Goal: Task Accomplishment & Management: Manage account settings

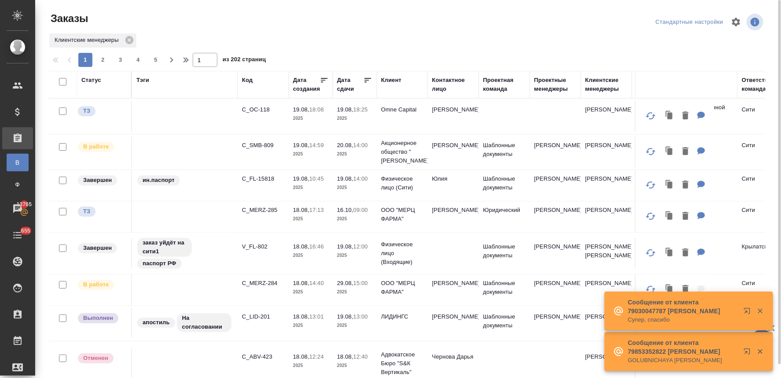
click at [90, 82] on div "Статус" at bounding box center [91, 80] width 20 height 9
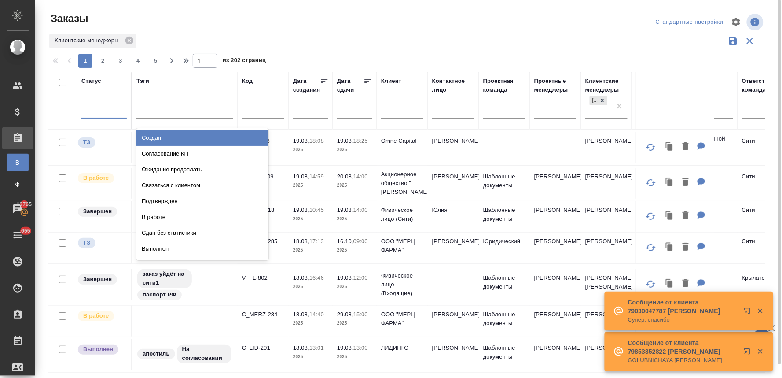
click at [99, 113] on div at bounding box center [103, 109] width 45 height 13
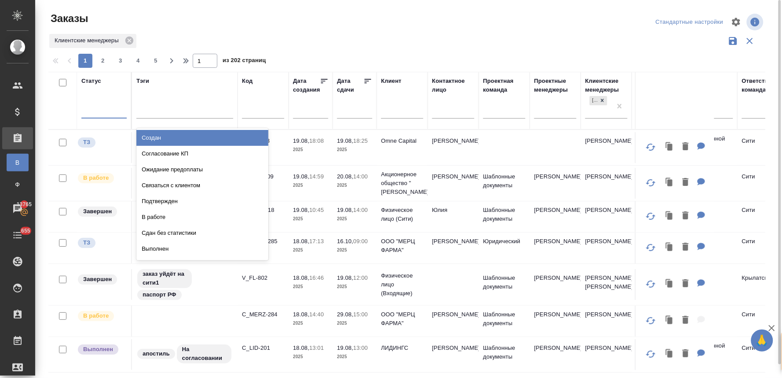
click at [152, 139] on div "Создан" at bounding box center [203, 138] width 132 height 16
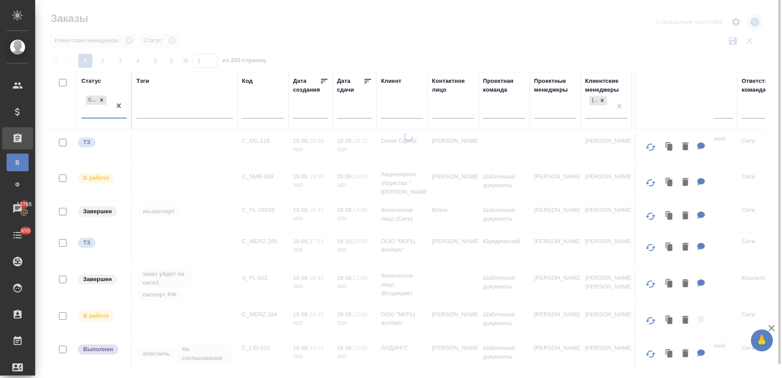
click at [99, 115] on div "Создан" at bounding box center [96, 106] width 30 height 24
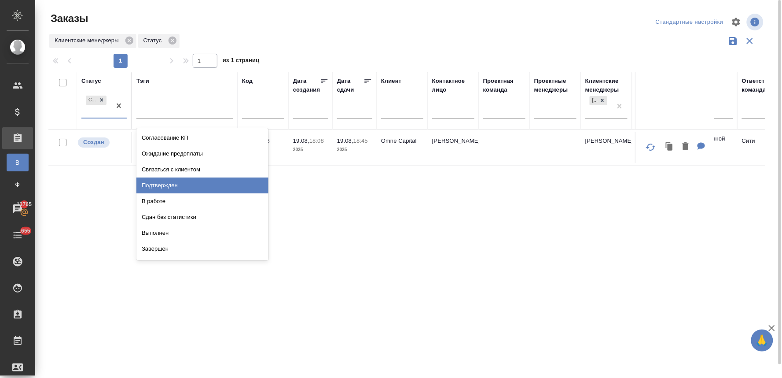
click at [165, 183] on div "Подтвержден" at bounding box center [203, 185] width 132 height 16
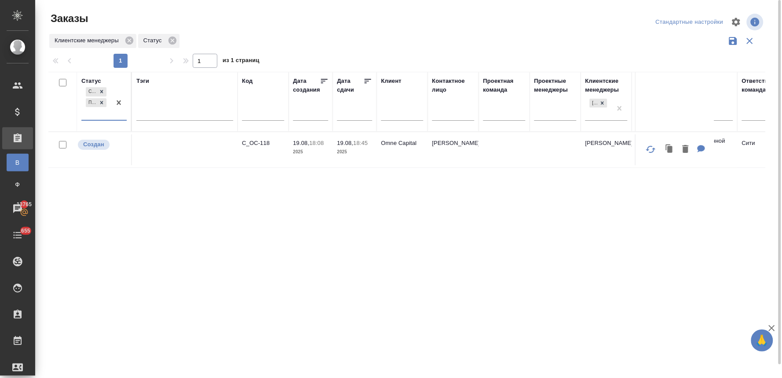
click at [97, 118] on div "Создан Подтвержден" at bounding box center [96, 102] width 30 height 34
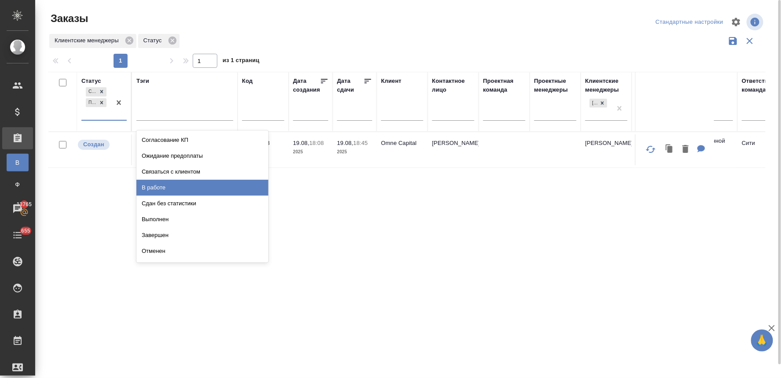
click at [160, 185] on div "В работе" at bounding box center [203, 188] width 132 height 16
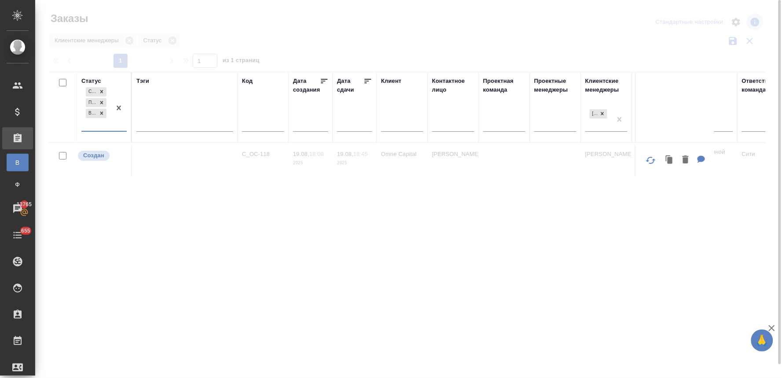
click at [99, 122] on div "Создан Подтвержден В работе" at bounding box center [96, 107] width 30 height 45
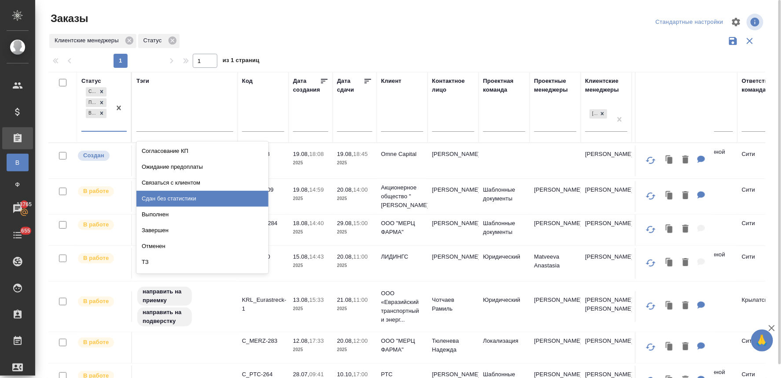
click at [164, 196] on div "Сдан без статистики" at bounding box center [203, 199] width 132 height 16
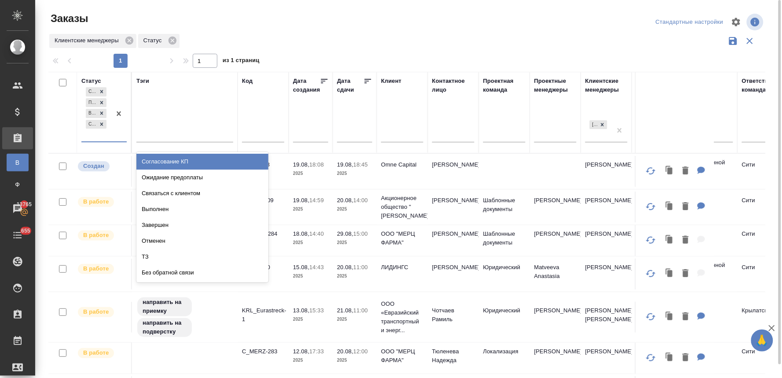
click at [103, 136] on div "Создан Подтвержден В работе Сдан без статистики" at bounding box center [96, 113] width 30 height 56
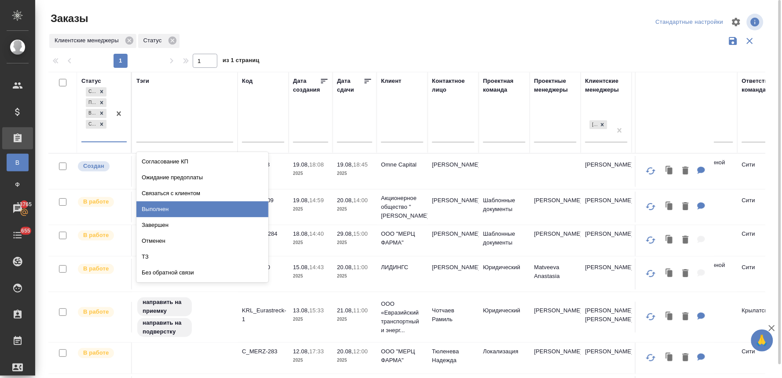
click at [164, 203] on div "Выполнен" at bounding box center [203, 209] width 132 height 16
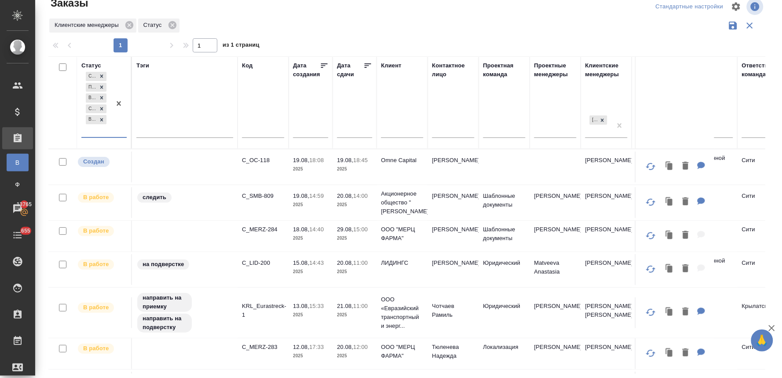
click at [116, 134] on div at bounding box center [119, 103] width 16 height 67
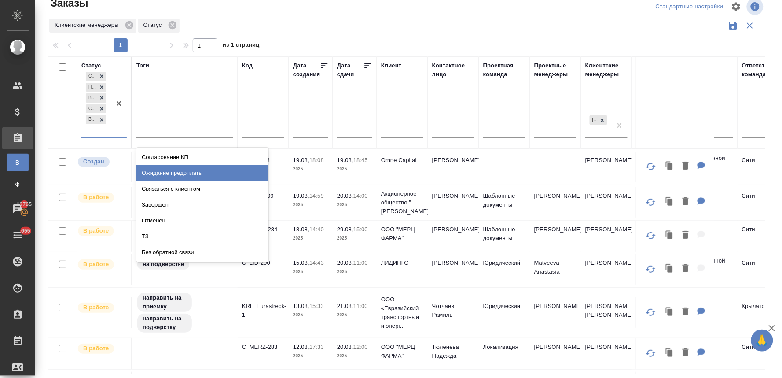
click at [160, 167] on div "Ожидание предоплаты" at bounding box center [203, 173] width 132 height 16
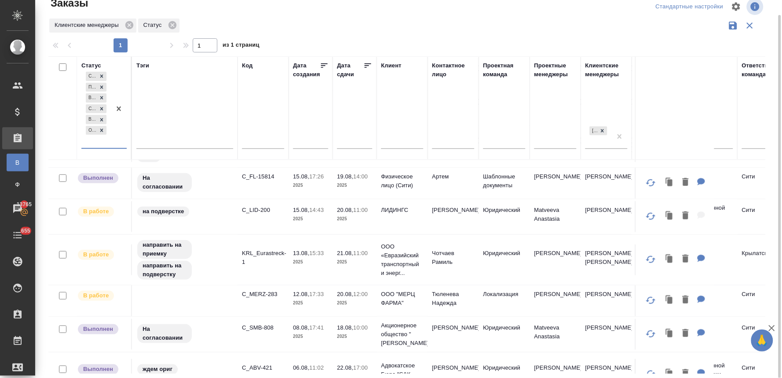
scroll to position [196, 0]
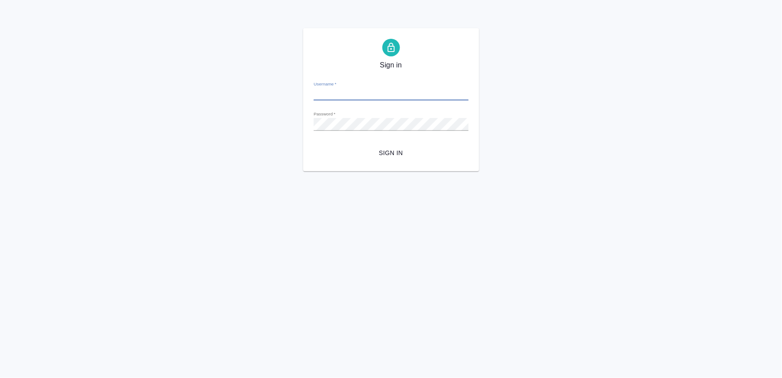
type input "n.lyamina@awatera.com"
click at [391, 156] on span "Sign in" at bounding box center [391, 153] width 141 height 11
type input "[PERSON_NAME][EMAIL_ADDRESS][DOMAIN_NAME]"
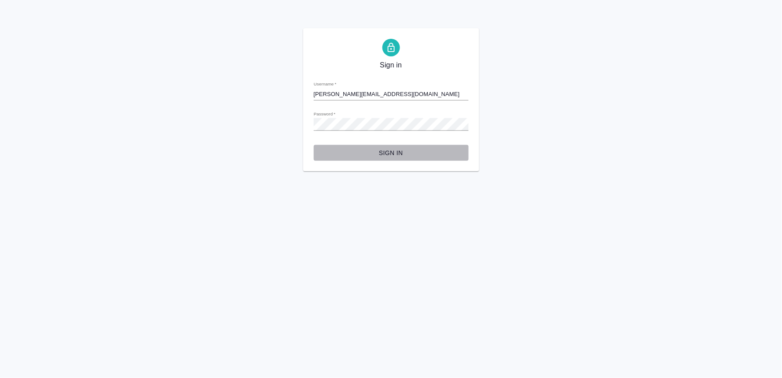
click at [376, 151] on span "Sign in" at bounding box center [391, 153] width 141 height 11
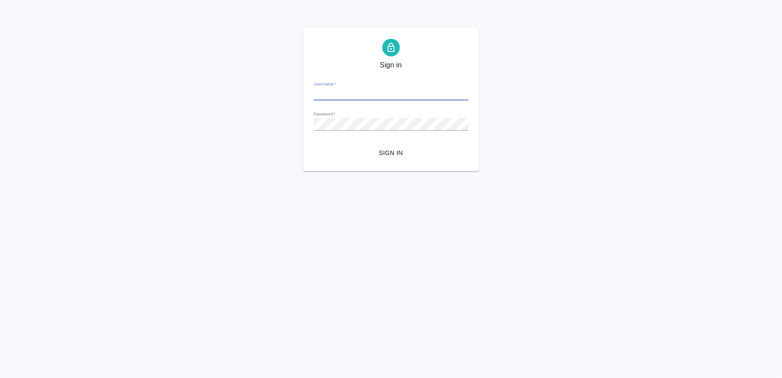
type input "[PERSON_NAME][EMAIL_ADDRESS][DOMAIN_NAME]"
click at [389, 151] on span "Sign in" at bounding box center [391, 153] width 141 height 11
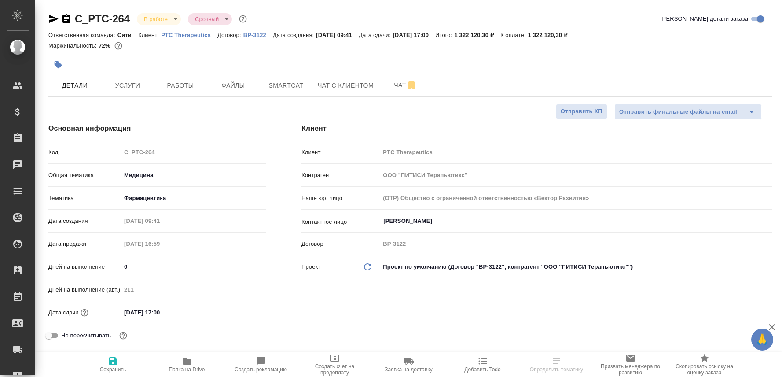
select select "RU"
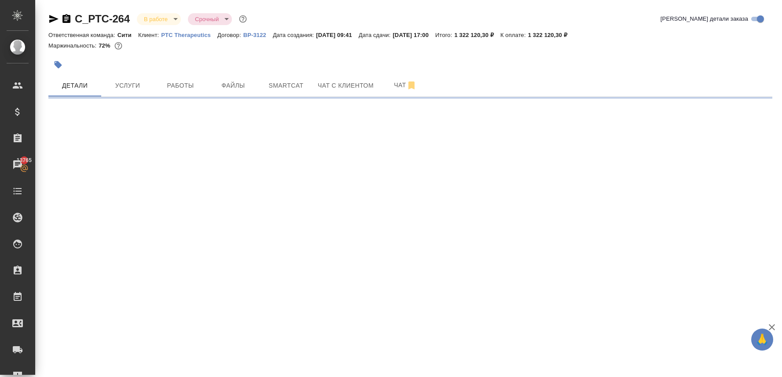
select select "RU"
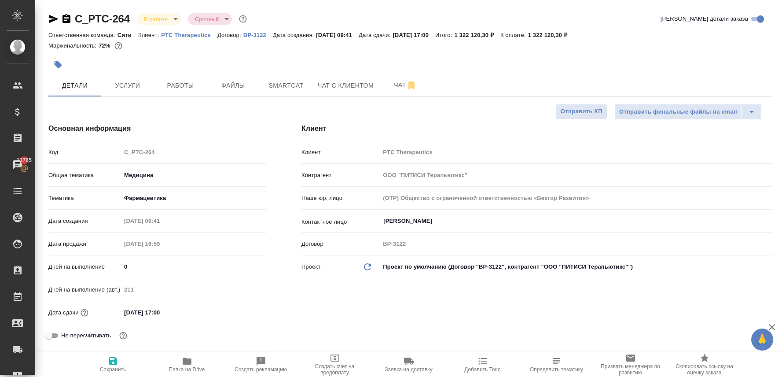
type textarea "x"
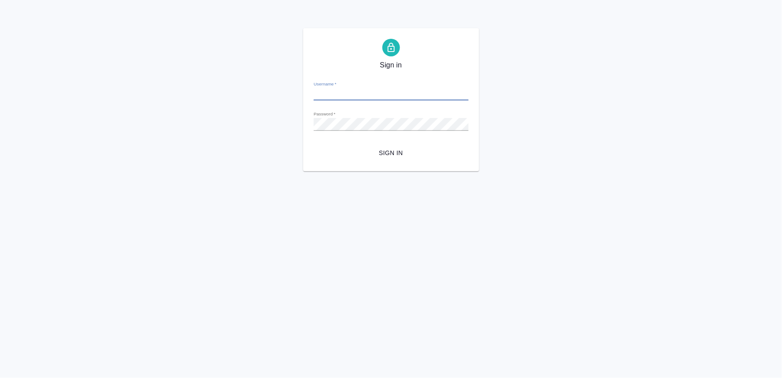
type input "[PERSON_NAME][EMAIL_ADDRESS][DOMAIN_NAME]"
click at [398, 148] on span "Sign in" at bounding box center [391, 153] width 141 height 11
type input "[PERSON_NAME][EMAIL_ADDRESS][DOMAIN_NAME]"
click at [388, 152] on span "Sign in" at bounding box center [391, 153] width 141 height 11
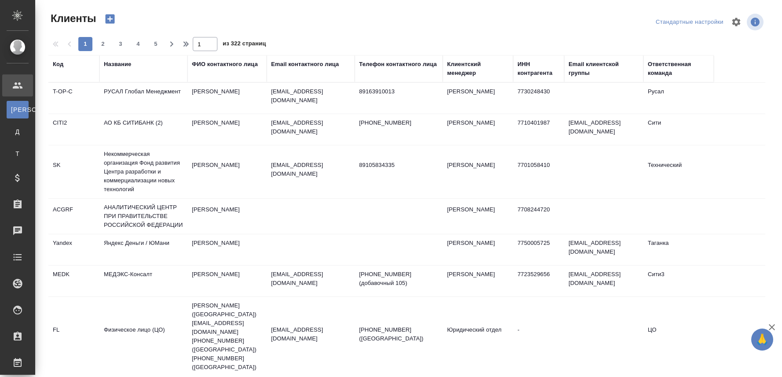
select select "RU"
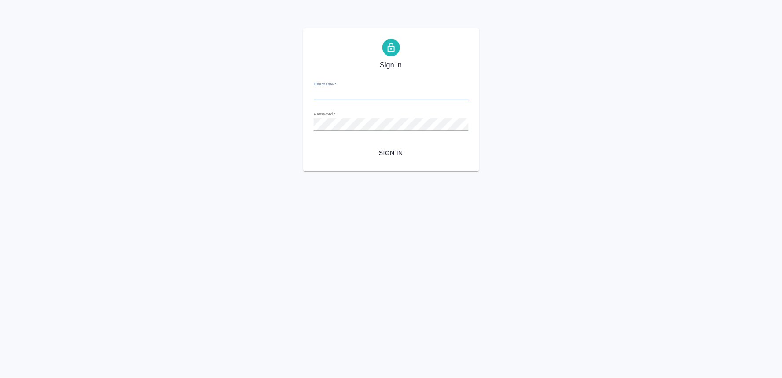
type input "[PERSON_NAME][EMAIL_ADDRESS][DOMAIN_NAME]"
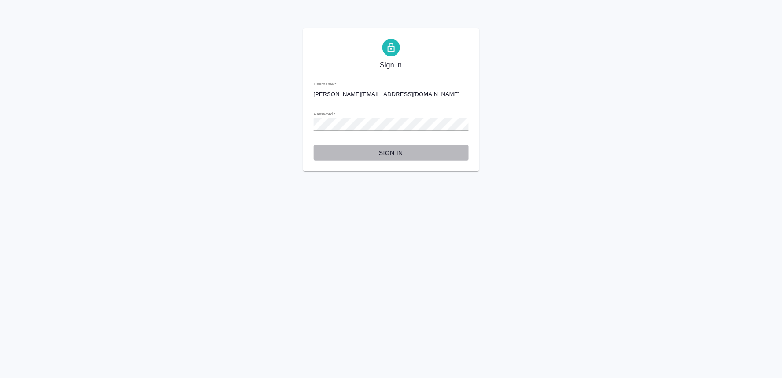
click at [390, 153] on span "Sign in" at bounding box center [391, 153] width 141 height 11
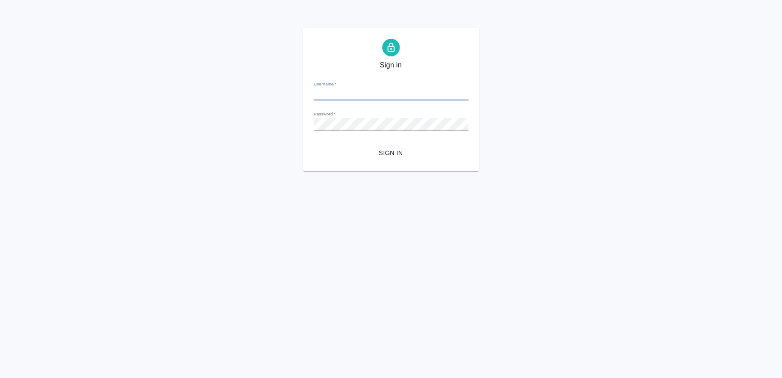
type input "[PERSON_NAME][EMAIL_ADDRESS][DOMAIN_NAME]"
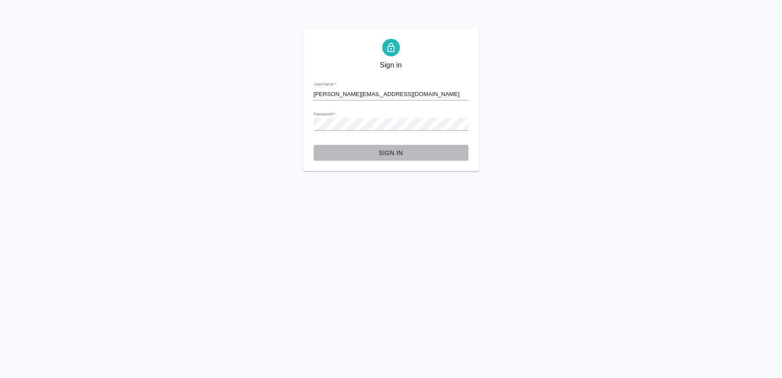
click at [380, 150] on span "Sign in" at bounding box center [391, 153] width 141 height 11
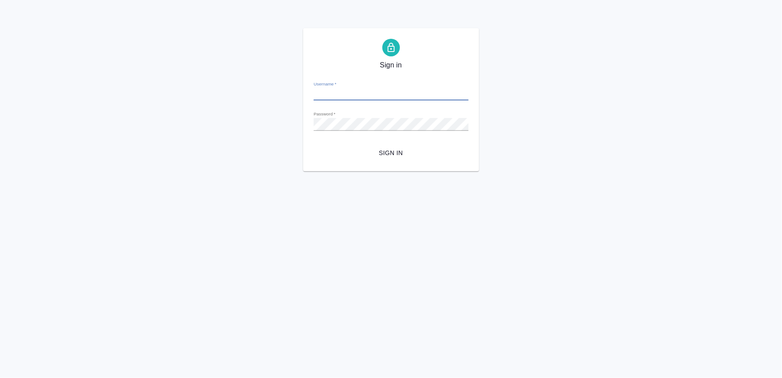
type input "[PERSON_NAME][EMAIL_ADDRESS][DOMAIN_NAME]"
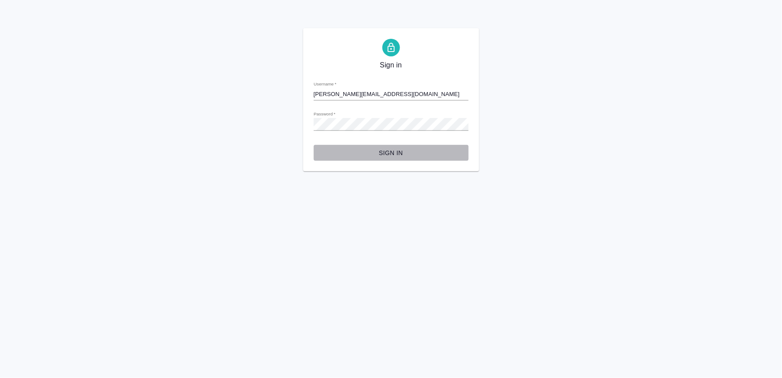
click at [389, 153] on span "Sign in" at bounding box center [391, 153] width 141 height 11
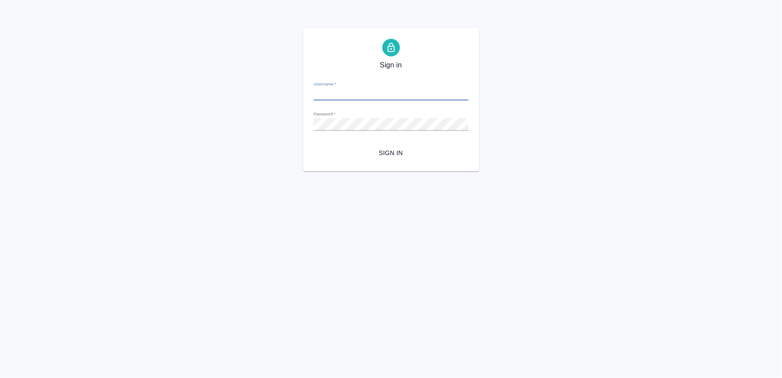
type input "[PERSON_NAME][EMAIL_ADDRESS][DOMAIN_NAME]"
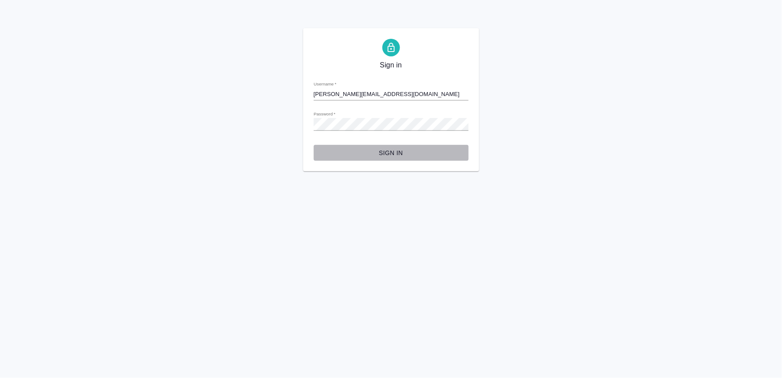
click at [393, 150] on span "Sign in" at bounding box center [391, 153] width 141 height 11
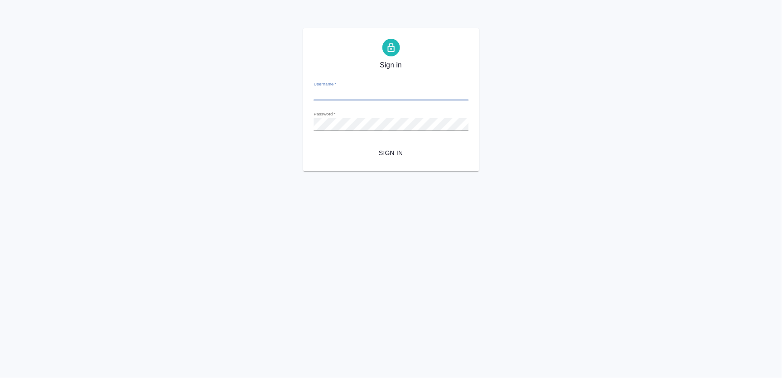
type input "[PERSON_NAME][EMAIL_ADDRESS][DOMAIN_NAME]"
click at [392, 151] on span "Sign in" at bounding box center [391, 153] width 141 height 11
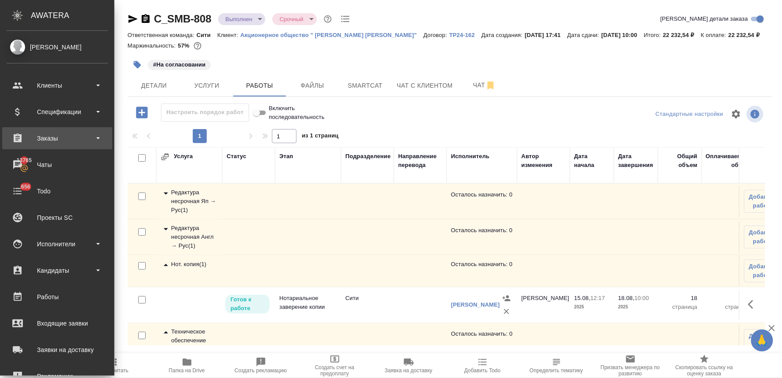
click at [34, 137] on div "Заказы" at bounding box center [57, 138] width 101 height 13
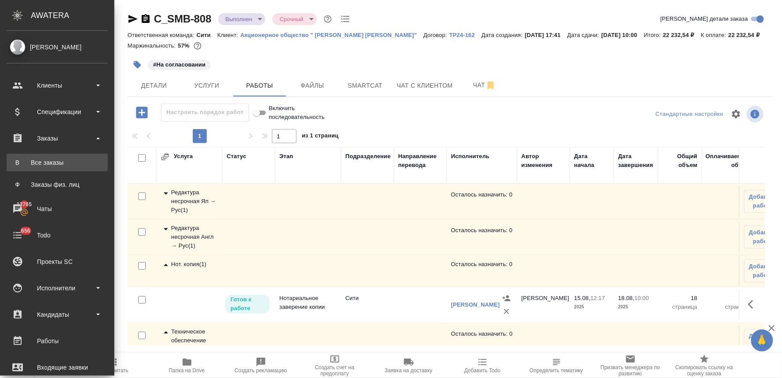
click at [42, 162] on div "Все заказы" at bounding box center [57, 162] width 92 height 9
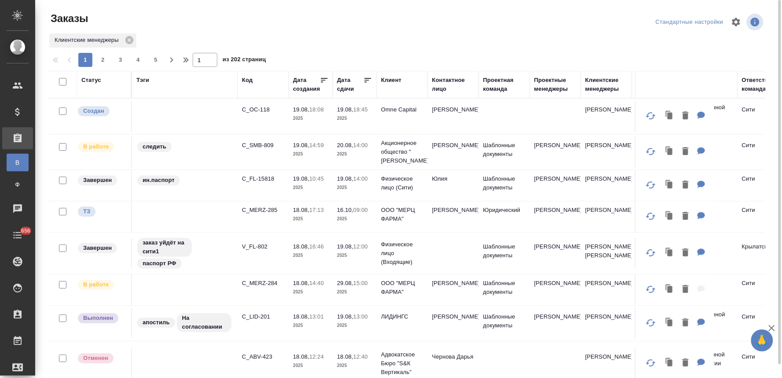
click at [82, 75] on th "Статус" at bounding box center [104, 84] width 55 height 27
click at [95, 78] on div "Статус" at bounding box center [91, 80] width 20 height 9
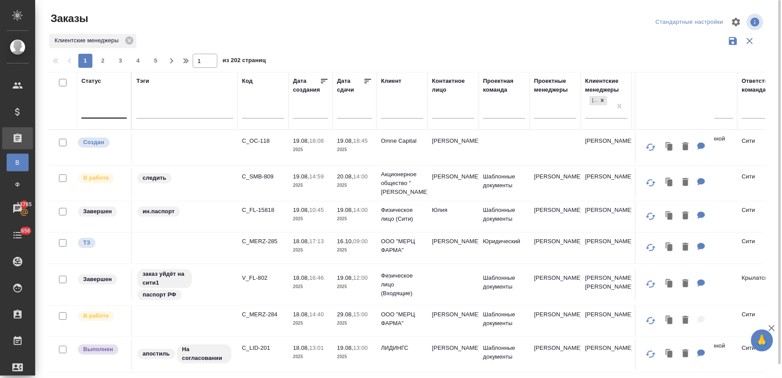
click at [106, 111] on div at bounding box center [103, 109] width 45 height 13
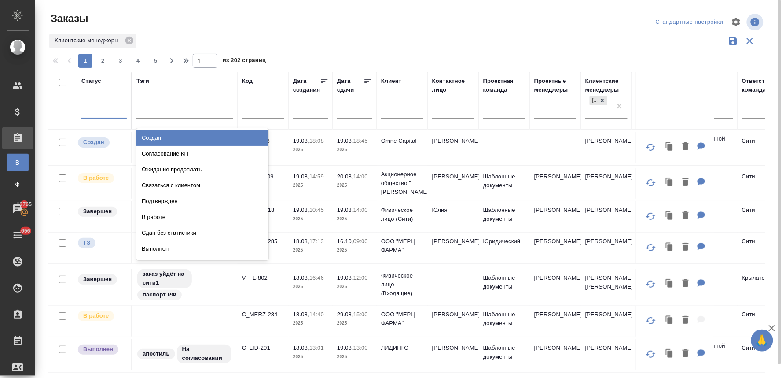
click at [149, 139] on div "Создан" at bounding box center [203, 138] width 132 height 16
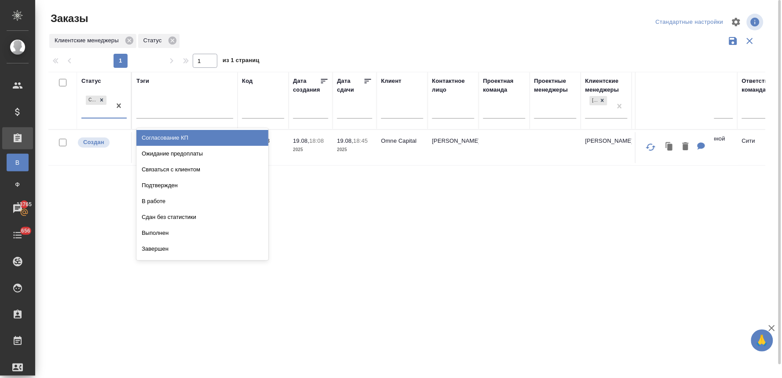
click at [98, 116] on div "Создан" at bounding box center [96, 106] width 30 height 24
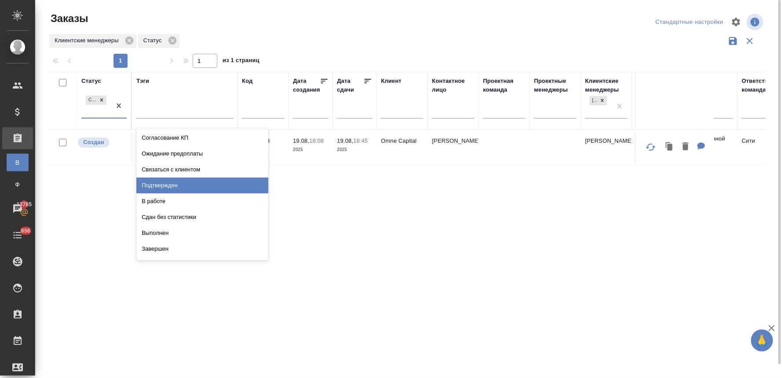
click at [157, 182] on div "Подтвержден" at bounding box center [203, 185] width 132 height 16
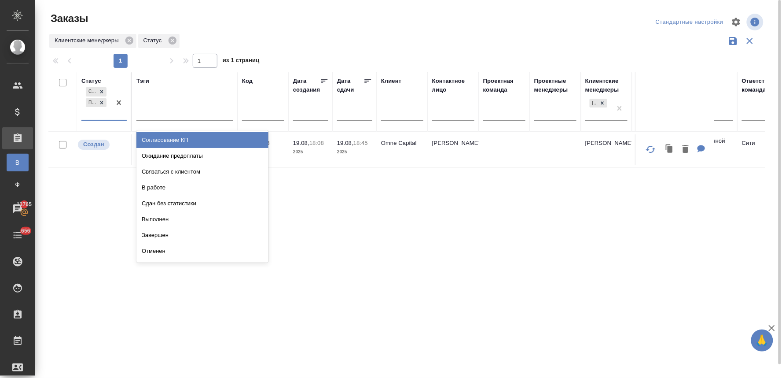
click at [94, 115] on div "Создан Подтвержден" at bounding box center [96, 102] width 30 height 34
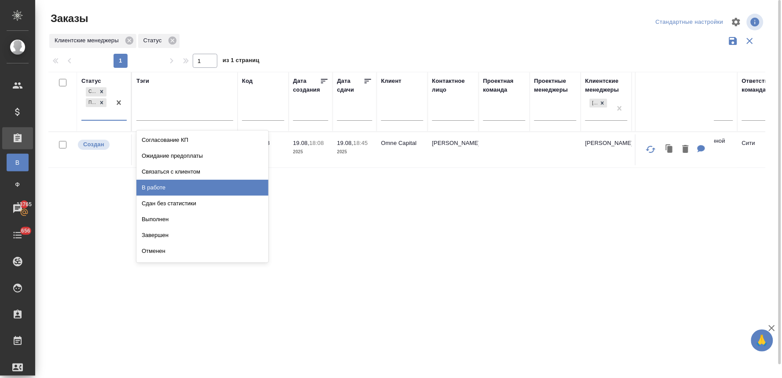
click at [151, 182] on div "В работе" at bounding box center [203, 188] width 132 height 16
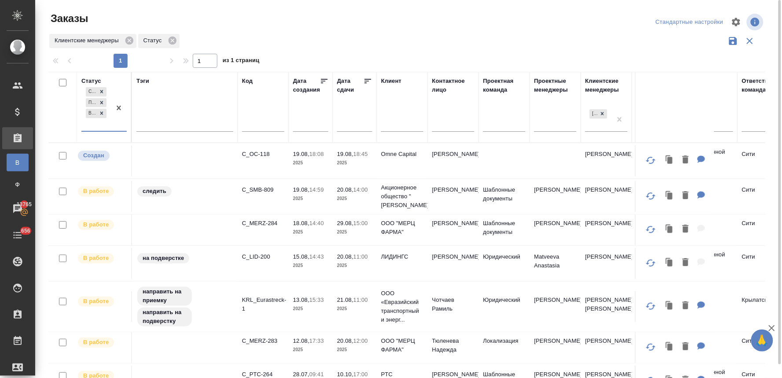
click at [94, 128] on div "Создан Подтвержден В работе" at bounding box center [96, 107] width 30 height 45
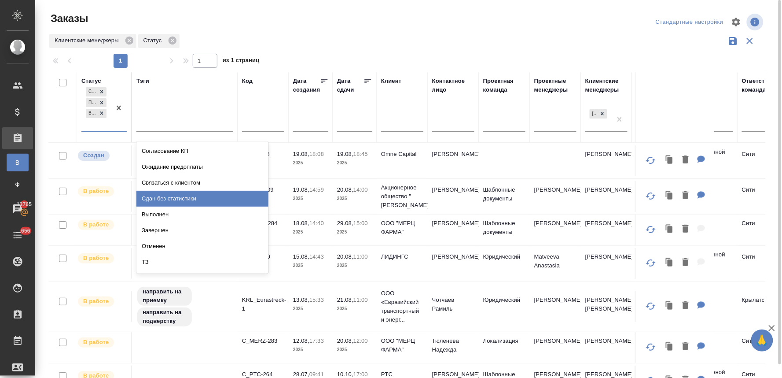
click at [155, 201] on div "Сдан без статистики" at bounding box center [203, 199] width 132 height 16
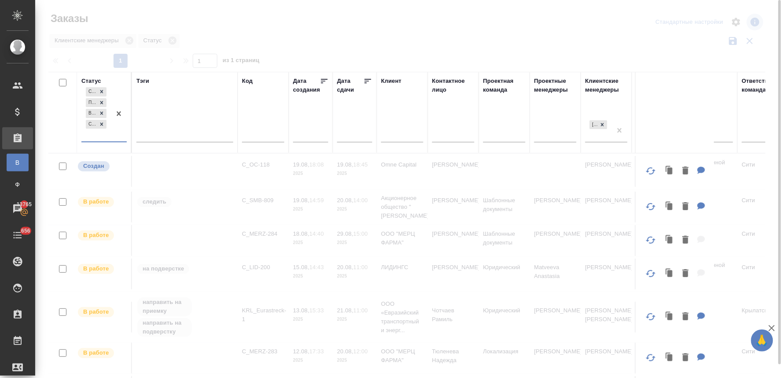
click at [90, 137] on div "Создан Подтвержден В работе Сдан без статистики" at bounding box center [96, 113] width 30 height 56
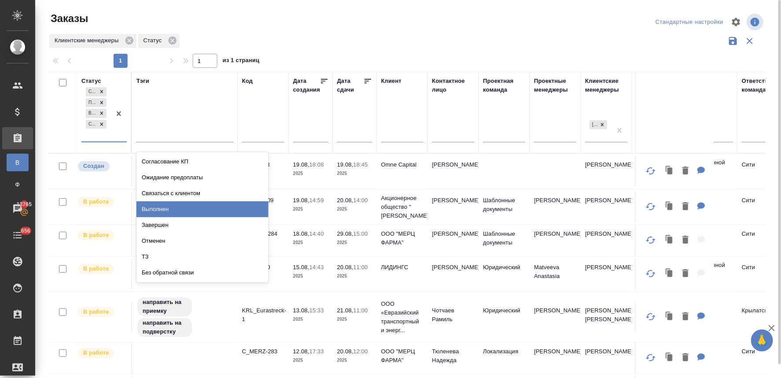
click at [153, 206] on div "Выполнен" at bounding box center [203, 209] width 132 height 16
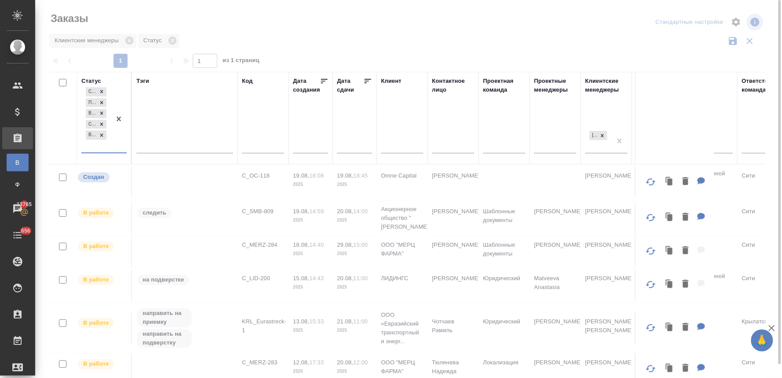
click at [92, 150] on div "Создан Подтвержден В работе Сдан без статистики Выполнен" at bounding box center [96, 118] width 30 height 67
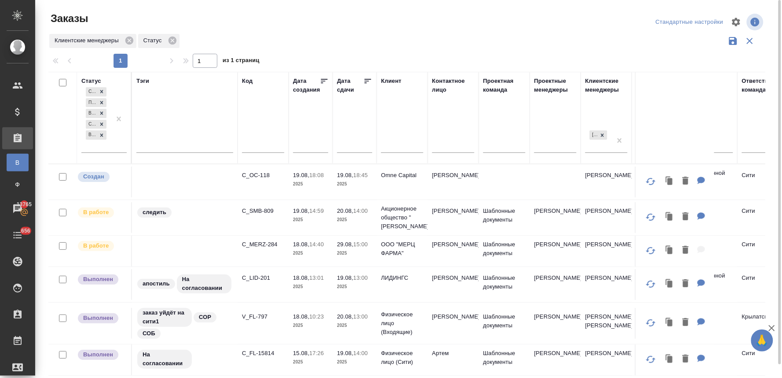
click at [399, 21] on div at bounding box center [410, 21] width 241 height 21
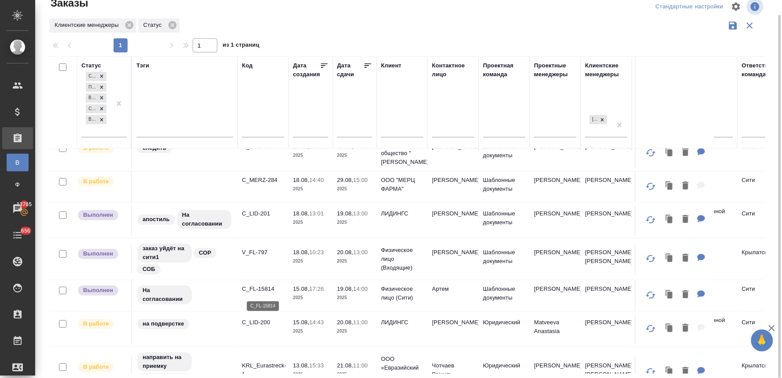
scroll to position [98, 0]
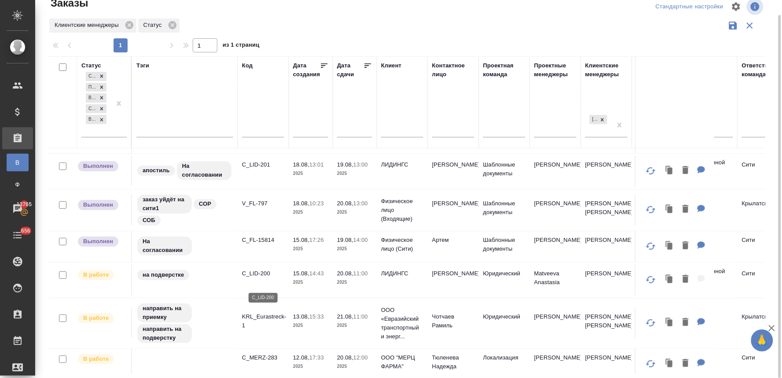
click at [262, 278] on p "C_LID-200" at bounding box center [263, 273] width 42 height 9
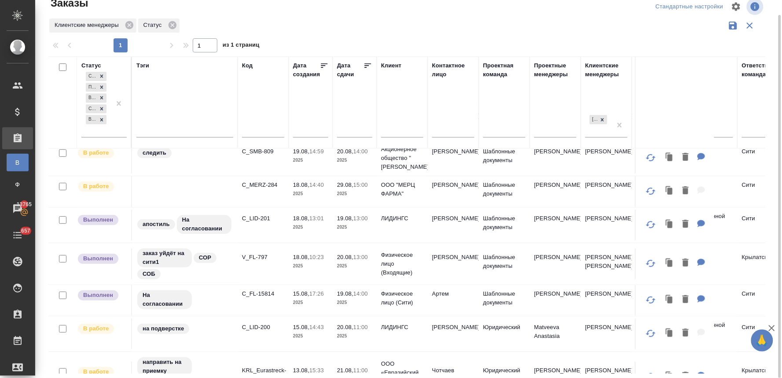
scroll to position [0, 0]
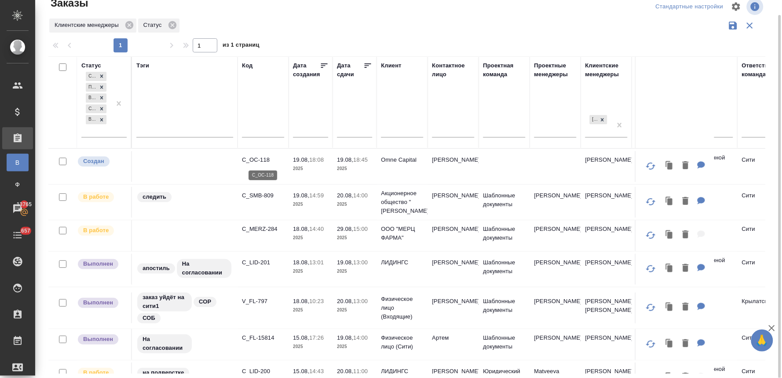
click at [267, 158] on p "C_OC-118" at bounding box center [263, 159] width 42 height 9
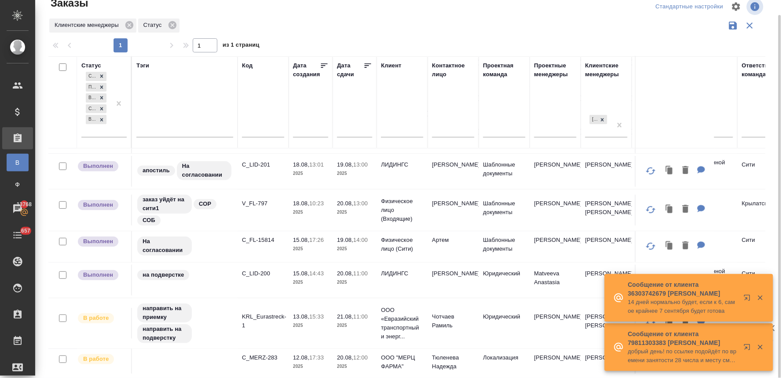
scroll to position [147, 0]
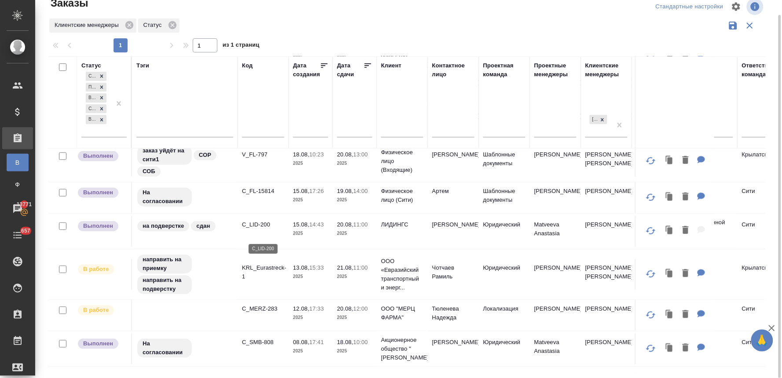
click at [247, 229] on p "C_LID-200" at bounding box center [263, 224] width 42 height 9
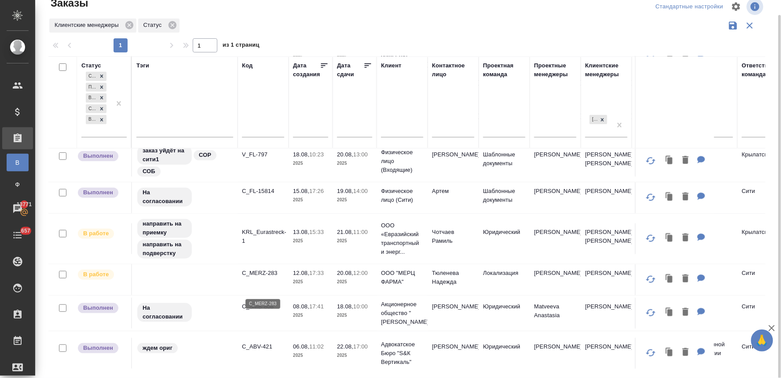
click at [272, 284] on p "C_MERZ-283" at bounding box center [263, 279] width 42 height 9
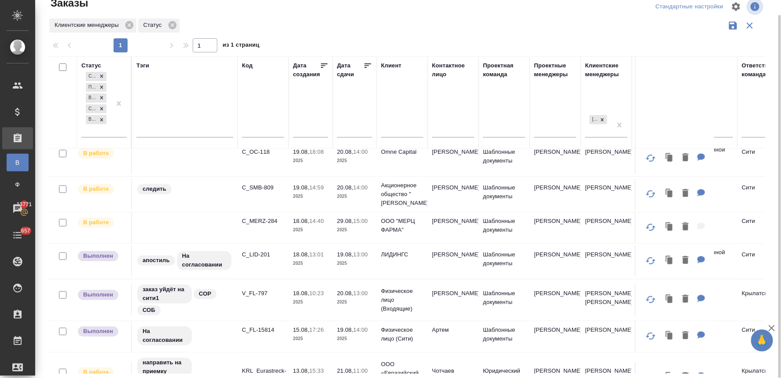
scroll to position [0, 0]
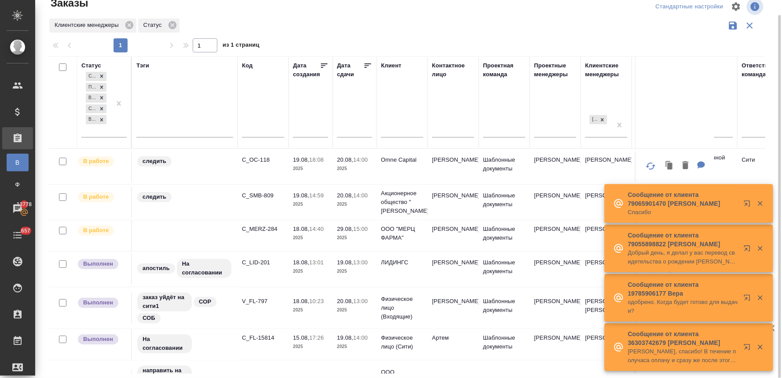
click at [772, 80] on div "Статус Создан Подтвержден В работе Сдан без статистики Выполнен Тэги Код Дата с…" at bounding box center [410, 214] width 724 height 317
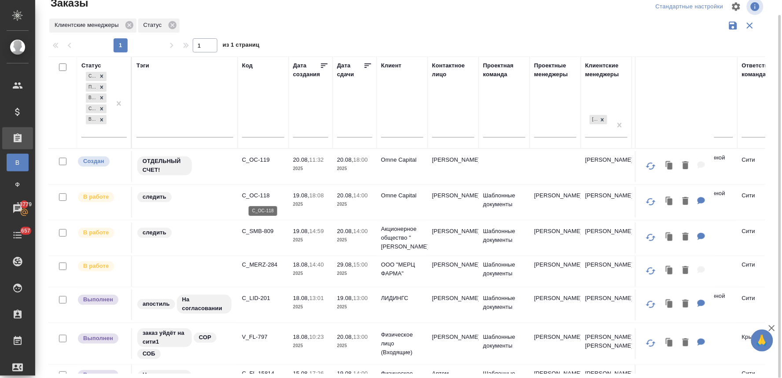
click at [252, 196] on p "C_OC-118" at bounding box center [263, 195] width 42 height 9
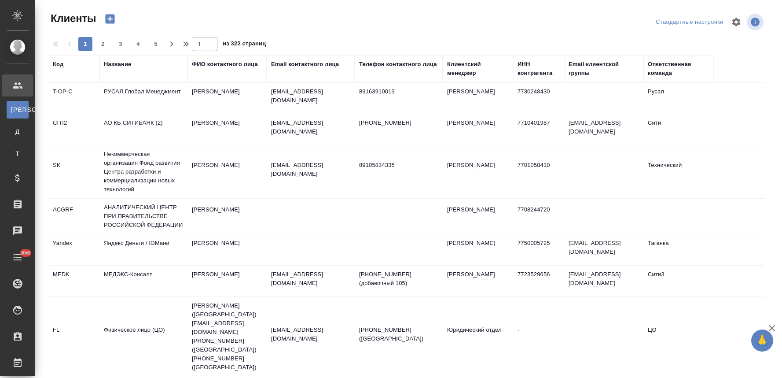
select select "RU"
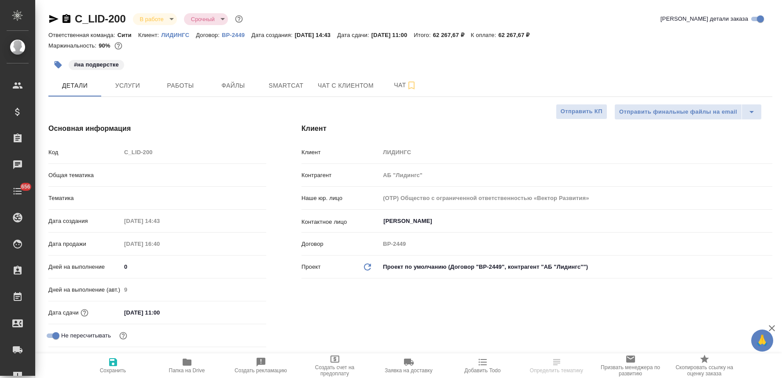
select select "RU"
click at [478, 368] on span "Добавить Todo" at bounding box center [483, 370] width 36 height 6
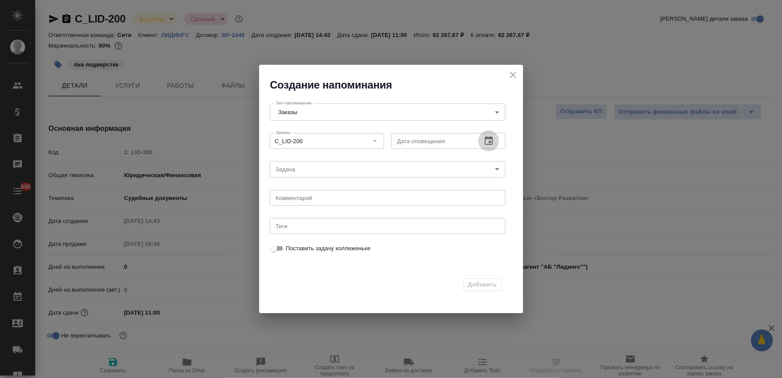
click at [489, 139] on icon "button" at bounding box center [489, 141] width 11 height 11
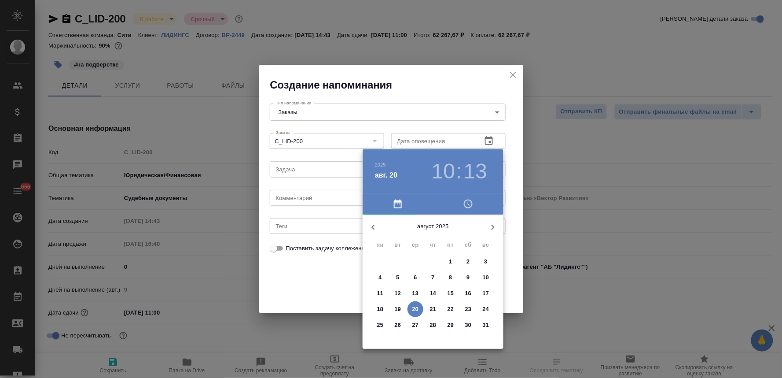
click at [461, 203] on span "button" at bounding box center [469, 204] width 60 height 11
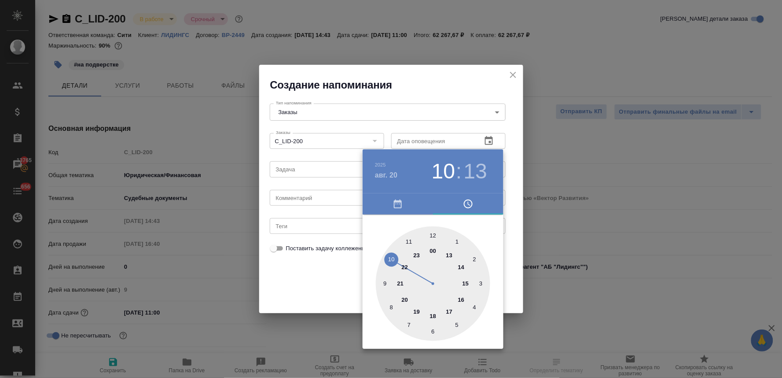
click at [407, 240] on div at bounding box center [433, 283] width 114 height 114
click at [434, 232] on div at bounding box center [433, 283] width 114 height 114
type input "20.08.2025 11:00"
click at [312, 280] on div at bounding box center [391, 189] width 782 height 378
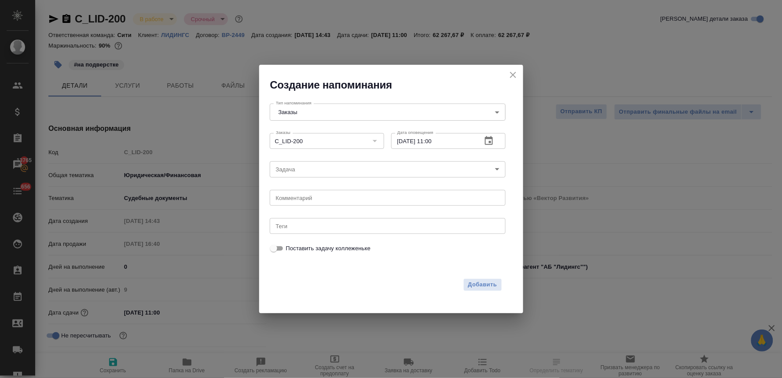
click at [310, 165] on body "🙏 .cls-1 fill:#fff; AWATERA Lyamina Nadezhda Клиенты Спецификации Заказы 13765 …" at bounding box center [391, 189] width 782 height 378
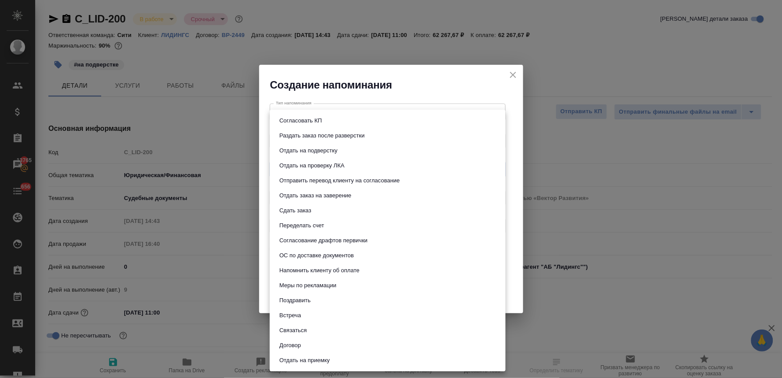
click at [319, 212] on li "Сдать заказ" at bounding box center [388, 210] width 236 height 15
type input "Сдать заказ"
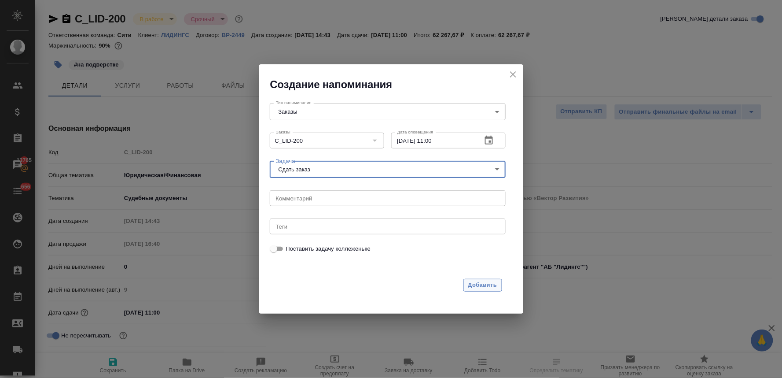
click at [492, 285] on span "Добавить" at bounding box center [483, 285] width 29 height 10
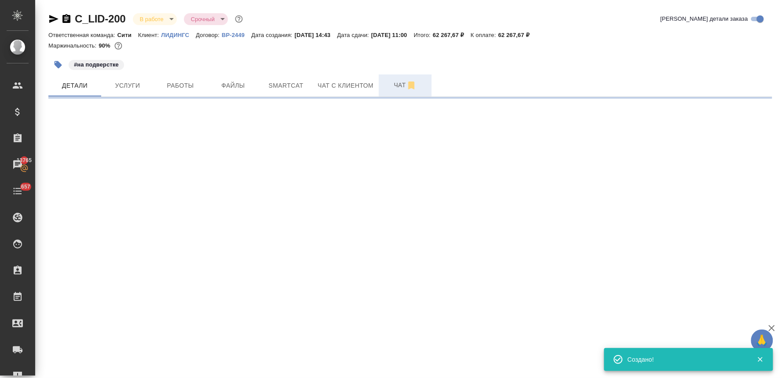
select select "RU"
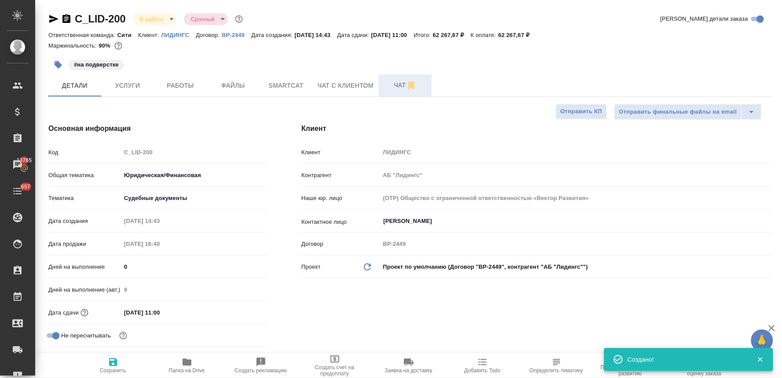
click at [394, 87] on span "Чат" at bounding box center [405, 85] width 42 height 11
type textarea "x"
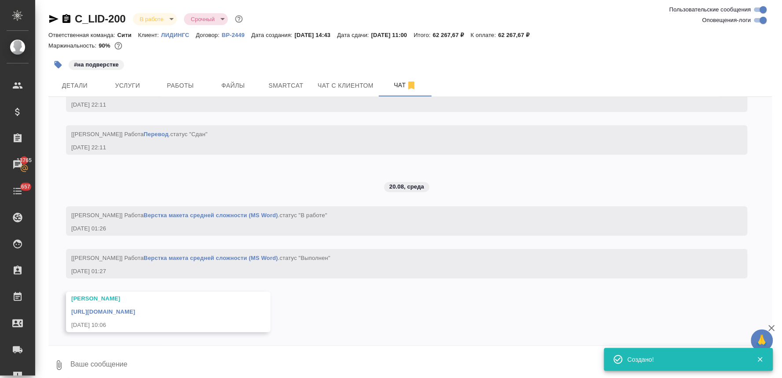
scroll to position [2861, 0]
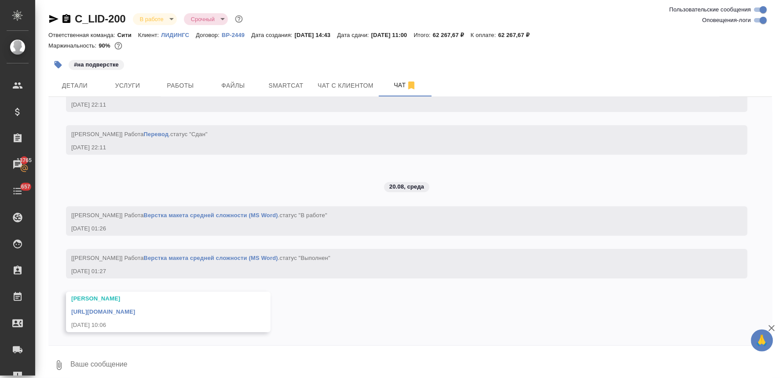
click at [135, 311] on link "https://drive.awatera.com/apps/files/files/10117626?dir=/Shares/%D0%9B%D0%98%D0…" at bounding box center [103, 311] width 64 height 7
click at [89, 85] on span "Детали" at bounding box center [75, 85] width 42 height 11
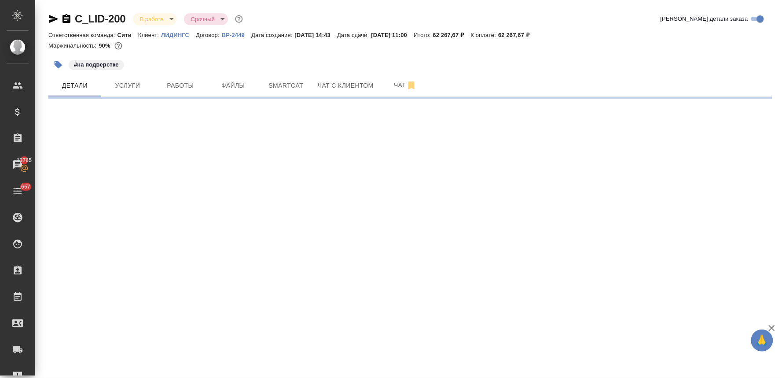
select select "RU"
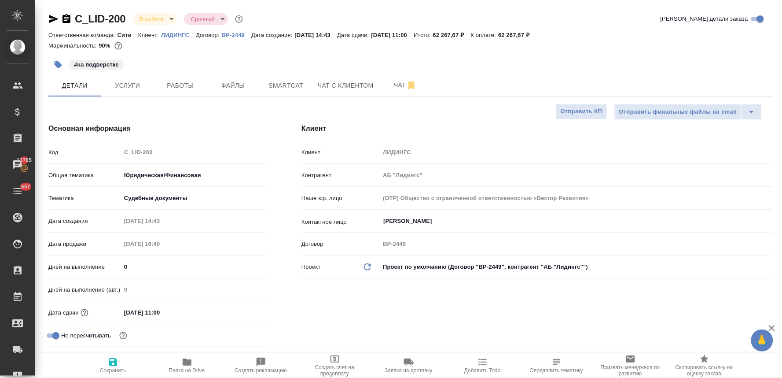
type textarea "x"
click at [398, 78] on button "Чат" at bounding box center [405, 85] width 53 height 22
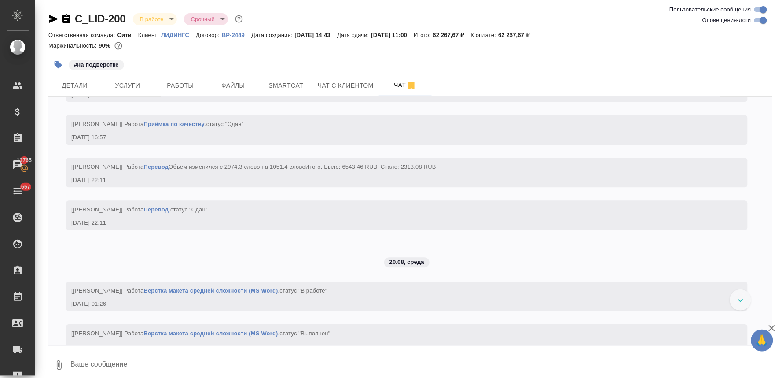
scroll to position [2702, 0]
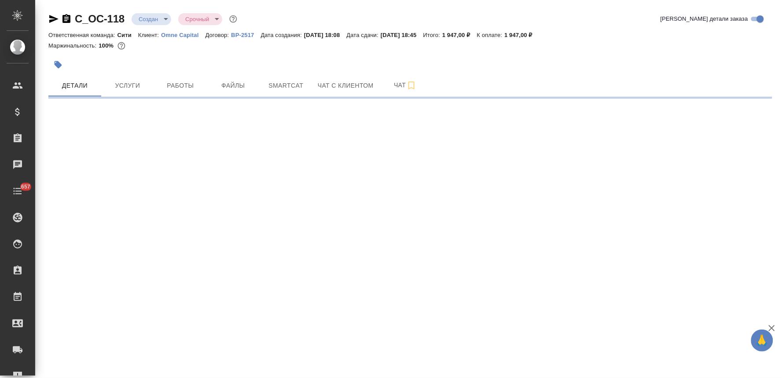
select select "RU"
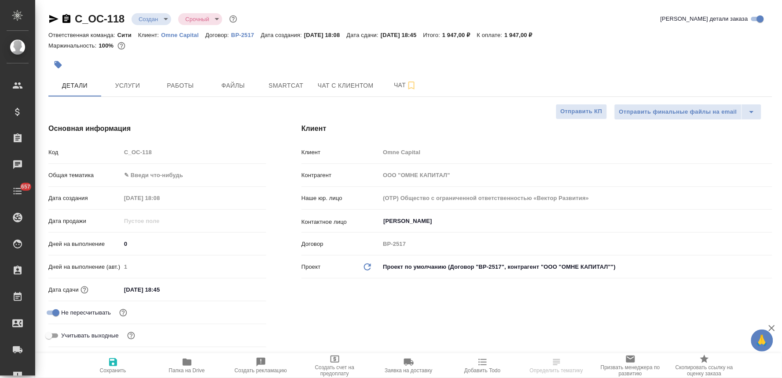
type textarea "x"
click at [157, 173] on body "🙏 .cls-1 fill:#fff; AWATERA [PERSON_NAME] Спецификации Заказы Чаты 657 Todo Про…" at bounding box center [391, 189] width 782 height 378
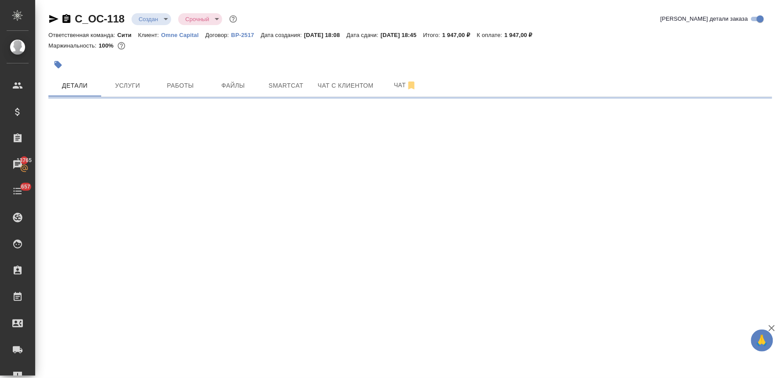
select select "RU"
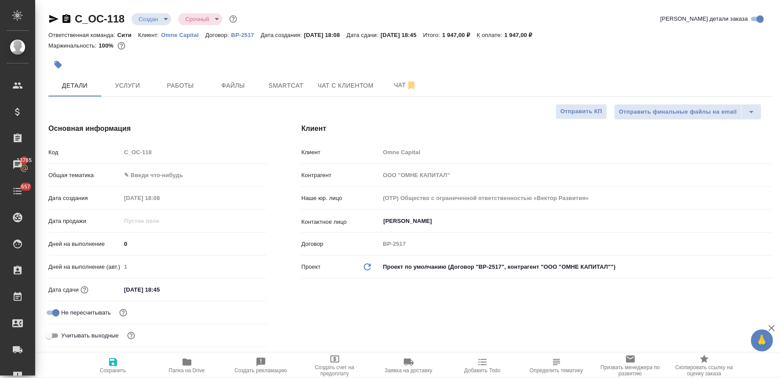
type textarea "x"
click at [163, 173] on body "🙏 .cls-1 fill:#fff; AWATERA [PERSON_NAME] Спецификации Заказы 13765 Чаты 657 To…" at bounding box center [391, 189] width 782 height 378
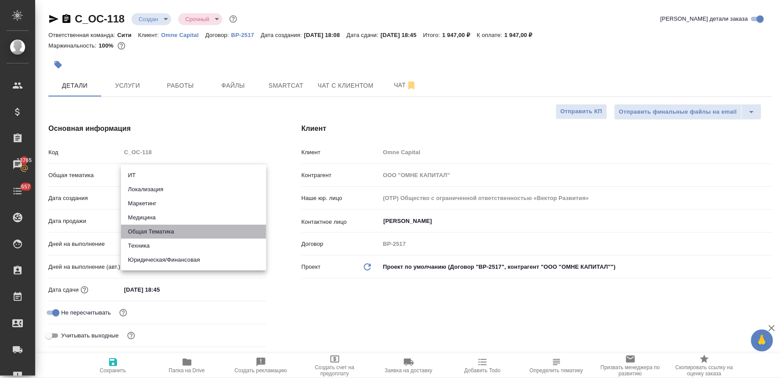
click at [158, 229] on li "Общая Тематика" at bounding box center [193, 232] width 145 height 14
type input "obtem"
type textarea "x"
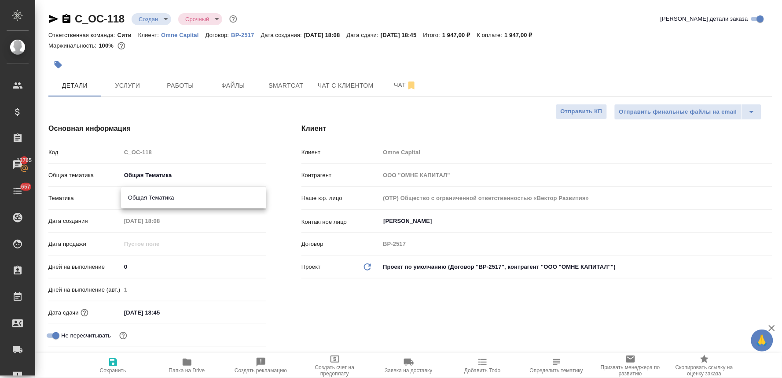
click at [154, 200] on body "🙏 .cls-1 fill:#fff; AWATERA [PERSON_NAME] Спецификации Заказы 13765 Чаты 657 To…" at bounding box center [391, 189] width 782 height 378
click at [155, 204] on li "Общая Тематика" at bounding box center [193, 198] width 145 height 14
type textarea "x"
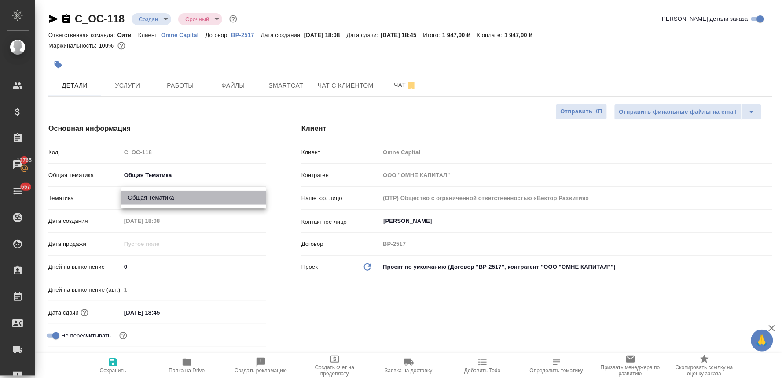
type input "6012b1ca196b0e5c9229a120"
click at [180, 311] on input "[DATE] 18:45" at bounding box center [160, 312] width 77 height 13
click at [241, 314] on icon "button" at bounding box center [241, 311] width 11 height 11
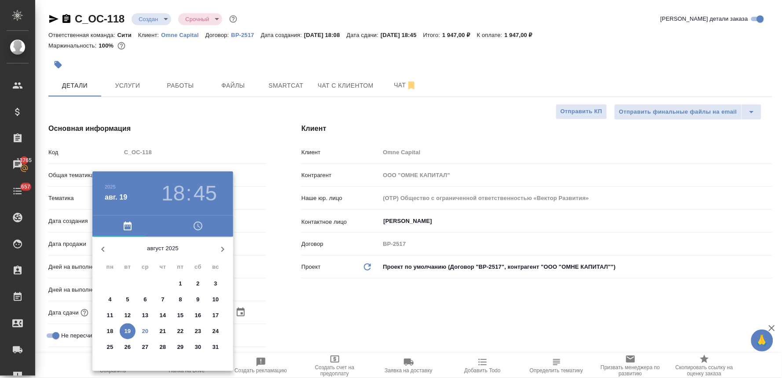
click at [144, 328] on p "20" at bounding box center [145, 331] width 7 height 9
type input "20.08.2025 18:45"
type textarea "x"
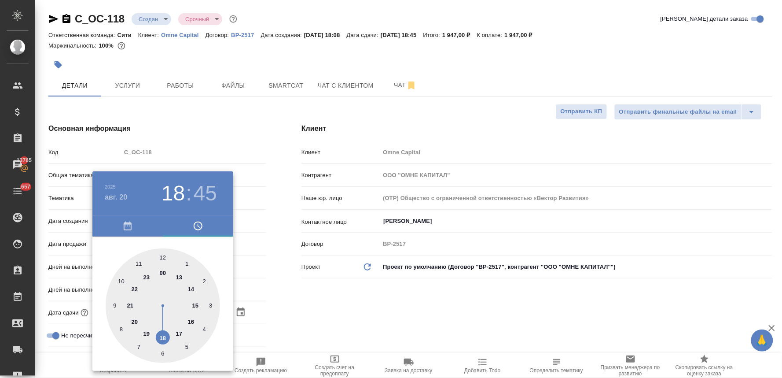
click at [191, 289] on div at bounding box center [163, 305] width 114 height 114
type input "20.08.2025 14:45"
type textarea "x"
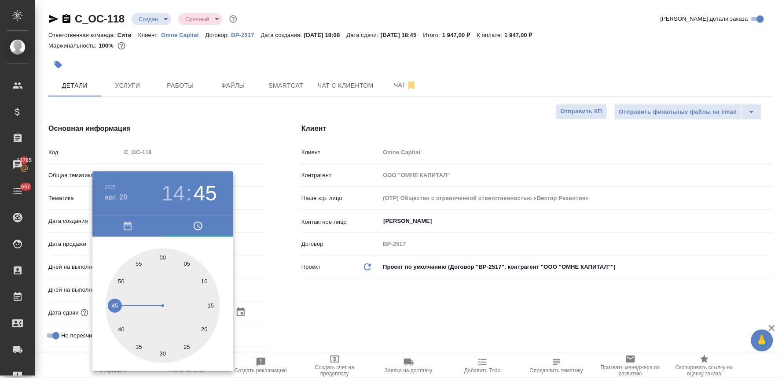
click at [160, 252] on div at bounding box center [163, 305] width 114 height 114
type input "20.08.2025 14:00"
type textarea "x"
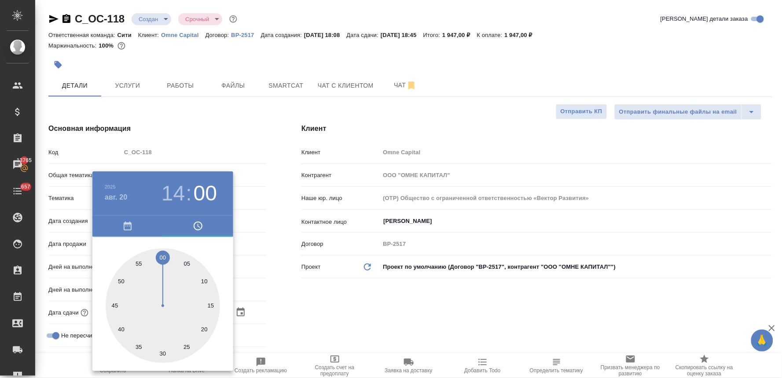
click at [321, 289] on div at bounding box center [391, 189] width 782 height 378
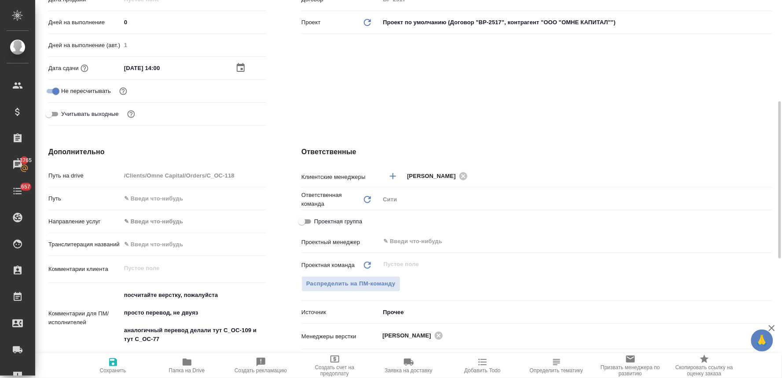
scroll to position [293, 0]
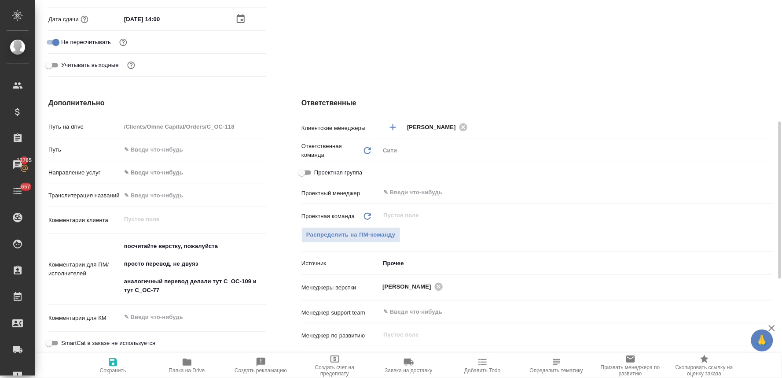
type textarea "x"
drag, startPoint x: 125, startPoint y: 256, endPoint x: 116, endPoint y: 240, distance: 18.4
click at [116, 240] on div "Комментарии для ПМ/исполнителей посчитайте верстку, пожалуйста просто перевод, …" at bounding box center [157, 269] width 218 height 64
type textarea "просто перевод, не двуяз аналогичный перевод делали тут C_OC-109 и тут C_OC-77"
type textarea "x"
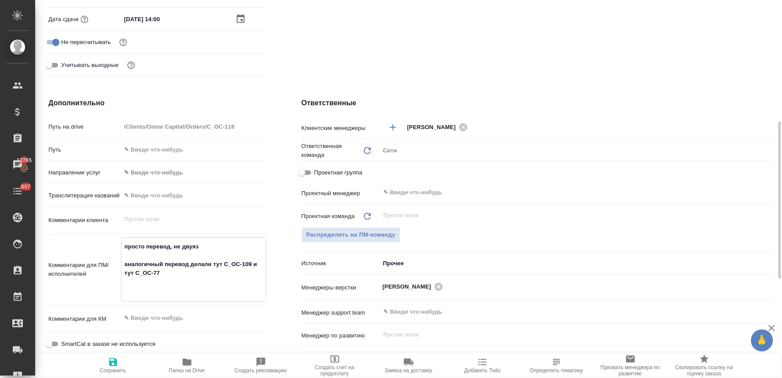
type textarea "x"
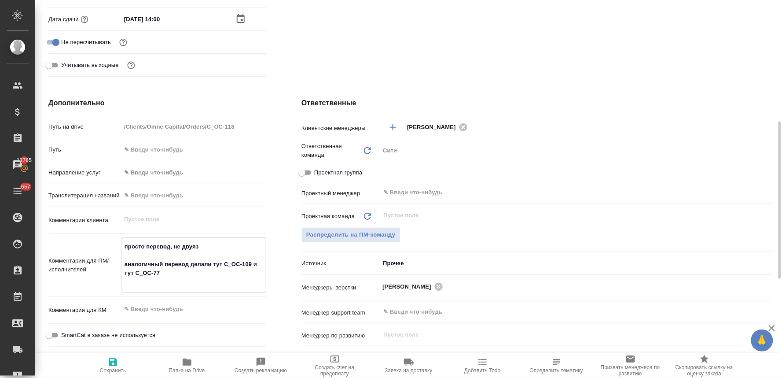
type textarea "просто перевод, не двуяз аналогичный перевод делали тут C_OC-109 и тут C_OC-77"
type textarea "x"
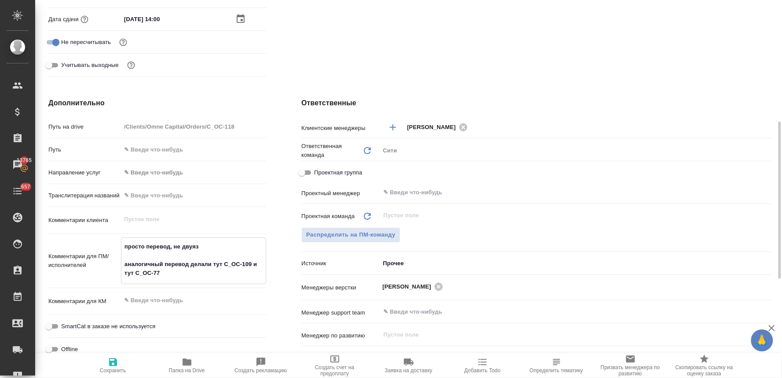
click at [218, 245] on textarea "просто перевод, не двуяз аналогичный перевод делали тут C_OC-109 и тут C_OC-77" at bounding box center [194, 259] width 144 height 41
type textarea "x"
type textarea "просто перевод, не двуяз аналогичный перевод делали тут C_OC-109 и тут C_OC-77"
type textarea "x"
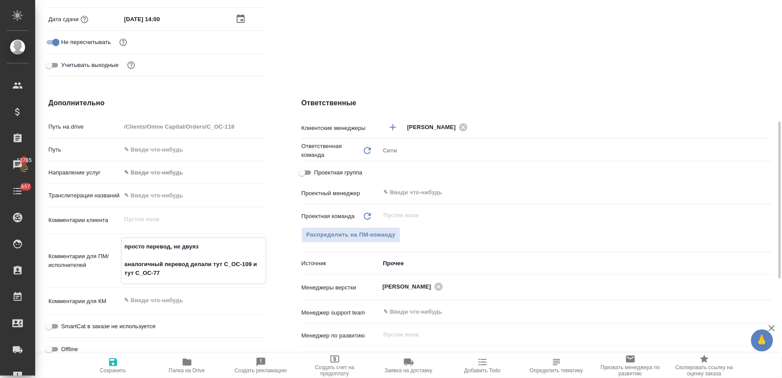
type textarea "просто перевод, не двуяз ( аналогичный перевод делали тут C_OC-109 и тут C_OC-77"
type textarea "x"
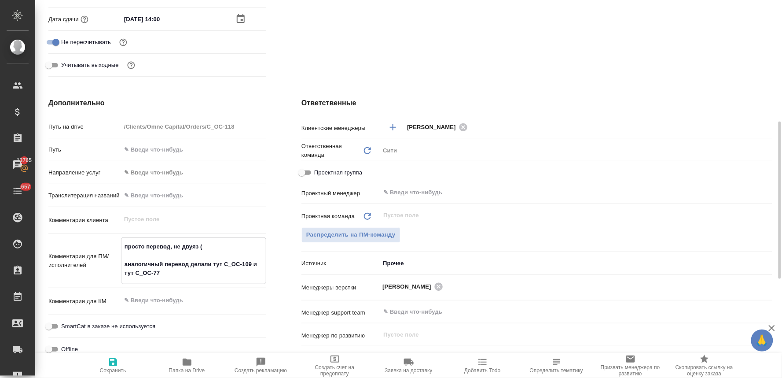
type textarea "просто перевод, не двуяз ( аналогичный перевод делали тут C_OC-109 и тут C_OC-77"
type textarea "x"
type textarea "просто перевод, не двуяз ( н аналогичный перевод делали тут C_OC-109 и тут C_OC…"
type textarea "x"
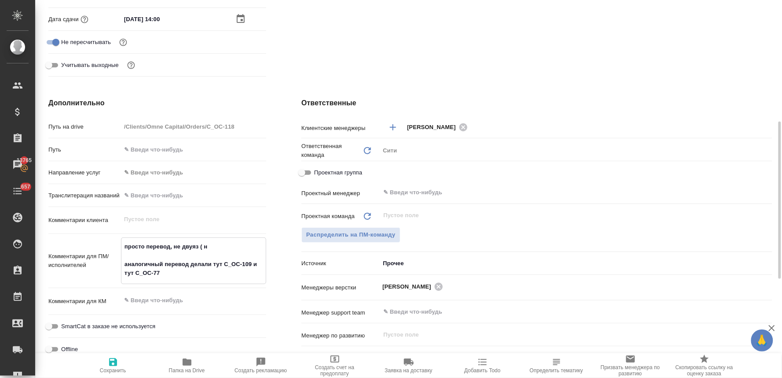
type textarea "x"
type textarea "просто перевод, не двуяз ( на аналогичный перевод делали тут C_OC-109 и тут C_O…"
type textarea "x"
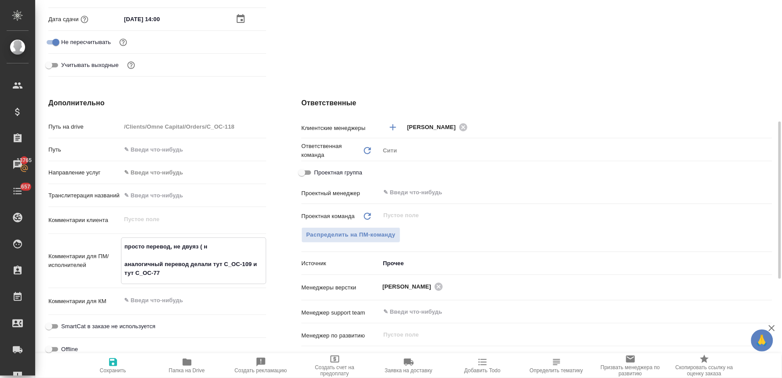
type textarea "x"
type textarea "просто перевод, не двуяз ( на аналогичный перевод делали тут C_OC-109 и тут C_O…"
type textarea "x"
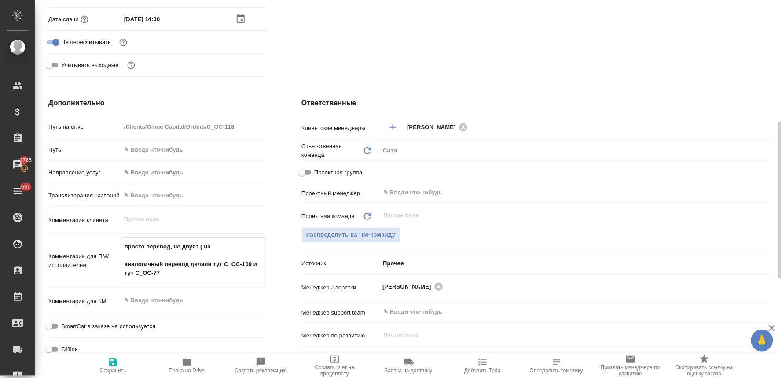
type textarea "просто перевод, не двуяз ( на г аналогичный перевод делали тут C_OC-109 и тут C…"
type textarea "x"
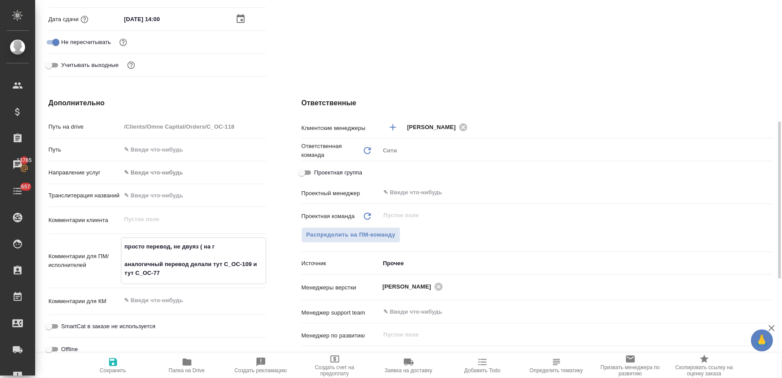
type textarea "просто перевод, не двуяз ( на гр аналогичный перевод делали тут C_OC-109 и тут …"
type textarea "x"
type textarea "просто перевод, не двуяз ( на гре аналогичный перевод делали тут C_OC-109 и тут…"
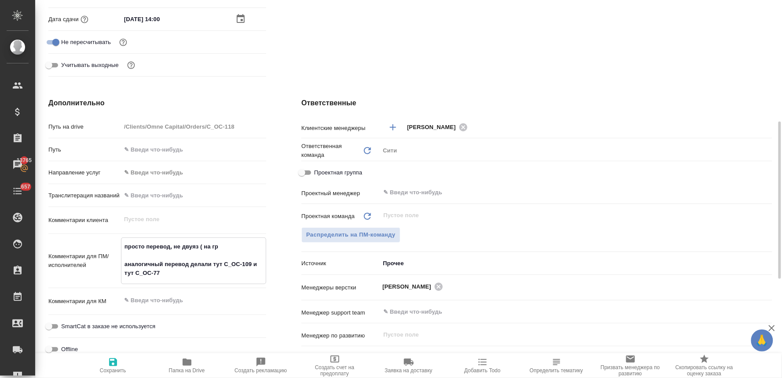
type textarea "x"
type textarea "просто перевод, не двуяз ( на греч аналогичный перевод делали тут C_OC-109 и ту…"
type textarea "x"
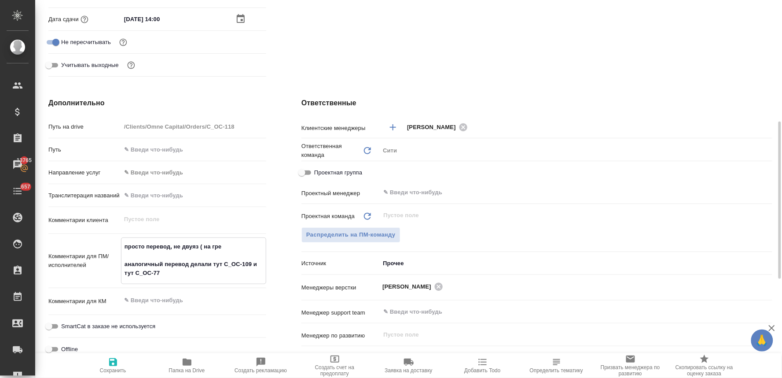
type textarea "x"
type textarea "просто перевод, не двуяз ( на греч, аналогичный перевод делали тут C_OC-109 и т…"
type textarea "x"
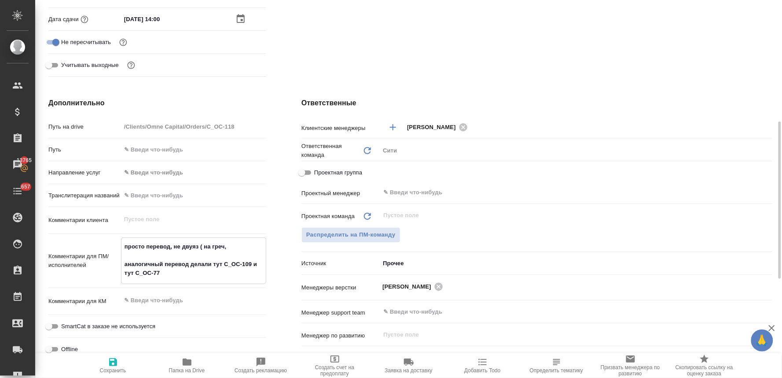
type textarea "x"
type textarea "просто перевод, не двуяз ( на греч, аналогичный перевод делали тут C_OC-109 и т…"
type textarea "x"
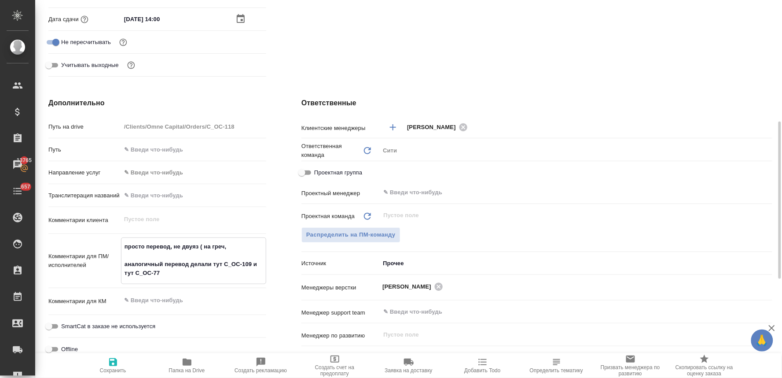
type textarea "просто перевод, не двуяз ( на греч, б аналогичный перевод делали тут C_OC-109 и…"
type textarea "x"
type textarea "просто перевод, не двуяз ( на греч, бе аналогичный перевод делали тут C_OC-109 …"
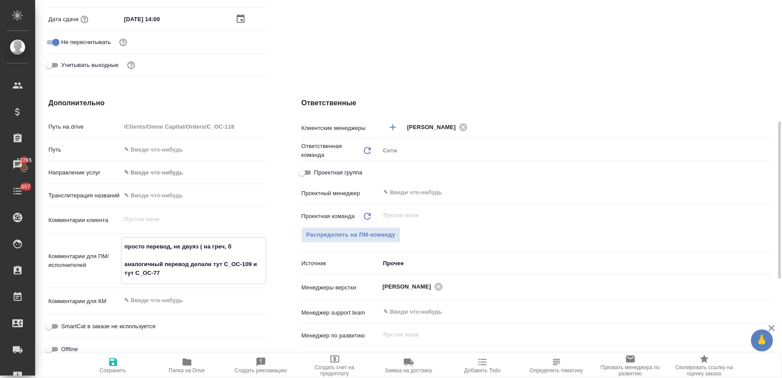
type textarea "x"
type textarea "просто перевод, не двуяз ( на греч, без аналогичный перевод делали тут C_OC-109…"
type textarea "x"
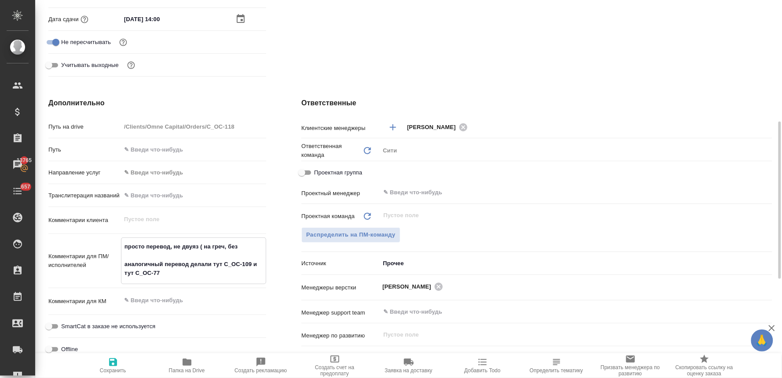
type textarea "x"
type textarea "просто перевод, не двуяз ( на греч, без аналогичный перевод делали тут C_OC-109…"
type textarea "x"
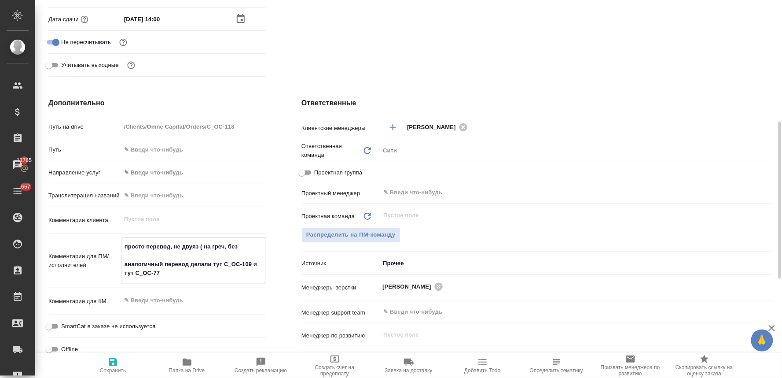
type textarea "x"
type textarea "просто перевод, не двуяз ( на греч, без р аналогичный перевод делали тут C_OC-1…"
type textarea "x"
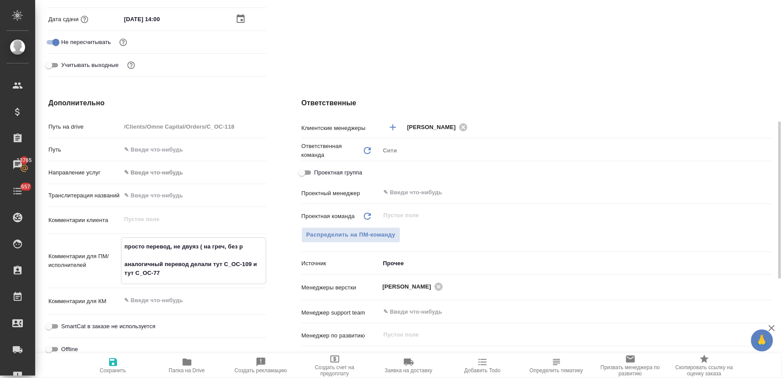
type textarea "просто перевод, не двуяз ( на греч, без ру аналогичный перевод делали тут C_OC-…"
type textarea "x"
type textarea "просто перевод, не двуяз ( на греч, без рус аналогичный перевод делали тут C_OC…"
type textarea "x"
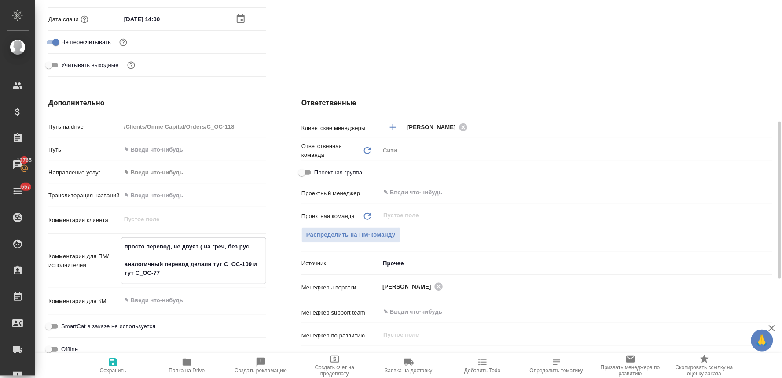
type textarea "x"
type textarea "просто перевод, не двуяз ( на греч, без русс аналогичный перевод делали тут C_O…"
type textarea "x"
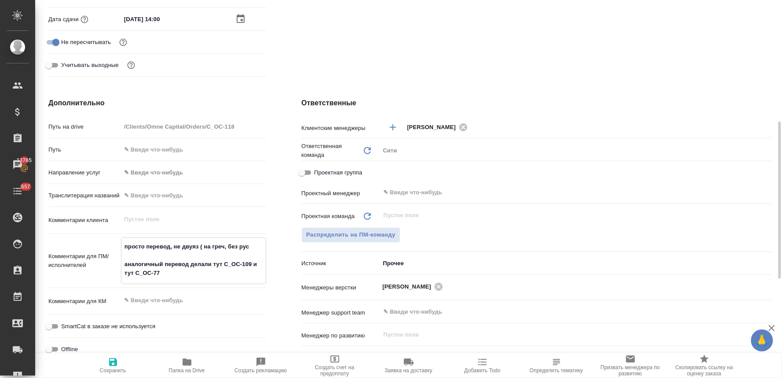
type textarea "x"
type textarea "просто перевод, не двуяз ( на греч, без русск аналогичный перевод делали тут C_…"
type textarea "x"
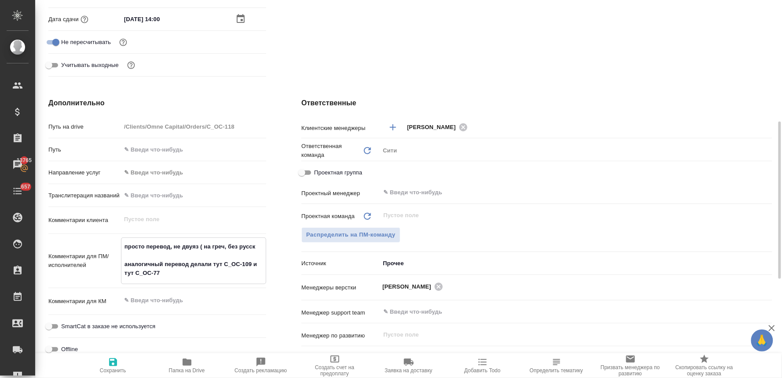
type textarea "x"
type textarea "просто перевод, не двуяз ( на греч, без русско аналогичный перевод делали тут C…"
type textarea "x"
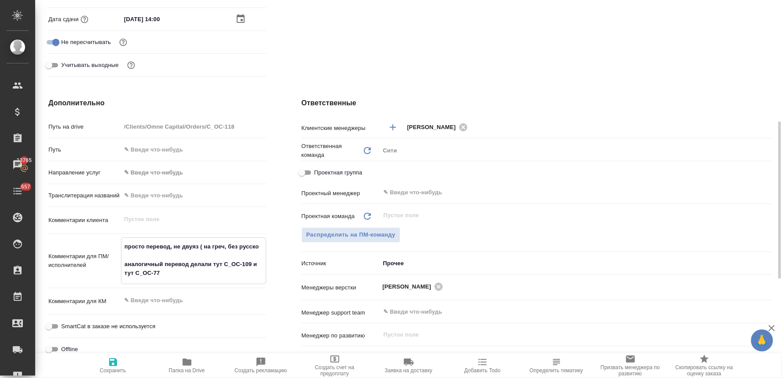
type textarea "просто перевод, не двуяз ( на греч, без русског аналогичный перевод делали тут …"
type textarea "x"
type textarea "просто перевод, не двуяз ( на греч, без русского аналогичный перевод делали тут…"
type textarea "x"
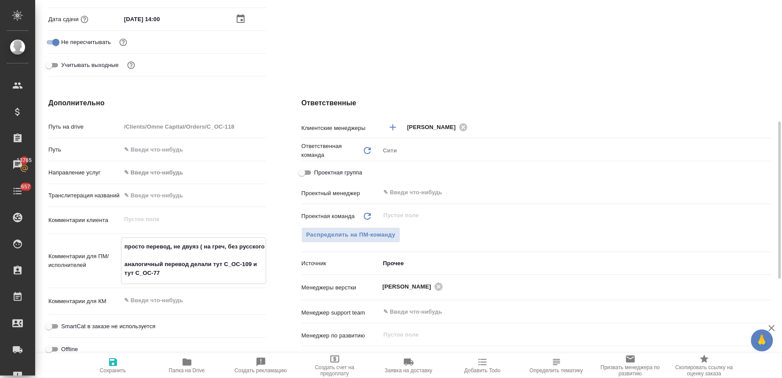
type textarea "x"
type textarea "просто перевод, не двуяз ( на греч, без русского) аналогичный перевод делали ту…"
type textarea "x"
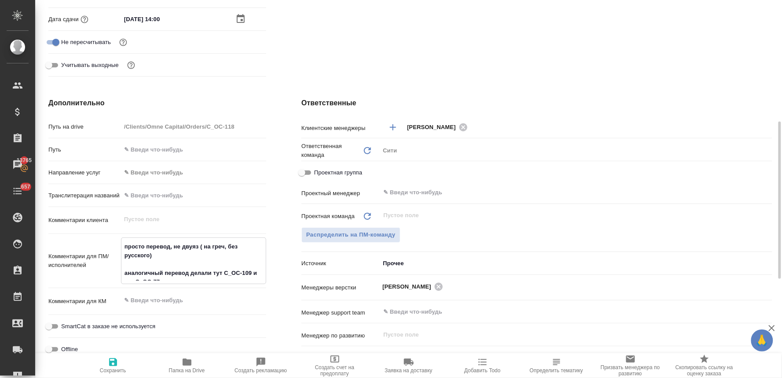
type textarea "x"
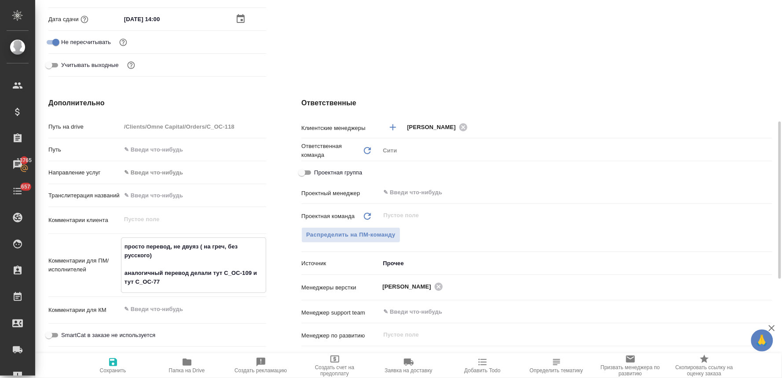
type textarea "просто перевод, не двуяз ( на греч, без русского) аналогичный перевод делали ту…"
type textarea "x"
click at [112, 360] on icon "button" at bounding box center [113, 362] width 11 height 11
type textarea "x"
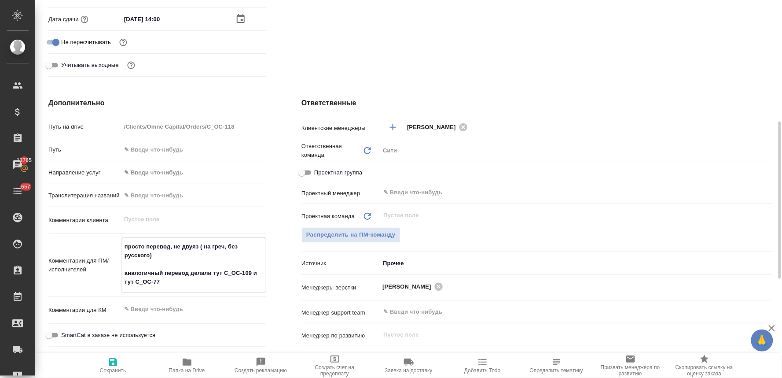
type textarea "x"
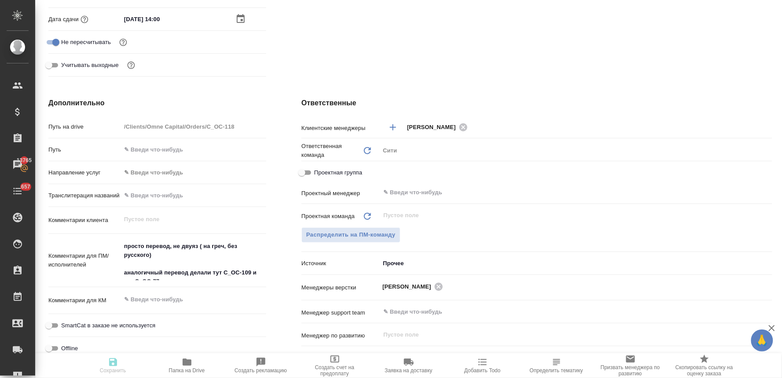
type textarea "x"
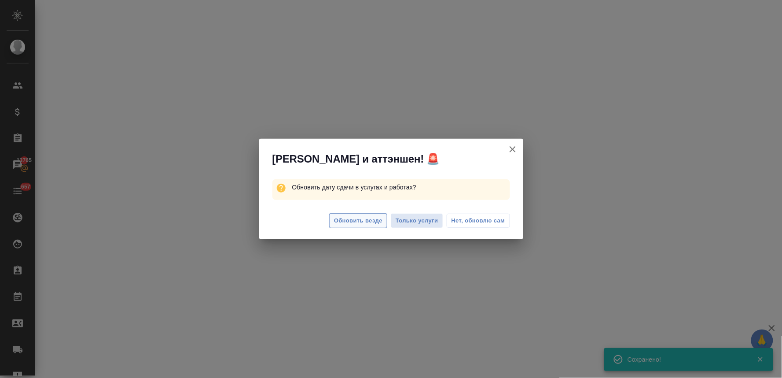
click at [353, 219] on span "Обновить везде" at bounding box center [358, 221] width 48 height 10
select select "RU"
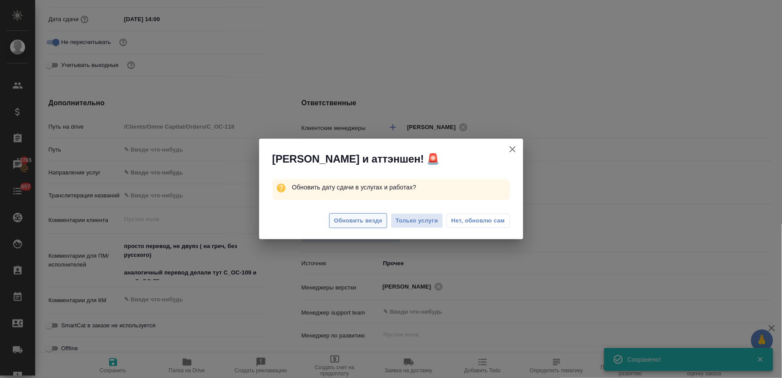
type textarea "x"
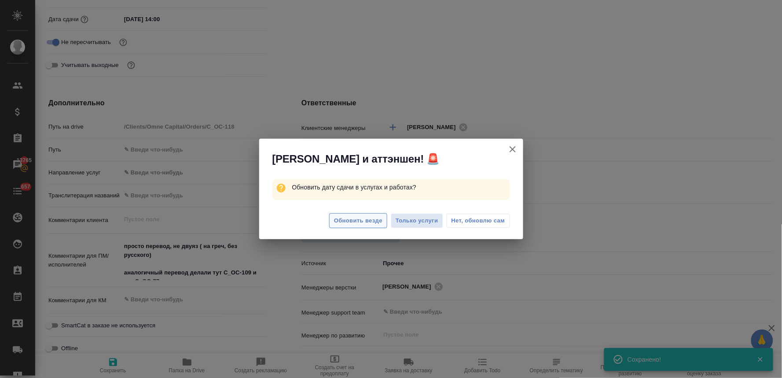
type textarea "x"
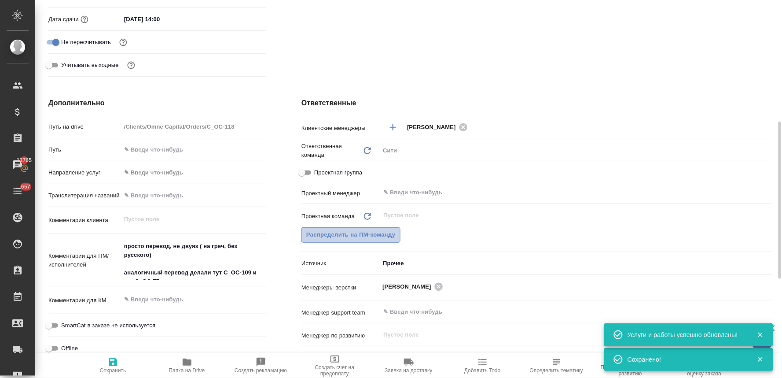
click at [343, 231] on span "Распределить на ПМ-команду" at bounding box center [350, 235] width 89 height 10
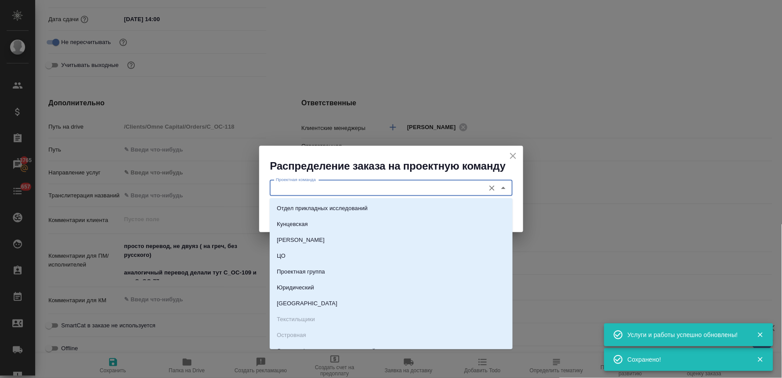
click at [336, 191] on input "Проектная команда" at bounding box center [377, 188] width 208 height 11
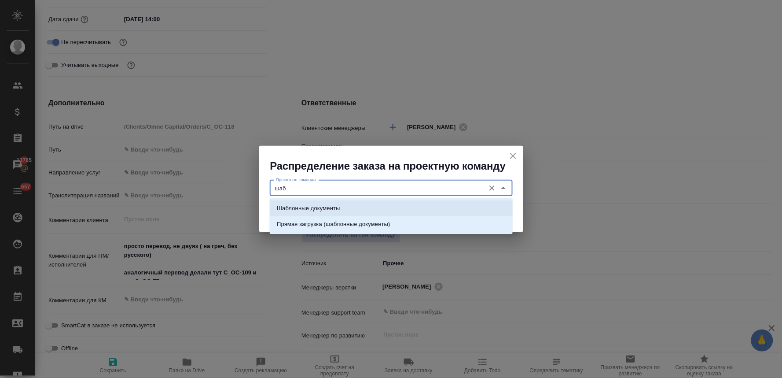
click at [337, 206] on p "Шаблонные документы" at bounding box center [308, 208] width 63 height 9
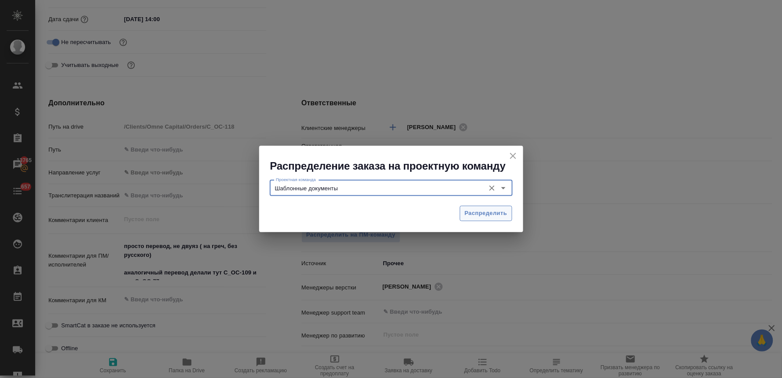
type input "Шаблонные документы"
click at [490, 213] on span "Распределить" at bounding box center [486, 213] width 43 height 10
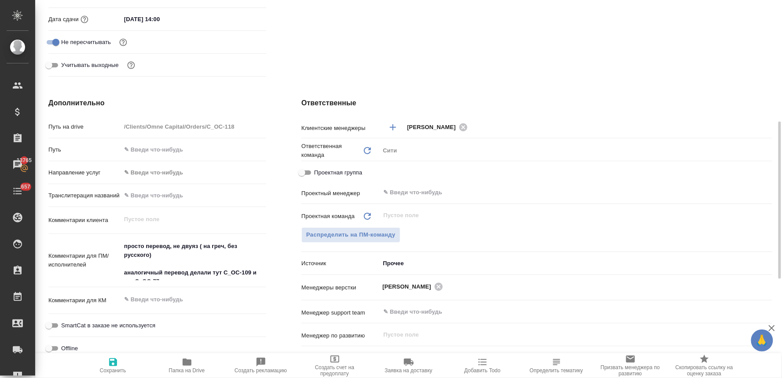
type textarea "x"
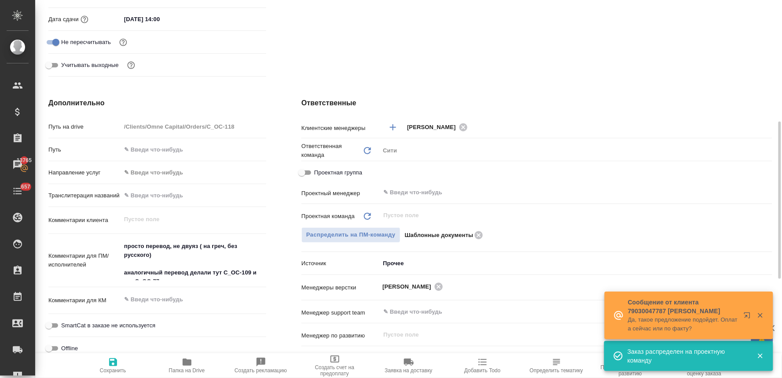
scroll to position [0, 0]
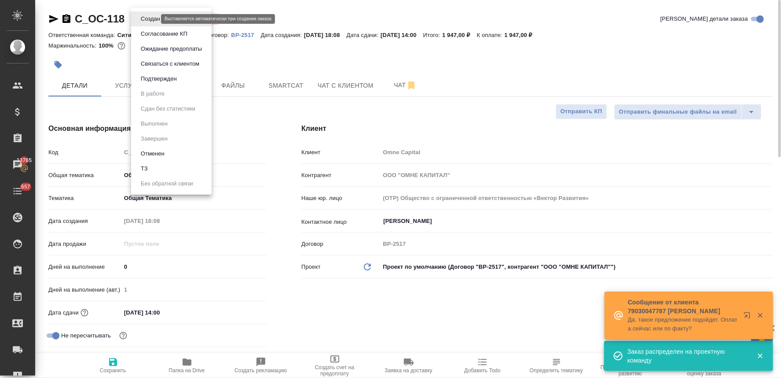
click at [137, 19] on body "🙏 .cls-1 fill:#fff; AWATERA Lyamina Nadezhda Клиенты Спецификации Заказы 13765 …" at bounding box center [391, 189] width 782 height 378
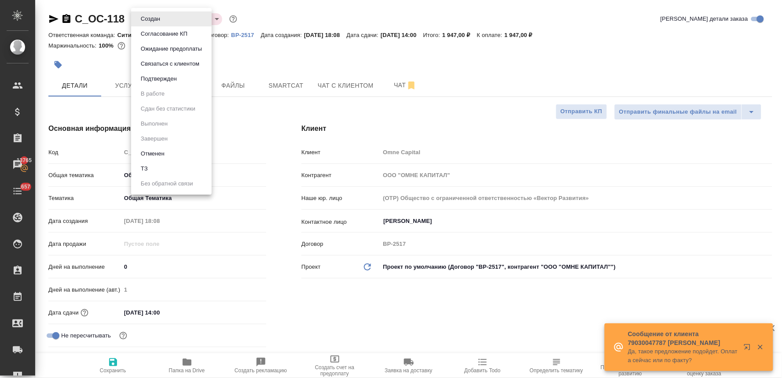
click at [295, 191] on div at bounding box center [391, 189] width 782 height 378
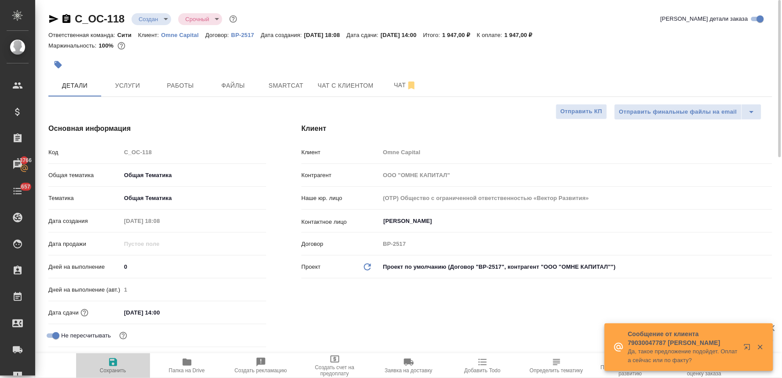
click at [108, 363] on icon "button" at bounding box center [113, 362] width 11 height 11
type textarea "x"
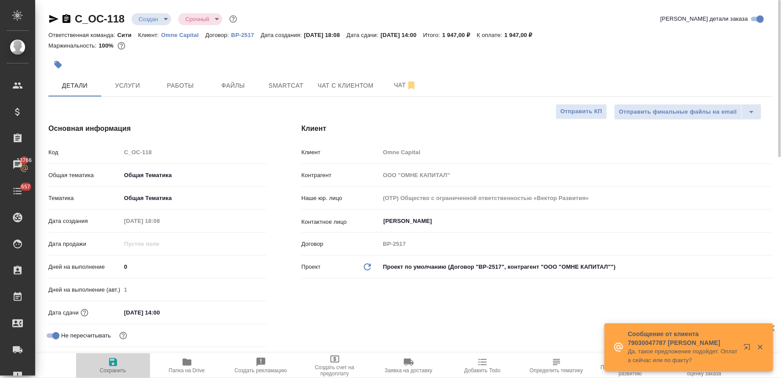
type textarea "x"
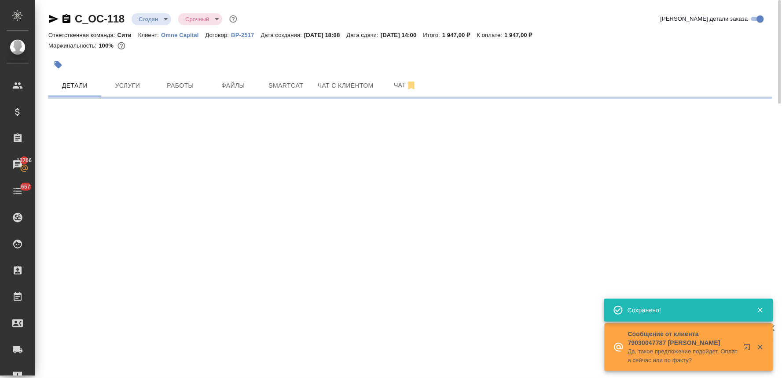
select select "RU"
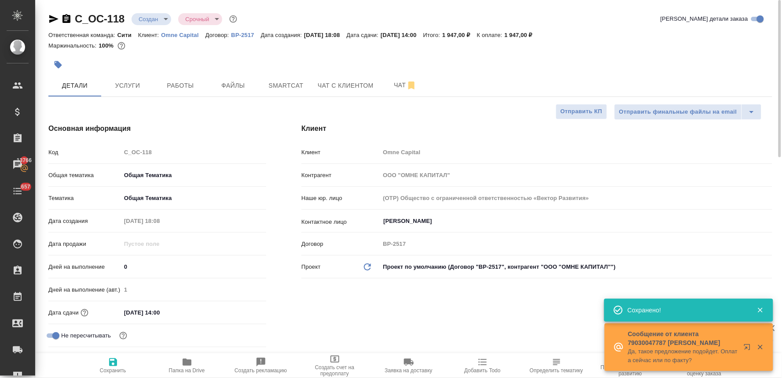
type textarea "x"
click at [155, 23] on body "🙏 .cls-1 fill:#fff; AWATERA Lyamina Nadezhda Клиенты Спецификации Заказы 13766 …" at bounding box center [391, 189] width 782 height 378
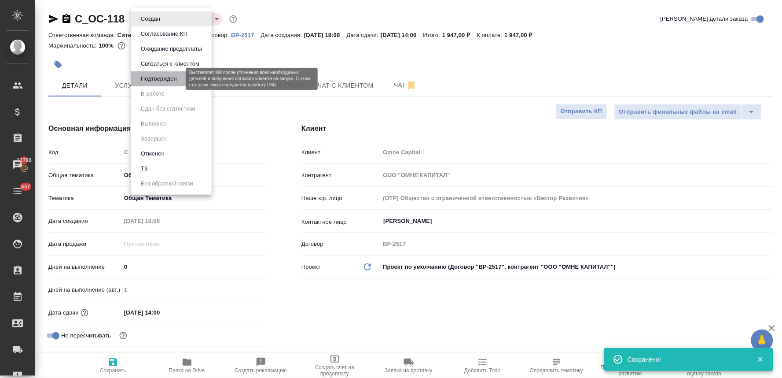
click at [151, 75] on button "Подтвержден" at bounding box center [158, 79] width 41 height 10
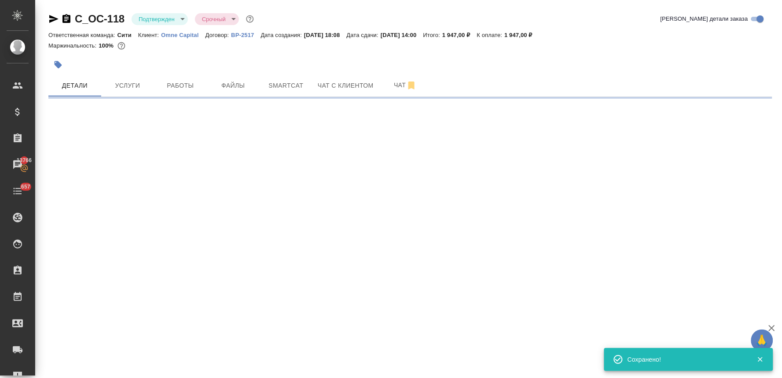
select select "RU"
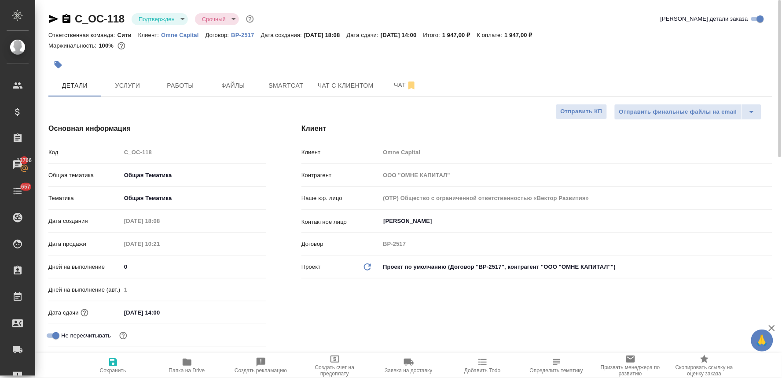
type textarea "x"
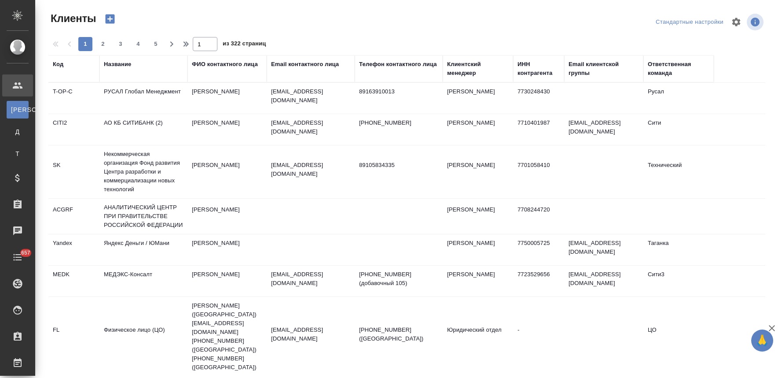
select select "RU"
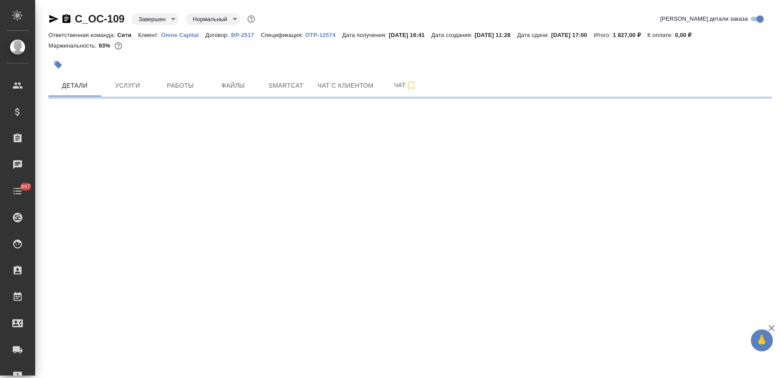
select select "RU"
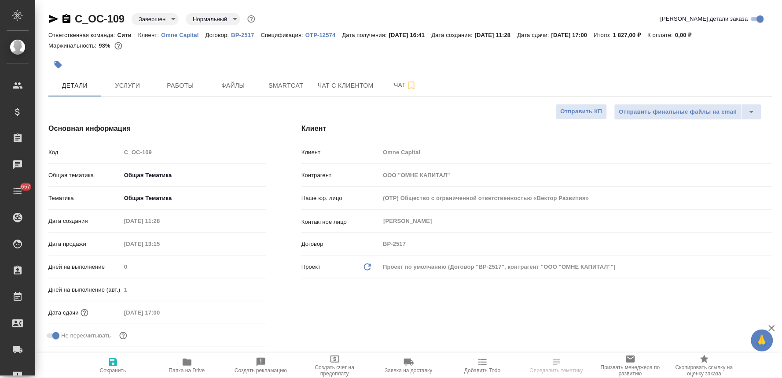
type textarea "x"
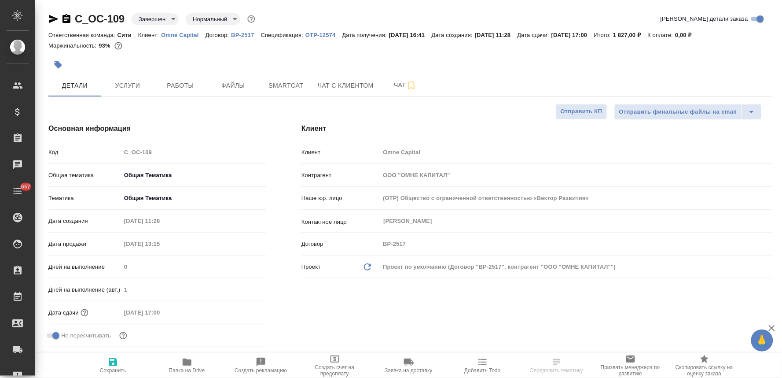
type textarea "x"
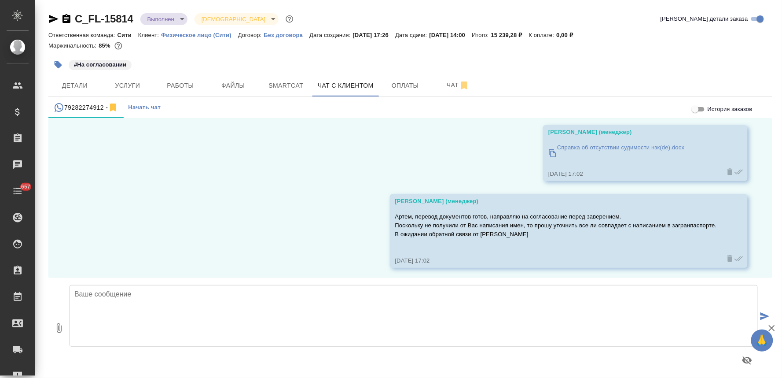
scroll to position [582, 0]
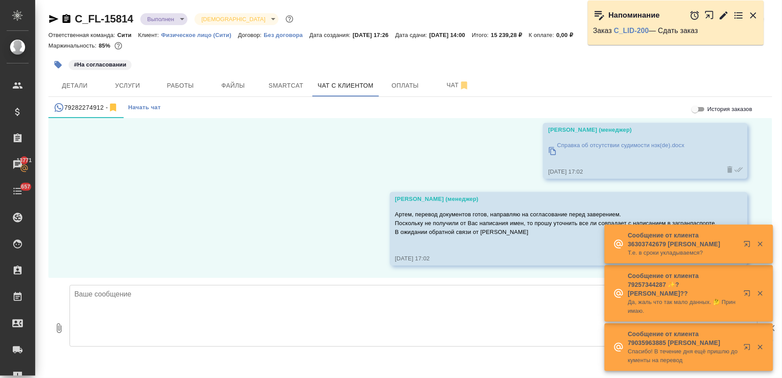
drag, startPoint x: 639, startPoint y: 28, endPoint x: 767, endPoint y: 72, distance: 135.1
click at [767, 72] on div "#На согласовании" at bounding box center [410, 64] width 724 height 19
click at [627, 30] on link "C_LID-200" at bounding box center [631, 30] width 35 height 7
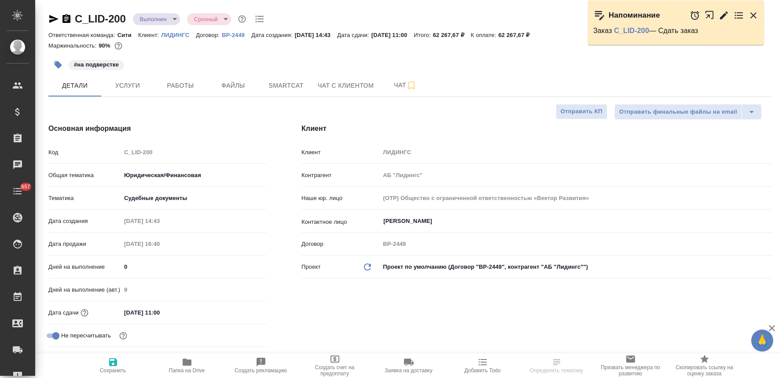
select select "RU"
click at [58, 63] on icon "button" at bounding box center [58, 64] width 7 height 7
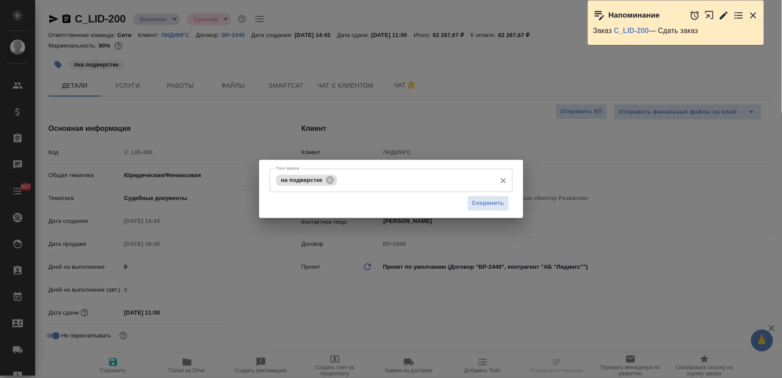
click at [362, 183] on input "Тэги заказа" at bounding box center [416, 180] width 153 height 15
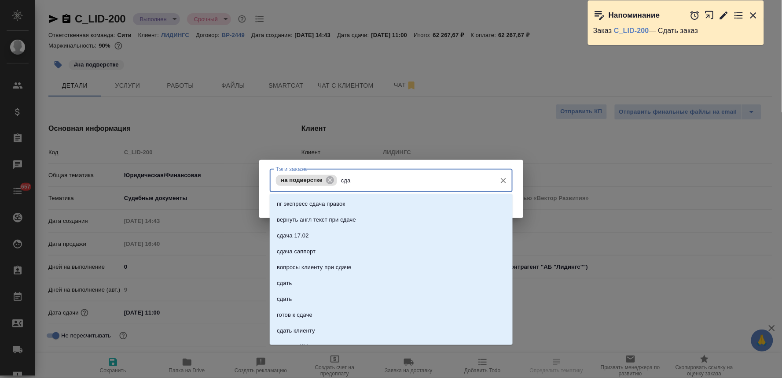
type input "сдан"
click at [319, 248] on li "сдан" at bounding box center [391, 252] width 243 height 16
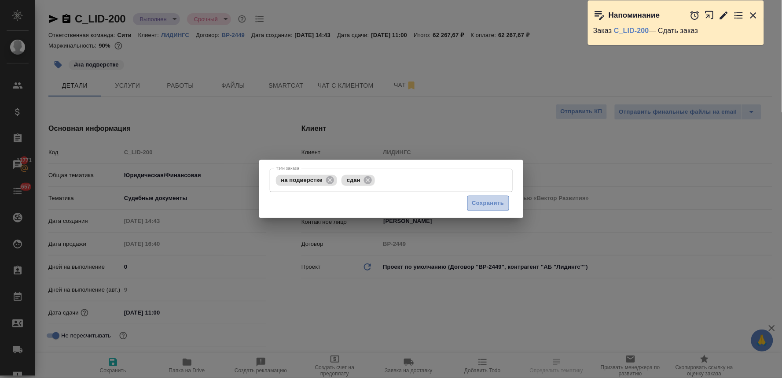
click at [488, 197] on button "Сохранить" at bounding box center [489, 203] width 42 height 15
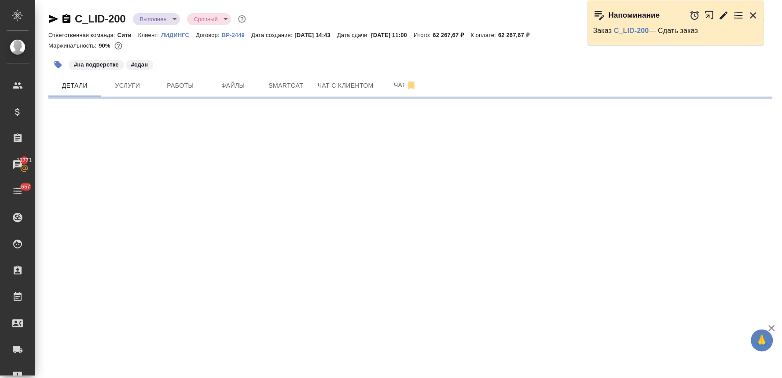
select select "RU"
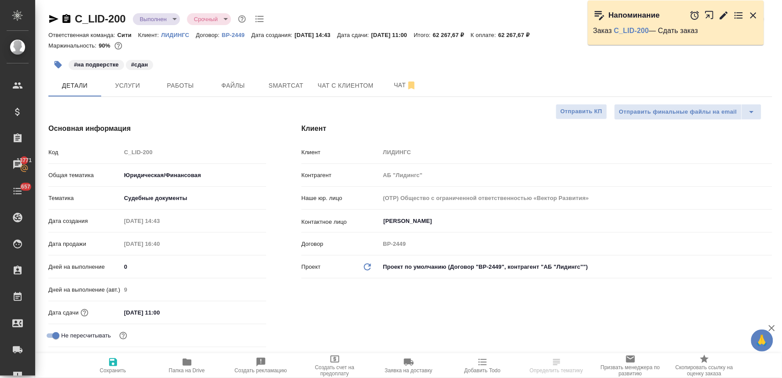
type textarea "x"
click at [750, 12] on icon "button" at bounding box center [754, 15] width 11 height 11
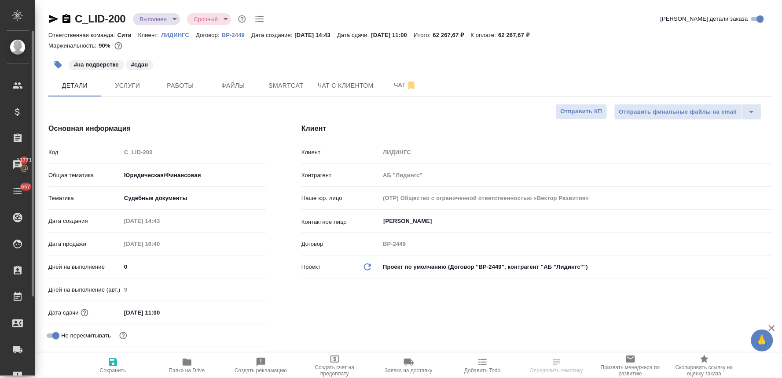
type textarea "x"
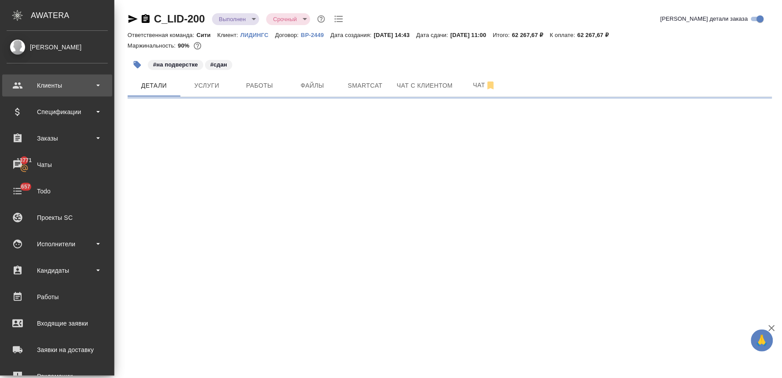
select select "RU"
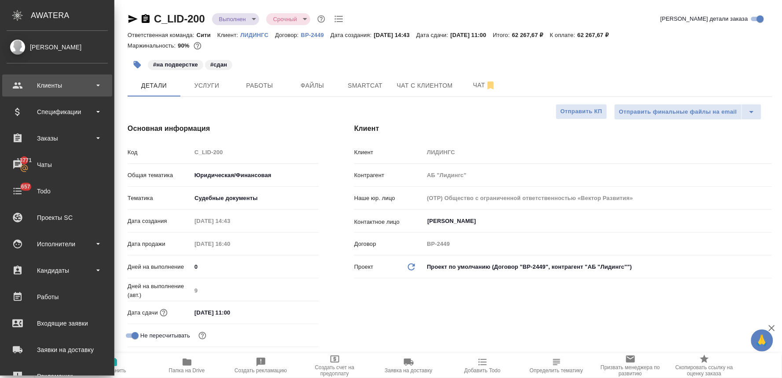
type textarea "x"
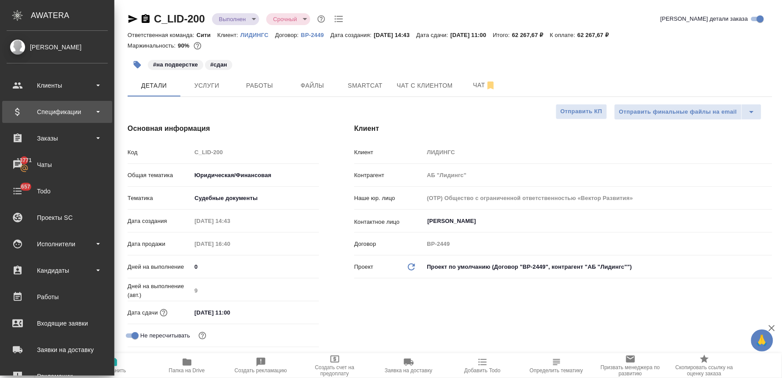
click at [56, 113] on div "Спецификации" at bounding box center [57, 111] width 101 height 13
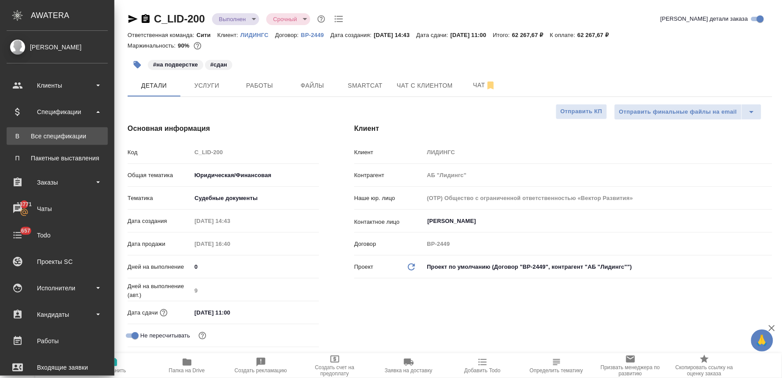
type textarea "x"
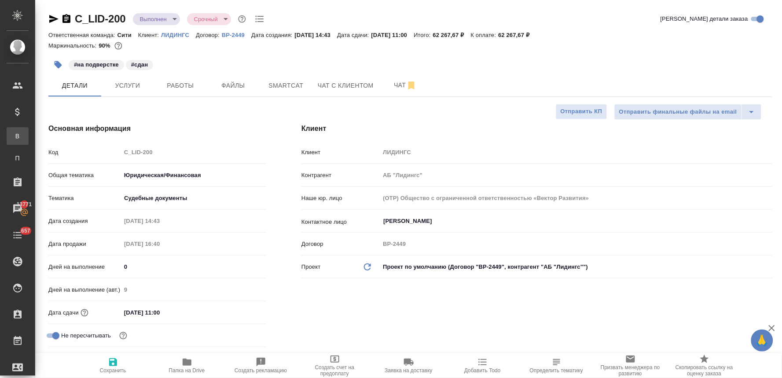
click at [13, 135] on div "Все спецификации" at bounding box center [6, 136] width 13 height 9
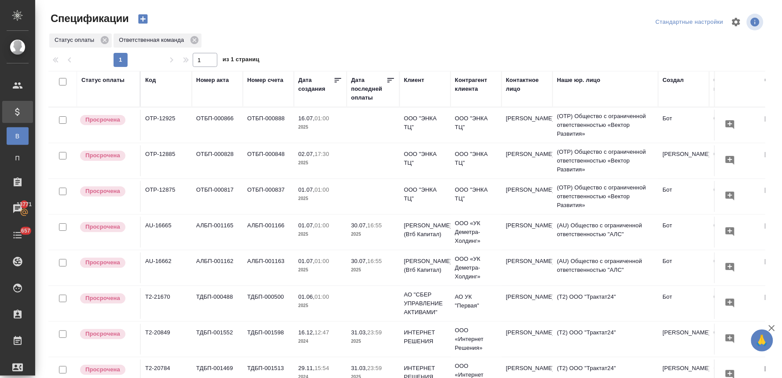
click at [145, 18] on icon "button" at bounding box center [142, 19] width 9 height 9
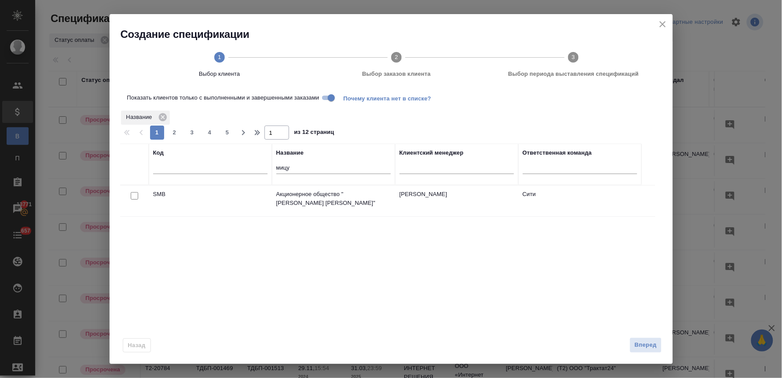
click at [305, 165] on input "мицу" at bounding box center [334, 168] width 114 height 11
type input "мерц"
click at [133, 199] on input "checkbox" at bounding box center [134, 195] width 7 height 7
checkbox input "true"
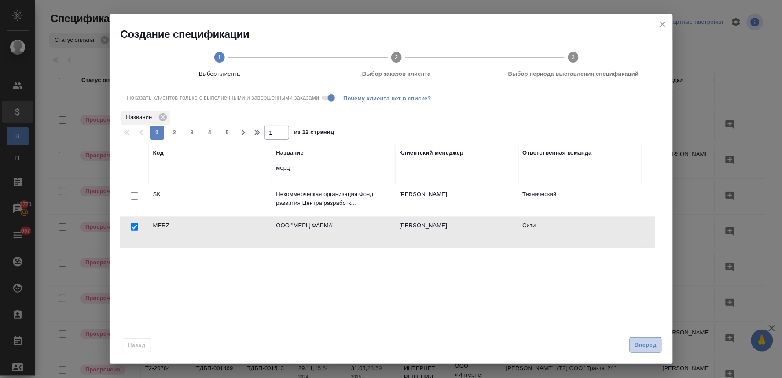
click at [653, 344] on span "Вперед" at bounding box center [646, 345] width 22 height 10
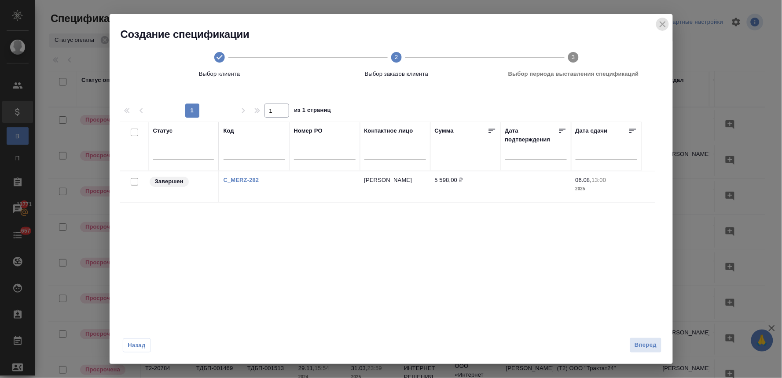
click at [663, 21] on icon "close" at bounding box center [663, 24] width 11 height 11
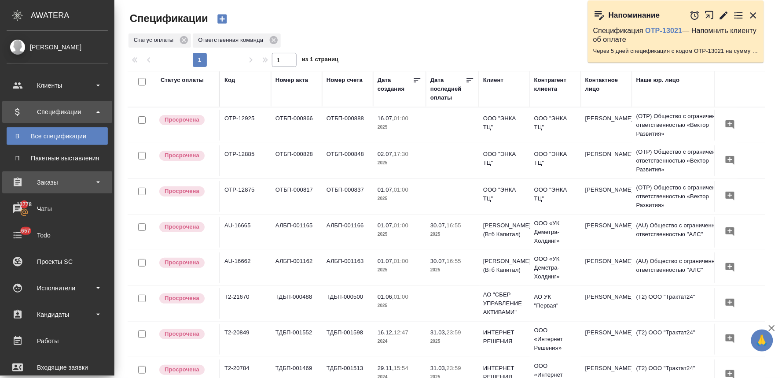
click at [37, 185] on div "Заказы" at bounding box center [57, 182] width 101 height 13
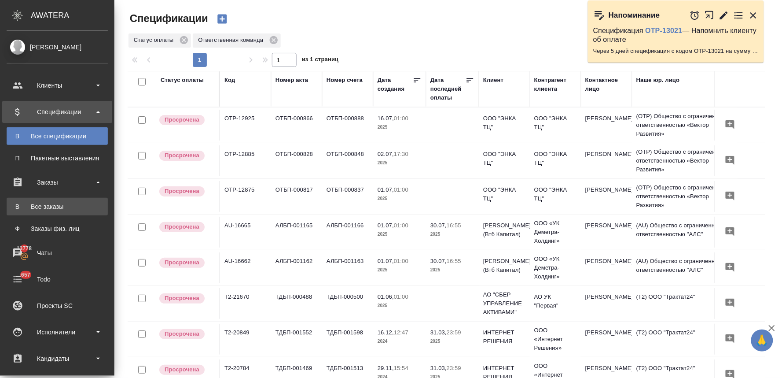
click at [49, 208] on div "Все заказы" at bounding box center [57, 206] width 92 height 9
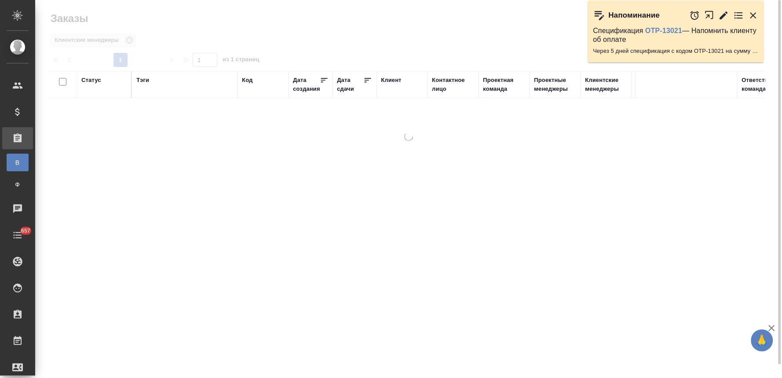
click at [756, 13] on icon "button" at bounding box center [754, 15] width 6 height 6
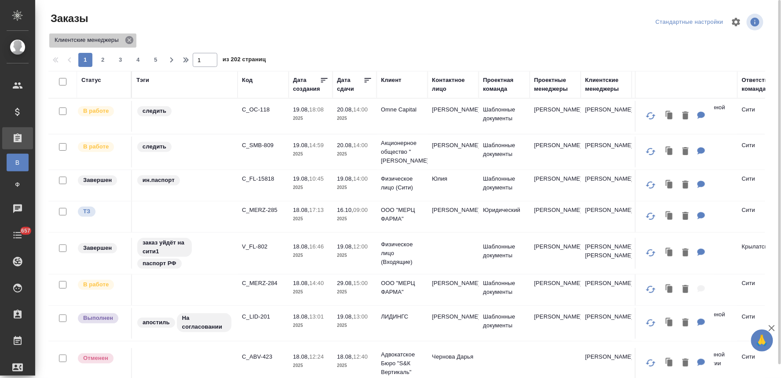
click at [129, 41] on icon at bounding box center [129, 40] width 8 height 8
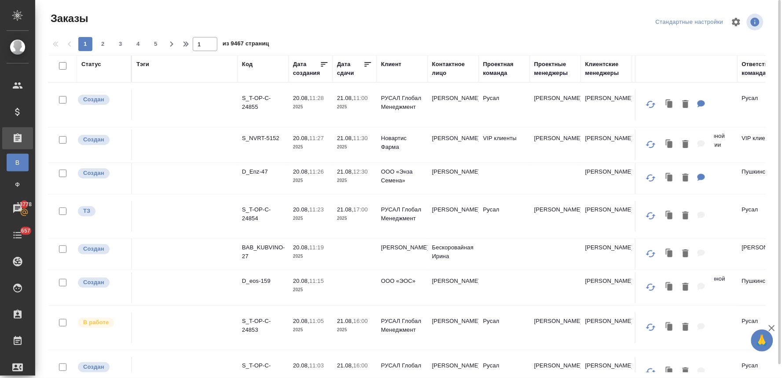
click at [439, 67] on div "Контактное лицо" at bounding box center [453, 69] width 42 height 18
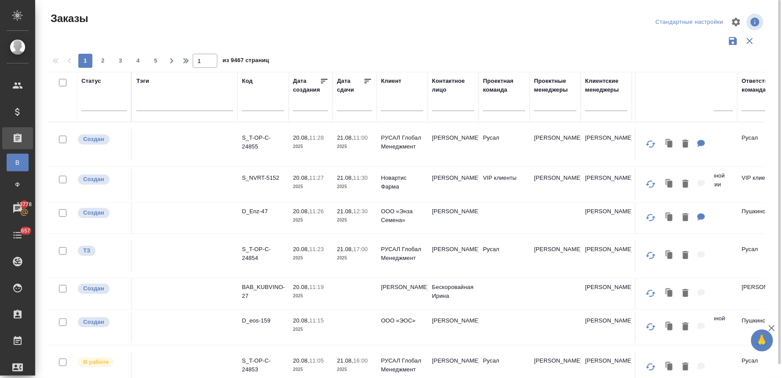
click at [449, 107] on input "text" at bounding box center [453, 105] width 42 height 11
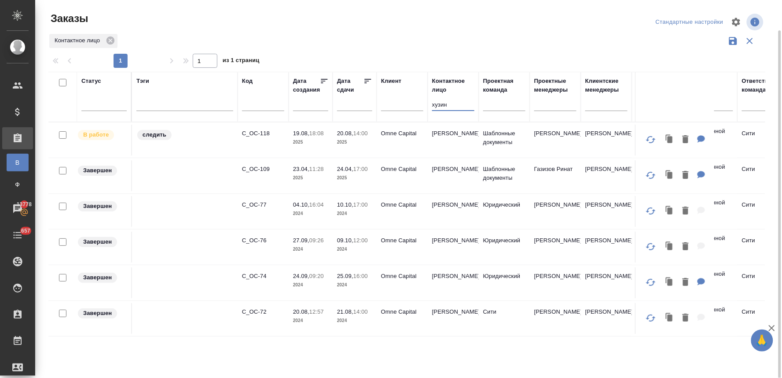
scroll to position [15, 0]
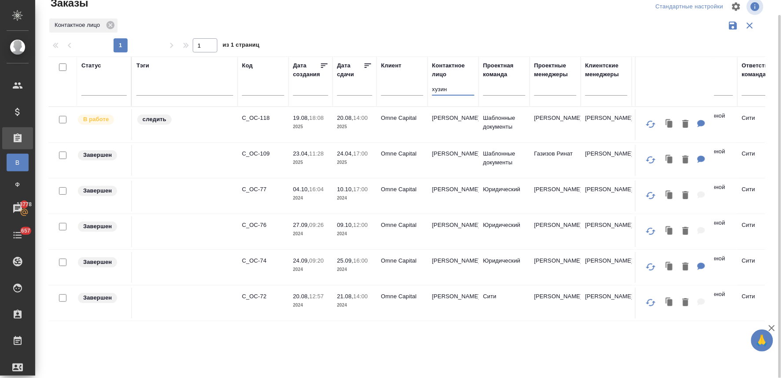
type input "хузин"
click at [253, 224] on p "C_OC-76" at bounding box center [263, 225] width 42 height 9
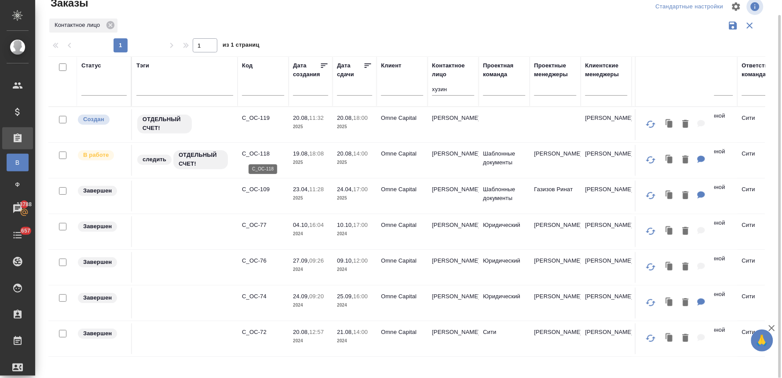
click at [262, 152] on p "C_OC-118" at bounding box center [263, 153] width 42 height 9
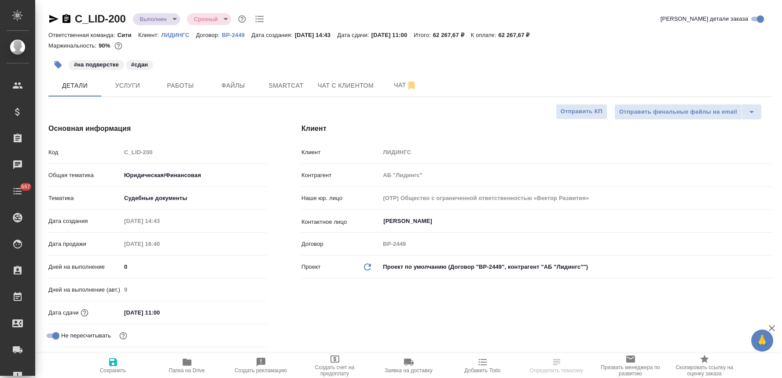
select select "RU"
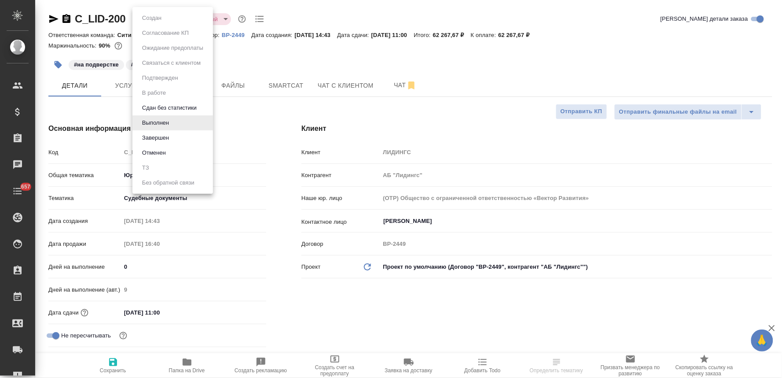
click at [162, 22] on body "🙏 .cls-1 fill:#fff; AWATERA [PERSON_NAME] Спецификации Заказы Чаты 657 Todo Про…" at bounding box center [391, 189] width 782 height 378
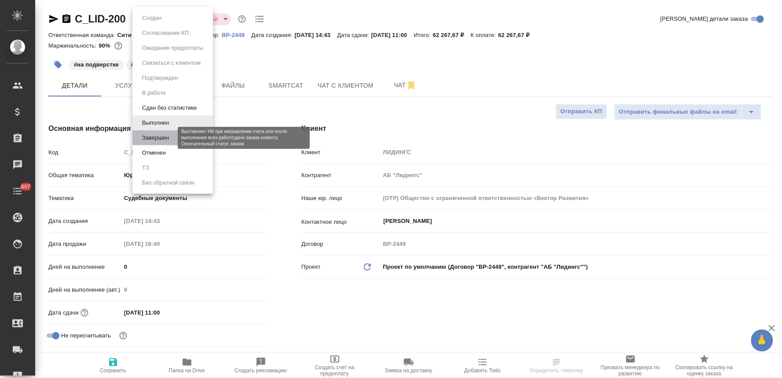
click at [157, 137] on button "Завершен" at bounding box center [156, 138] width 32 height 10
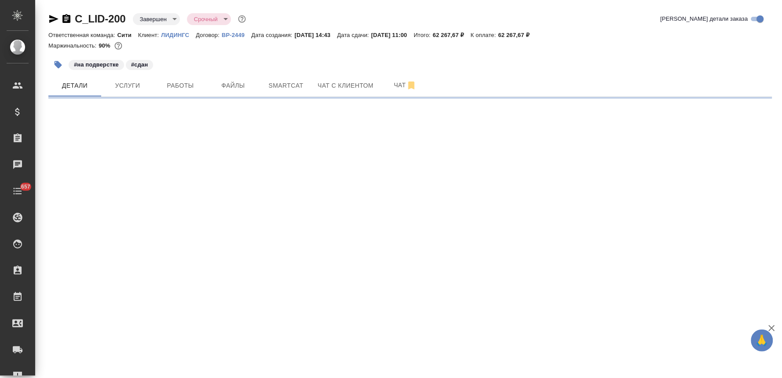
select select "RU"
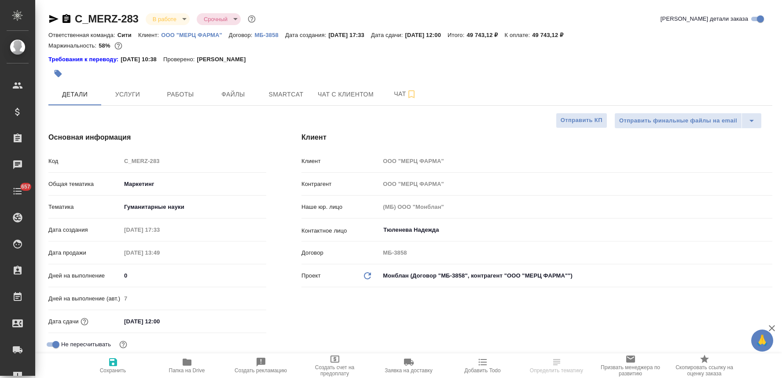
select select "RU"
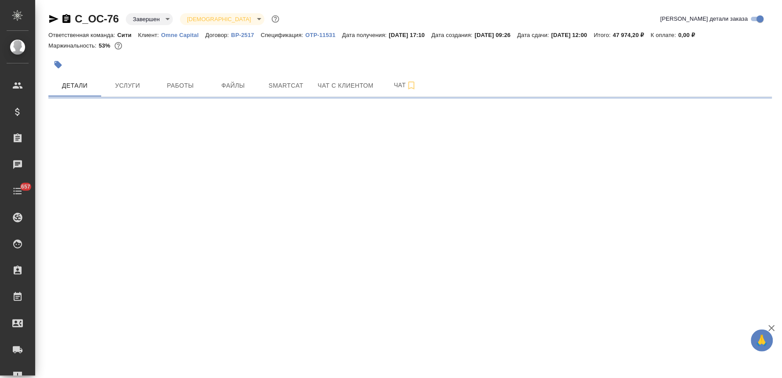
select select "RU"
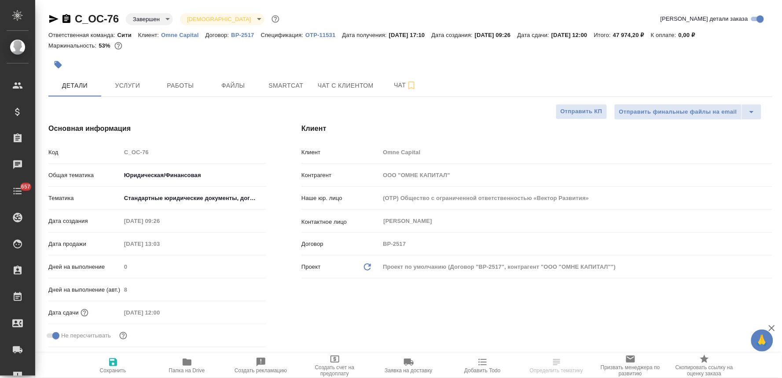
type textarea "x"
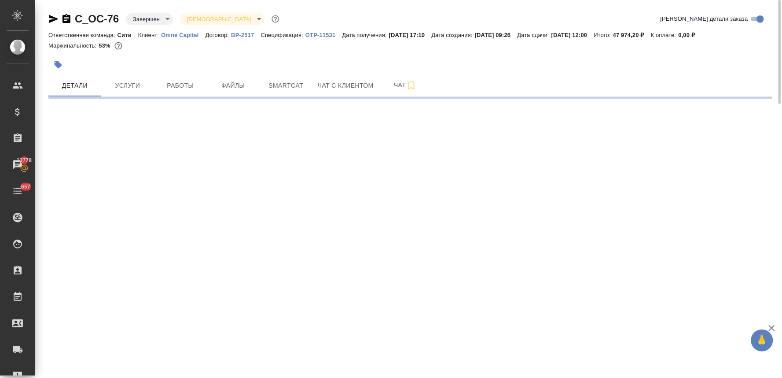
select select "RU"
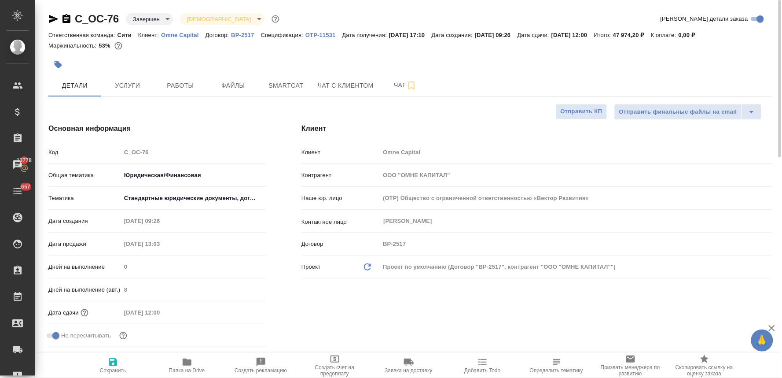
type textarea "x"
click at [742, 63] on div at bounding box center [410, 64] width 724 height 19
type textarea "x"
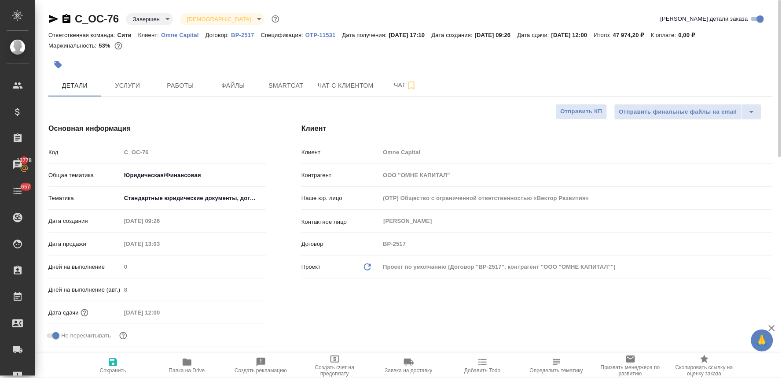
type textarea "x"
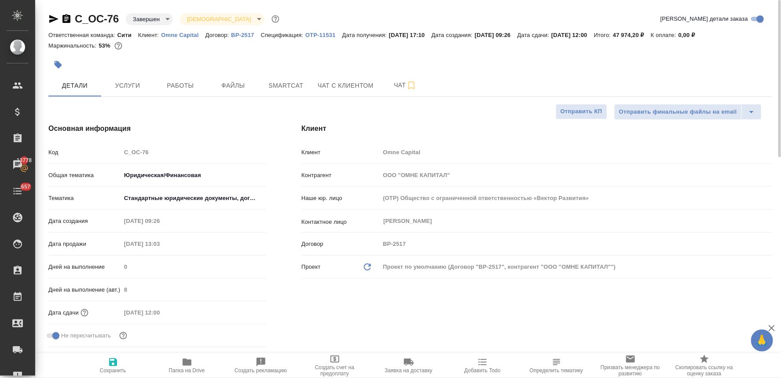
click at [178, 32] on p "Omne Capital" at bounding box center [183, 35] width 44 height 7
type textarea "x"
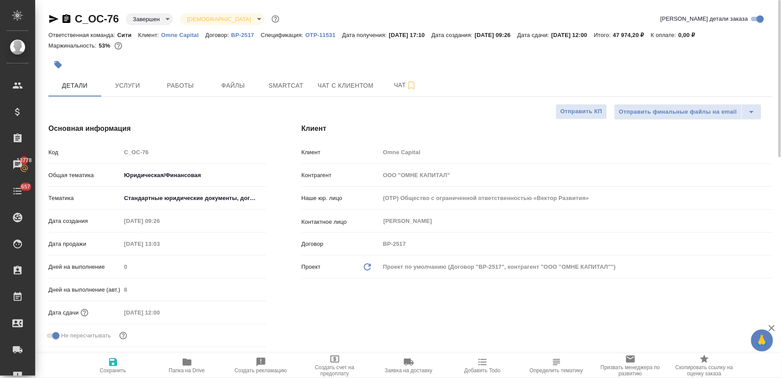
type textarea "x"
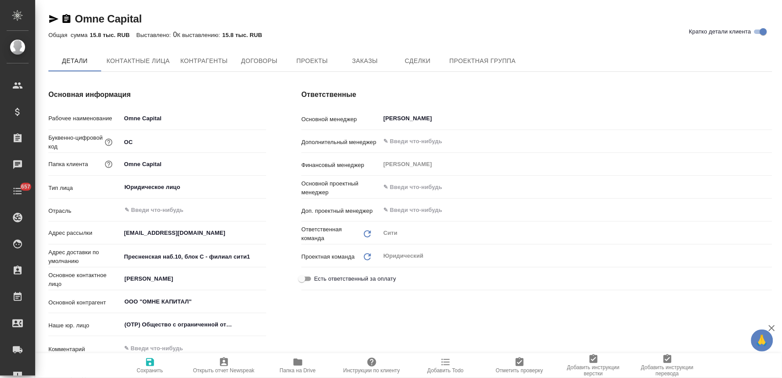
type textarea "x"
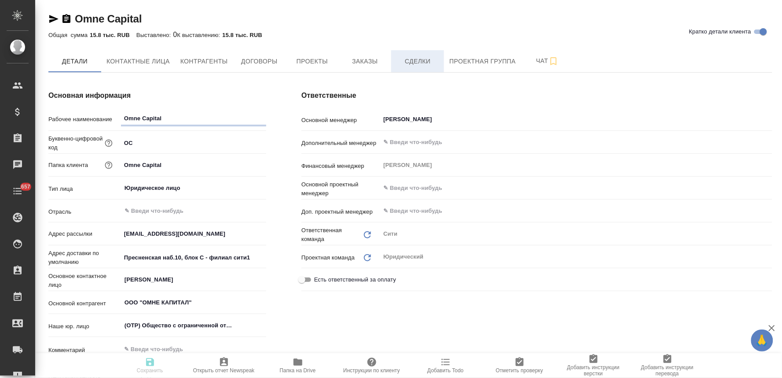
type textarea "x"
click at [376, 64] on span "Заказы" at bounding box center [365, 61] width 42 height 11
type textarea "x"
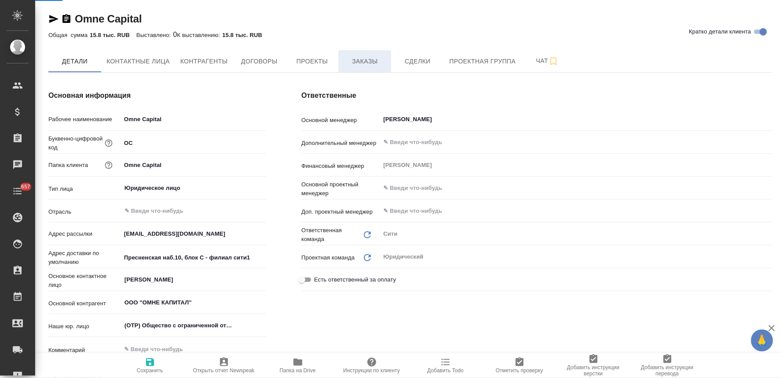
type textarea "x"
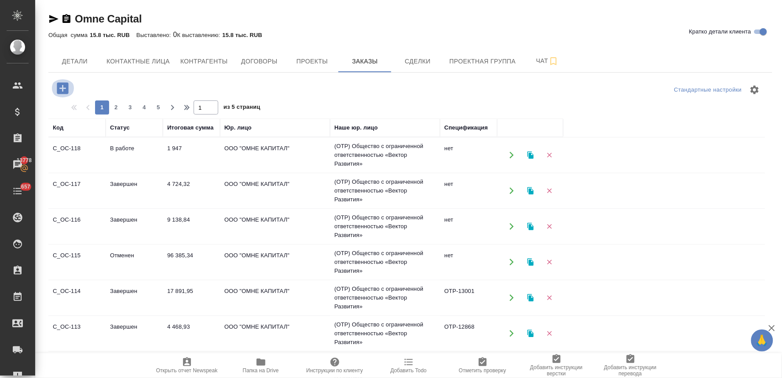
click at [64, 89] on icon "button" at bounding box center [62, 87] width 11 height 11
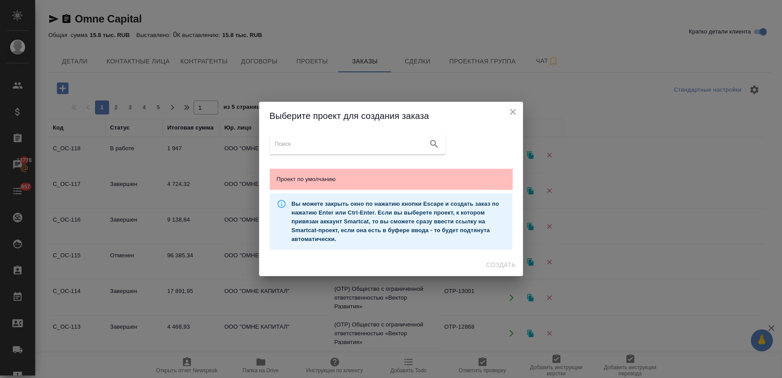
click at [297, 173] on div "Проект по умолчанию" at bounding box center [391, 179] width 243 height 21
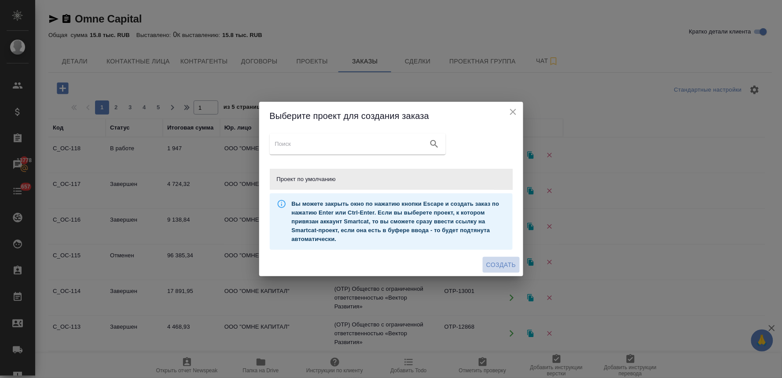
click at [512, 261] on span "Создать" at bounding box center [502, 264] width 30 height 11
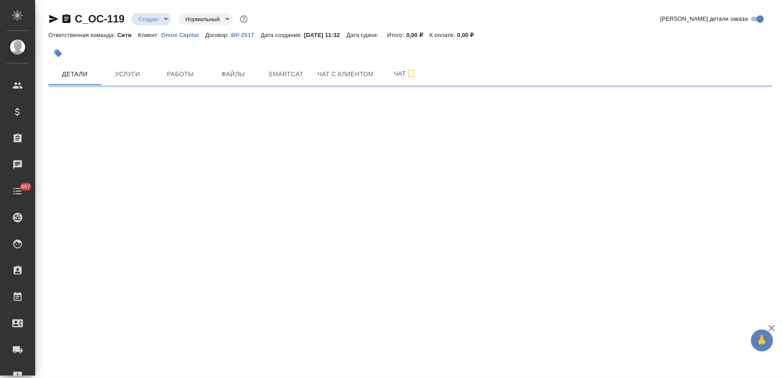
select select "RU"
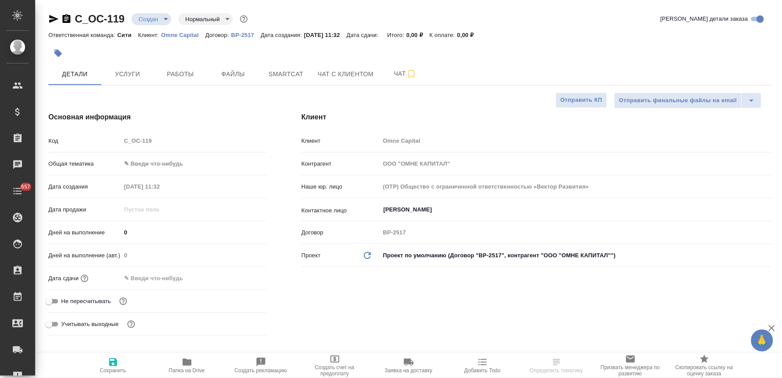
type textarea "x"
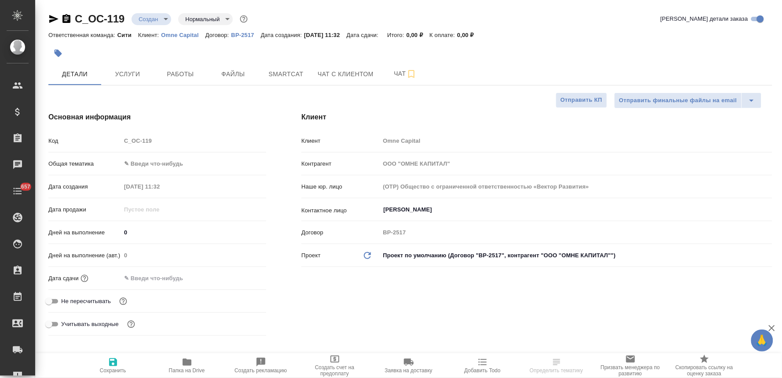
type textarea "x"
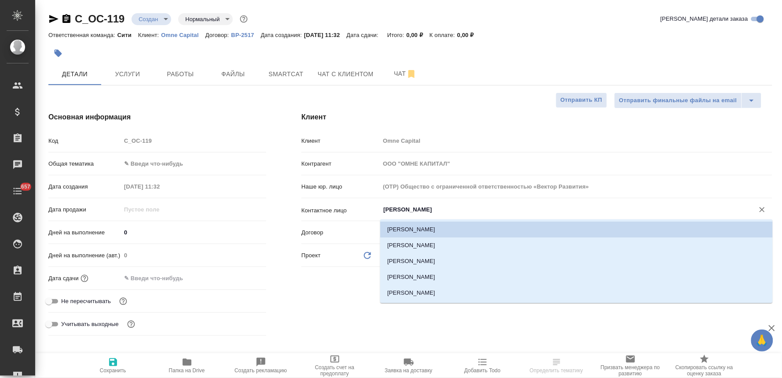
click at [439, 210] on input "[PERSON_NAME]" at bounding box center [562, 209] width 358 height 11
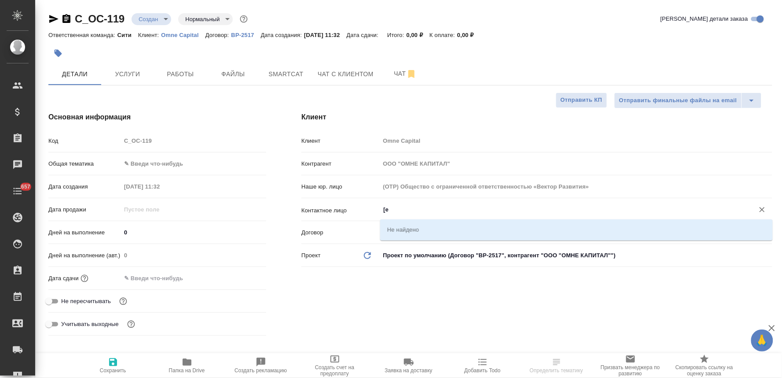
type input "["
type textarea "x"
click at [450, 231] on li "[PERSON_NAME]" at bounding box center [576, 229] width 393 height 16
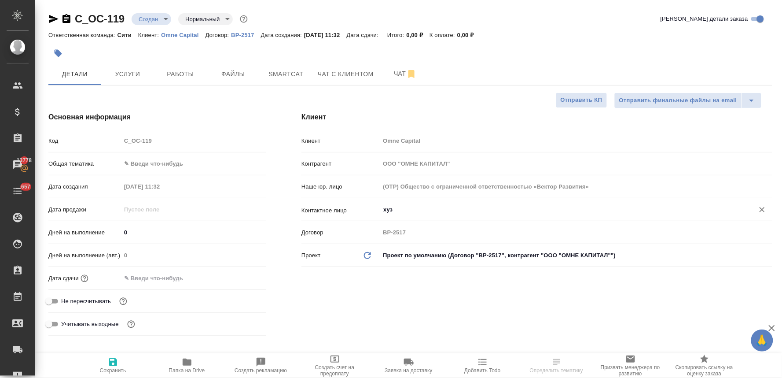
type input "[PERSON_NAME]"
type textarea "x"
type input "[PERSON_NAME]"
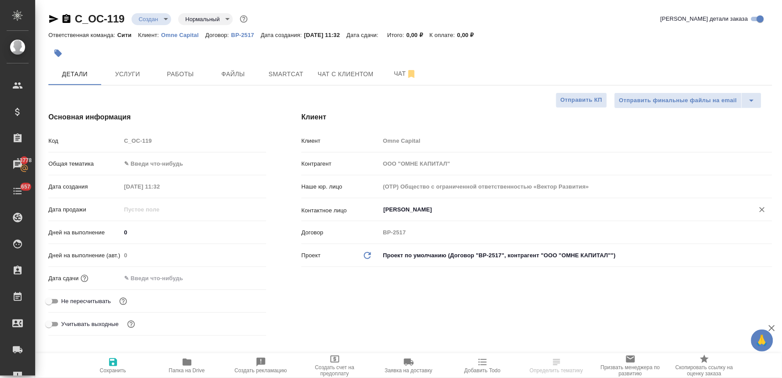
click at [119, 368] on span "Сохранить" at bounding box center [113, 370] width 26 height 6
type textarea "x"
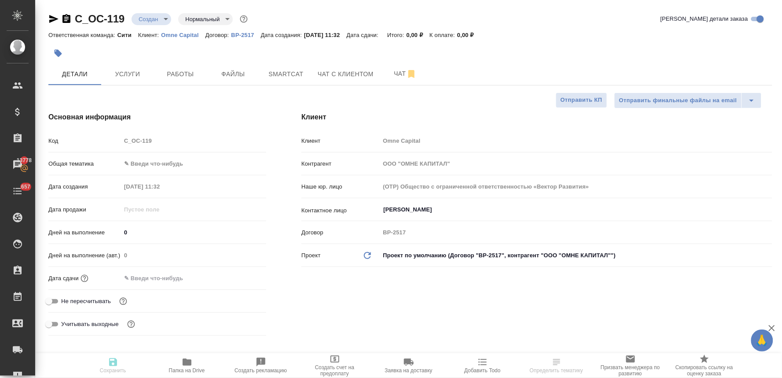
type textarea "x"
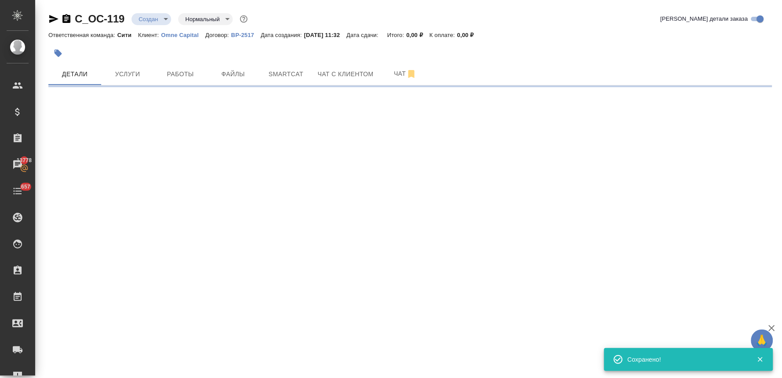
select select "RU"
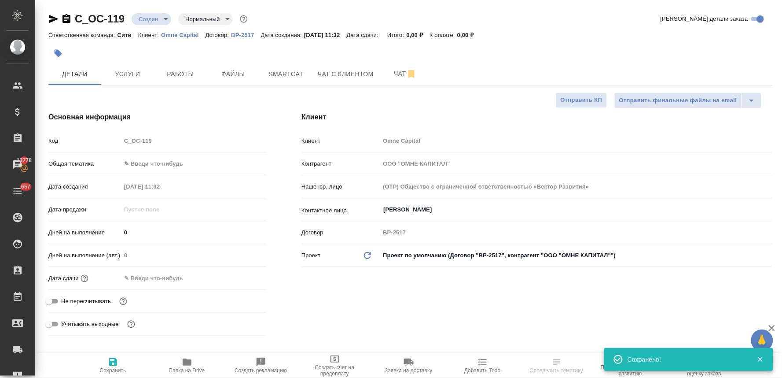
type textarea "x"
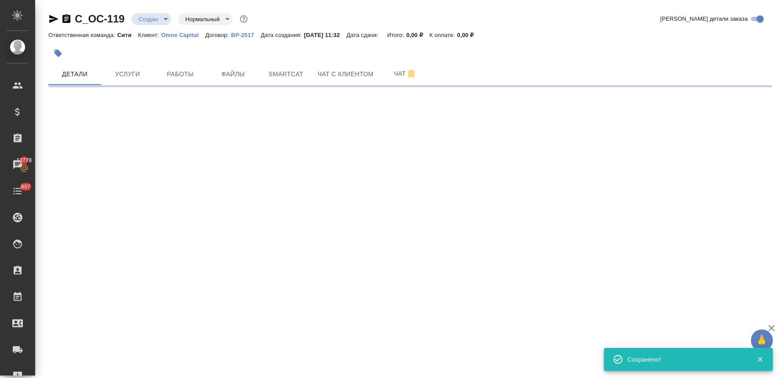
select select "RU"
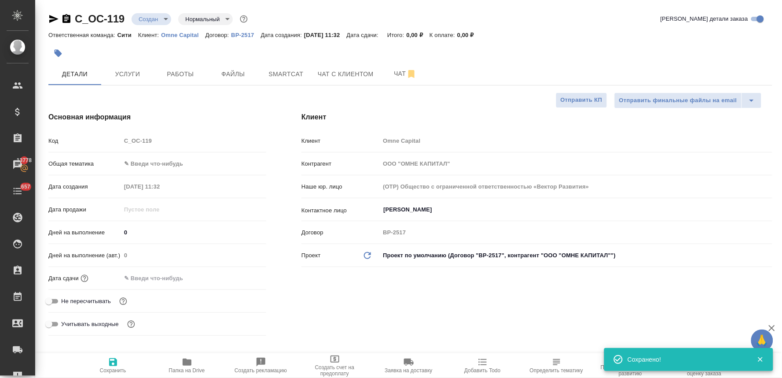
type textarea "x"
click at [103, 300] on span "Не пересчитывать" at bounding box center [86, 301] width 50 height 9
click at [65, 300] on input "Не пересчитывать" at bounding box center [49, 301] width 32 height 11
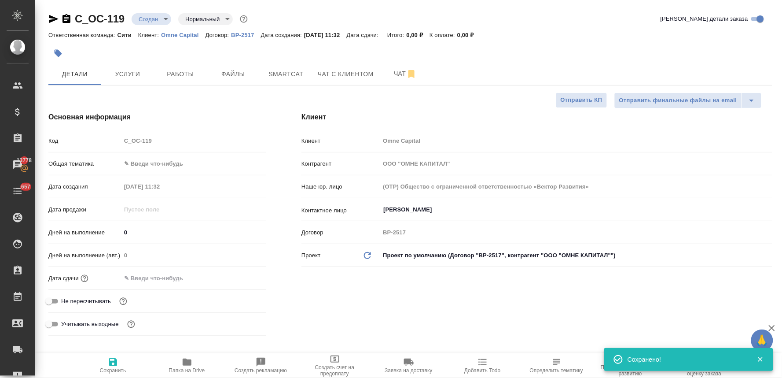
checkbox input "true"
type textarea "x"
click at [168, 279] on input "text" at bounding box center [160, 278] width 77 height 13
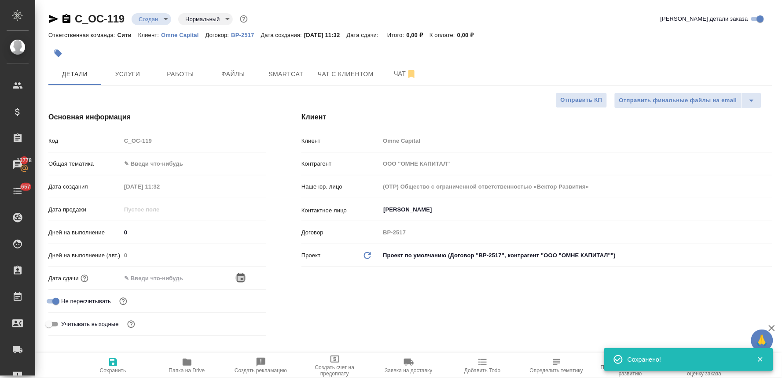
click at [239, 277] on icon "button" at bounding box center [241, 278] width 11 height 11
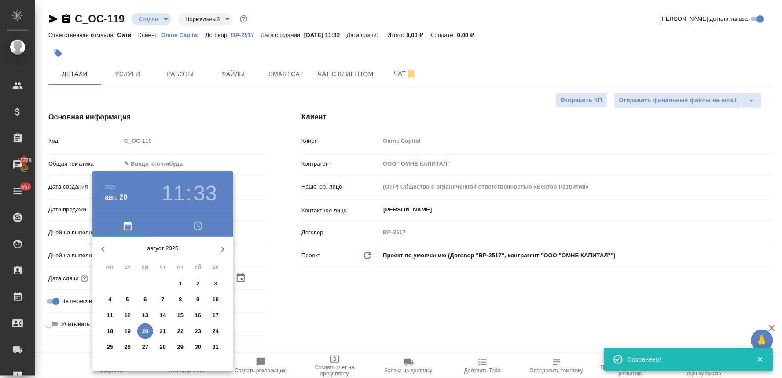
click at [164, 329] on p "21" at bounding box center [163, 331] width 7 height 9
type input "21.08.2025 11:33"
type textarea "x"
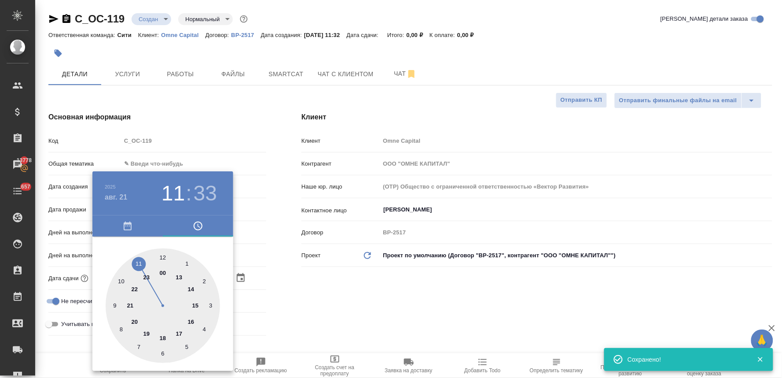
click at [322, 291] on div at bounding box center [391, 189] width 782 height 378
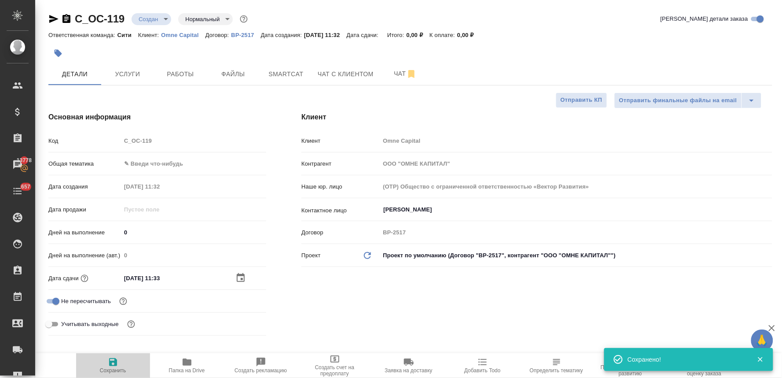
click at [115, 367] on icon "button" at bounding box center [113, 362] width 11 height 11
type textarea "x"
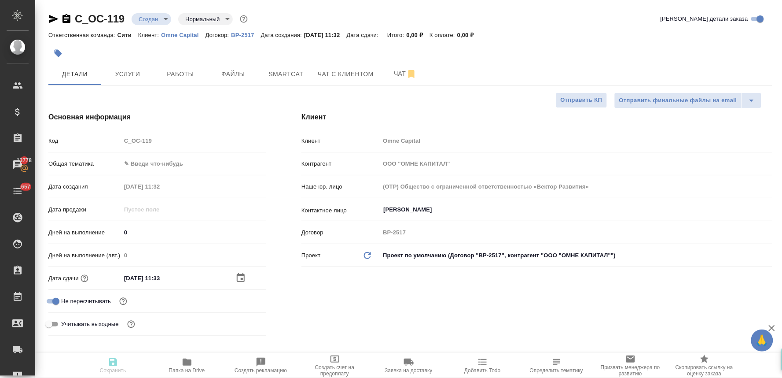
type textarea "x"
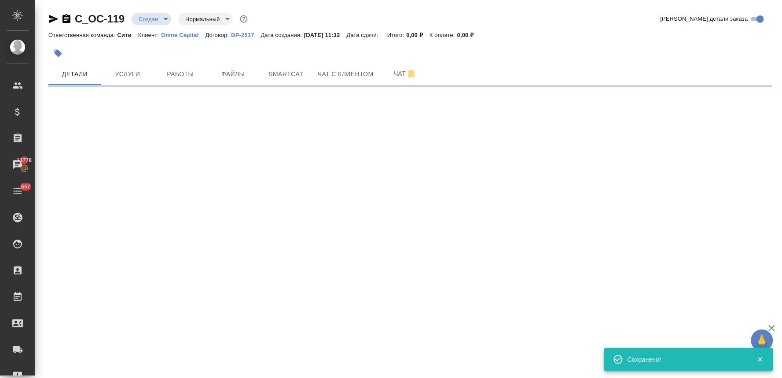
select select "RU"
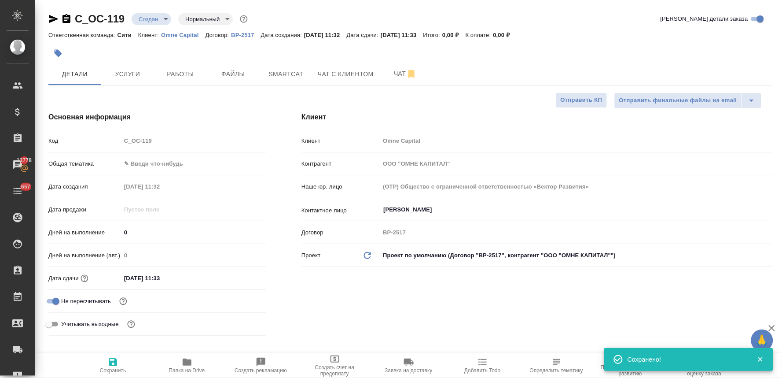
type textarea "x"
click at [128, 69] on span "Услуги" at bounding box center [128, 74] width 42 height 11
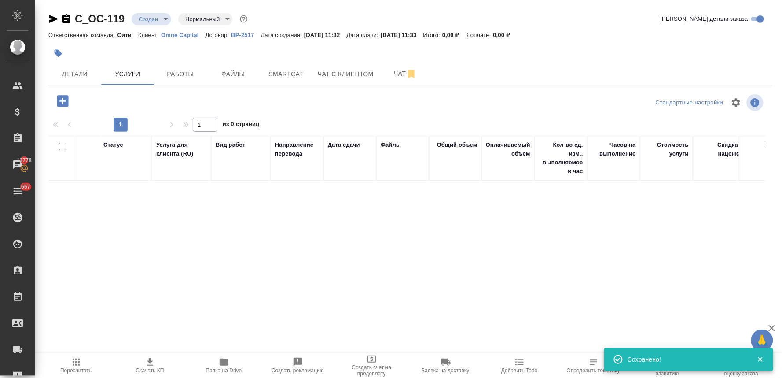
click at [63, 102] on icon "button" at bounding box center [62, 100] width 15 height 15
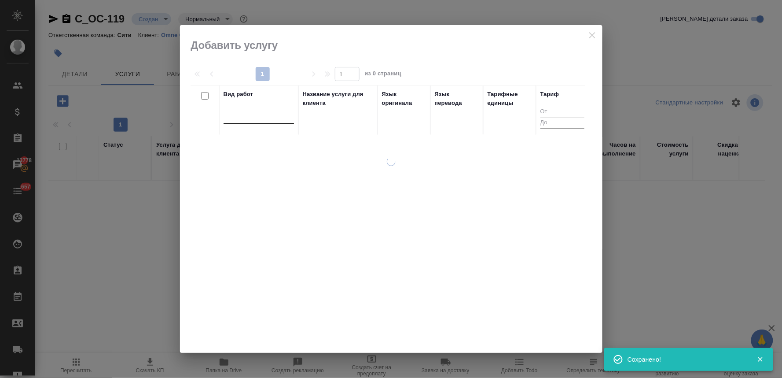
click at [251, 118] on div at bounding box center [259, 115] width 70 height 13
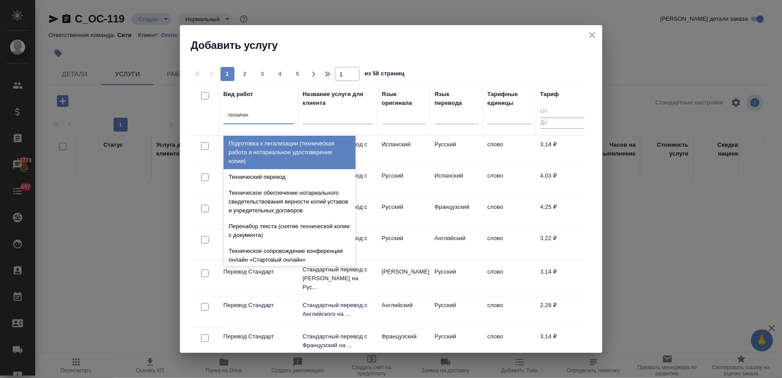
type input "техническ"
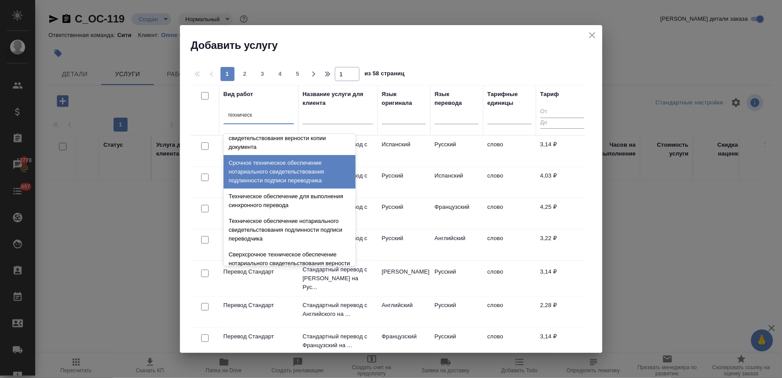
scroll to position [244, 0]
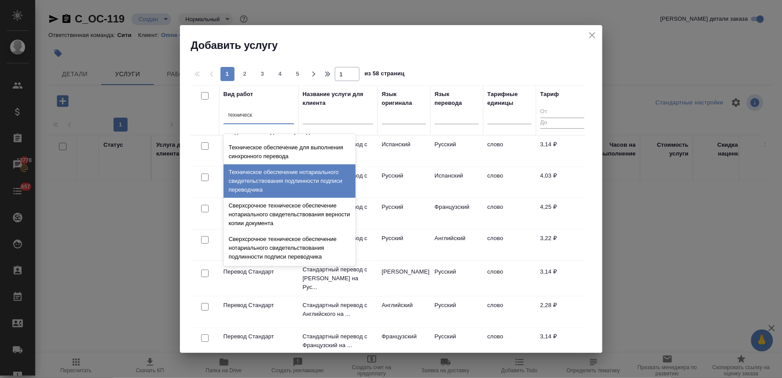
click at [272, 181] on div "Техническое обеспечение нотариального свидетельствования подлинности подписи пе…" at bounding box center [290, 180] width 132 height 33
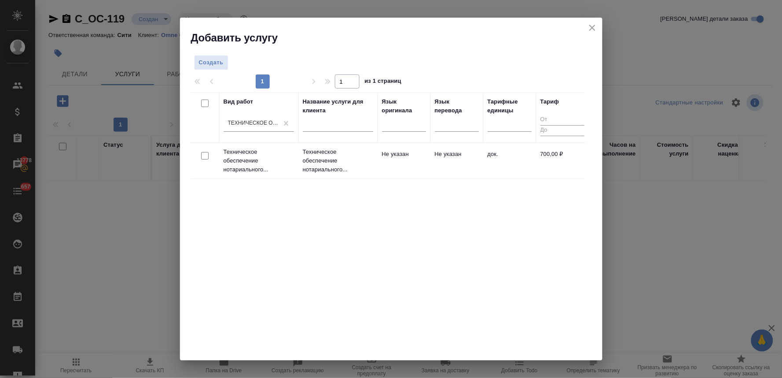
click at [203, 155] on input "checkbox" at bounding box center [204, 155] width 7 height 7
checkbox input "true"
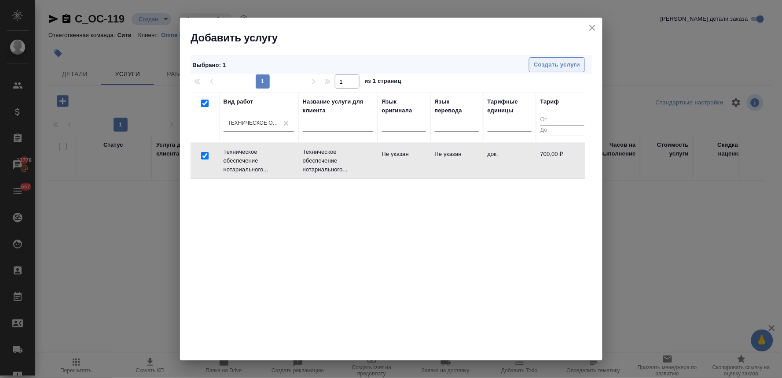
click at [574, 70] on button "Создать услуги" at bounding box center [557, 64] width 56 height 15
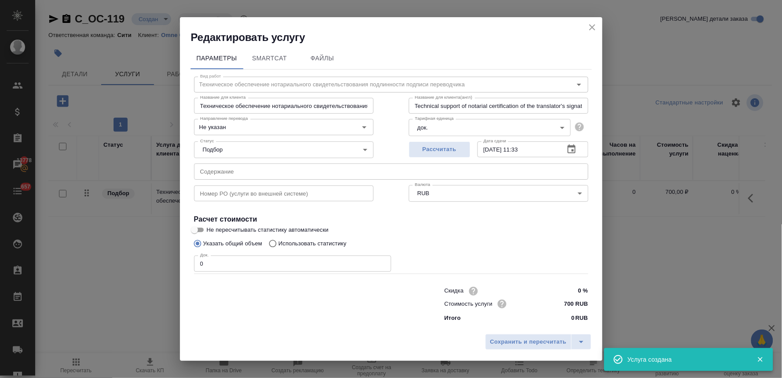
click at [426, 22] on div "Редактировать услугу" at bounding box center [391, 30] width 423 height 27
click at [273, 344] on div "Сохранить и пересчитать" at bounding box center [391, 344] width 423 height 31
click at [235, 174] on input "text" at bounding box center [391, 171] width 395 height 16
paste input "Dixy Articles amended for redomicile"
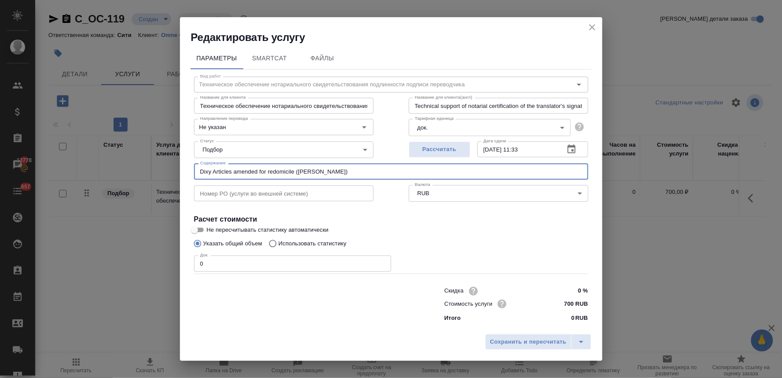
click at [306, 172] on input "Dixy Articles amended for redomicile (Хузн Егор)" at bounding box center [391, 171] width 395 height 16
type input "Dixy Articles amended for redomicile (Хузин Егор)"
drag, startPoint x: 223, startPoint y: 267, endPoint x: 179, endPoint y: 268, distance: 44.0
click at [181, 268] on div "Параметры SmartCat Файлы Вид работ Техническое обеспечение нотариального свидет…" at bounding box center [391, 186] width 423 height 285
type input "1"
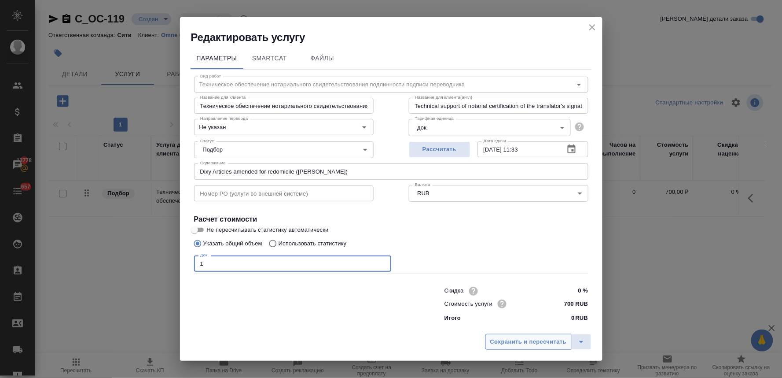
click at [512, 345] on span "Сохранить и пересчитать" at bounding box center [529, 342] width 77 height 10
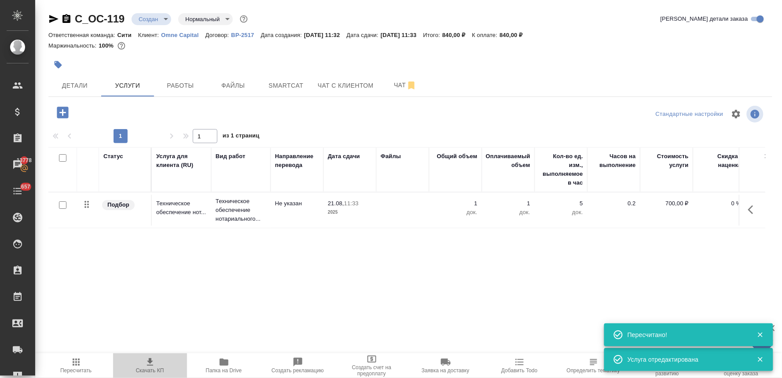
click at [153, 364] on icon "button" at bounding box center [150, 362] width 11 height 11
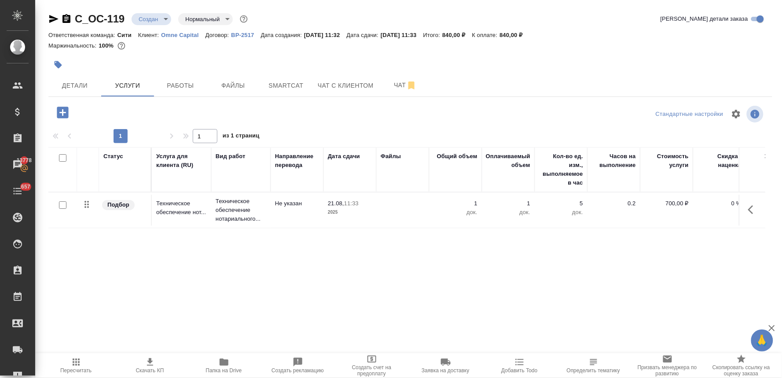
click at [690, 38] on div "Ответственная команда: Сити Клиент: Omne Capital Договор: ВР-2517 Дата создания…" at bounding box center [410, 35] width 724 height 11
click at [91, 86] on span "Детали" at bounding box center [75, 85] width 42 height 11
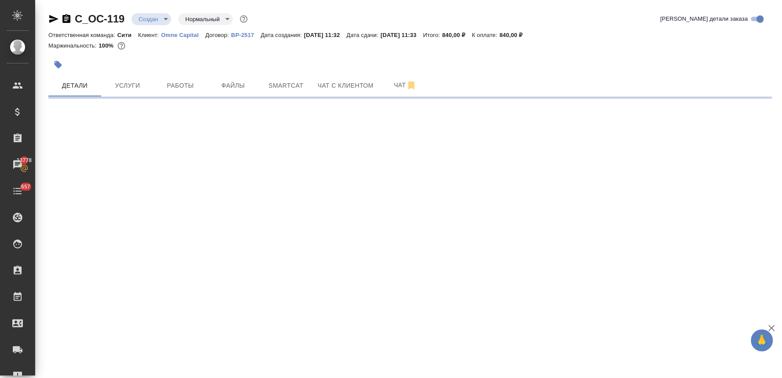
select select "RU"
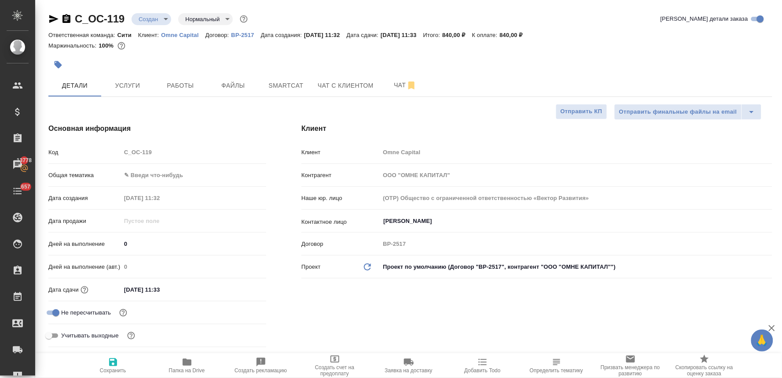
type textarea "x"
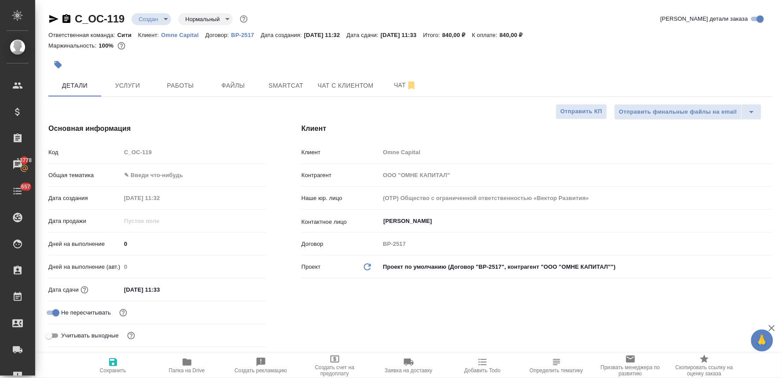
type textarea "x"
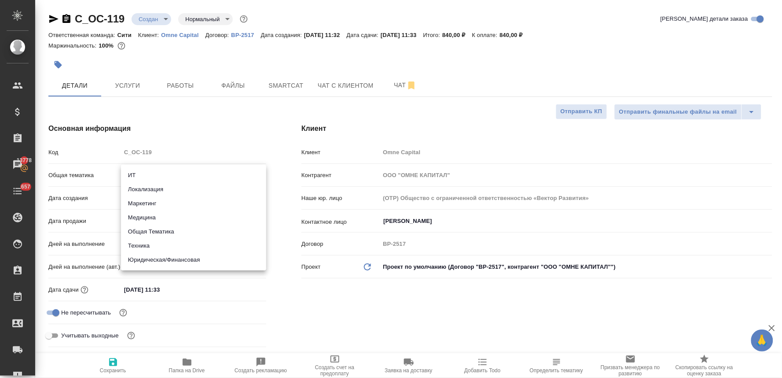
click at [157, 174] on body "🙏 .cls-1 fill:#fff; AWATERA Lyamina Nadezhda Клиенты Спецификации Заказы 13778 …" at bounding box center [391, 189] width 782 height 378
click at [167, 229] on li "Общая Тематика" at bounding box center [193, 232] width 145 height 14
type input "obtem"
type textarea "x"
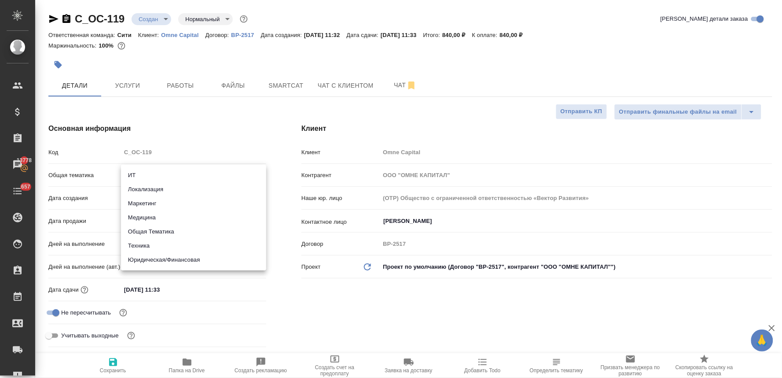
type textarea "x"
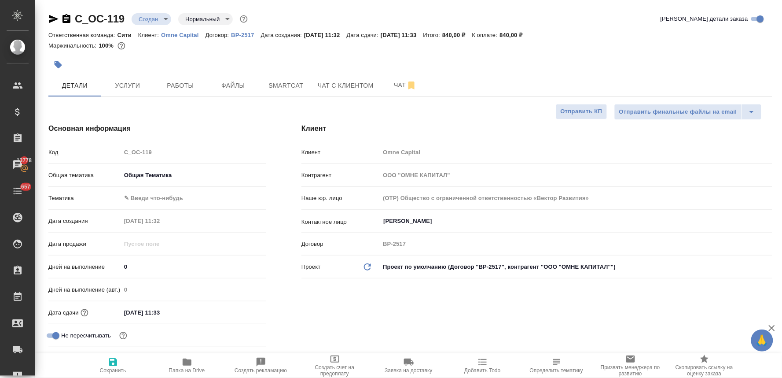
click at [153, 200] on body "🙏 .cls-1 fill:#fff; AWATERA Lyamina Nadezhda Клиенты Спецификации Заказы 13778 …" at bounding box center [391, 189] width 782 height 378
click at [155, 195] on li "Общая Тематика" at bounding box center [193, 198] width 145 height 14
type textarea "x"
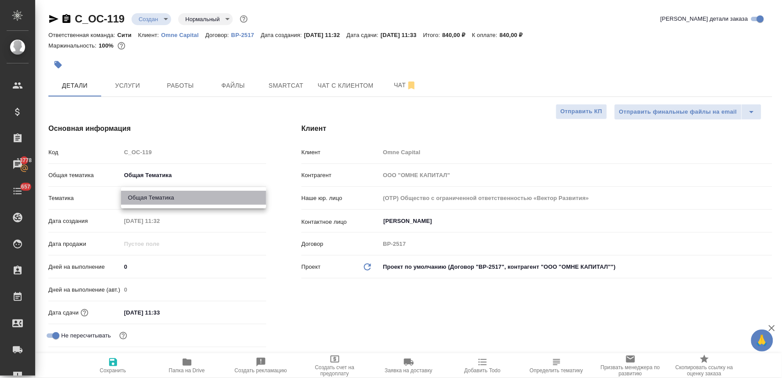
type input "6012b1ca196b0e5c9229a120"
click at [276, 291] on div "Основная информация Код C_OC-119 Общая тематика Общая Тематика obtem Тематика О…" at bounding box center [157, 248] width 253 height 285
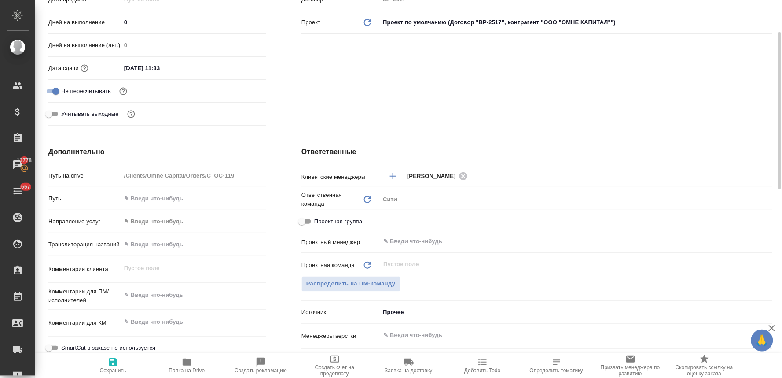
scroll to position [147, 0]
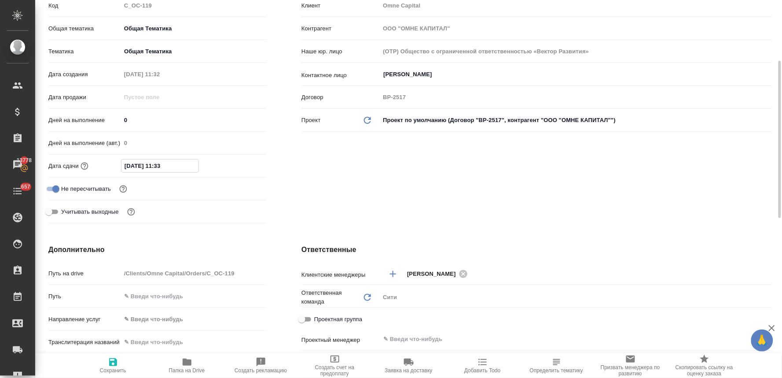
click at [183, 165] on input "21.08.2025 11:33" at bounding box center [160, 165] width 77 height 13
click at [246, 161] on icon "button" at bounding box center [241, 165] width 11 height 11
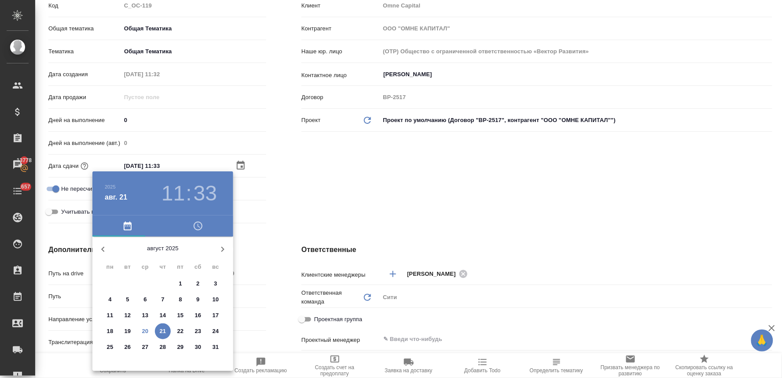
click at [148, 329] on p "20" at bounding box center [145, 331] width 7 height 9
type input "20.08.2025 11:33"
type textarea "x"
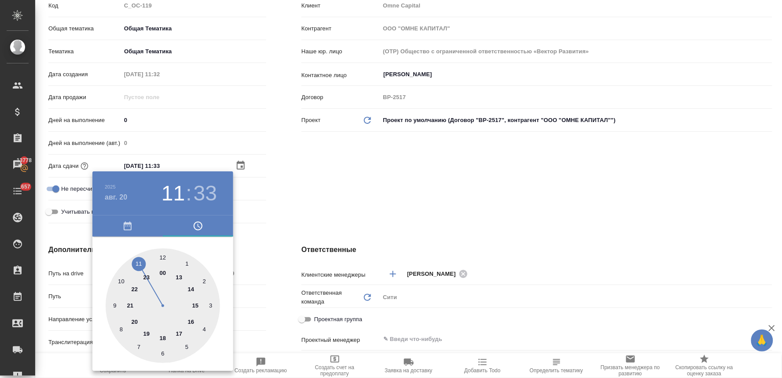
drag, startPoint x: 164, startPoint y: 337, endPoint x: 159, endPoint y: 280, distance: 57.0
click at [165, 337] on div at bounding box center [163, 305] width 114 height 114
type input "20.08.2025 18:33"
type textarea "x"
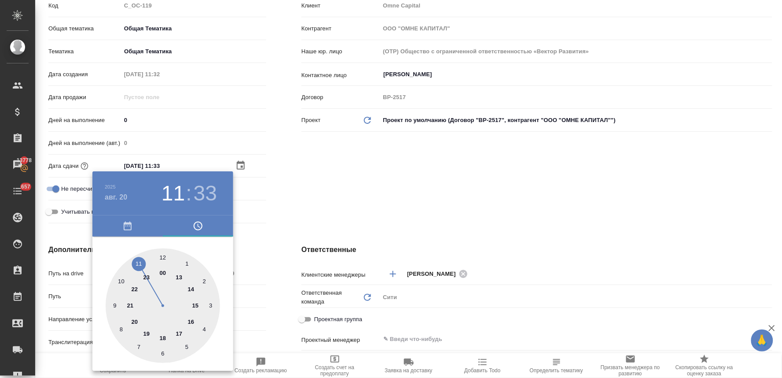
type textarea "x"
click at [163, 256] on div at bounding box center [163, 305] width 114 height 114
type input "20.08.2025 18:00"
type textarea "x"
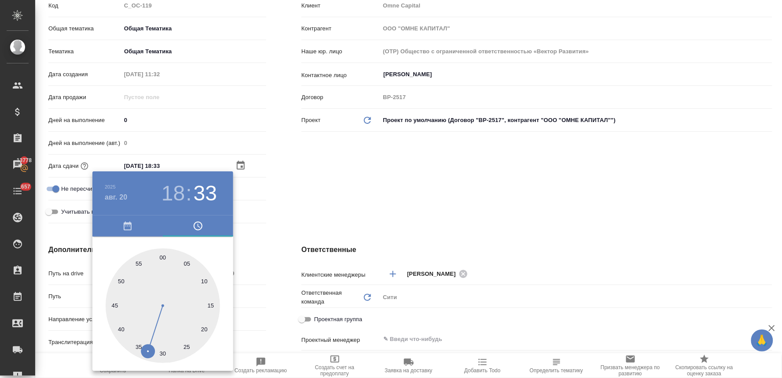
type textarea "x"
click at [336, 183] on div at bounding box center [391, 189] width 782 height 378
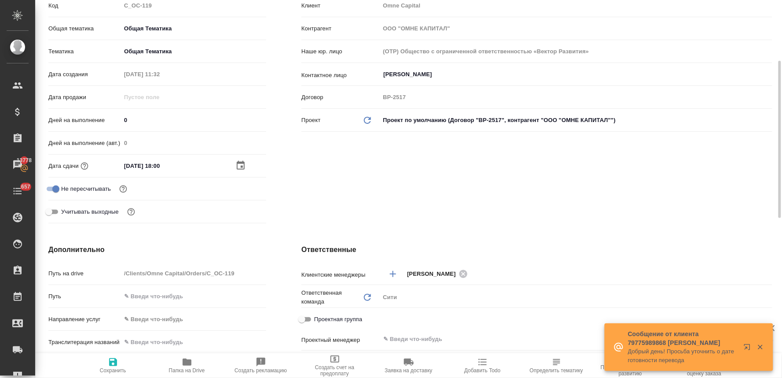
click at [121, 363] on span "Сохранить" at bounding box center [112, 365] width 63 height 17
type textarea "x"
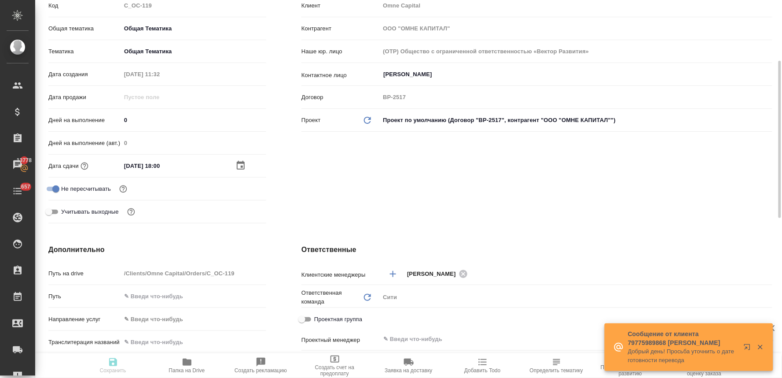
type textarea "x"
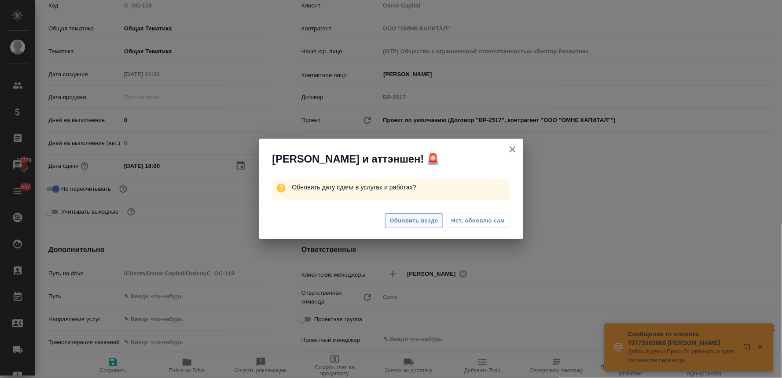
click at [421, 225] on span "Обновить везде" at bounding box center [414, 221] width 48 height 10
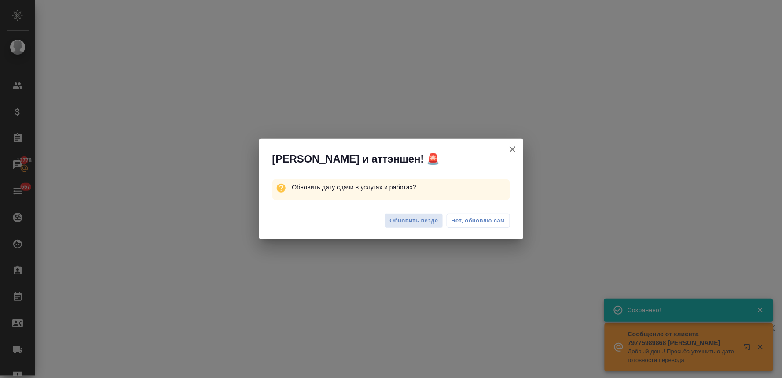
select select "RU"
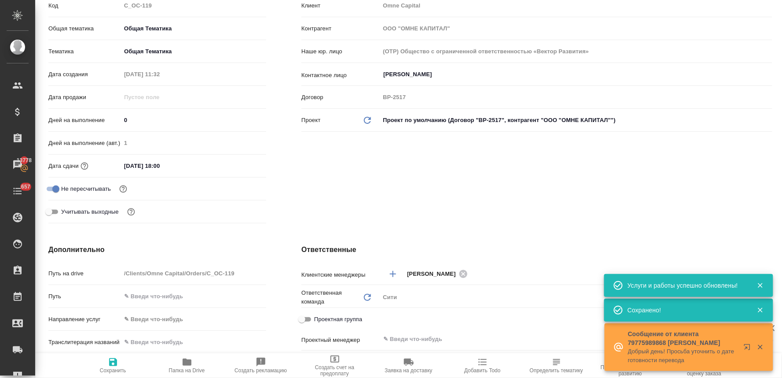
type textarea "x"
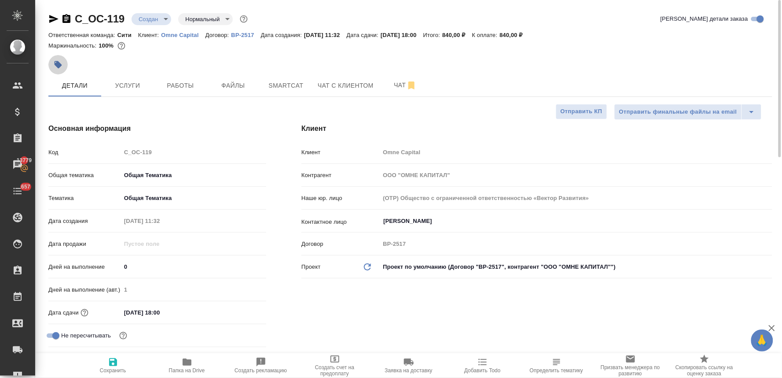
click at [58, 66] on icon "button" at bounding box center [58, 64] width 7 height 7
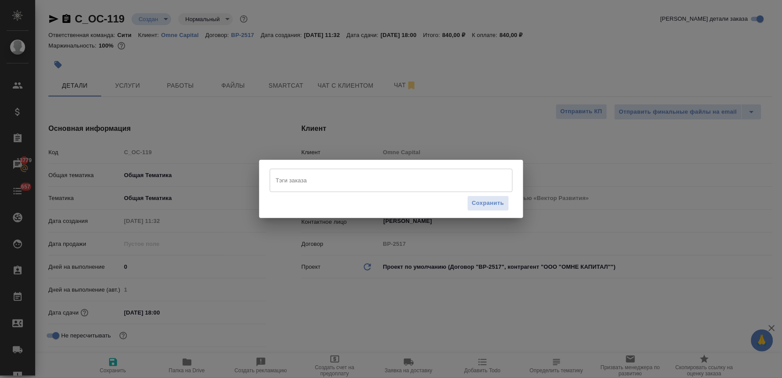
click at [311, 183] on input "Тэги заказа" at bounding box center [383, 180] width 218 height 15
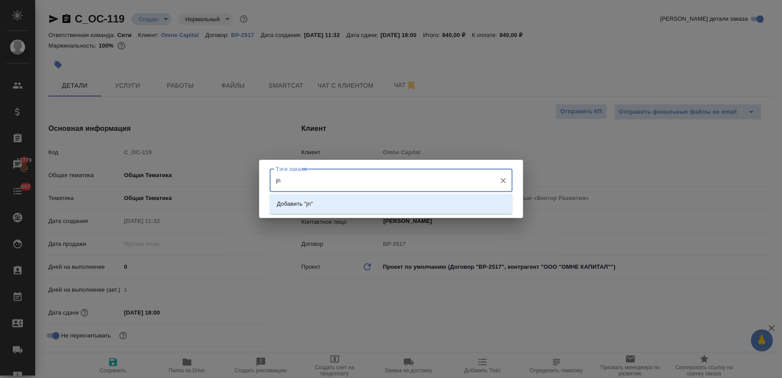
type input "j"
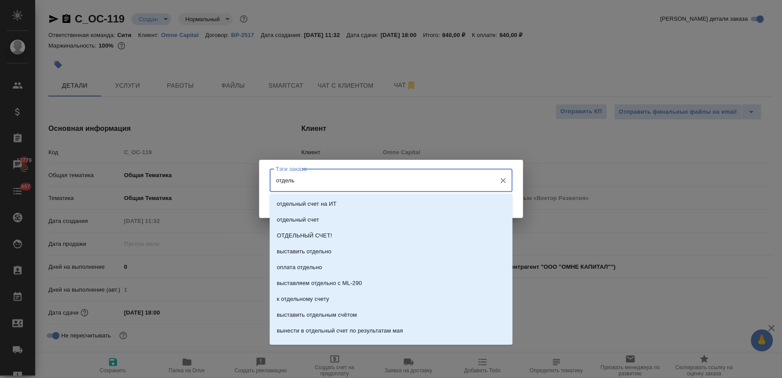
type input "отдельн"
click at [314, 231] on p "ОТДЕЛЬНЫЙ СЧЕТ!" at bounding box center [304, 235] width 55 height 9
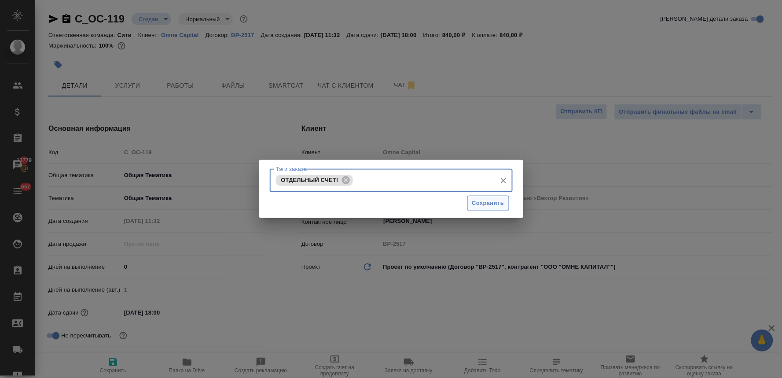
click at [502, 201] on span "Сохранить" at bounding box center [488, 203] width 32 height 10
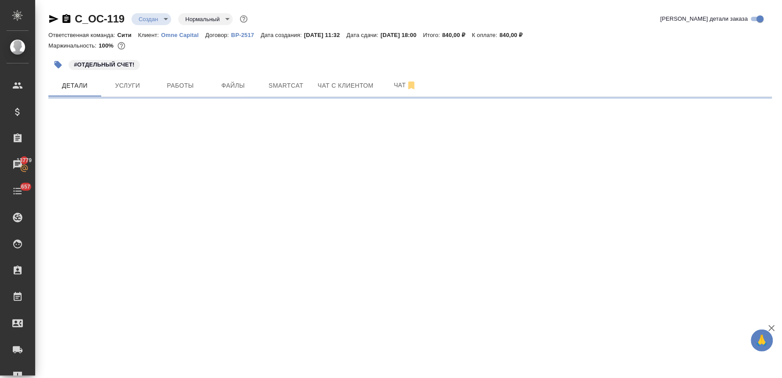
select select "RU"
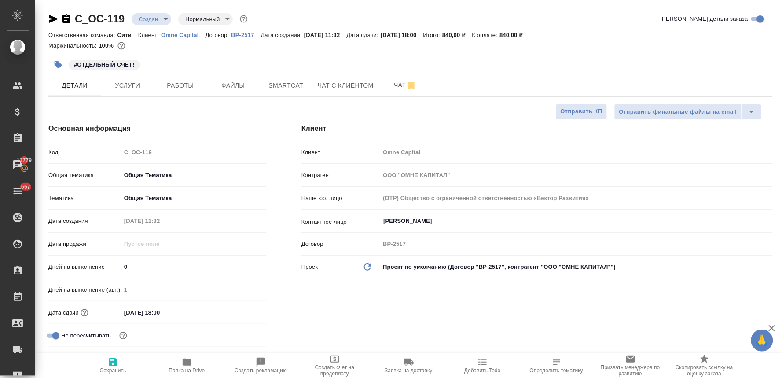
type textarea "x"
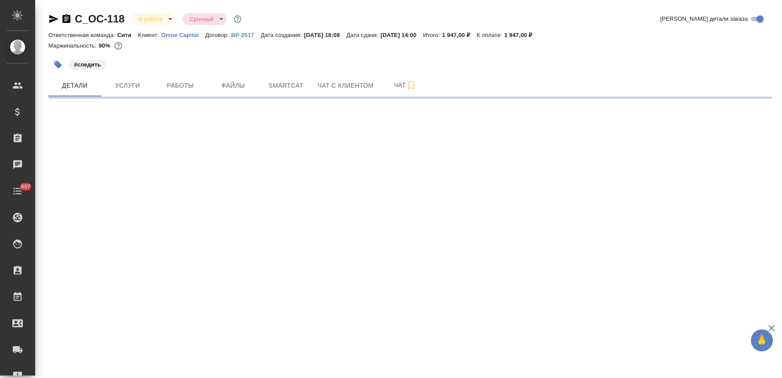
select select "RU"
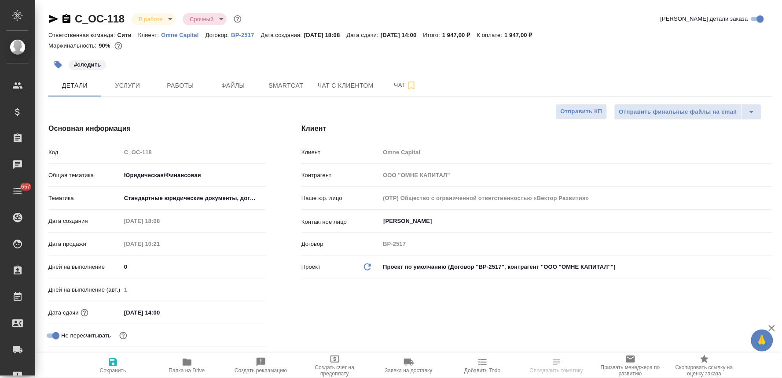
click at [56, 64] on icon "button" at bounding box center [58, 64] width 7 height 7
type textarea "x"
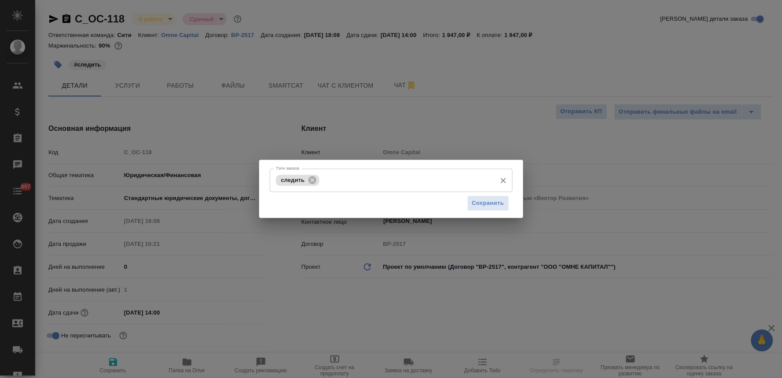
click at [385, 183] on input "Тэги заказа" at bounding box center [407, 180] width 170 height 15
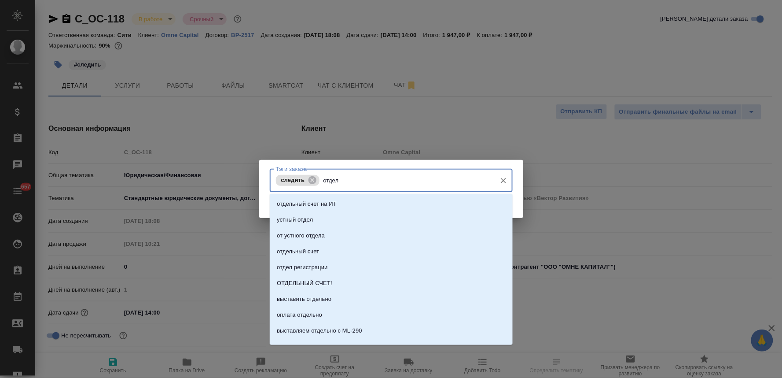
type input "отдель"
click at [376, 236] on li "ОТДЕЛЬНЫЙ СЧЕТ!" at bounding box center [391, 236] width 243 height 16
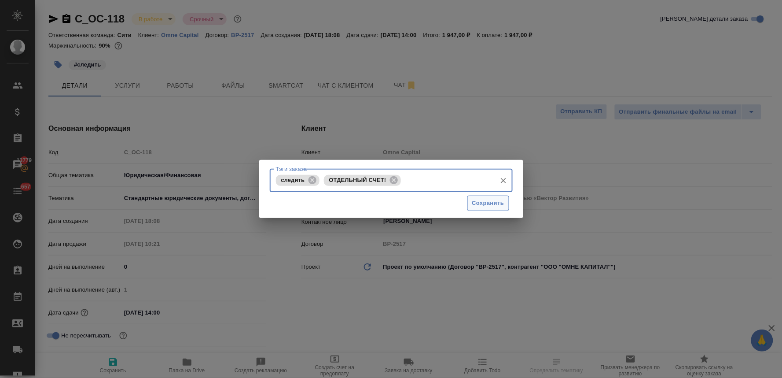
click at [485, 200] on span "Сохранить" at bounding box center [488, 203] width 32 height 10
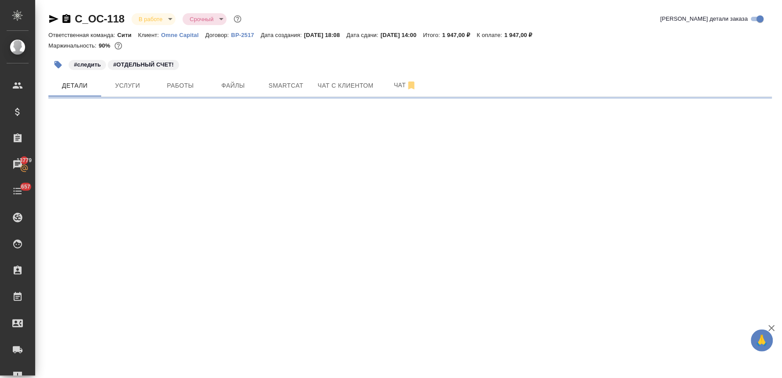
select select "RU"
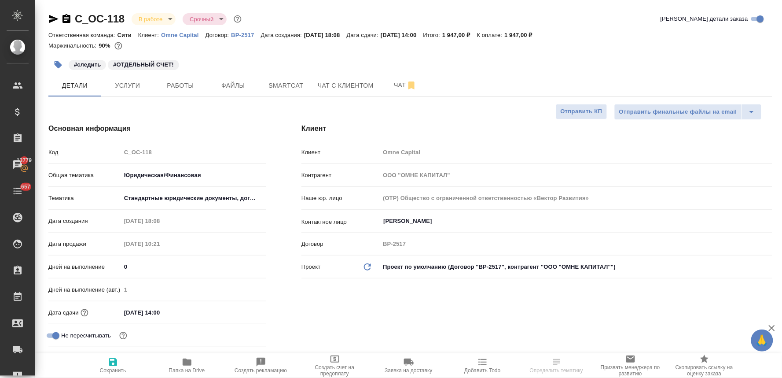
type textarea "x"
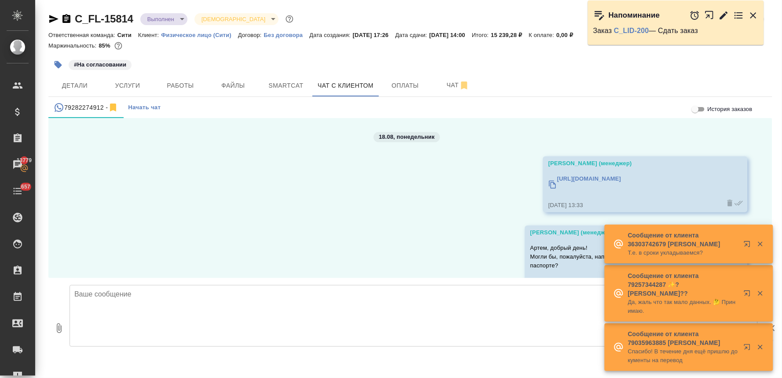
scroll to position [582, 0]
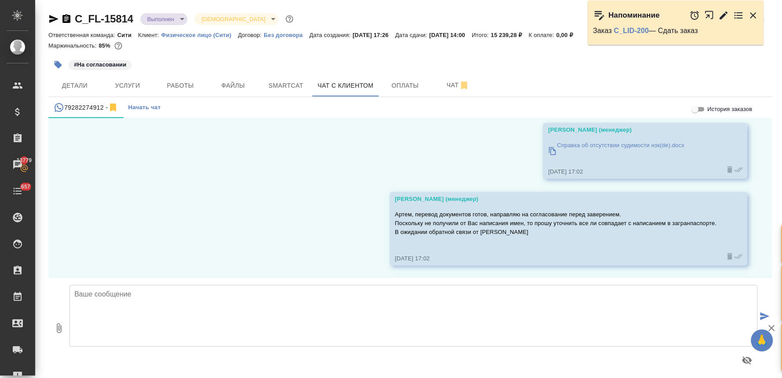
click at [755, 16] on icon "button" at bounding box center [754, 15] width 6 height 6
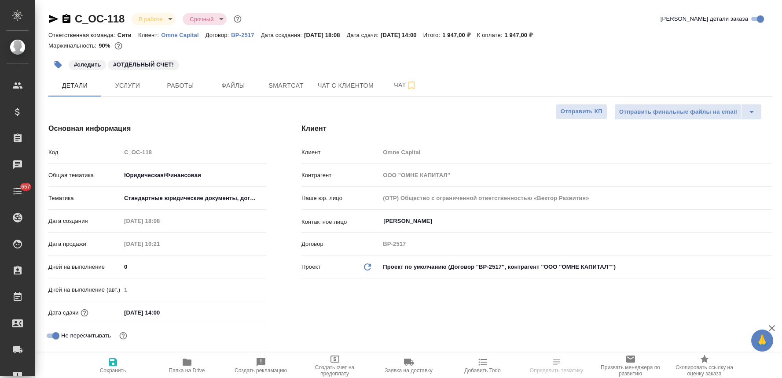
select select "RU"
click at [189, 36] on p "Omne Capital" at bounding box center [183, 35] width 44 height 7
select select "RU"
type textarea "x"
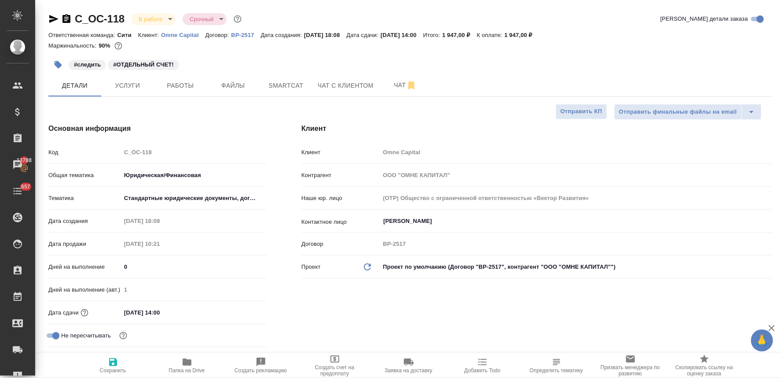
type textarea "x"
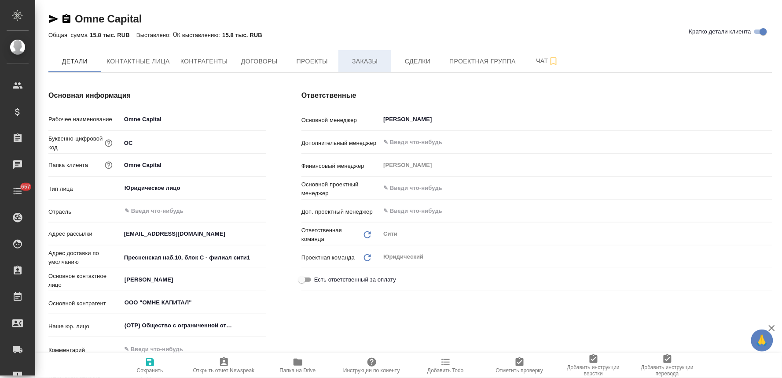
click at [371, 63] on span "Заказы" at bounding box center [365, 61] width 42 height 11
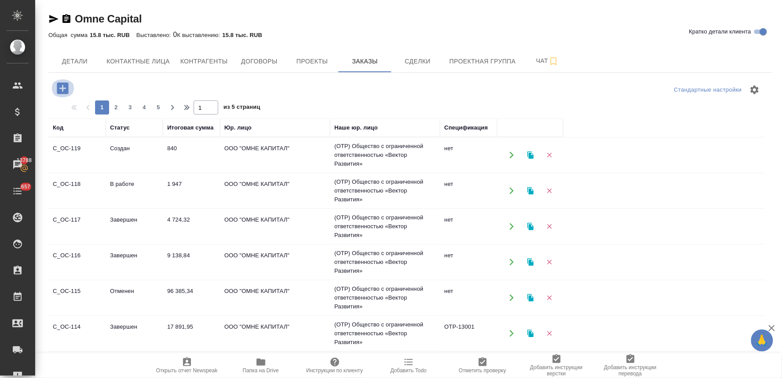
click at [59, 87] on icon "button" at bounding box center [62, 87] width 11 height 11
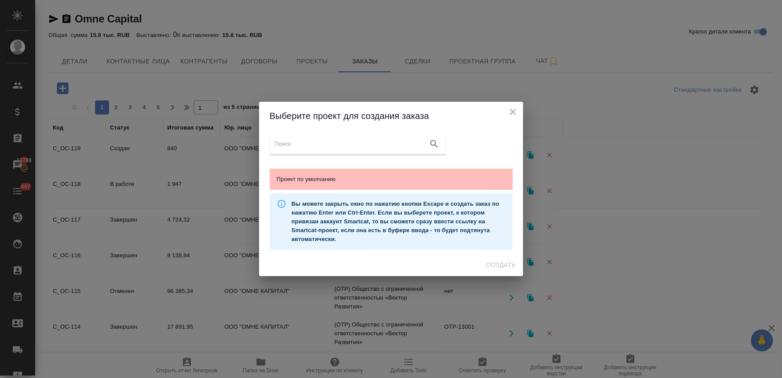
click at [294, 181] on span "Проект по умолчанию" at bounding box center [391, 179] width 229 height 9
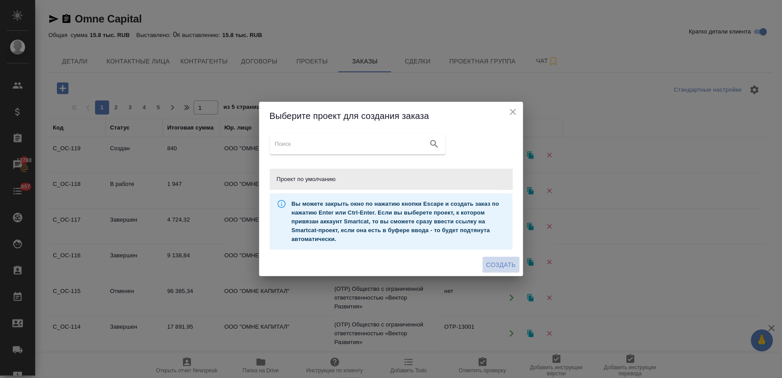
click at [508, 264] on span "Создать" at bounding box center [502, 264] width 30 height 11
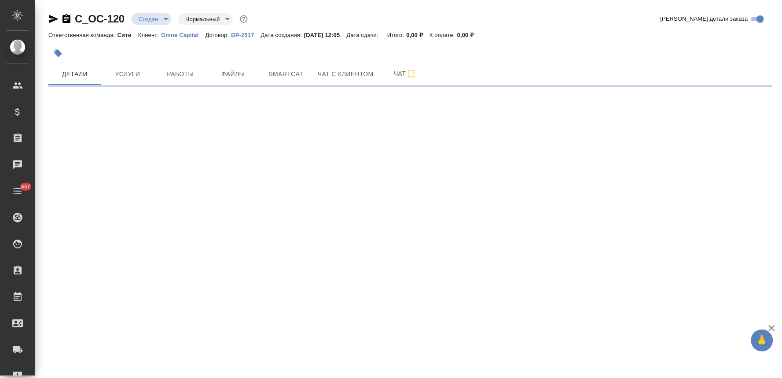
select select "RU"
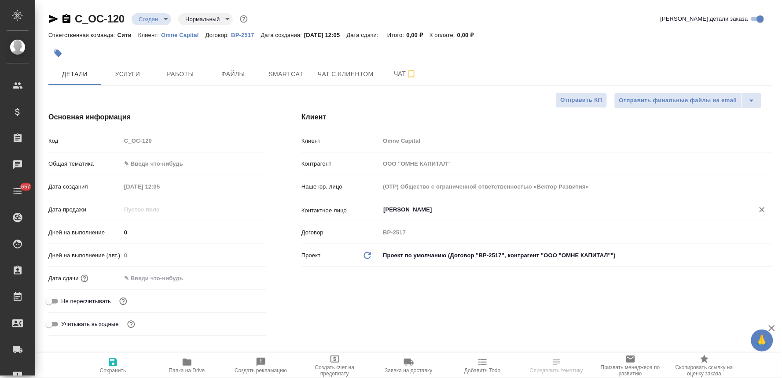
type textarea "x"
click at [417, 209] on input "Чудайкина Анастасия" at bounding box center [562, 209] width 358 height 11
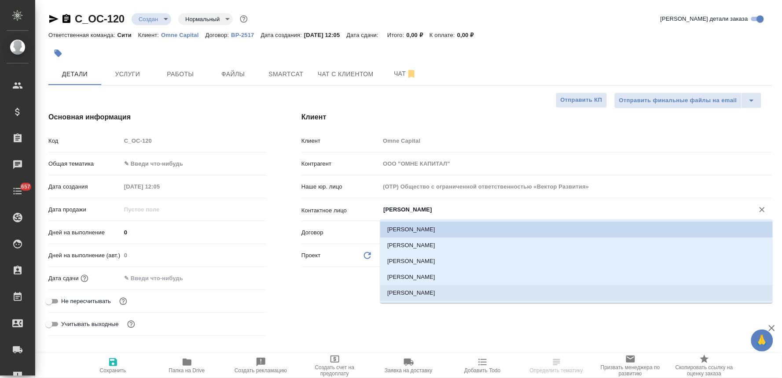
click at [413, 292] on li "[PERSON_NAME] Рената" at bounding box center [576, 293] width 393 height 16
type input "[PERSON_NAME] Рената"
type textarea "x"
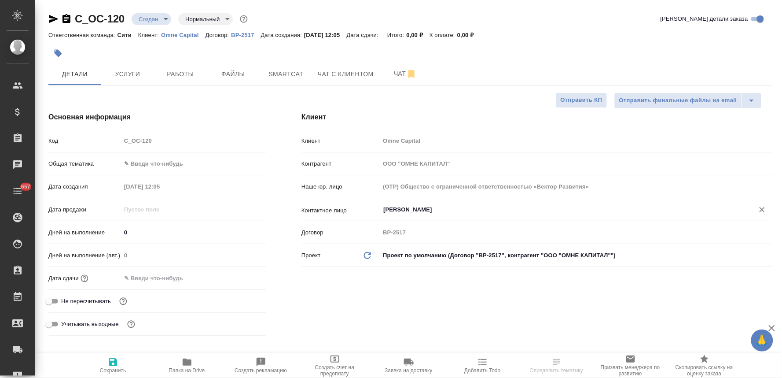
click at [117, 370] on span "Сохранить" at bounding box center [113, 370] width 26 height 6
type textarea "x"
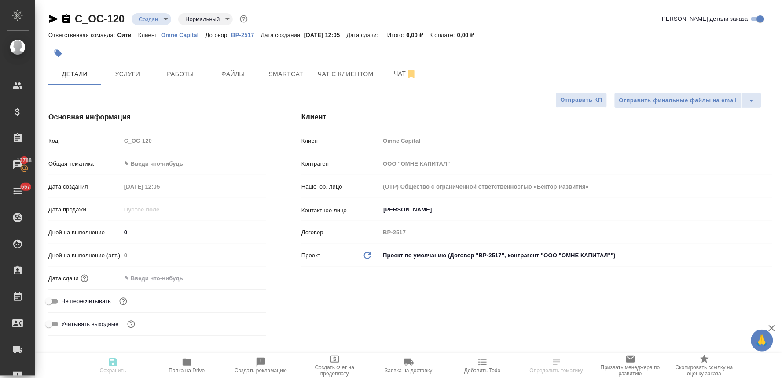
type textarea "x"
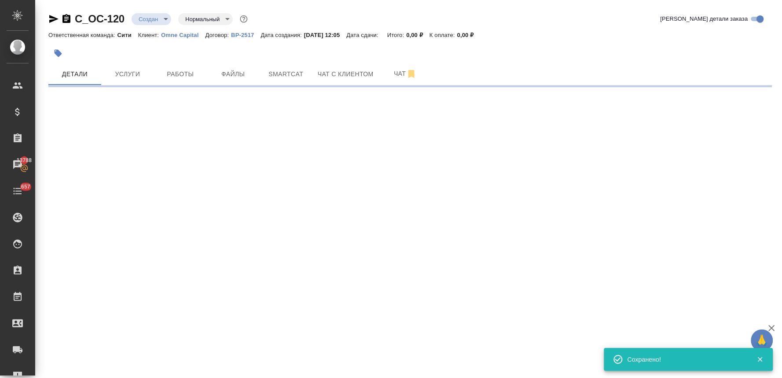
select select "RU"
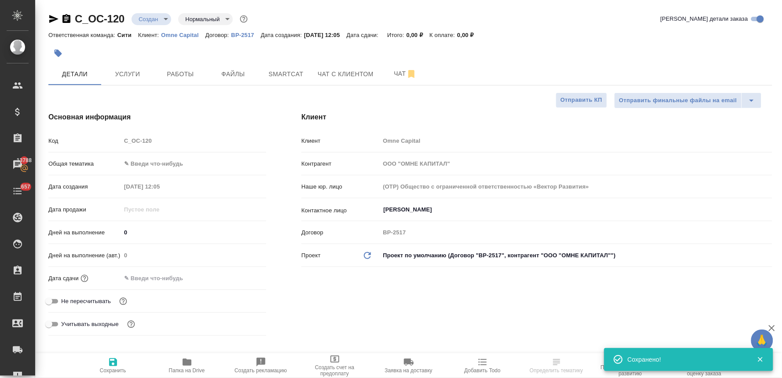
type textarea "x"
click at [85, 303] on span "Не пересчитывать" at bounding box center [86, 301] width 50 height 9
click at [65, 303] on input "Не пересчитывать" at bounding box center [49, 301] width 32 height 11
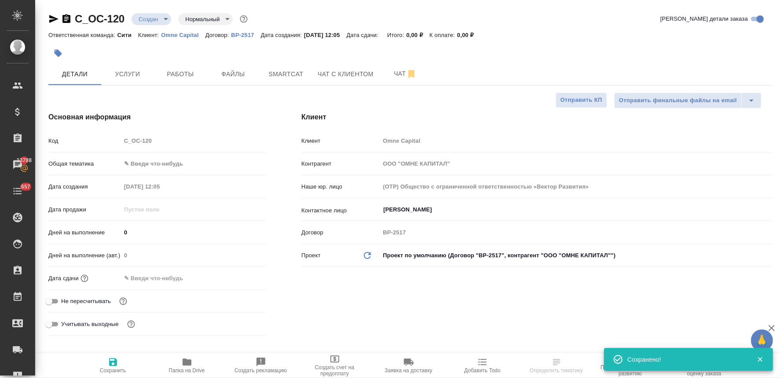
checkbox input "true"
type textarea "x"
click at [109, 363] on icon "button" at bounding box center [113, 362] width 11 height 11
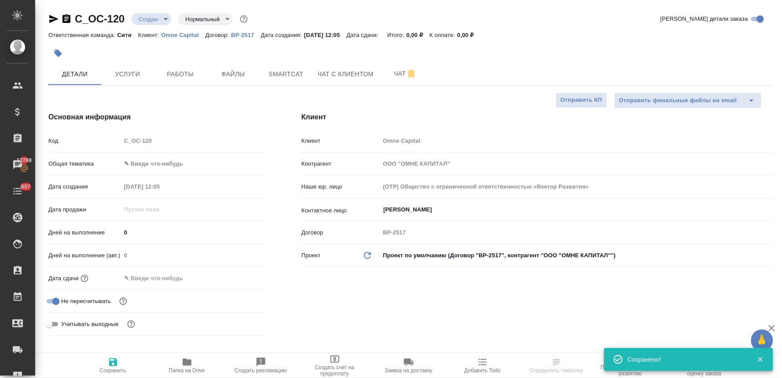
type textarea "x"
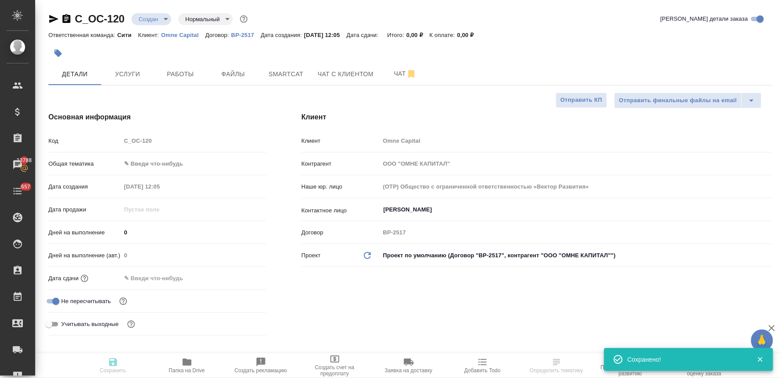
type textarea "x"
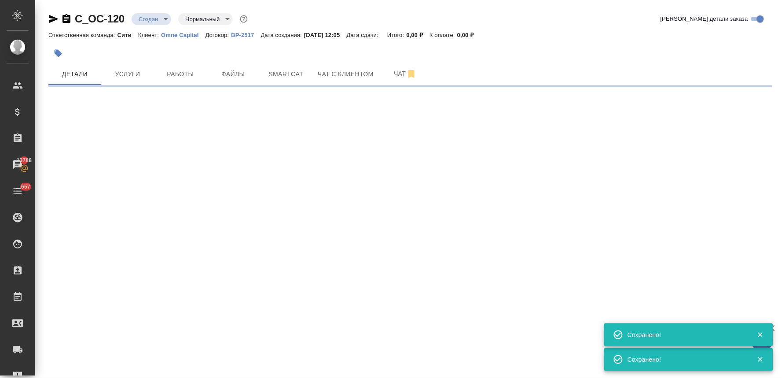
select select "RU"
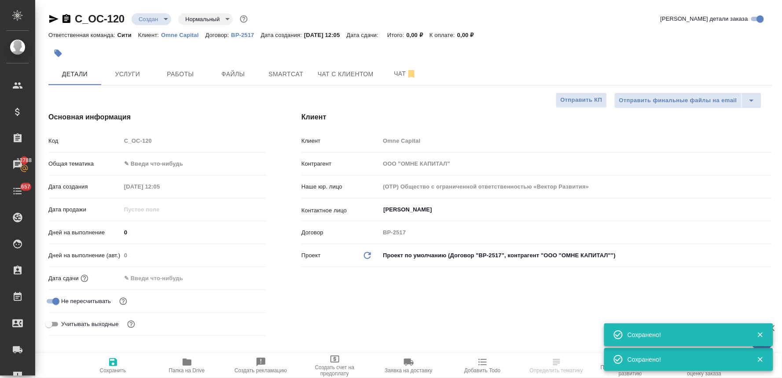
type textarea "x"
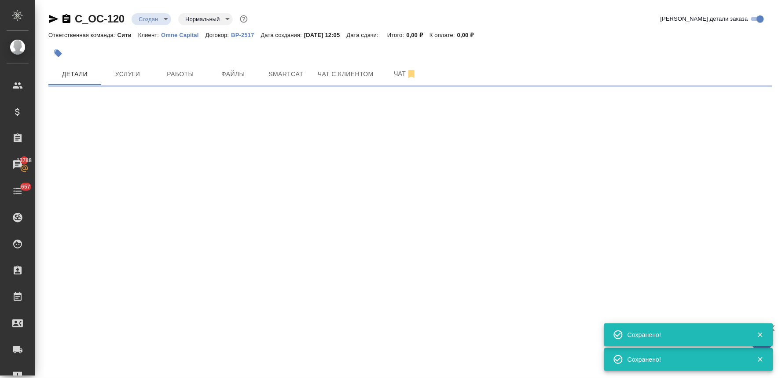
select select "RU"
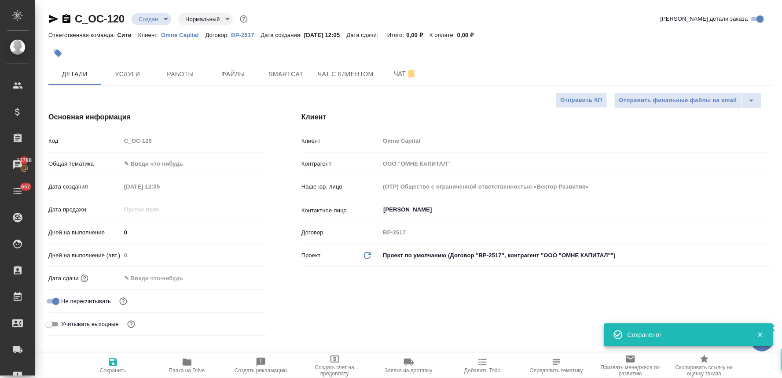
type textarea "x"
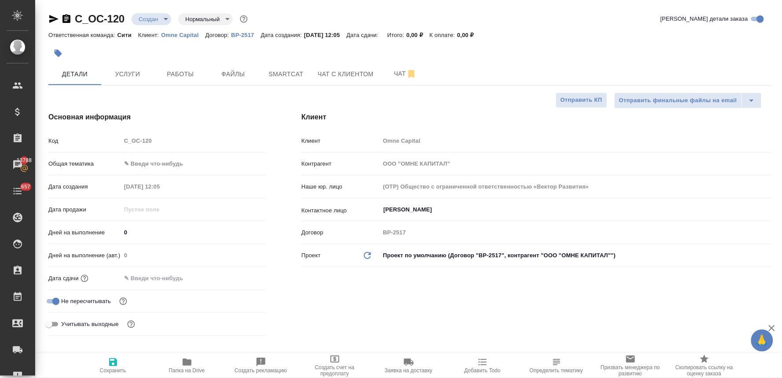
click at [766, 48] on div at bounding box center [410, 53] width 724 height 19
click at [239, 72] on span "Файлы" at bounding box center [233, 74] width 42 height 11
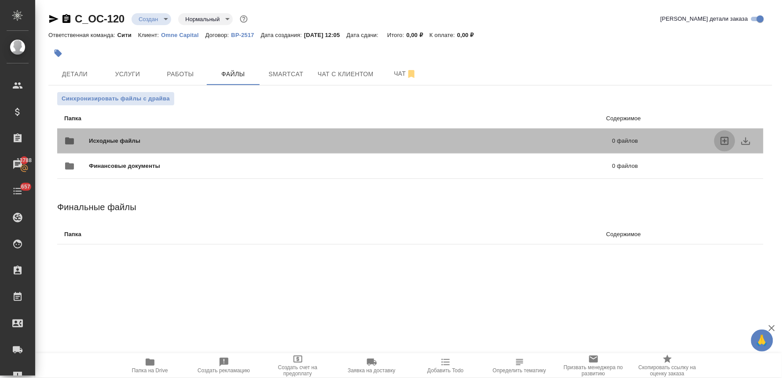
click at [722, 142] on icon "uploadFiles" at bounding box center [725, 141] width 8 height 8
click at [0, 0] on input "uploadFiles" at bounding box center [0, 0] width 0 height 0
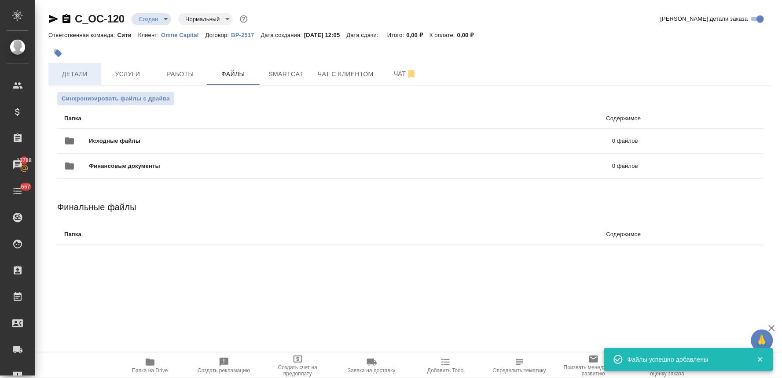
click at [74, 69] on span "Детали" at bounding box center [75, 74] width 42 height 11
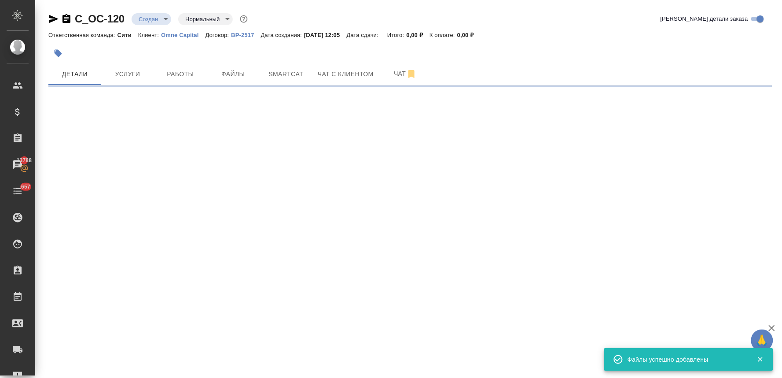
select select "RU"
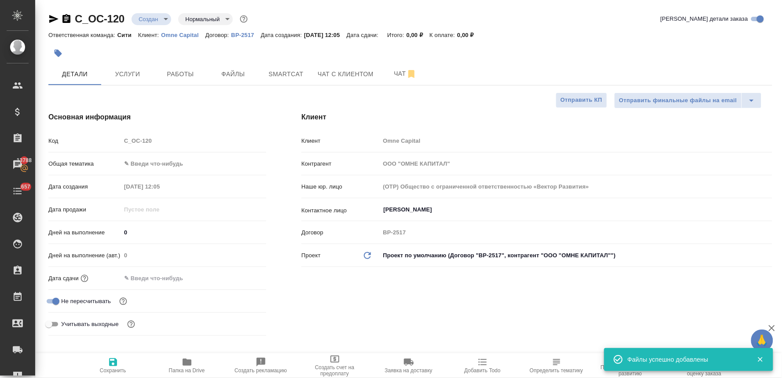
type textarea "x"
click at [649, 33] on div "Ответственная команда: Сити Клиент: Omne Capital Договор: ВР-2517 Дата создания…" at bounding box center [410, 35] width 724 height 11
click at [150, 280] on input "text" at bounding box center [160, 278] width 77 height 13
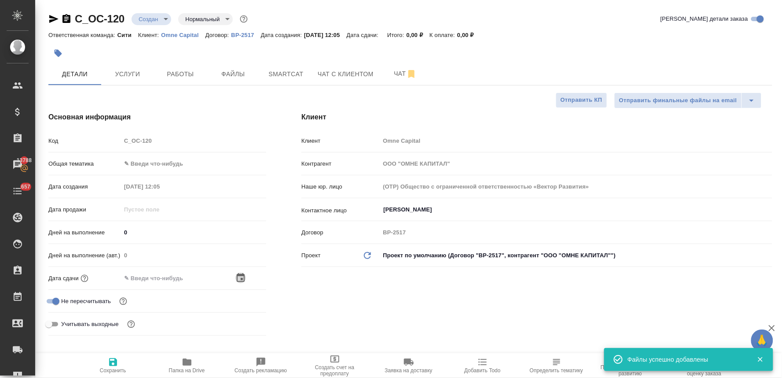
click at [243, 279] on icon "button" at bounding box center [241, 278] width 11 height 11
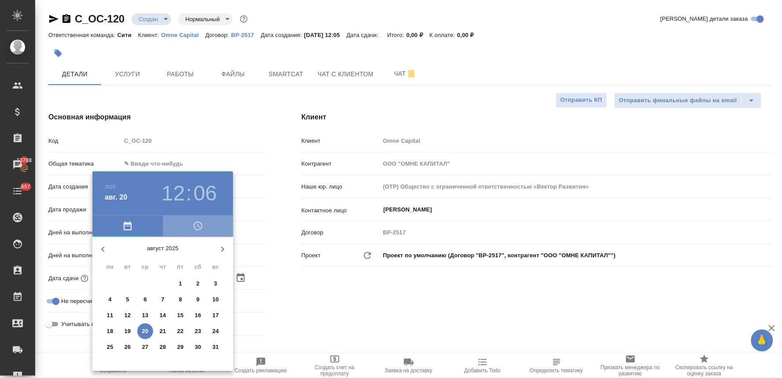
click at [197, 227] on icon "button" at bounding box center [198, 226] width 11 height 11
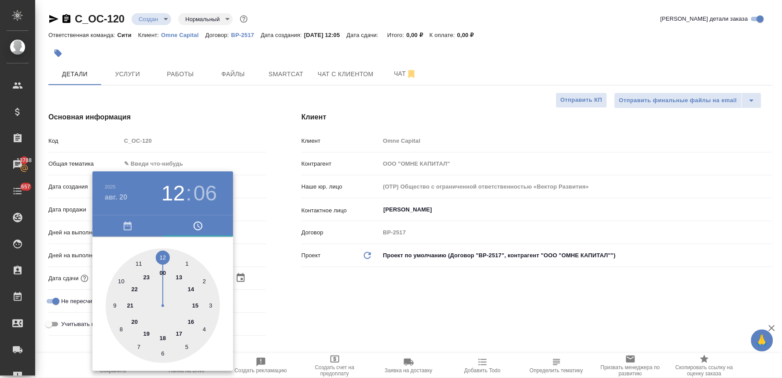
click at [162, 256] on div at bounding box center [163, 305] width 114 height 114
type input "20.08.2025 12:06"
type textarea "x"
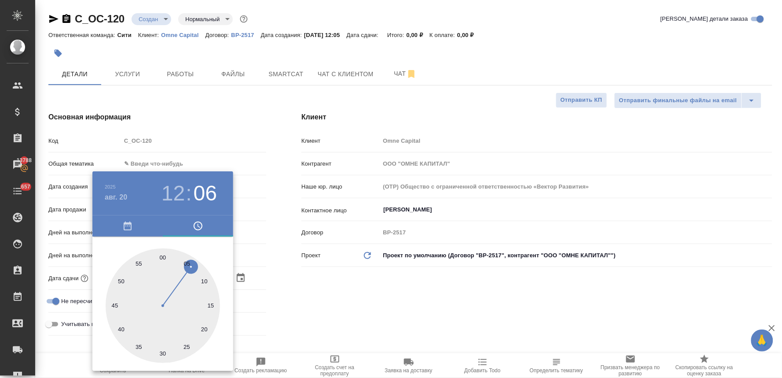
click at [187, 351] on div at bounding box center [163, 305] width 114 height 114
type input "20.08.2025 12:25"
type textarea "x"
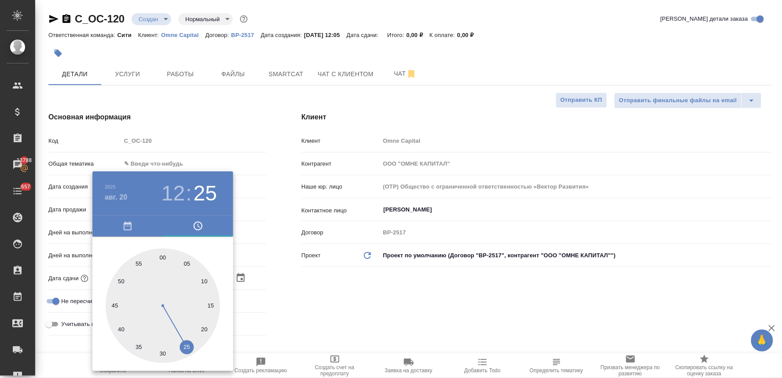
click at [356, 314] on div at bounding box center [391, 189] width 782 height 378
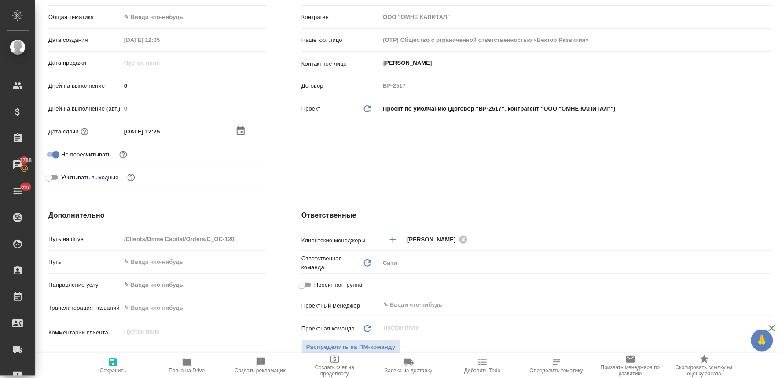
scroll to position [196, 0]
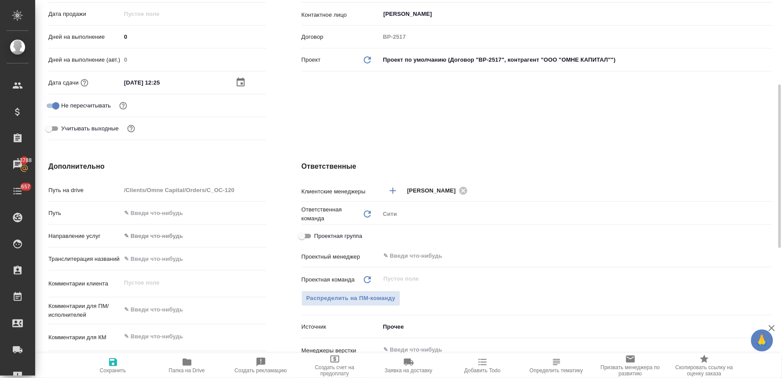
type textarea "x"
click at [146, 308] on textarea at bounding box center [193, 309] width 145 height 15
type textarea "п"
type textarea "x"
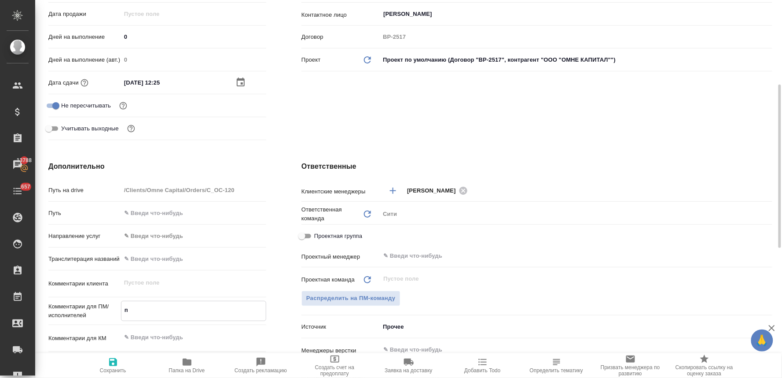
type textarea "x"
type textarea "по"
type textarea "x"
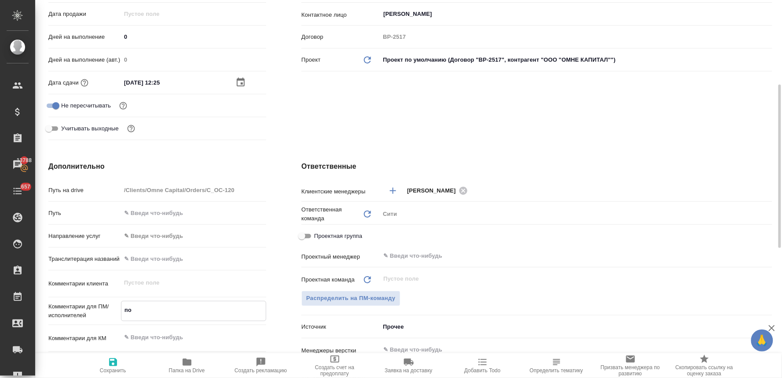
type textarea "пос"
type textarea "x"
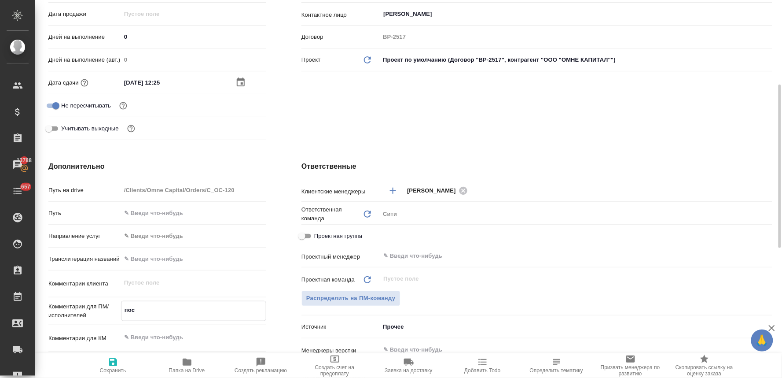
type textarea "посч"
type textarea "x"
type textarea "посчи"
type textarea "x"
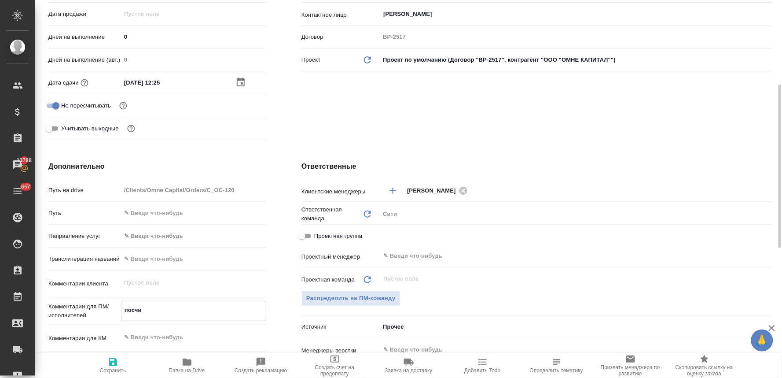
type textarea "x"
type textarea "посчит"
type textarea "x"
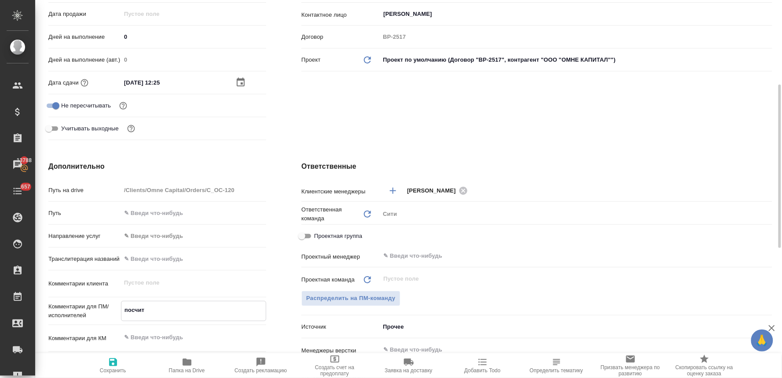
type textarea "x"
type textarea "посчита"
type textarea "x"
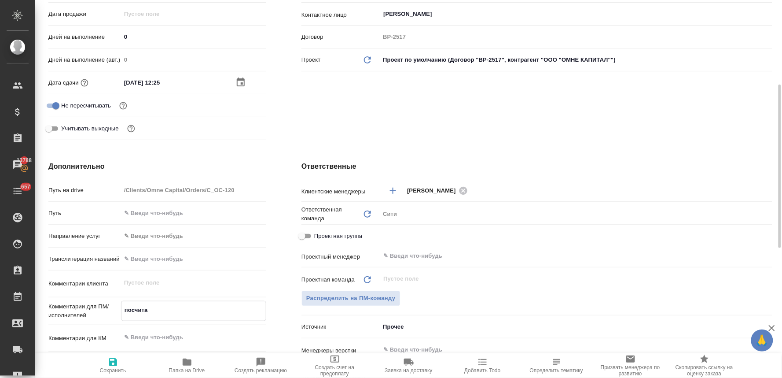
type textarea "x"
type textarea "посчитай"
type textarea "x"
type textarea "посчитайт"
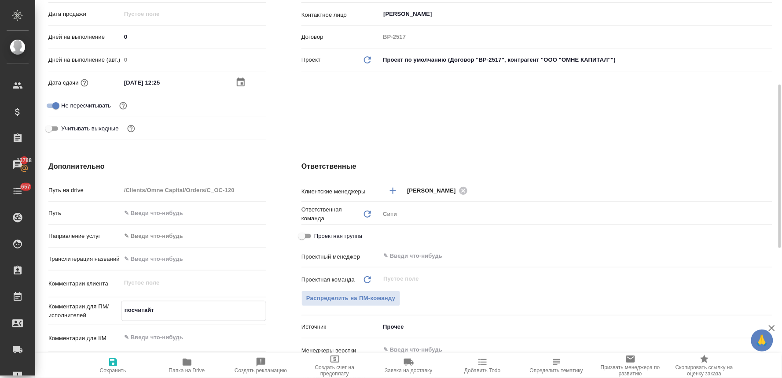
type textarea "x"
type textarea "посчитайте"
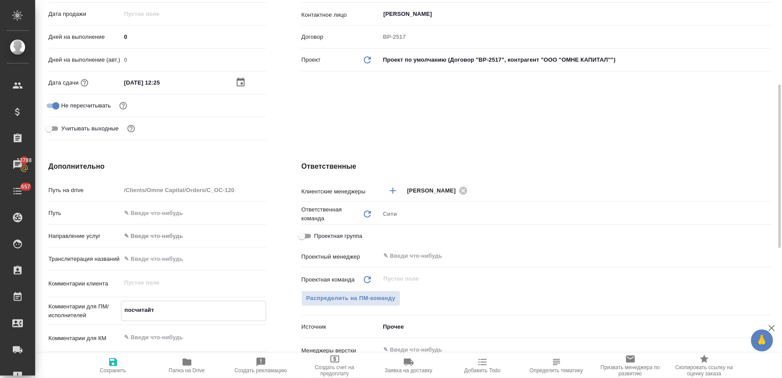
type textarea "x"
type textarea "посчитайте"
type textarea "x"
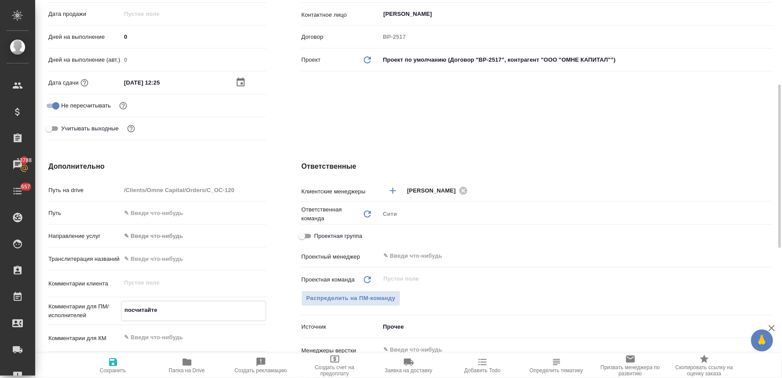
type textarea "x"
type textarea "посчитайте в"
type textarea "x"
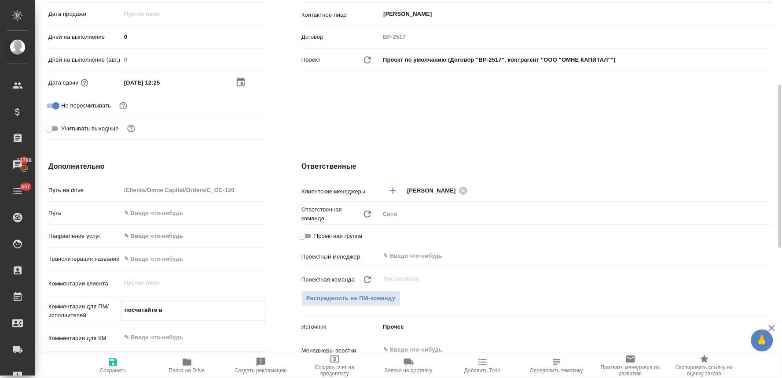
type textarea "посчитайте ве"
type textarea "x"
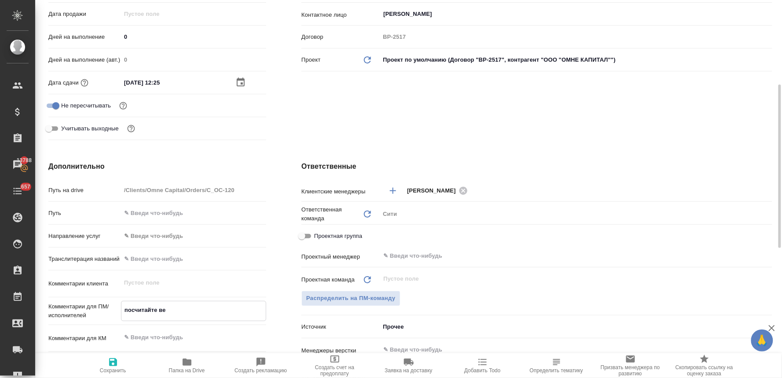
type textarea "посчитайте вер"
type textarea "x"
type textarea "посчитайте верс"
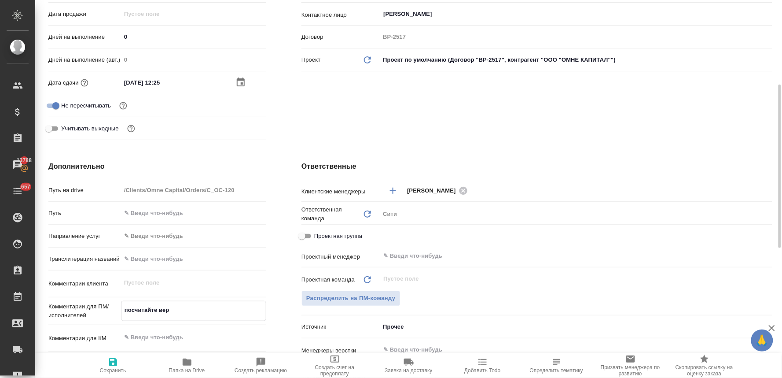
type textarea "x"
type textarea "посчитайте верст"
type textarea "x"
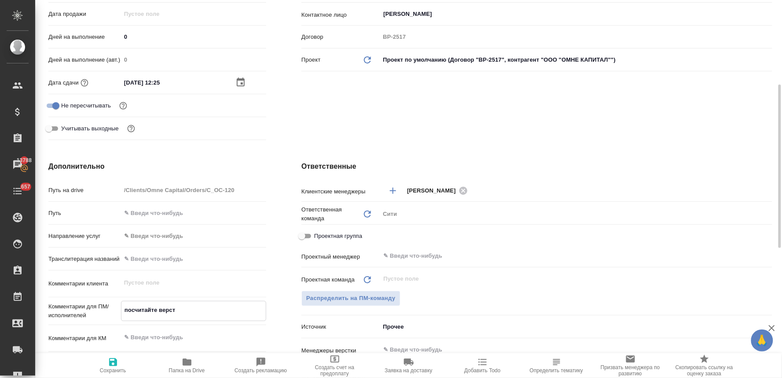
type textarea "x"
type textarea "посчитайте верстк"
type textarea "x"
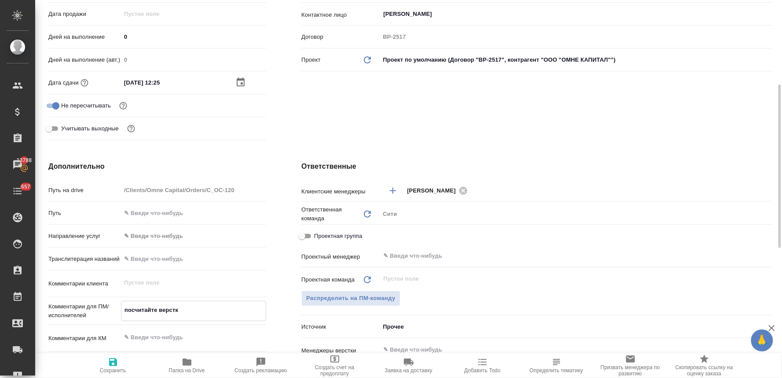
type textarea "x"
type textarea "посчитайте верстку"
type textarea "x"
type textarea "посчитайте верстку,"
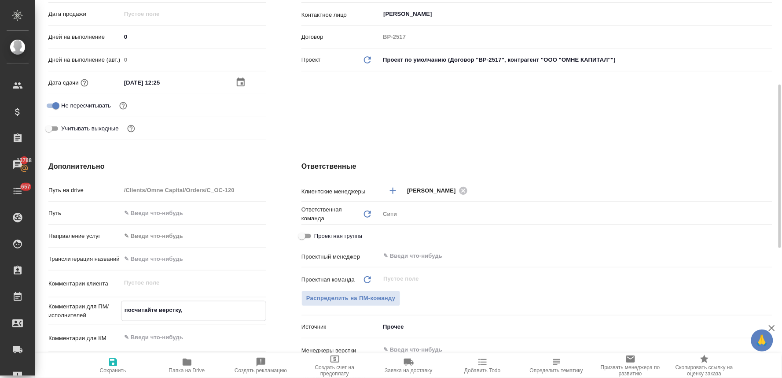
type textarea "x"
type textarea "посчитайте верстку,"
type textarea "x"
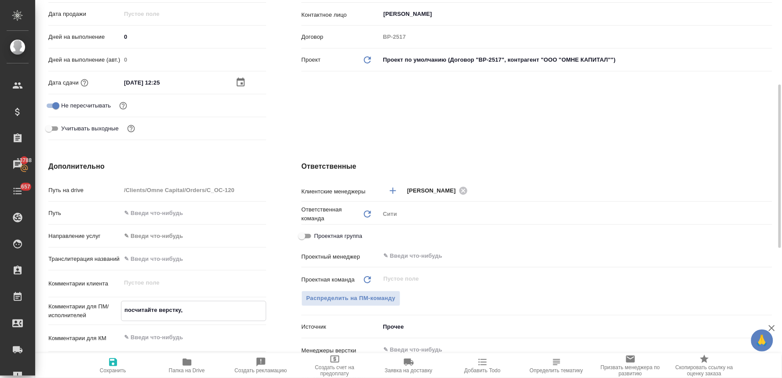
type textarea "x"
type textarea "посчитайте верстку, п"
type textarea "x"
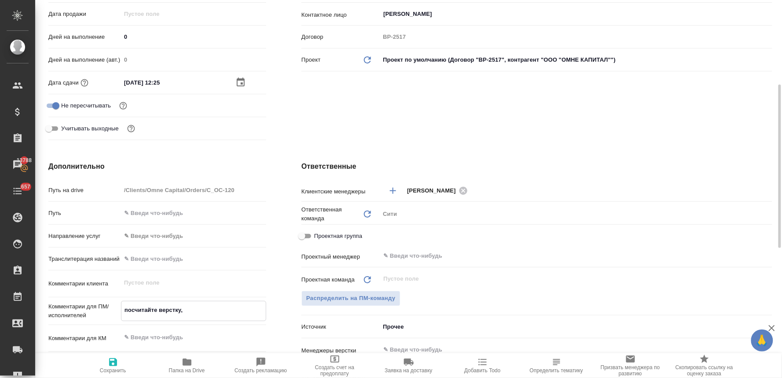
type textarea "x"
type textarea "посчитайте верстку, по"
type textarea "x"
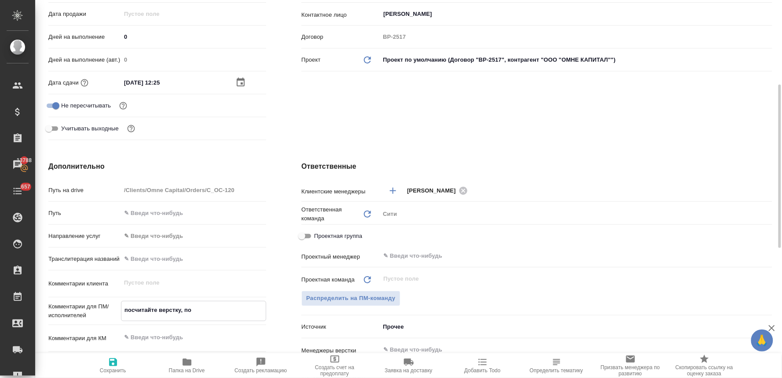
type textarea "x"
type textarea "посчитайте верстку, пож"
type textarea "x"
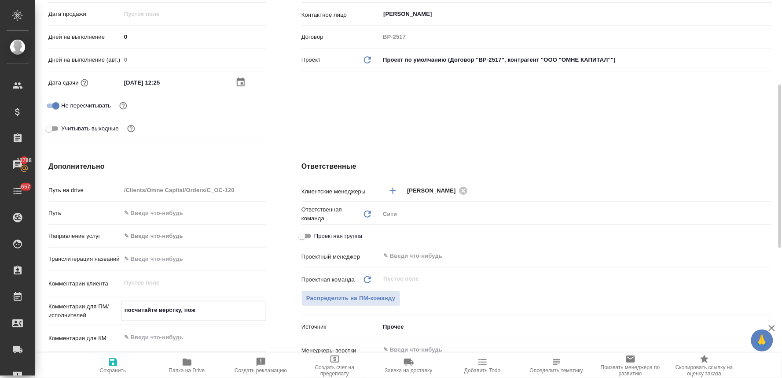
type textarea "посчитайте верстку, пожа"
type textarea "x"
type textarea "посчитайте верстку, пожал"
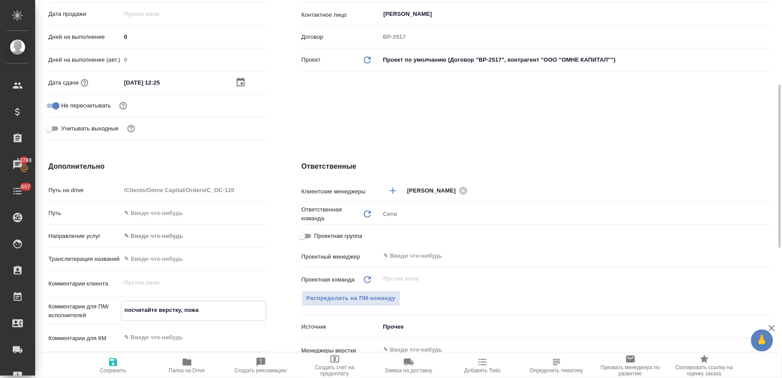
type textarea "x"
type textarea "посчитайте верстку, пожалу"
type textarea "x"
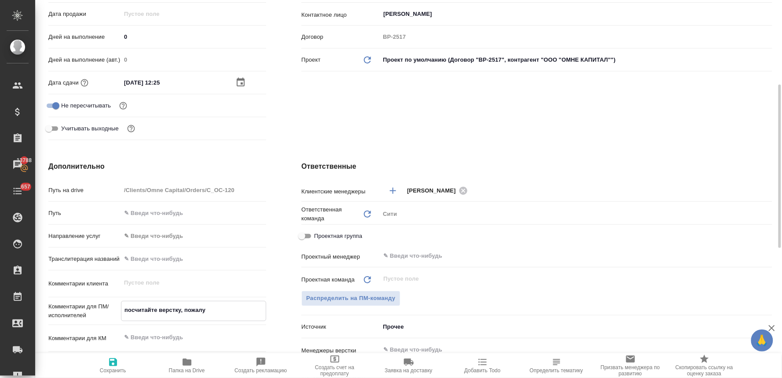
type textarea "x"
type textarea "посчитайте верстку, пожалуй"
type textarea "x"
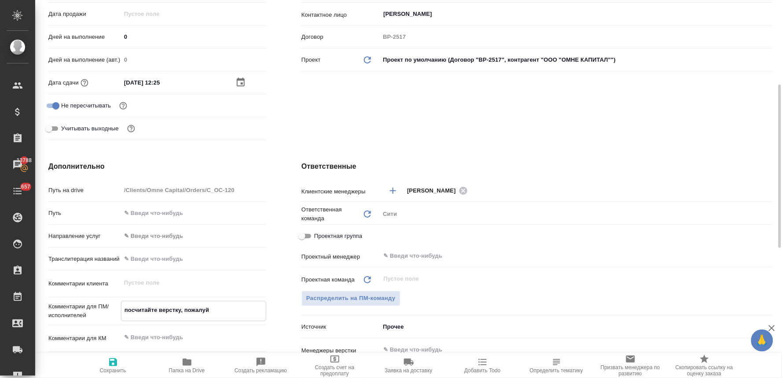
type textarea "x"
type textarea "посчитайте верстку, пожалуйс"
type textarea "x"
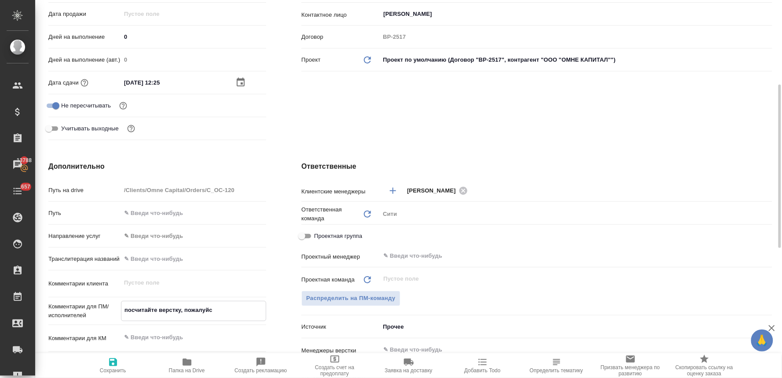
type textarea "посчитайте верстку, пожалуйса"
type textarea "x"
type textarea "посчитайте верстку, пожалуйс"
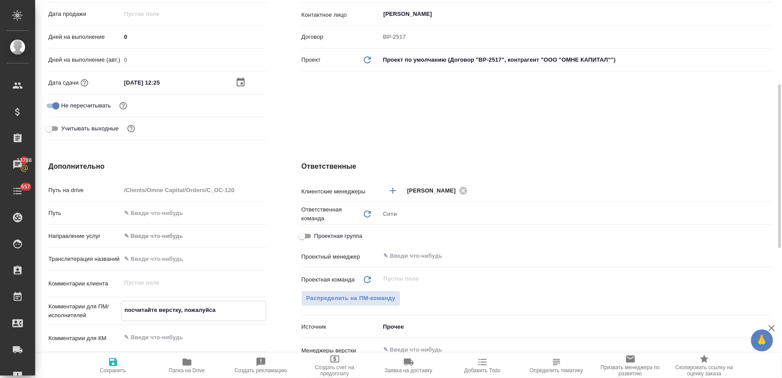
type textarea "x"
type textarea "посчитайте верстку, пожалуйст"
type textarea "x"
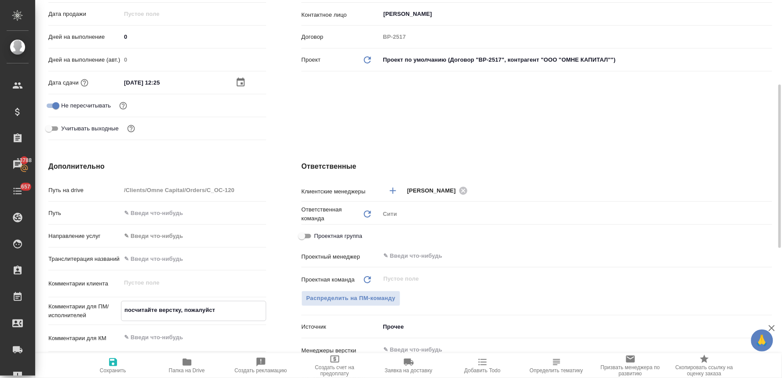
type textarea "x"
type textarea "посчитайте верстку, пожалуйста"
type textarea "x"
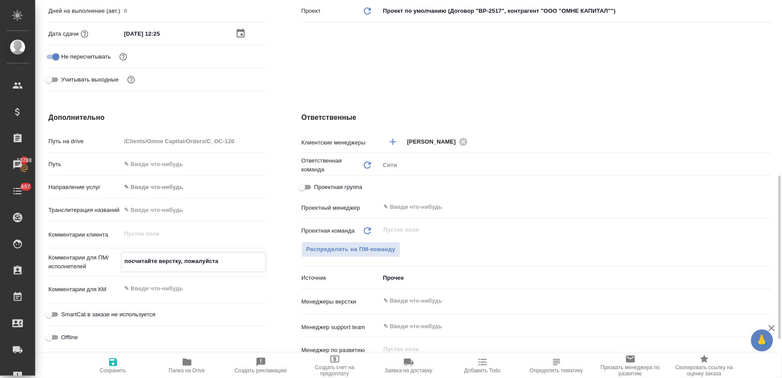
scroll to position [293, 0]
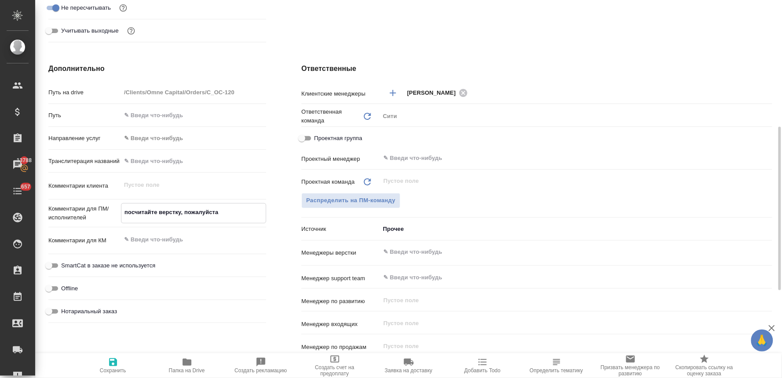
type textarea "посчитайте верстку, пожалуйста"
type textarea "x"
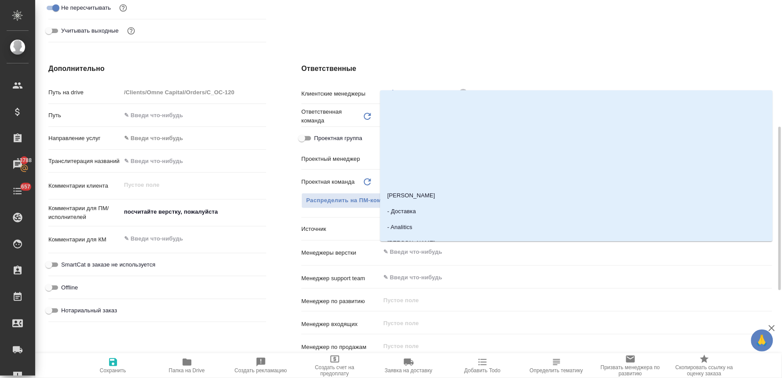
click at [408, 251] on input "text" at bounding box center [562, 252] width 358 height 11
type input "отд"
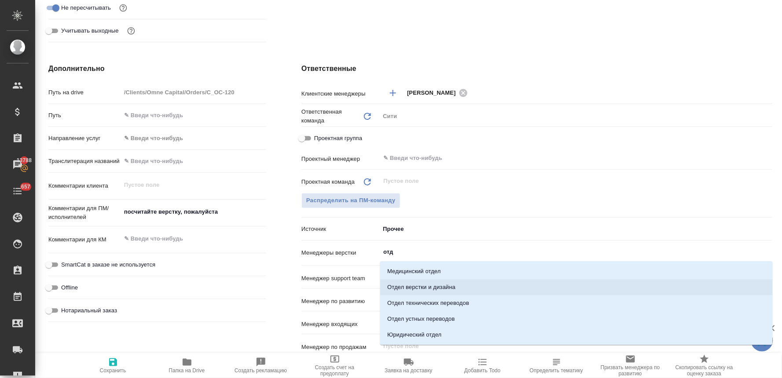
click at [417, 287] on li "Отдел верстки и дизайна" at bounding box center [576, 287] width 393 height 16
type textarea "x"
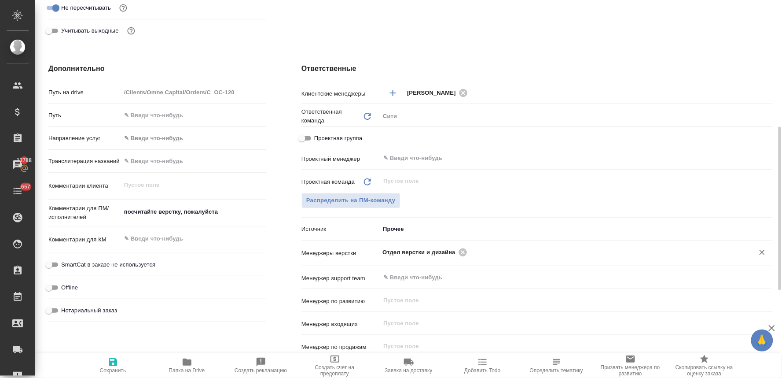
click at [112, 363] on icon "button" at bounding box center [113, 362] width 11 height 11
type textarea "x"
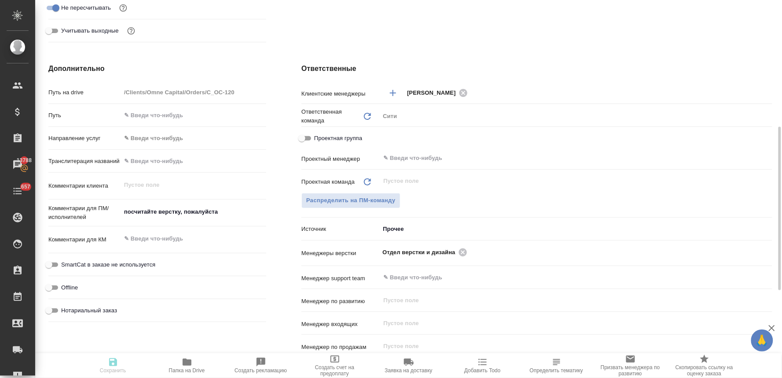
type textarea "x"
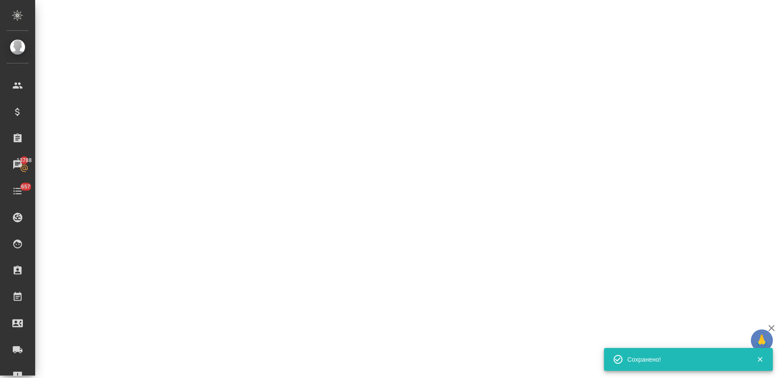
select select "RU"
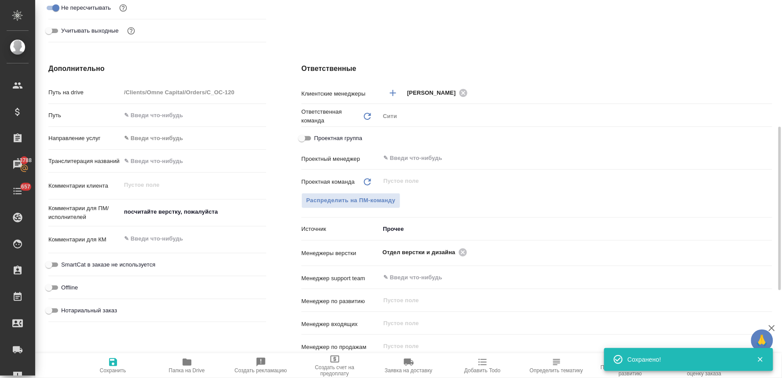
type textarea "x"
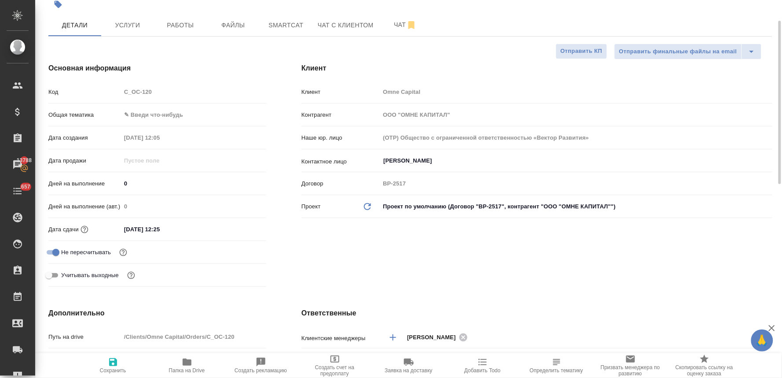
scroll to position [0, 0]
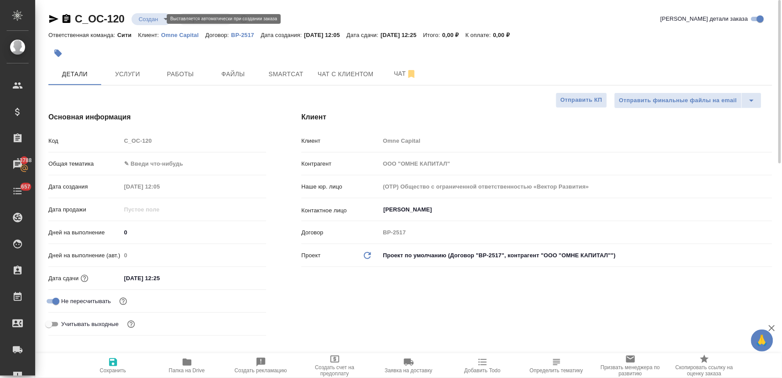
click at [150, 18] on body "🙏 .cls-1 fill:#fff; AWATERA Lyamina Nadezhda Клиенты Спецификации Заказы 13788 …" at bounding box center [391, 189] width 782 height 378
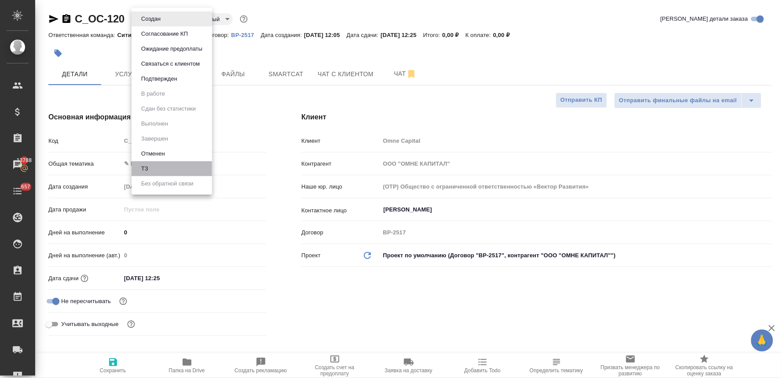
click at [162, 166] on li "ТЗ" at bounding box center [172, 168] width 81 height 15
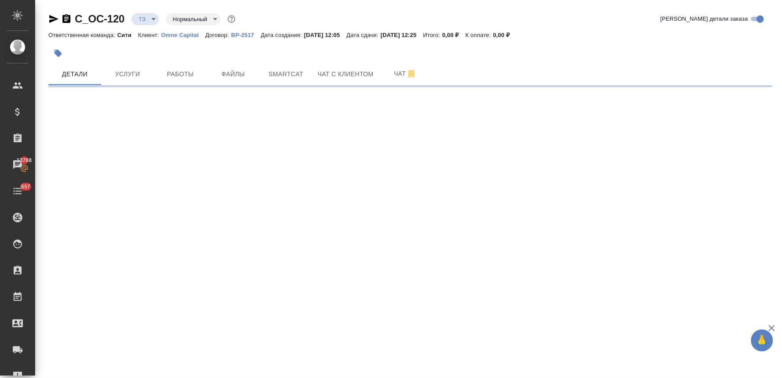
select select "RU"
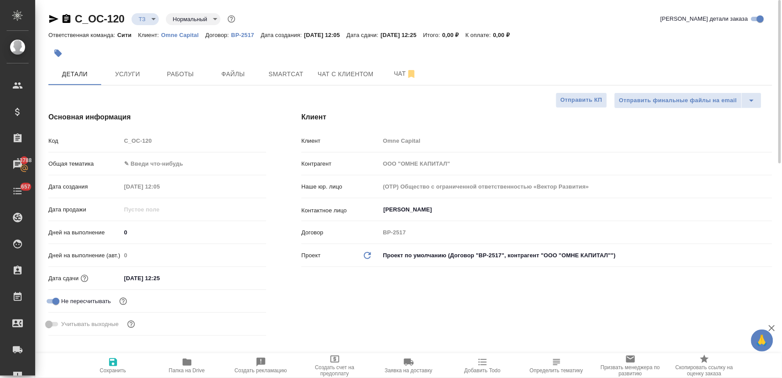
type textarea "x"
click at [754, 52] on div at bounding box center [410, 53] width 724 height 19
type textarea "x"
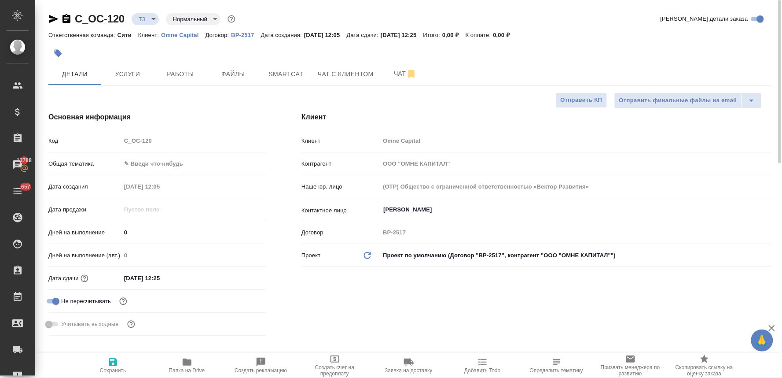
type textarea "x"
click at [131, 72] on span "Услуги" at bounding box center [128, 74] width 42 height 11
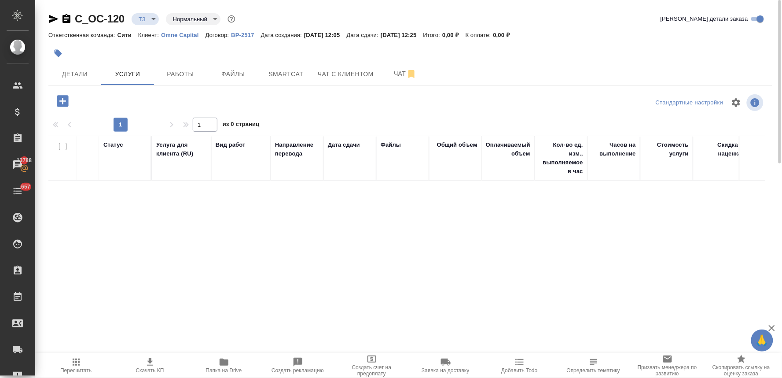
click at [63, 102] on icon "button" at bounding box center [62, 100] width 15 height 15
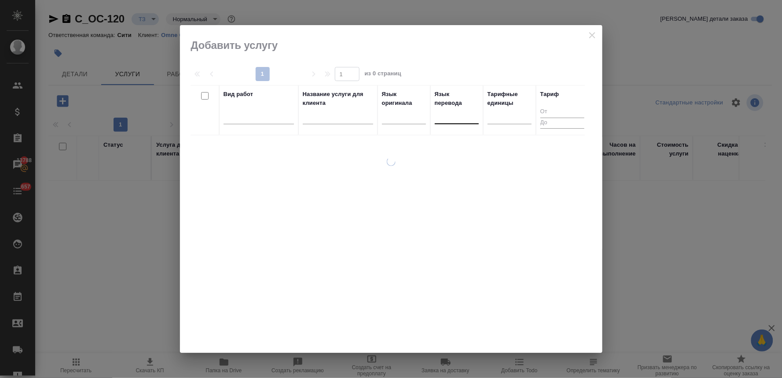
click at [448, 116] on div at bounding box center [457, 115] width 44 height 13
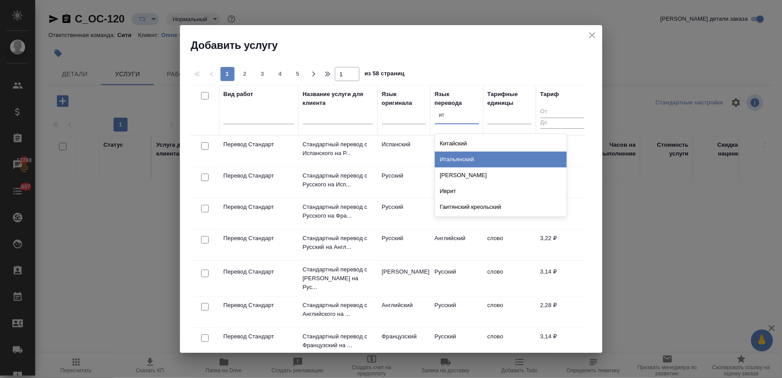
click at [452, 156] on div "Итальянский" at bounding box center [501, 159] width 132 height 16
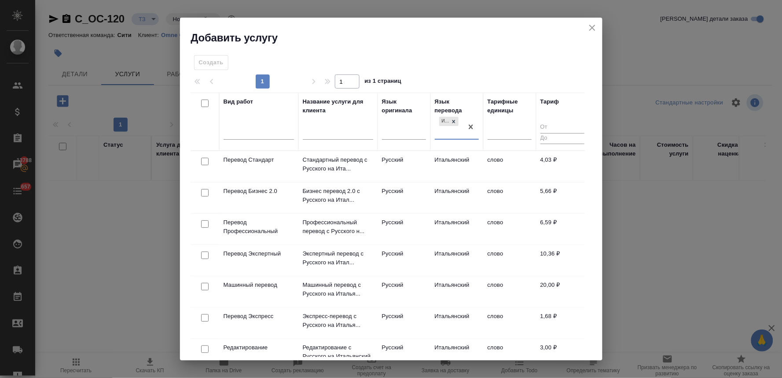
click at [203, 222] on input "checkbox" at bounding box center [204, 223] width 7 height 7
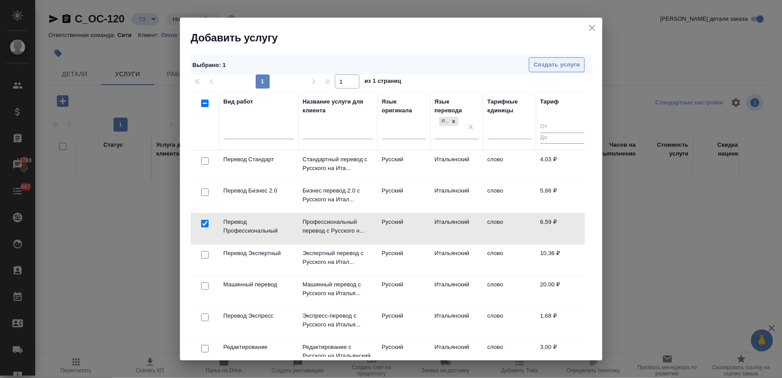
click at [555, 62] on span "Создать услуги" at bounding box center [557, 65] width 46 height 10
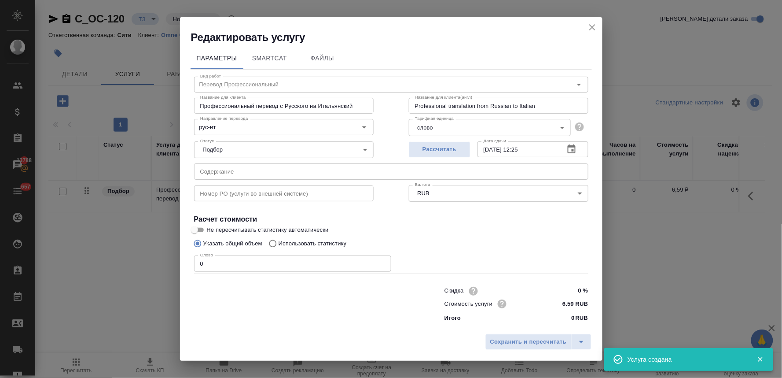
click at [247, 172] on input "text" at bounding box center [391, 171] width 395 height 16
paste input "Перевод с русского на итальянский"
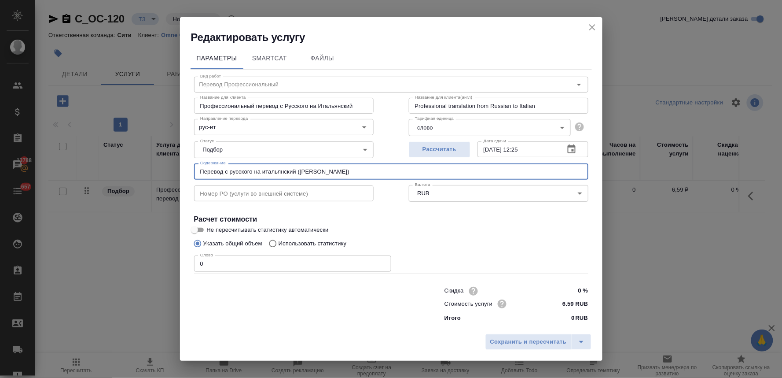
drag, startPoint x: 360, startPoint y: 170, endPoint x: 177, endPoint y: 177, distance: 183.3
click at [177, 177] on div "Редактировать услугу Параметры SmartCat Файлы Вид работ Перевод Профессиональны…" at bounding box center [391, 189] width 782 height 378
click at [300, 239] on p "Использовать статистику" at bounding box center [313, 243] width 68 height 9
click at [279, 239] on input "Использовать статистику" at bounding box center [272, 243] width 14 height 17
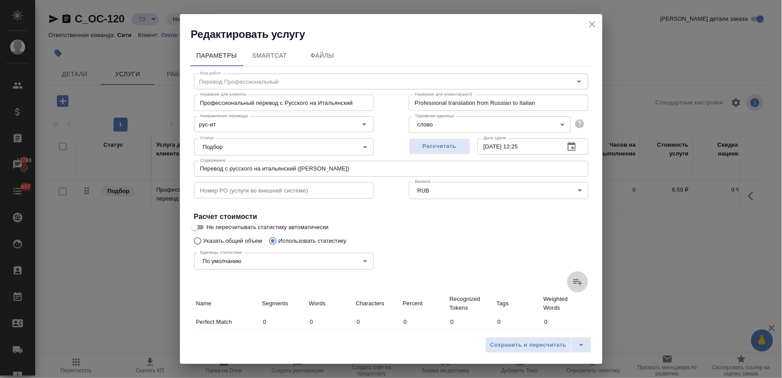
click at [573, 284] on icon at bounding box center [578, 282] width 11 height 11
click at [0, 0] on input "file" at bounding box center [0, 0] width 0 height 0
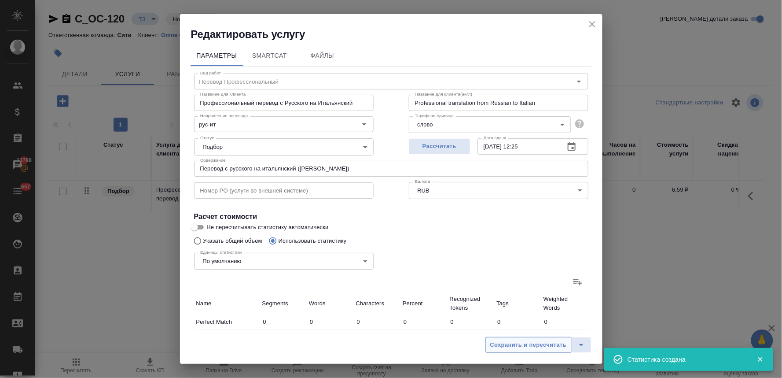
click at [546, 346] on span "Сохранить и пересчитать" at bounding box center [529, 345] width 77 height 10
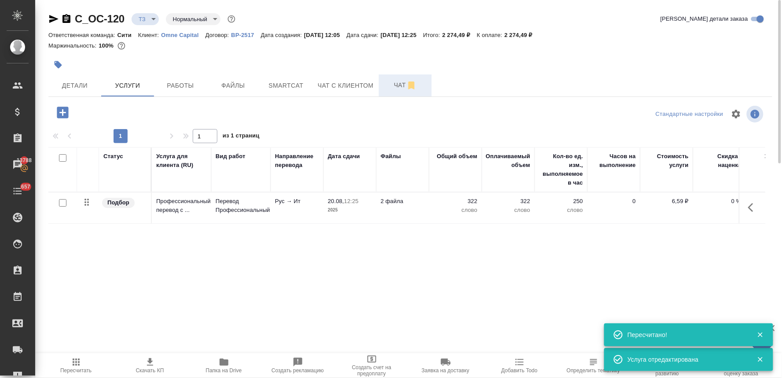
click at [391, 81] on span "Чат" at bounding box center [405, 85] width 42 height 11
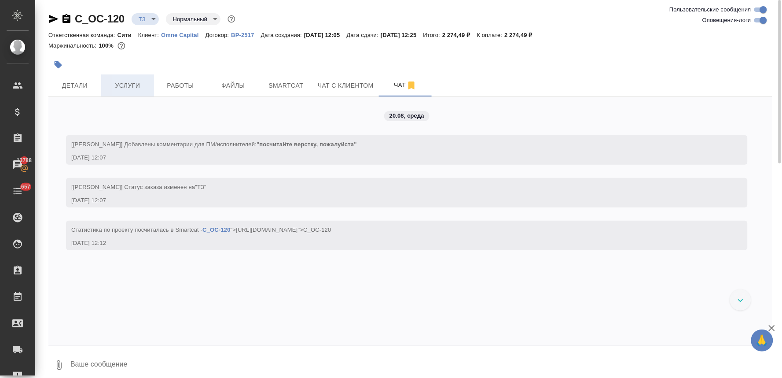
click at [128, 85] on span "Услуги" at bounding box center [128, 85] width 42 height 11
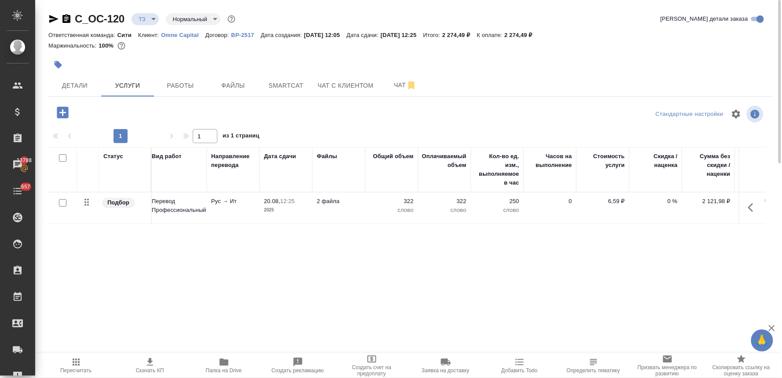
scroll to position [0, 112]
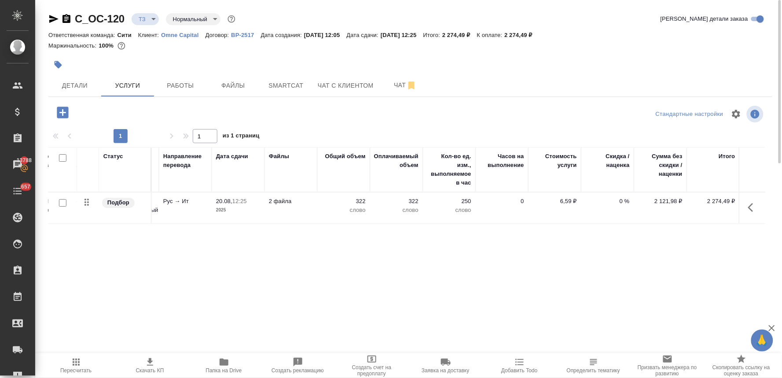
click at [623, 200] on p "0 %" at bounding box center [608, 201] width 44 height 9
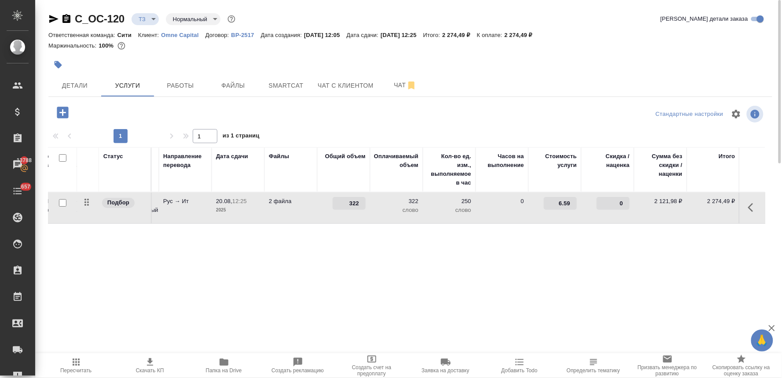
click at [616, 200] on input "0" at bounding box center [613, 203] width 33 height 13
click at [592, 247] on div "Статус Услуга для клиента (RU) Вид работ Направление перевода Дата сдачи Файлы …" at bounding box center [406, 241] width 717 height 189
click at [106, 109] on span "Сохранить и пересчитать" at bounding box center [125, 112] width 77 height 10
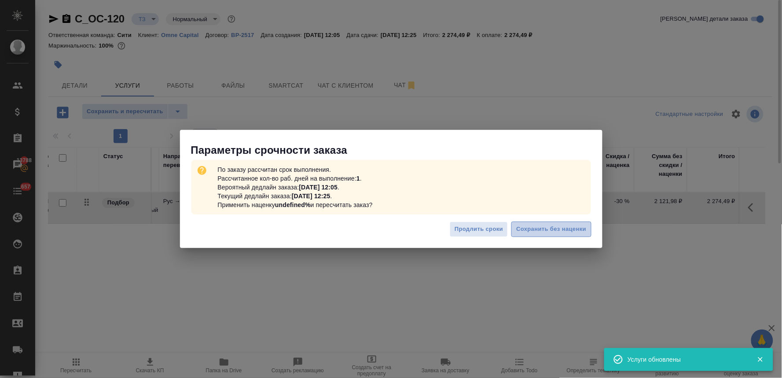
click at [551, 227] on span "Сохранить без наценки" at bounding box center [552, 229] width 70 height 10
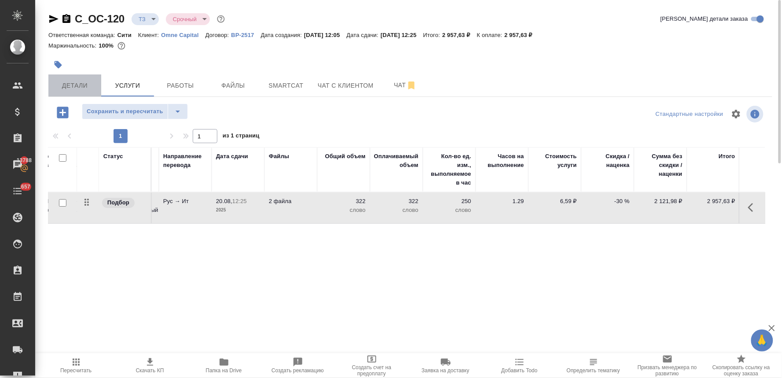
click at [69, 89] on span "Детали" at bounding box center [75, 85] width 42 height 11
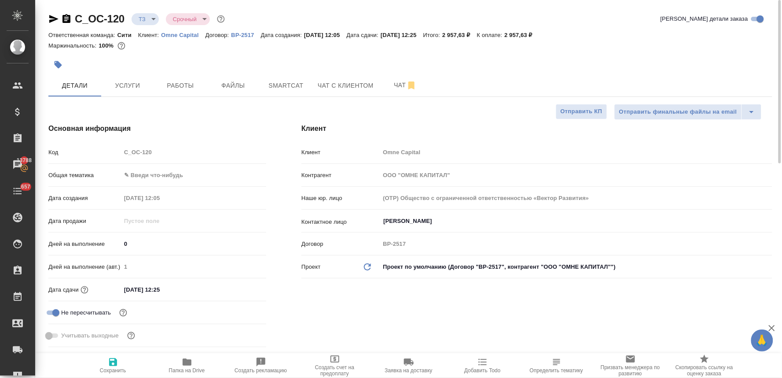
click at [644, 41] on div "Маржинальность: 100%" at bounding box center [410, 45] width 724 height 11
click at [399, 87] on span "Чат" at bounding box center [405, 85] width 42 height 11
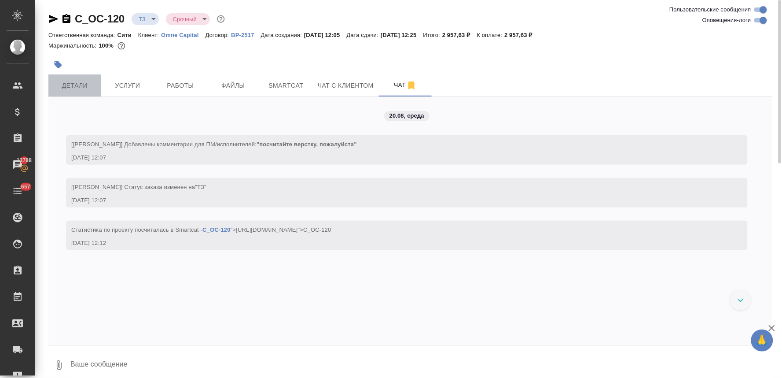
click at [71, 90] on span "Детали" at bounding box center [75, 85] width 42 height 11
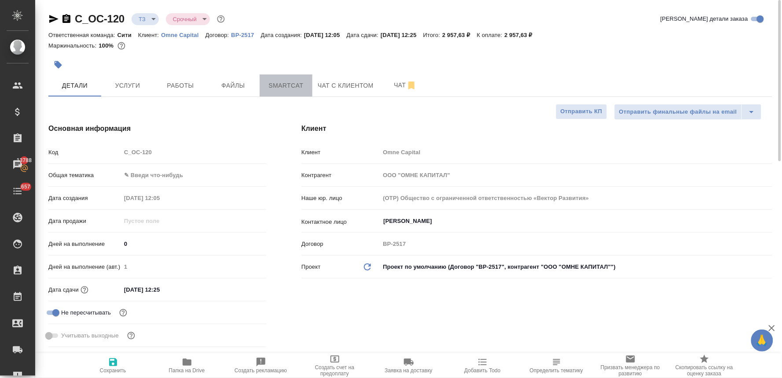
click at [271, 86] on span "Smartcat" at bounding box center [286, 85] width 42 height 11
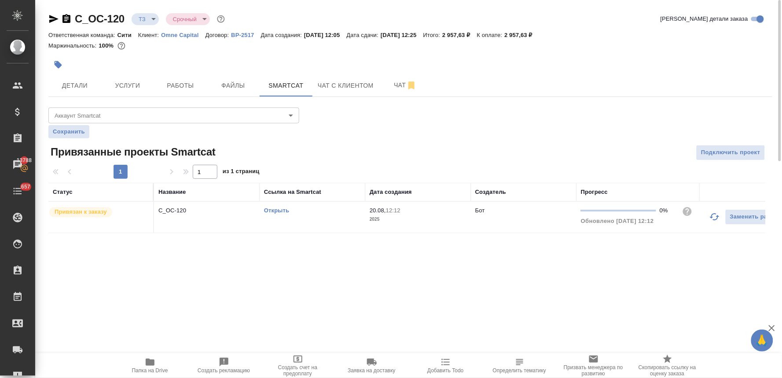
click at [48, 17] on icon "button" at bounding box center [53, 19] width 11 height 11
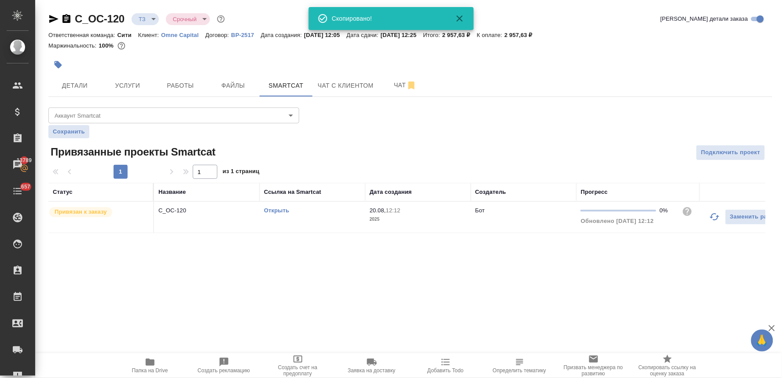
click at [558, 298] on div ".cls-1 fill:#fff; AWATERA Lyamina Nadezhda Клиенты Спецификации Заказы 13789 Ча…" at bounding box center [391, 189] width 782 height 378
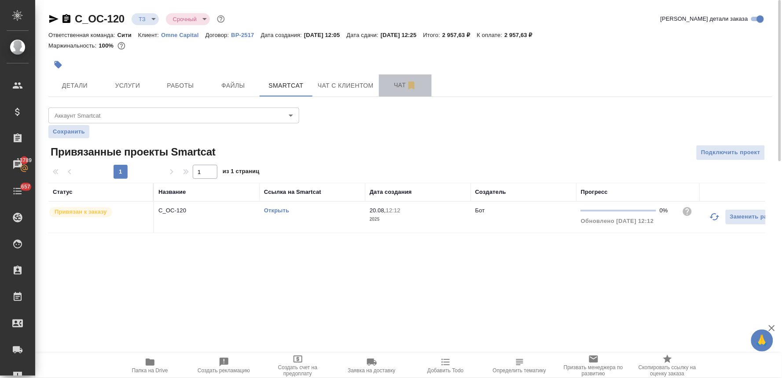
click at [402, 86] on span "Чат" at bounding box center [405, 85] width 42 height 11
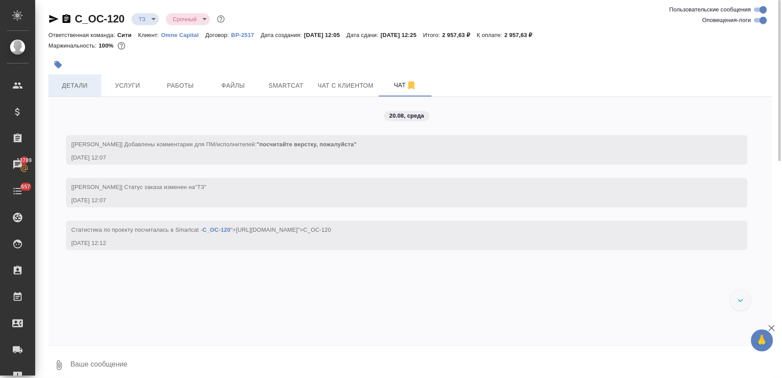
click at [78, 85] on span "Детали" at bounding box center [75, 85] width 42 height 11
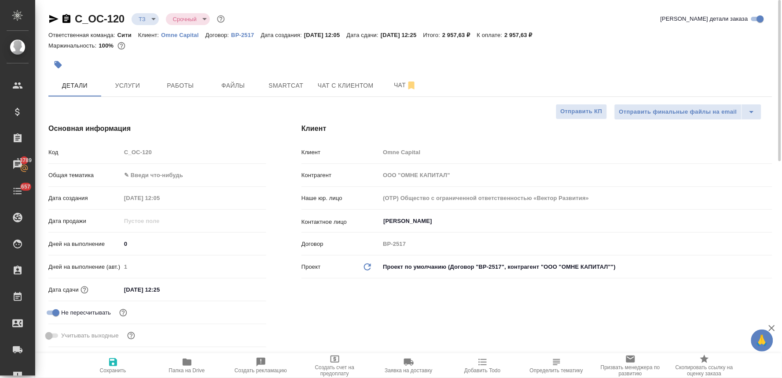
click at [442, 309] on div "Клиент Клиент Omne Capital Контрагент ООО "ОМНЕ КАПИТАЛ" Наше юр. лицо (OTP) Об…" at bounding box center [537, 237] width 506 height 262
click at [388, 80] on span "Чат" at bounding box center [405, 85] width 42 height 11
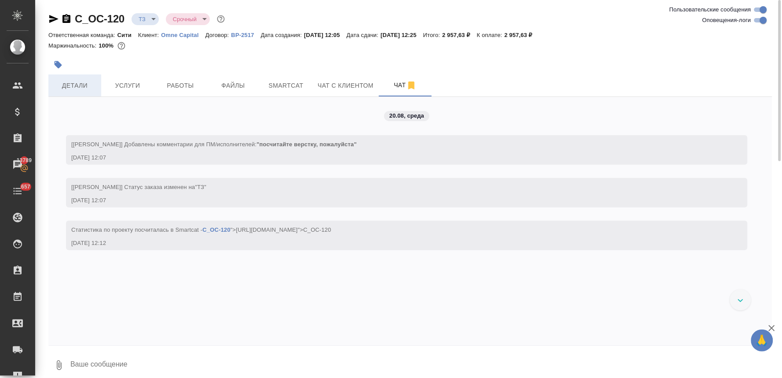
click at [73, 78] on button "Детали" at bounding box center [74, 85] width 53 height 22
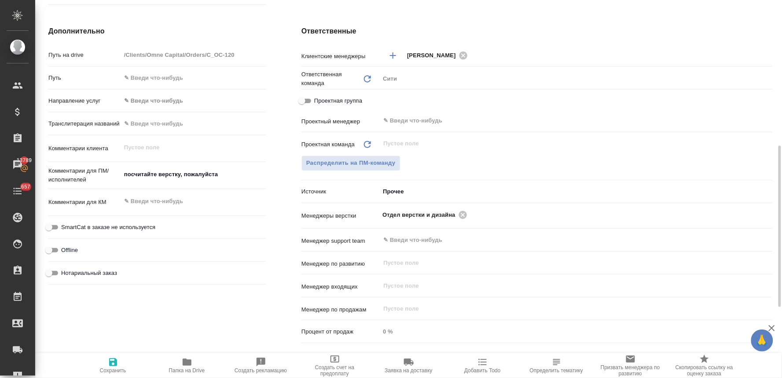
scroll to position [49, 0]
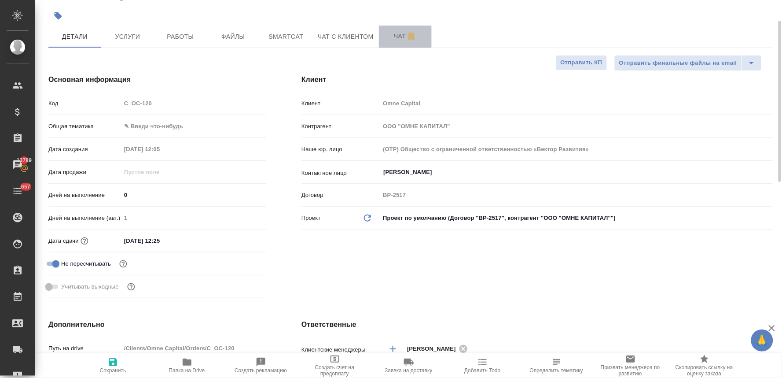
click at [398, 34] on span "Чат" at bounding box center [405, 36] width 42 height 11
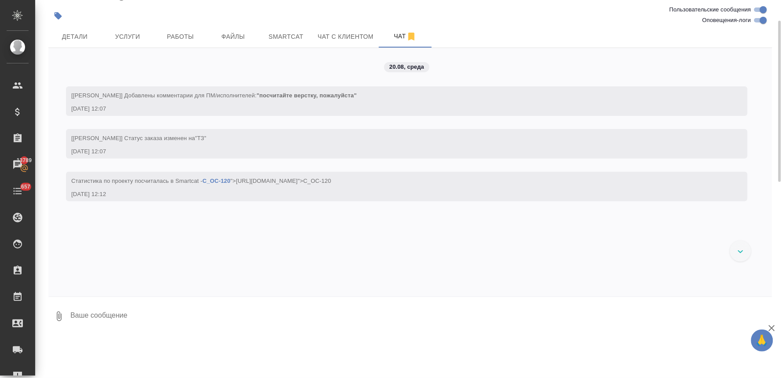
click at [396, 282] on div "20.08, среда [Лямина Надежда] Добавлены комментарии для ПМ/исполнителей: "посчи…" at bounding box center [410, 172] width 724 height 248
click at [349, 280] on div "20.08, среда [Лямина Надежда] Добавлены комментарии для ПМ/исполнителей: "посчи…" at bounding box center [410, 172] width 724 height 248
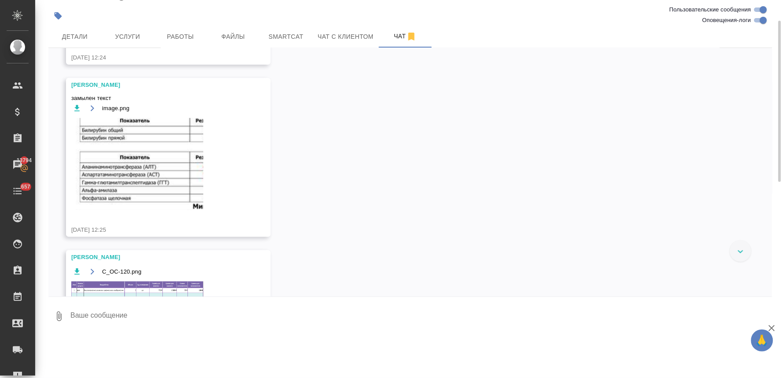
scroll to position [155, 0]
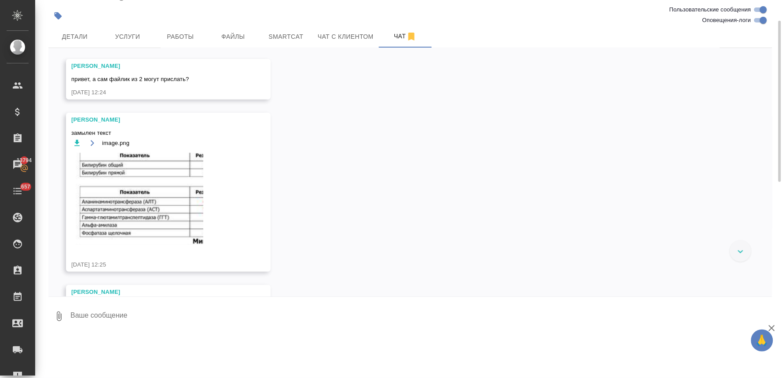
click at [155, 195] on img at bounding box center [137, 199] width 132 height 92
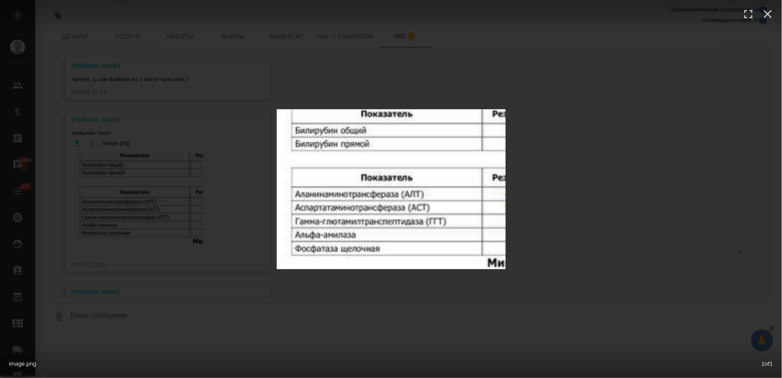
click at [266, 313] on div "image.png 1 of 1" at bounding box center [391, 189] width 782 height 378
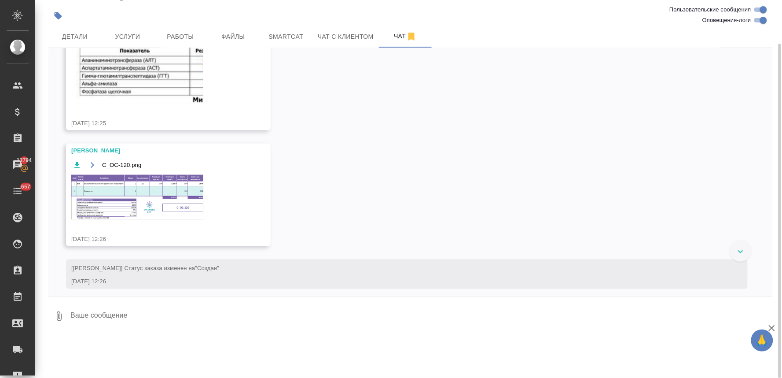
scroll to position [302, 0]
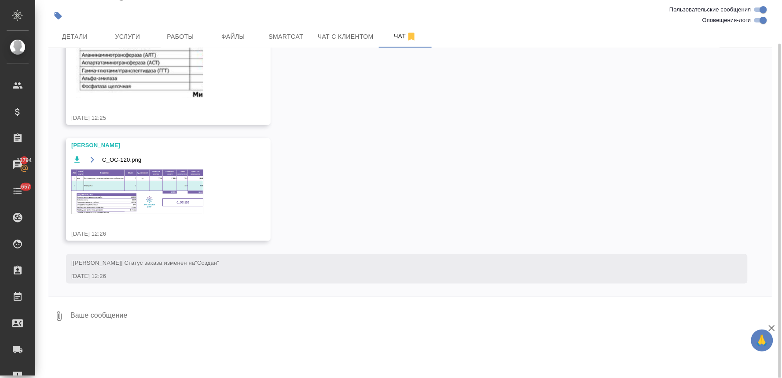
click at [99, 193] on img at bounding box center [137, 192] width 132 height 44
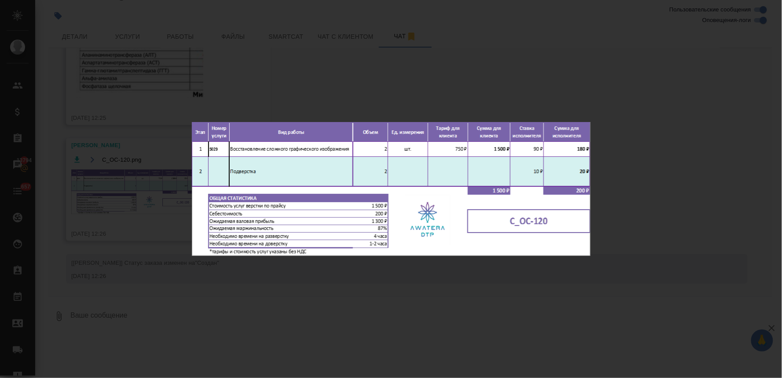
click at [329, 270] on div "C_OC-120.png 1 of 1" at bounding box center [391, 189] width 782 height 378
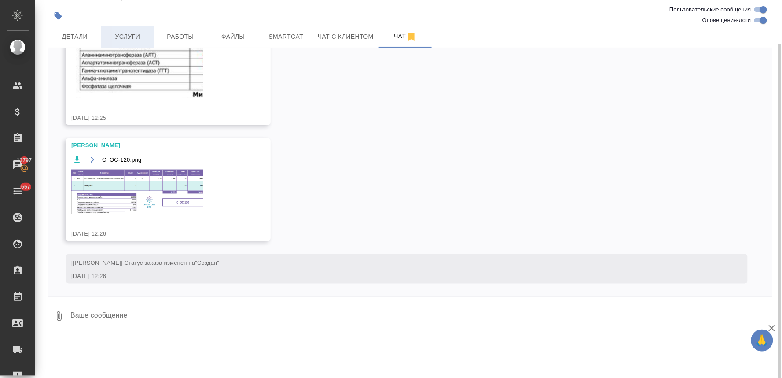
click at [128, 43] on button "Услуги" at bounding box center [127, 37] width 53 height 22
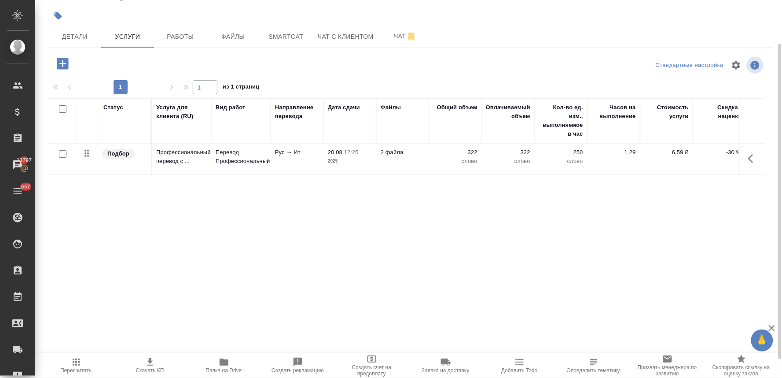
click at [59, 65] on icon "button" at bounding box center [62, 63] width 11 height 11
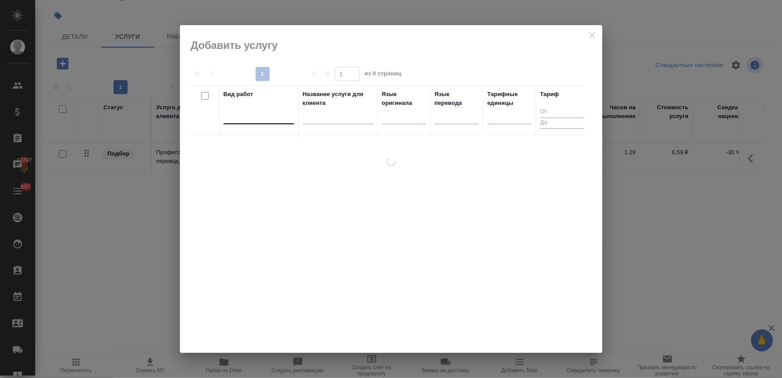
click at [263, 114] on div at bounding box center [259, 115] width 70 height 13
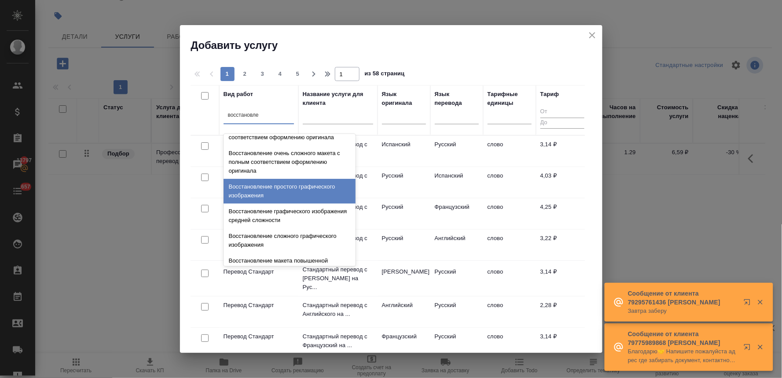
scroll to position [147, 0]
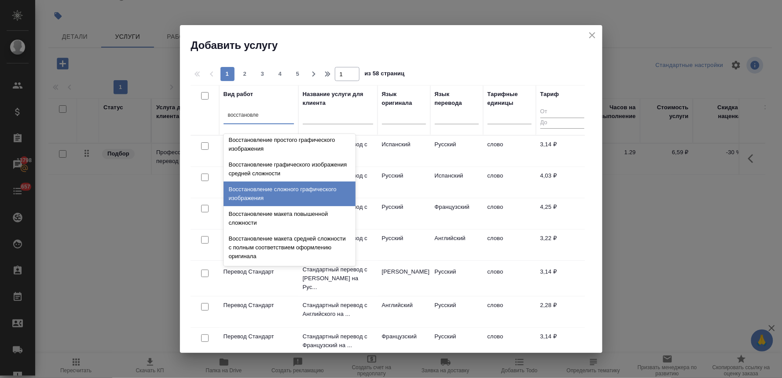
click at [311, 205] on div "Восстановление сложного графического изображения" at bounding box center [290, 193] width 132 height 25
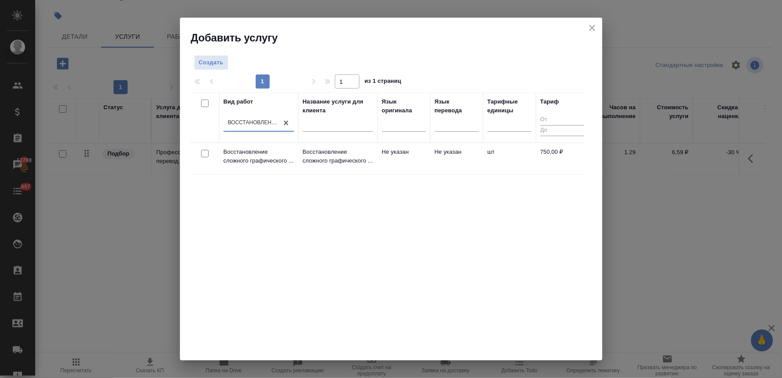
click at [205, 153] on input "checkbox" at bounding box center [204, 153] width 7 height 7
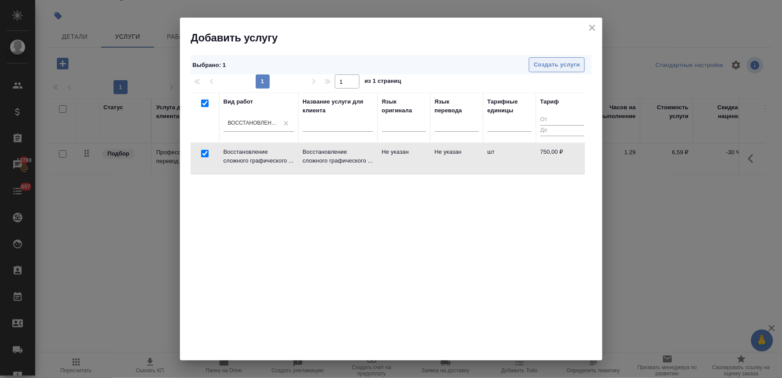
click at [579, 63] on span "Создать услуги" at bounding box center [557, 65] width 46 height 10
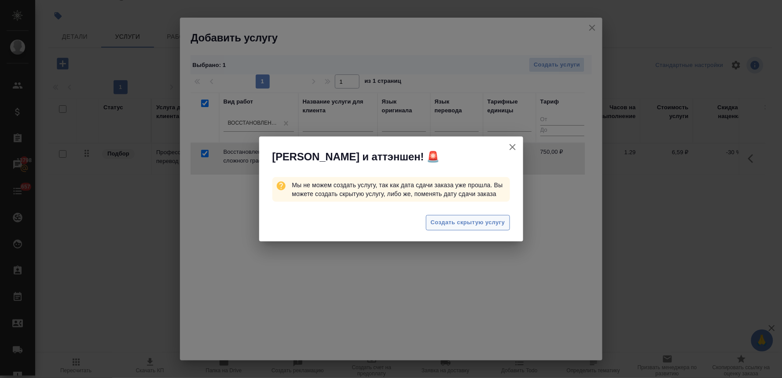
click at [446, 218] on span "Создать скрытую услугу" at bounding box center [468, 223] width 74 height 10
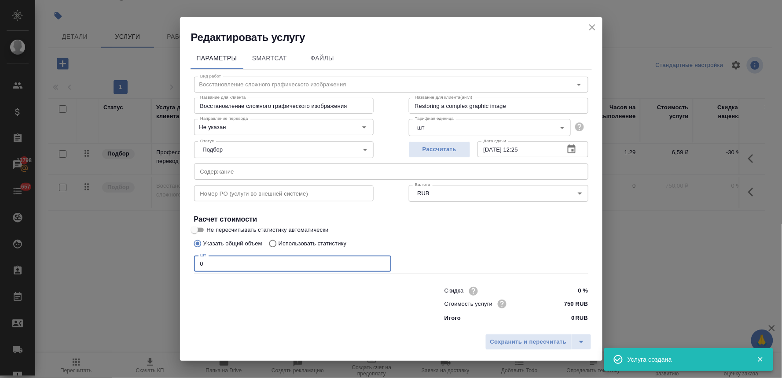
drag, startPoint x: 213, startPoint y: 263, endPoint x: 178, endPoint y: 266, distance: 35.3
click at [179, 266] on div "Редактировать услугу Параметры SmartCat Файлы Вид работ Восстановление сложного…" at bounding box center [391, 189] width 782 height 378
click at [530, 345] on span "Сохранить и пересчитать" at bounding box center [529, 342] width 77 height 10
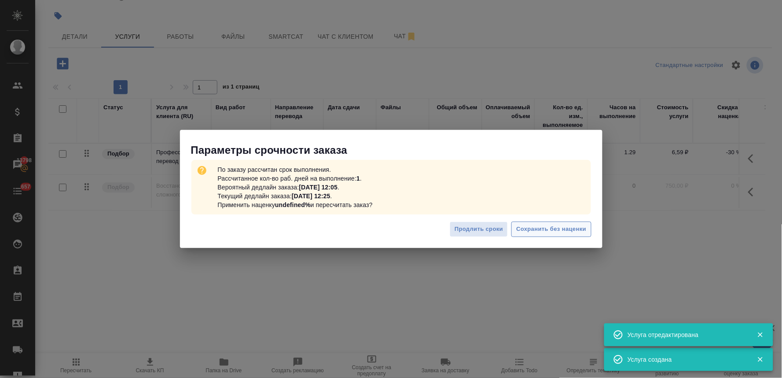
click at [549, 229] on span "Сохранить без наценки" at bounding box center [552, 229] width 70 height 10
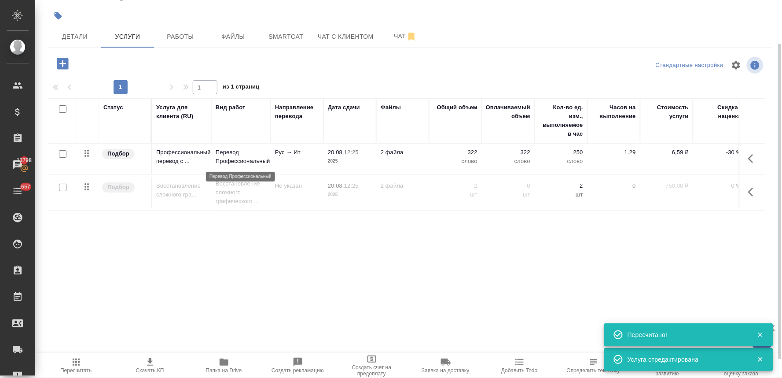
click at [238, 161] on p "Перевод Профессиональный" at bounding box center [241, 157] width 51 height 18
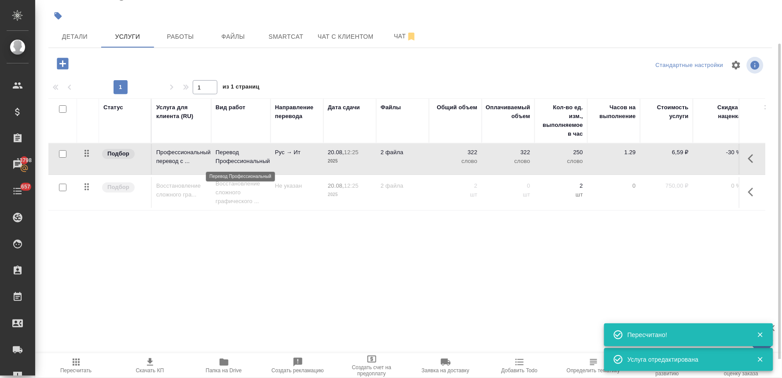
click at [238, 161] on p "Перевод Профессиональный" at bounding box center [241, 157] width 51 height 18
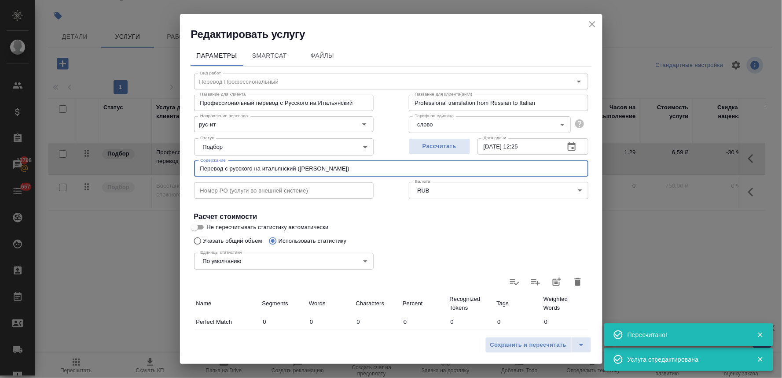
drag, startPoint x: 354, startPoint y: 170, endPoint x: 106, endPoint y: 168, distance: 248.4
click at [108, 168] on div "Редактировать услугу Параметры SmartCat Файлы Вид работ Перевод Профессиональны…" at bounding box center [391, 189] width 782 height 378
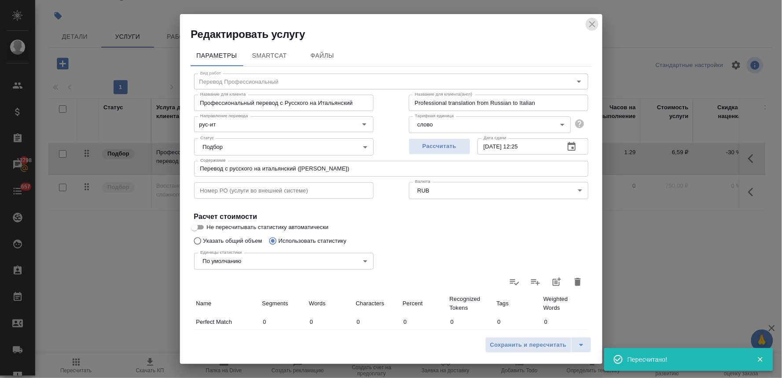
click at [594, 23] on icon "close" at bounding box center [593, 24] width 6 height 6
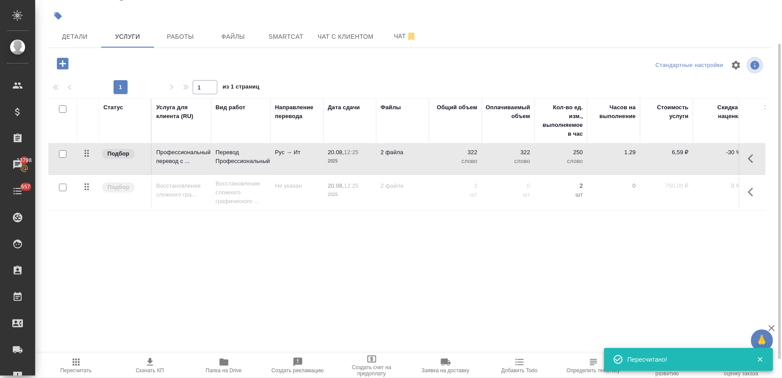
click at [756, 192] on icon "button" at bounding box center [754, 192] width 11 height 11
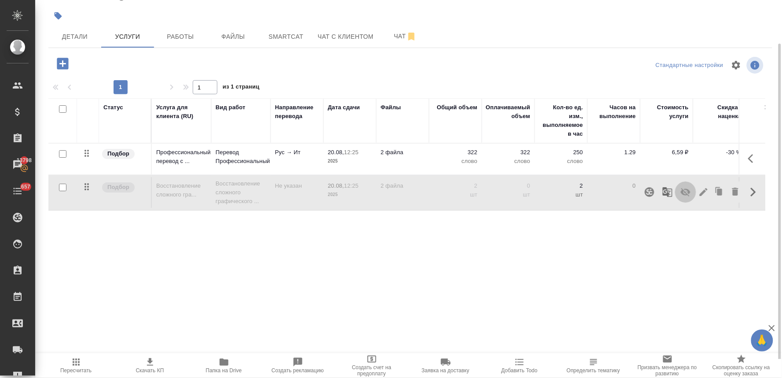
click at [688, 193] on icon "button" at bounding box center [686, 192] width 11 height 11
click at [226, 166] on p "Восстановление сложного графического ..." at bounding box center [241, 157] width 51 height 18
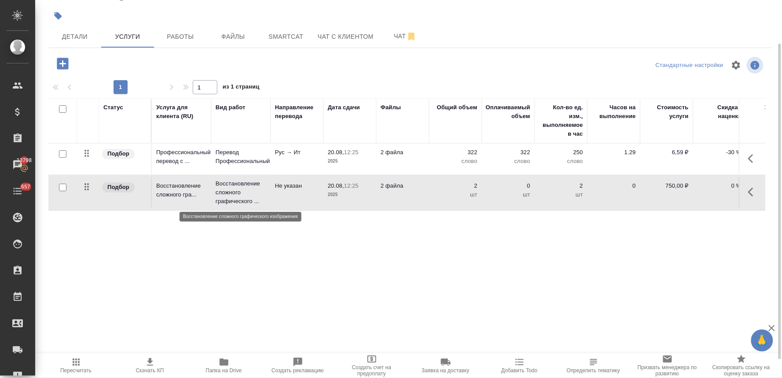
click at [226, 191] on p "Восстановление сложного графического ..." at bounding box center [241, 192] width 51 height 26
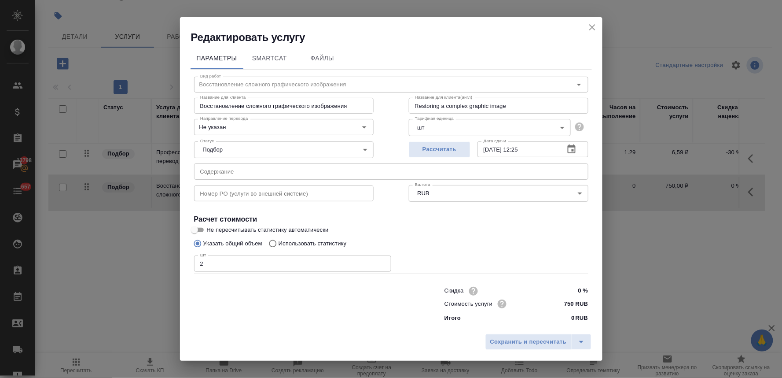
click at [218, 169] on input "text" at bounding box center [391, 171] width 395 height 16
paste input "Перевод с русского на итальянский (Рената Шакирова)"
click at [526, 340] on span "Сохранить и пересчитать" at bounding box center [529, 342] width 77 height 10
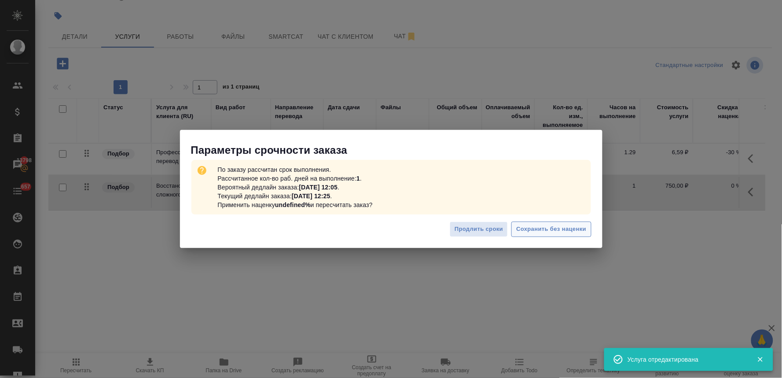
click at [535, 231] on span "Сохранить без наценки" at bounding box center [552, 229] width 70 height 10
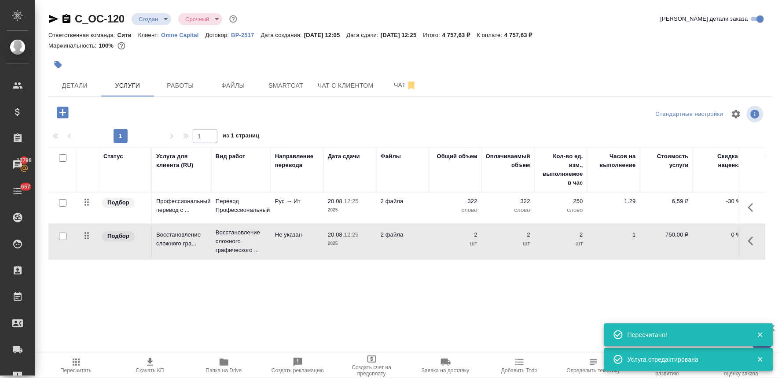
scroll to position [0, 0]
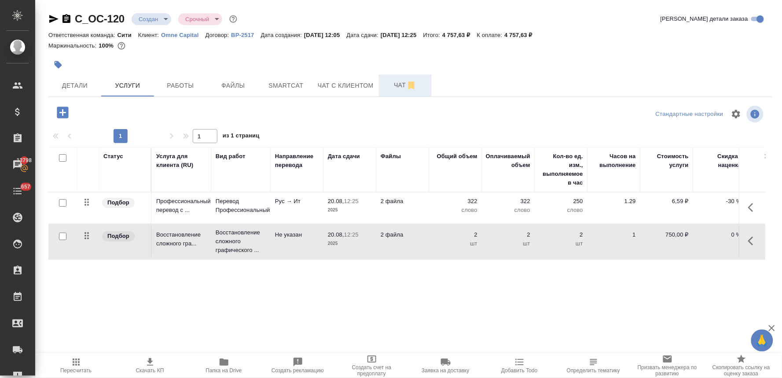
click at [395, 85] on span "Чат" at bounding box center [405, 85] width 42 height 11
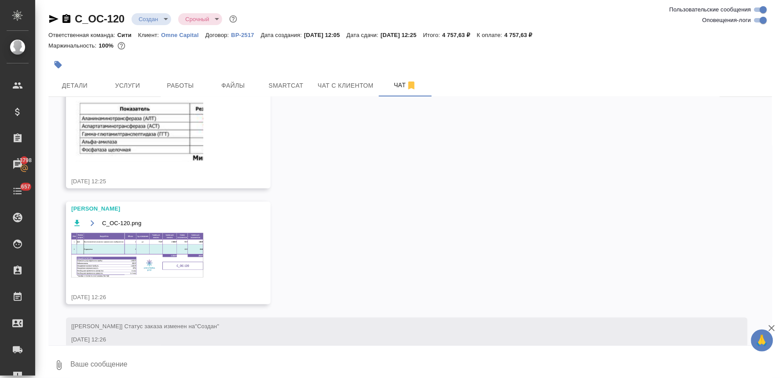
scroll to position [302, 0]
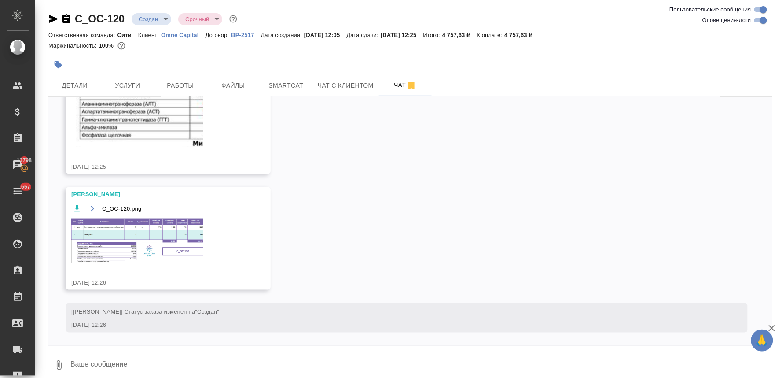
click at [187, 241] on img at bounding box center [137, 240] width 132 height 44
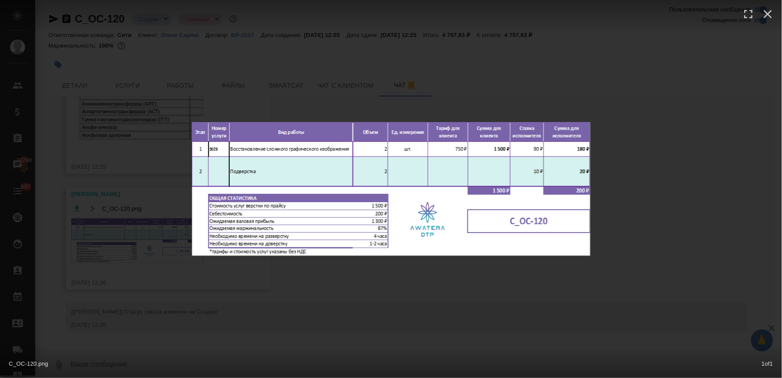
click at [234, 296] on div "C_OC-120.png 1 of 1" at bounding box center [391, 189] width 782 height 378
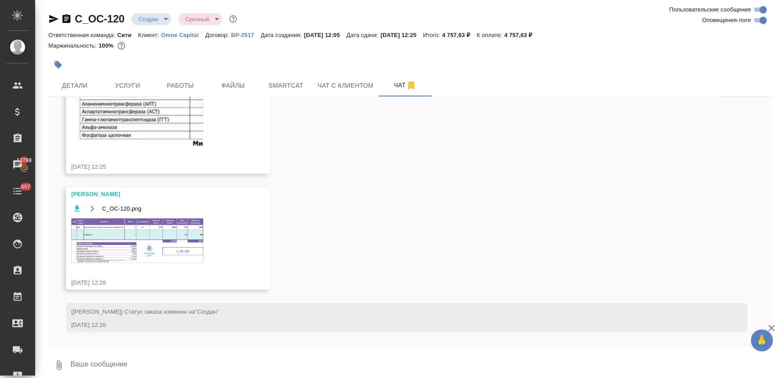
click at [415, 267] on div "20.08, среда [Лямина Надежда] Добавлены комментарии для ПМ/исполнителей: "посчи…" at bounding box center [410, 221] width 724 height 248
click at [169, 245] on img at bounding box center [137, 240] width 132 height 44
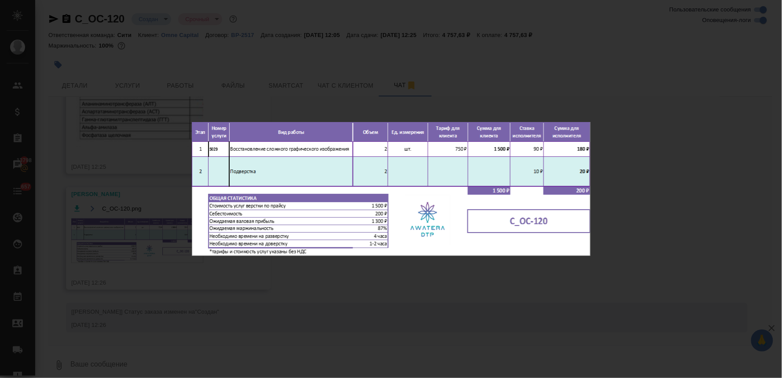
click at [350, 306] on div "C_OC-120.png 1 of 1" at bounding box center [391, 189] width 782 height 378
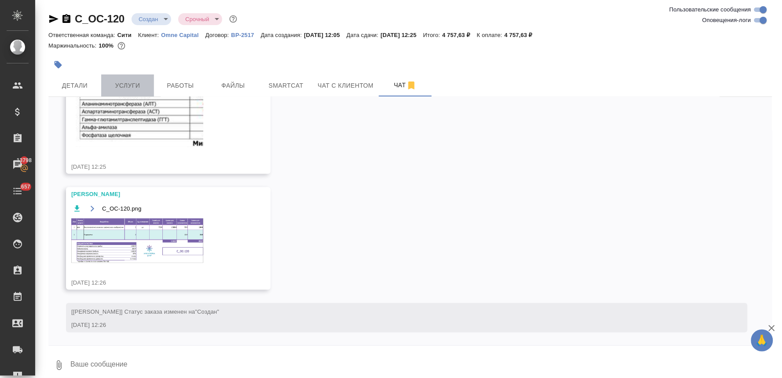
click at [133, 87] on span "Услуги" at bounding box center [128, 85] width 42 height 11
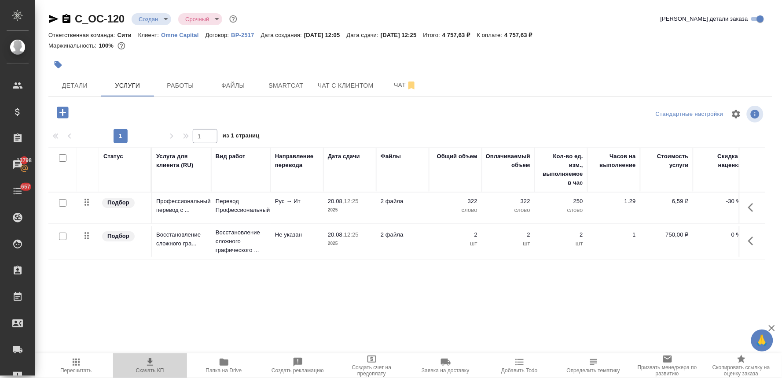
click at [147, 367] on span "Скачать КП" at bounding box center [150, 370] width 28 height 6
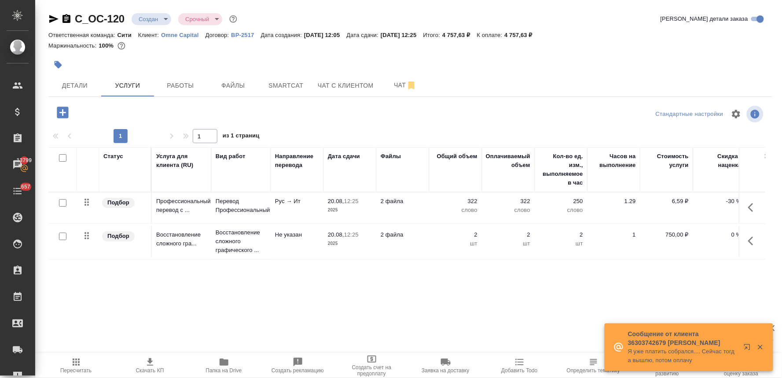
click at [745, 60] on div at bounding box center [410, 64] width 724 height 19
click at [394, 81] on span "Чат" at bounding box center [405, 85] width 42 height 11
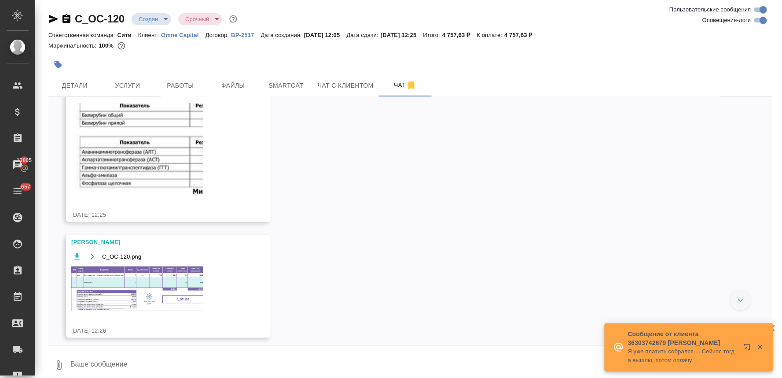
scroll to position [302, 0]
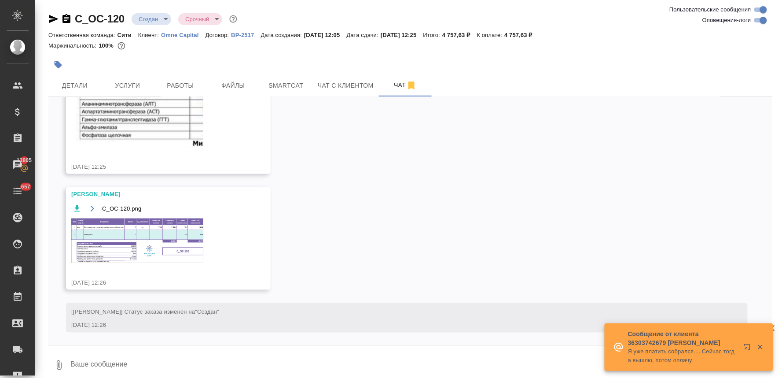
click at [116, 347] on div at bounding box center [410, 348] width 724 height 4
click at [120, 356] on textarea at bounding box center [421, 365] width 703 height 30
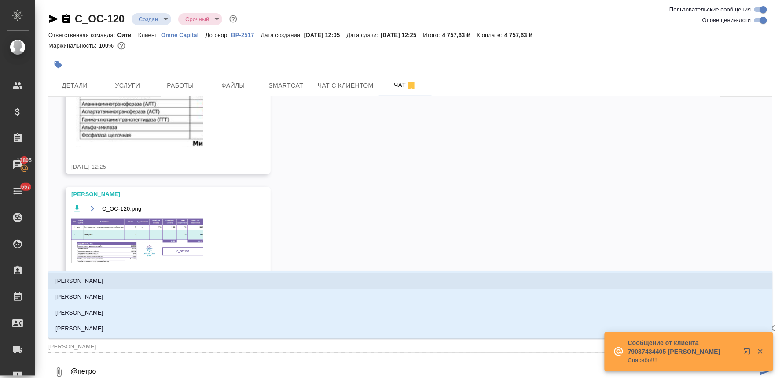
click at [111, 280] on li "Петрова Валерия" at bounding box center [410, 281] width 725 height 16
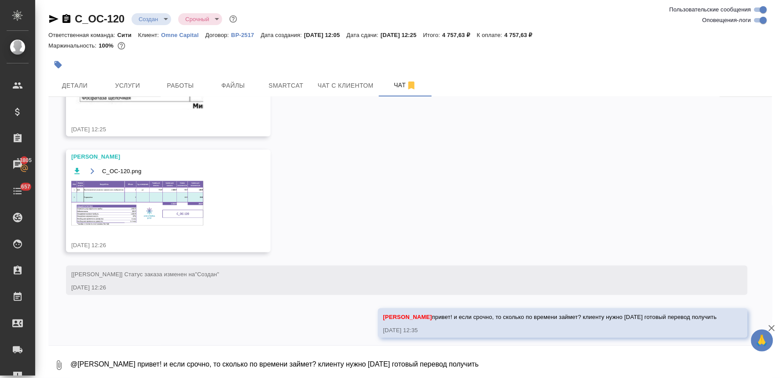
scroll to position [345, 0]
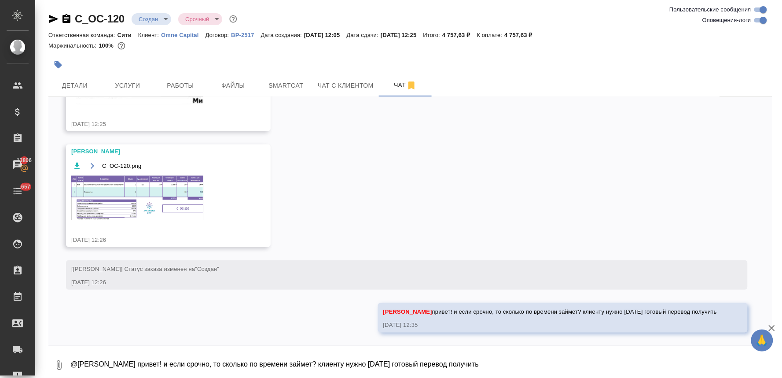
click at [399, 215] on div "20.08, среда [Лямина Надежда] Добавлены комментарии для ПМ/исполнителей: "посчи…" at bounding box center [410, 221] width 724 height 248
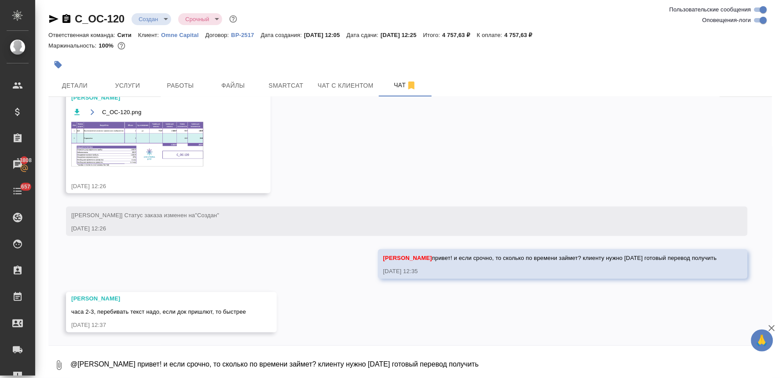
click at [726, 74] on div at bounding box center [410, 64] width 724 height 19
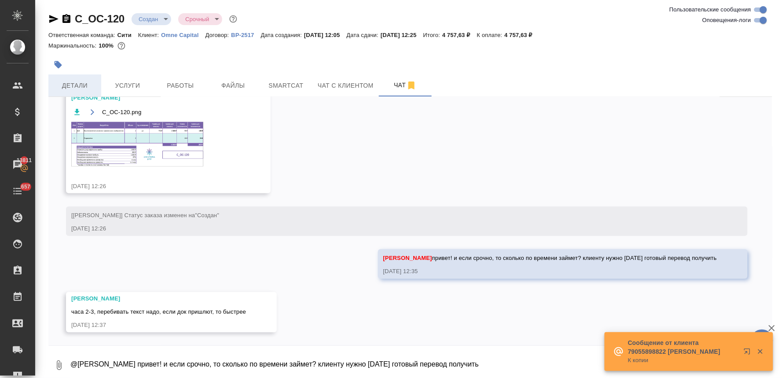
click at [62, 77] on button "Детали" at bounding box center [74, 85] width 53 height 22
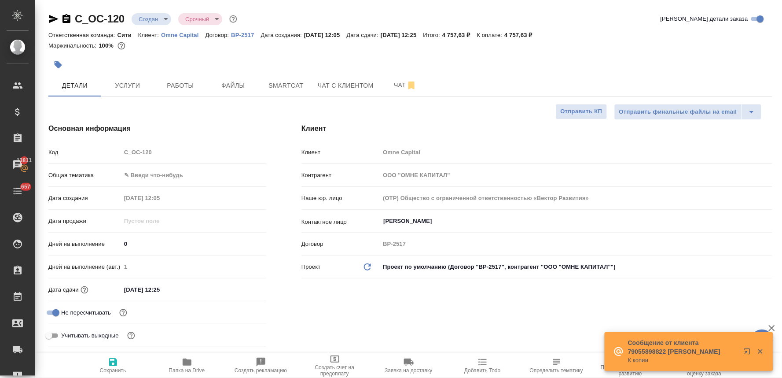
click at [161, 178] on body "🙏 .cls-1 fill:#fff; AWATERA Lyamina Nadezhda Клиенты Спецификации Заказы 13811 …" at bounding box center [391, 189] width 782 height 378
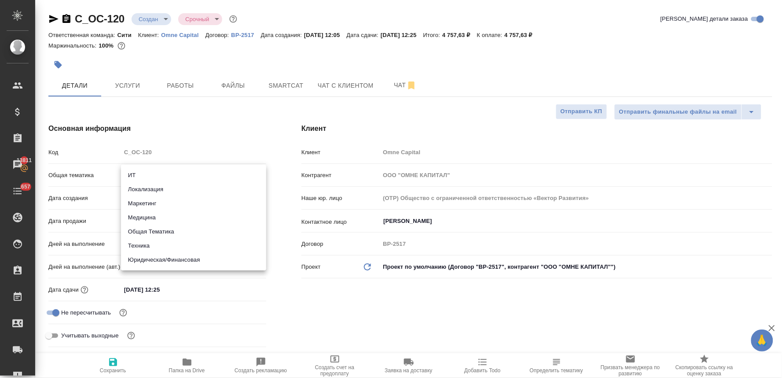
click at [173, 214] on li "Медицина" at bounding box center [193, 217] width 145 height 14
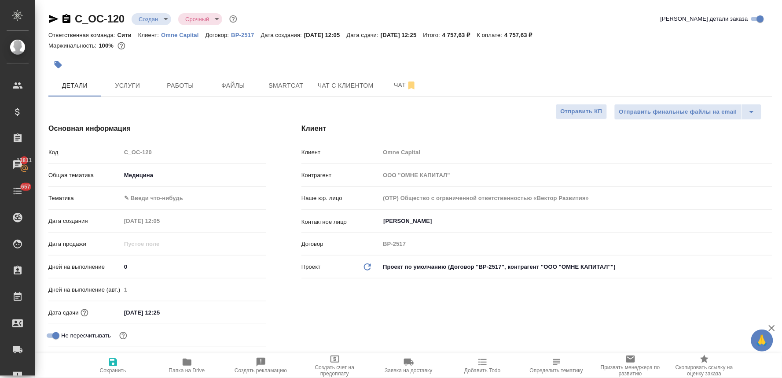
click at [163, 197] on body "🙏 .cls-1 fill:#fff; AWATERA Lyamina Nadezhda Клиенты Спецификации Заказы 13811 …" at bounding box center [391, 189] width 782 height 378
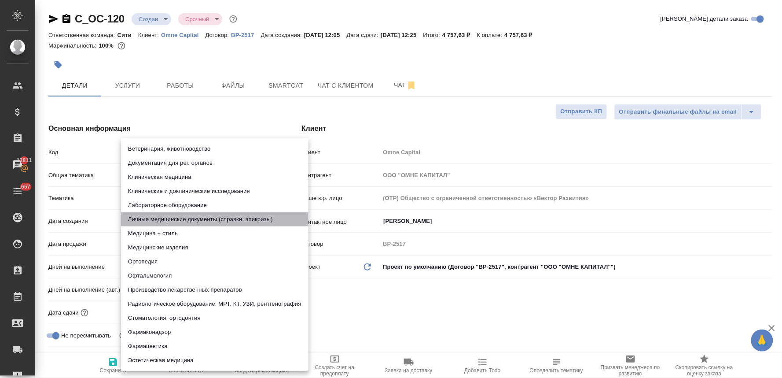
click at [196, 218] on li "Личные медицинские документы (справки, эпикризы)" at bounding box center [215, 219] width 188 height 14
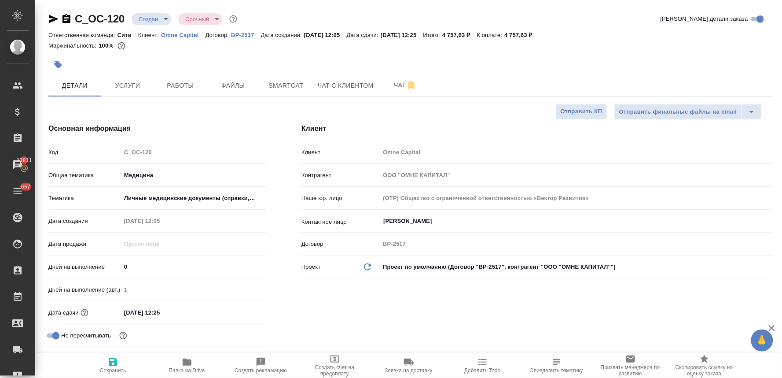
click at [170, 315] on input "20.08.2025 12:25" at bounding box center [159, 312] width 77 height 13
click at [243, 310] on icon "button" at bounding box center [241, 312] width 11 height 11
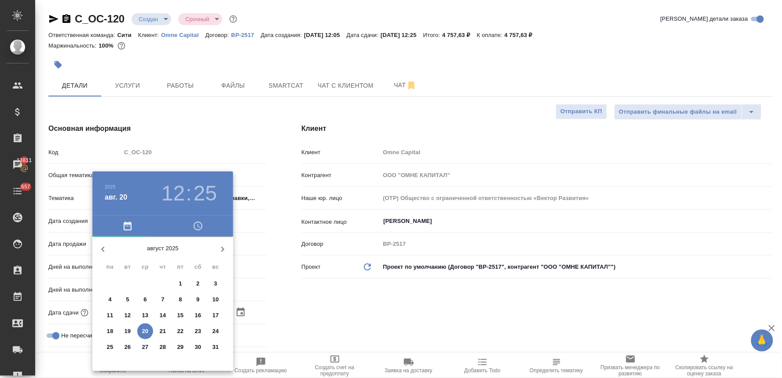
click at [194, 225] on icon "button" at bounding box center [198, 226] width 11 height 11
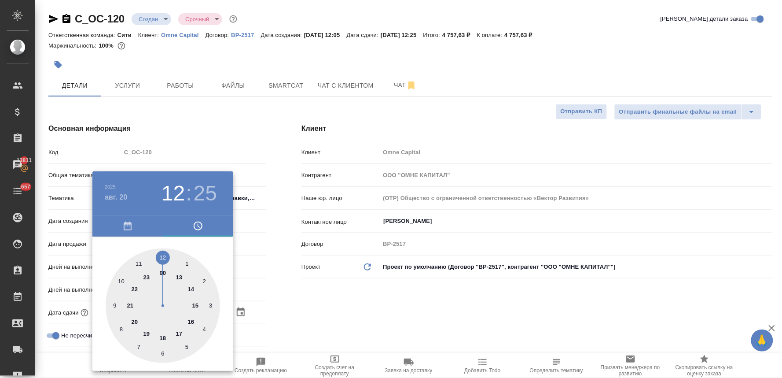
click at [180, 332] on div at bounding box center [163, 305] width 114 height 114
click at [162, 354] on div at bounding box center [163, 305] width 114 height 114
click at [380, 294] on div at bounding box center [391, 189] width 782 height 378
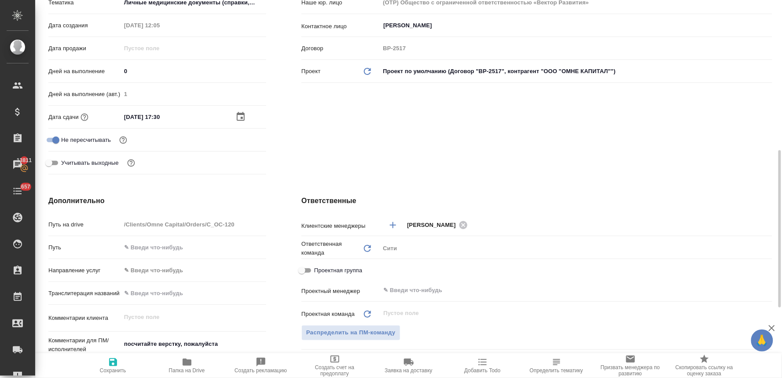
scroll to position [244, 0]
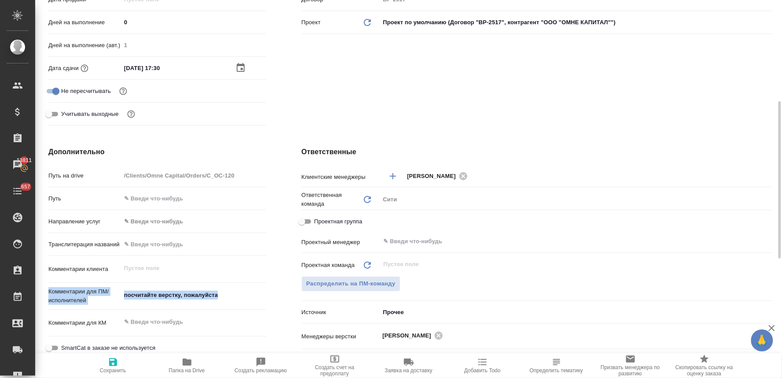
drag, startPoint x: 134, startPoint y: 308, endPoint x: 112, endPoint y: 279, distance: 36.8
click at [112, 279] on div "Путь на drive /Clients/Omne Capital/Orders/C_OC-120 Путь Направление услуг ✎ Вв…" at bounding box center [157, 288] width 218 height 241
click at [168, 296] on textarea "посчитайте верстку, пожалуйста" at bounding box center [193, 295] width 145 height 15
drag, startPoint x: 228, startPoint y: 296, endPoint x: 52, endPoint y: 284, distance: 176.5
click at [52, 284] on div "Путь на drive /Clients/Omne Capital/Orders/C_OC-120 Путь Направление услуг ✎ Вв…" at bounding box center [157, 289] width 218 height 242
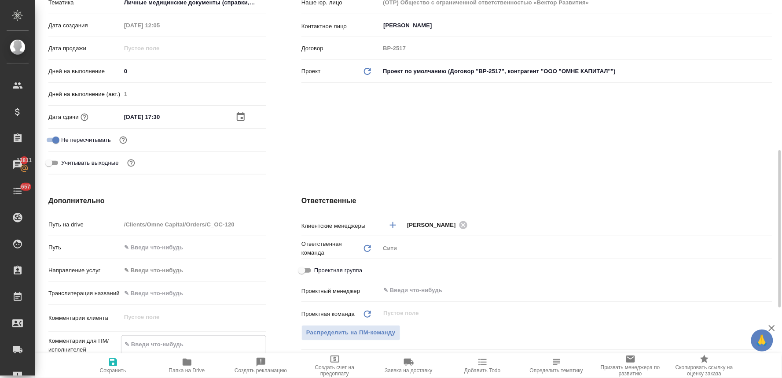
scroll to position [147, 0]
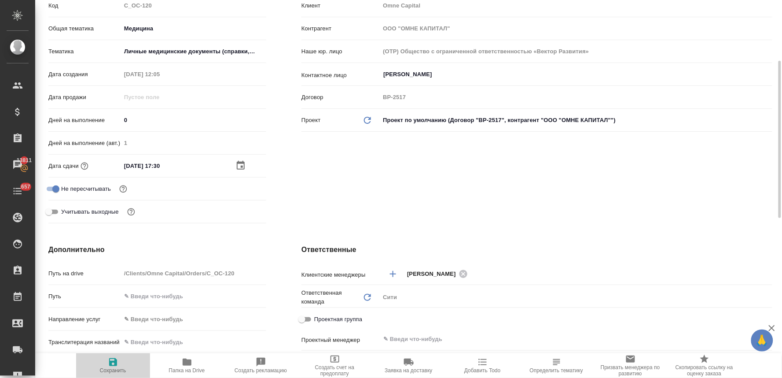
click at [111, 362] on icon "button" at bounding box center [113, 362] width 8 height 8
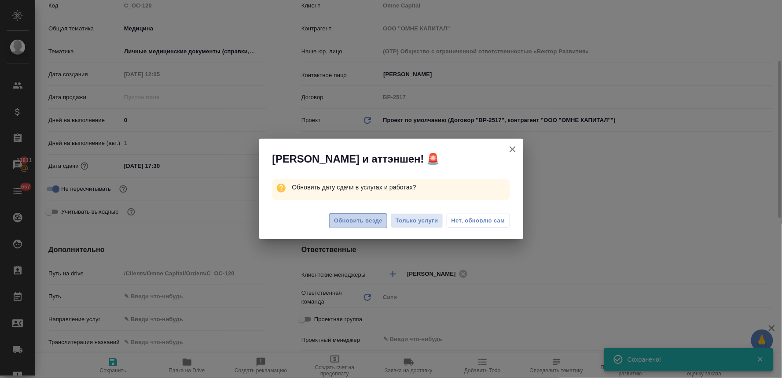
click at [371, 221] on span "Обновить везде" at bounding box center [358, 221] width 48 height 10
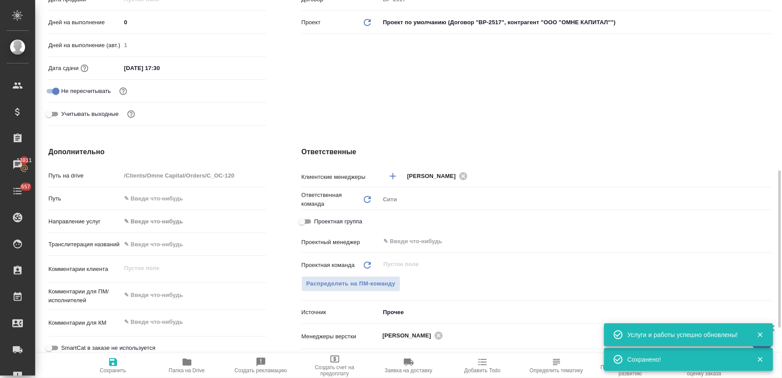
scroll to position [391, 0]
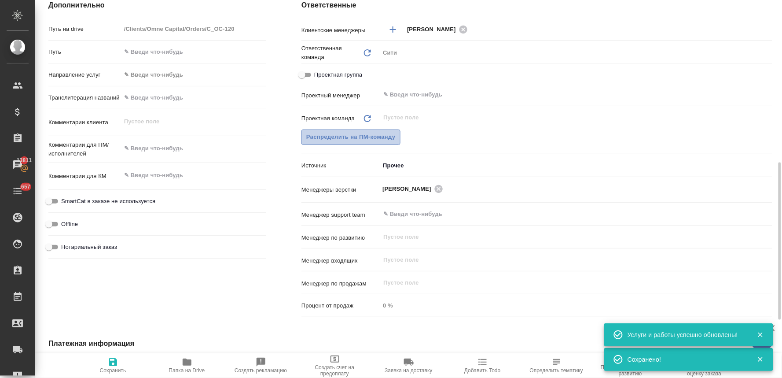
click at [355, 129] on button "Распределить на ПМ-команду" at bounding box center [351, 136] width 99 height 15
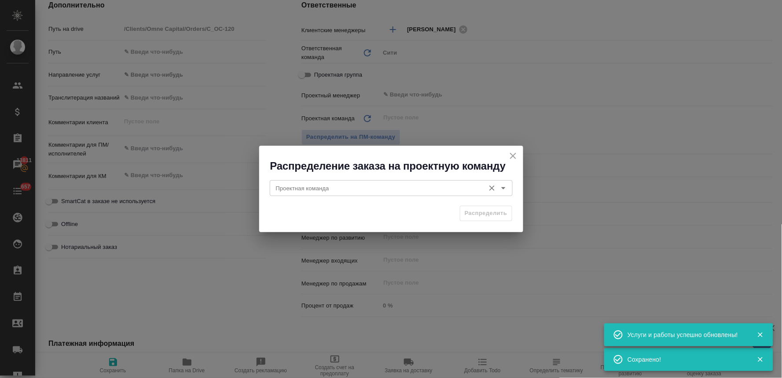
click at [353, 188] on input "Проектная команда" at bounding box center [377, 188] width 208 height 11
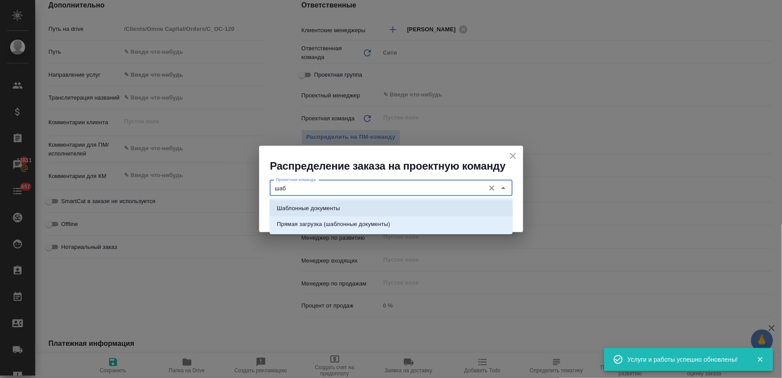
click at [354, 210] on li "Шаблонные документы" at bounding box center [391, 208] width 243 height 16
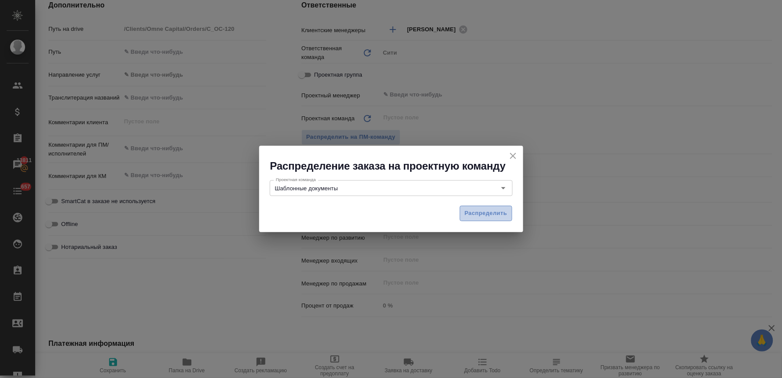
click at [469, 213] on span "Распределить" at bounding box center [486, 213] width 43 height 10
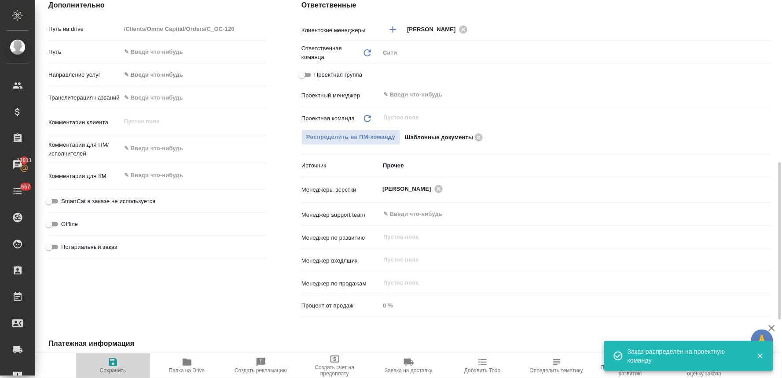
click at [103, 368] on span "Сохранить" at bounding box center [113, 370] width 26 height 6
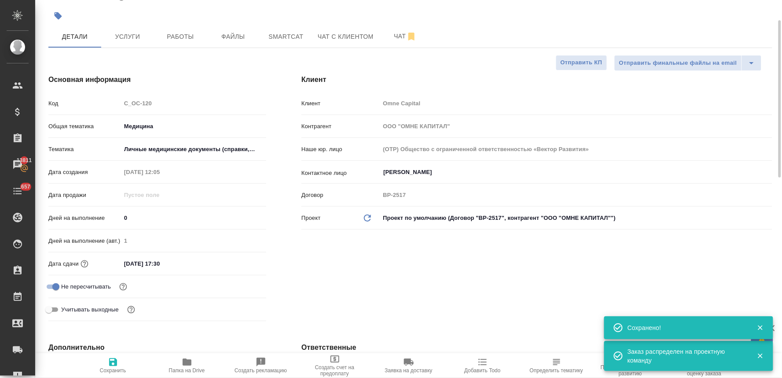
scroll to position [0, 0]
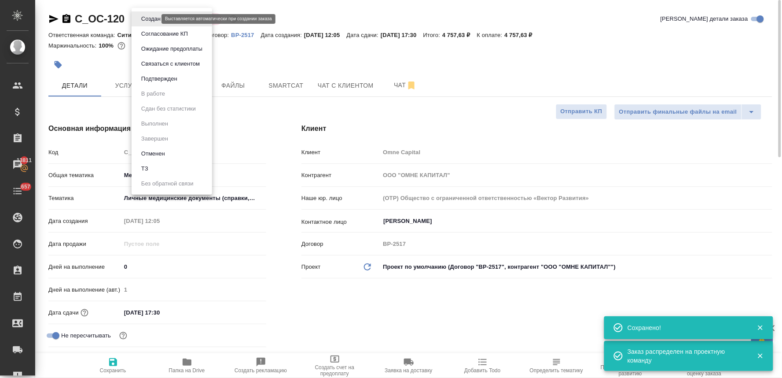
click at [147, 16] on body "🙏 .cls-1 fill:#fff; AWATERA Lyamina Nadezhda Клиенты Спецификации Заказы 13811 …" at bounding box center [391, 189] width 782 height 378
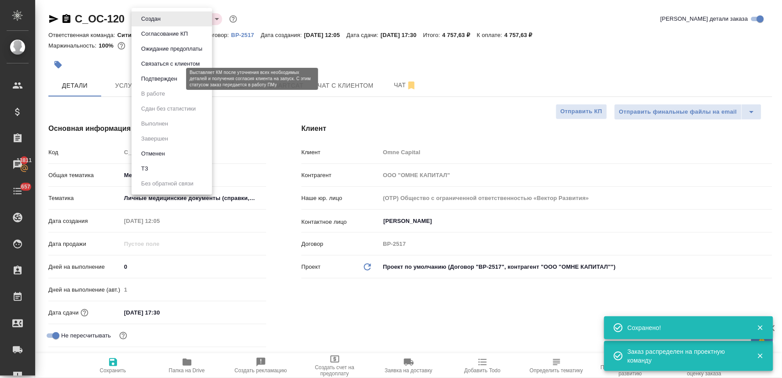
click at [156, 78] on button "Подтвержден" at bounding box center [159, 79] width 41 height 10
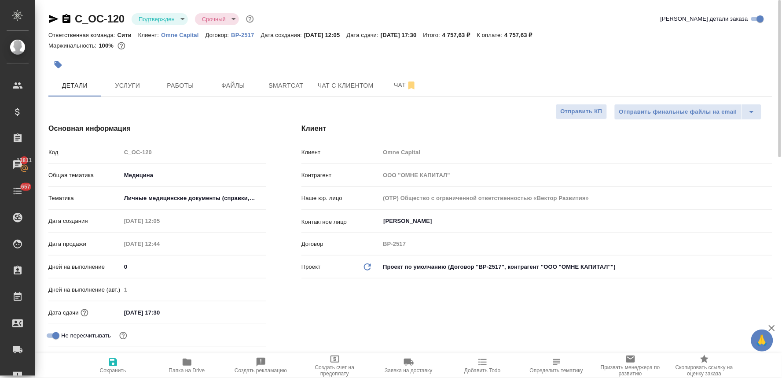
click at [53, 16] on icon "button" at bounding box center [53, 19] width 11 height 11
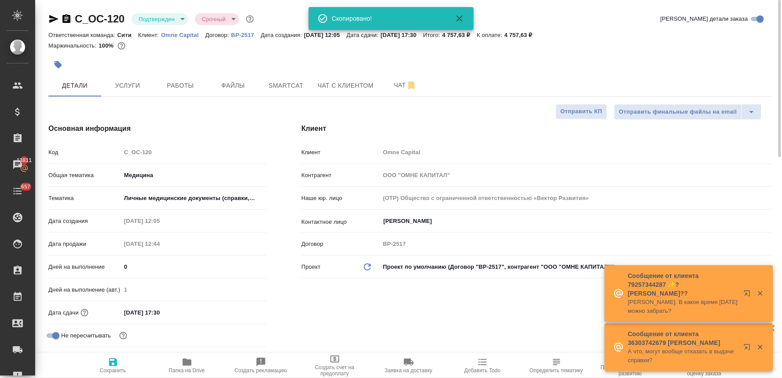
click at [753, 65] on div at bounding box center [410, 64] width 724 height 19
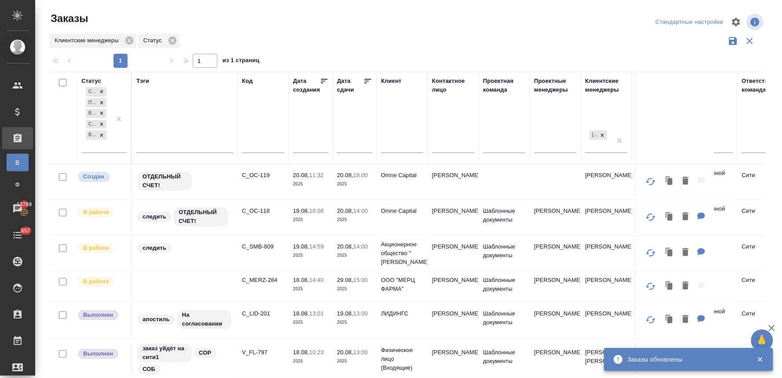
scroll to position [15, 0]
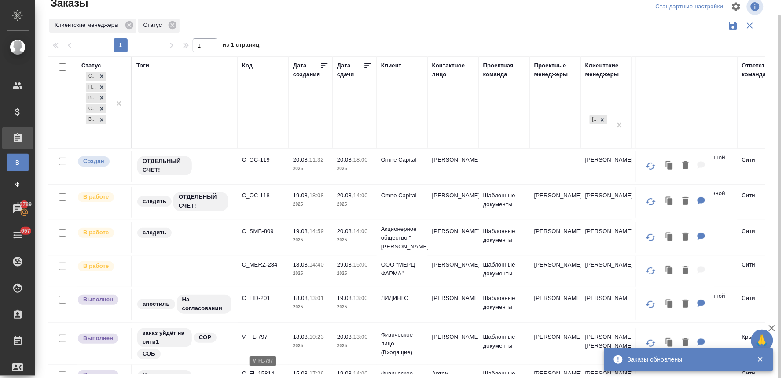
click at [257, 341] on p "V_FL-797" at bounding box center [263, 336] width 42 height 9
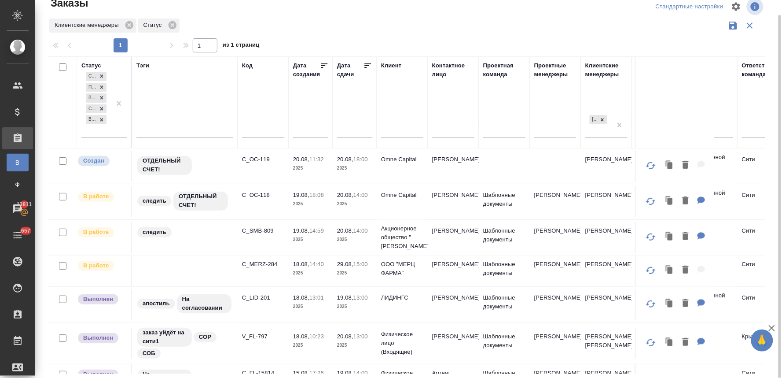
scroll to position [0, 0]
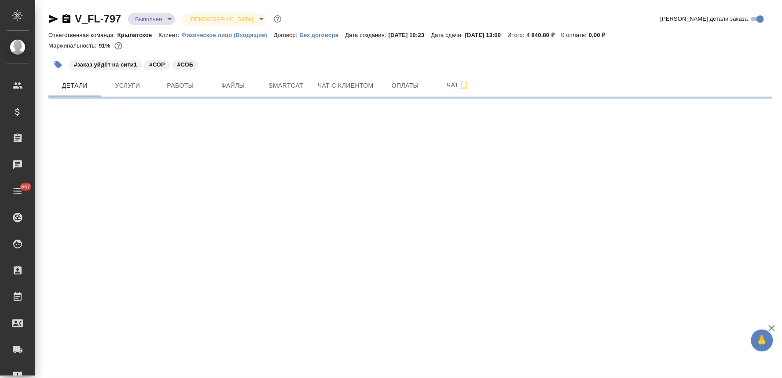
select select "RU"
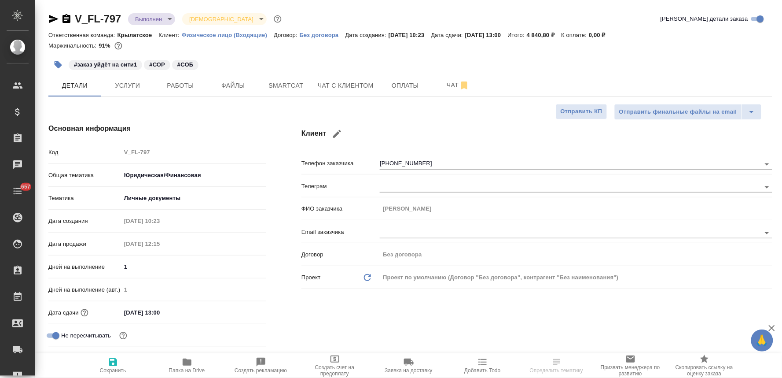
type textarea "x"
click at [188, 365] on icon "button" at bounding box center [187, 361] width 9 height 7
type textarea "x"
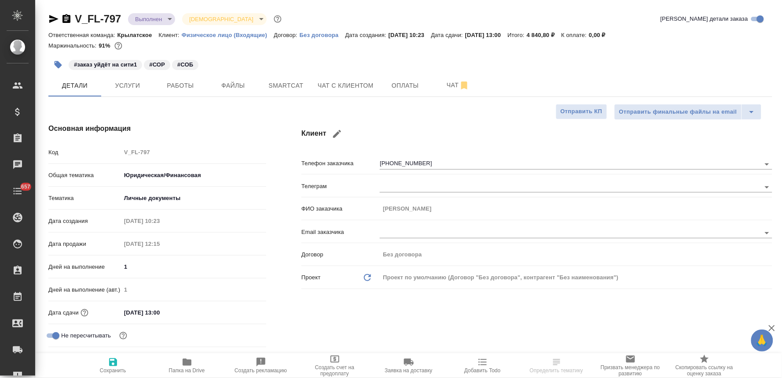
type textarea "x"
select select "RU"
type textarea "x"
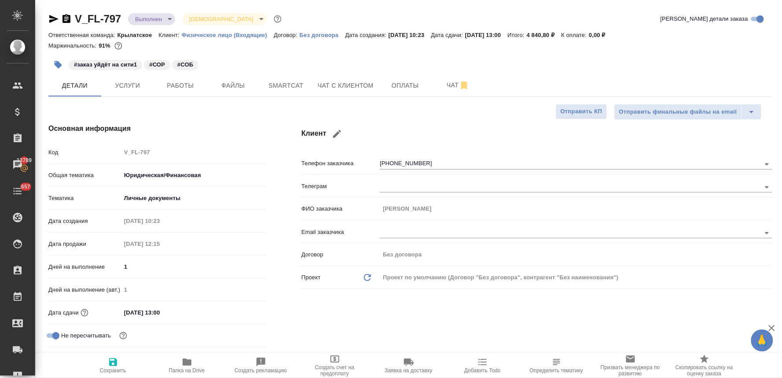
type textarea "x"
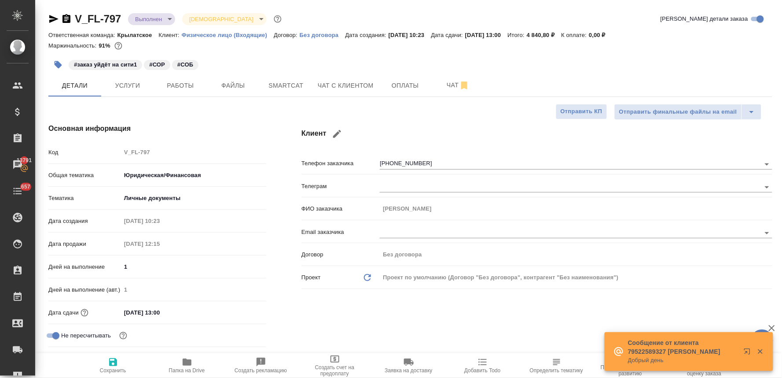
type textarea "x"
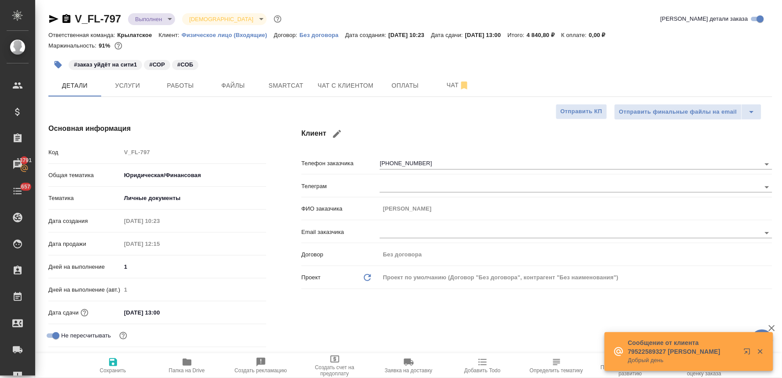
type textarea "x"
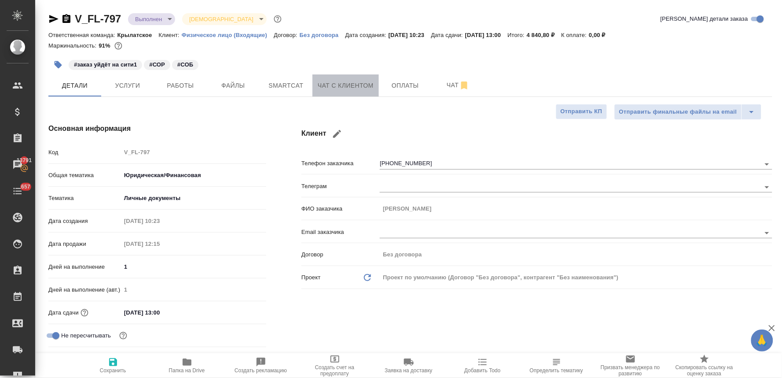
click at [360, 82] on span "Чат с клиентом" at bounding box center [346, 85] width 56 height 11
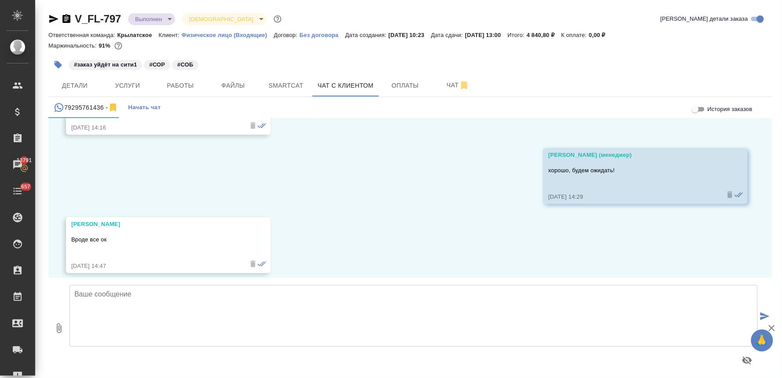
scroll to position [1669, 0]
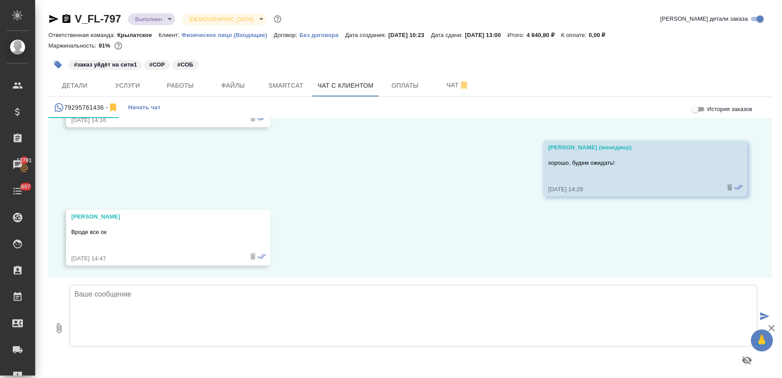
click at [247, 308] on textarea at bounding box center [414, 316] width 689 height 62
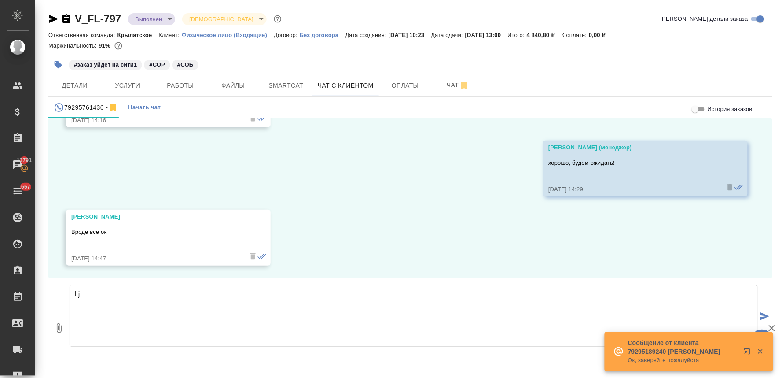
type textarea "L"
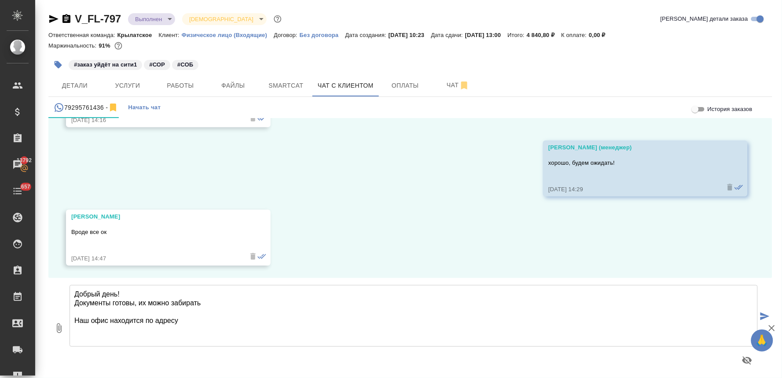
paste textarea "[STREET_ADDRESS], зона ритейла"
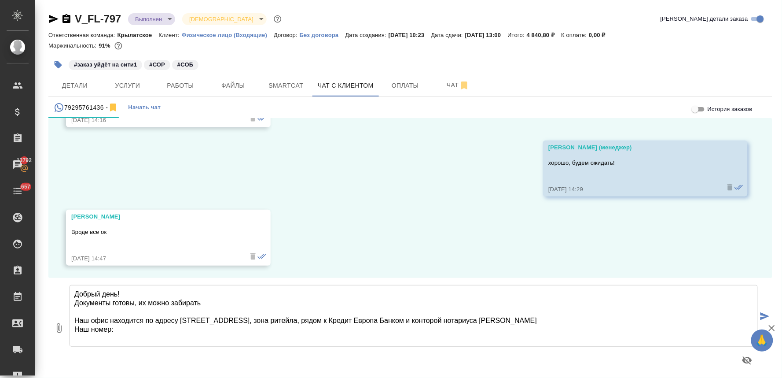
paste textarea "[PHONE_NUMBER]"
type textarea "Добрый день! Документы готовы, их можно забирать Наш офис находится по адресу […"
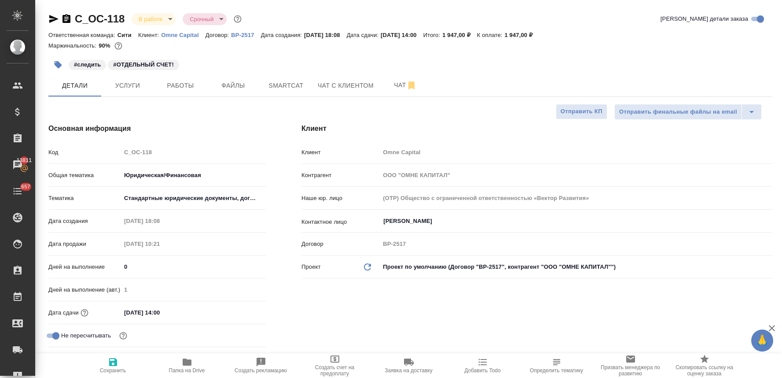
select select "RU"
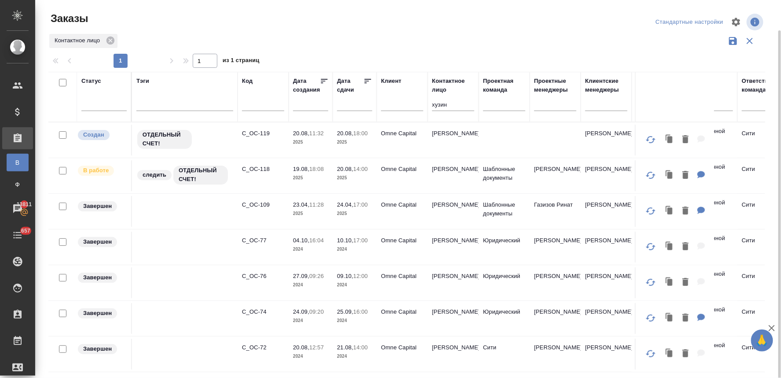
scroll to position [15, 0]
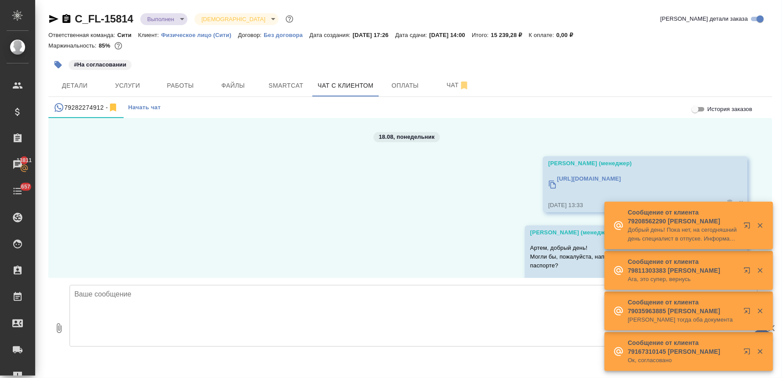
scroll to position [582, 0]
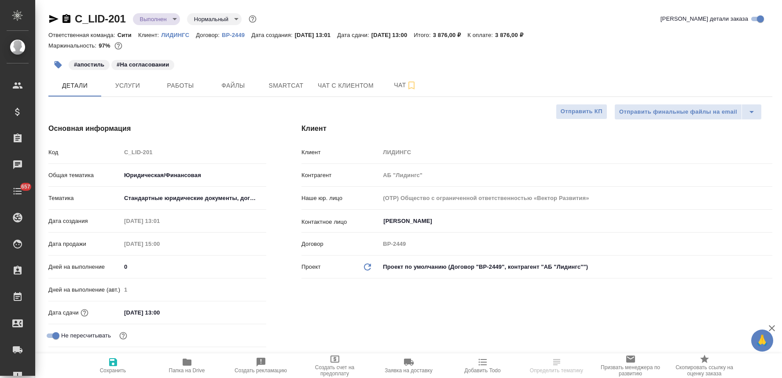
select select "RU"
type input "[PERSON_NAME]"
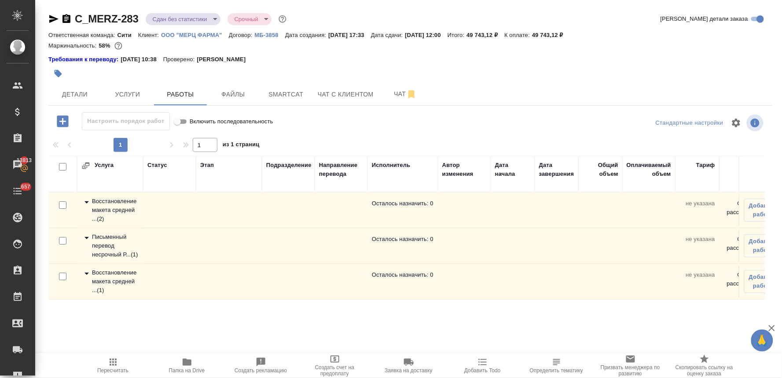
click at [746, 65] on div at bounding box center [410, 73] width 724 height 19
click at [190, 363] on icon "button" at bounding box center [187, 361] width 9 height 7
click at [58, 71] on icon "button" at bounding box center [58, 73] width 7 height 7
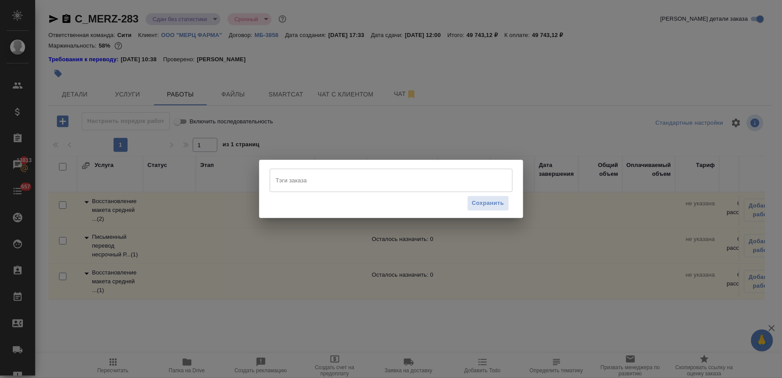
click at [389, 182] on input "Тэги заказа" at bounding box center [383, 180] width 218 height 15
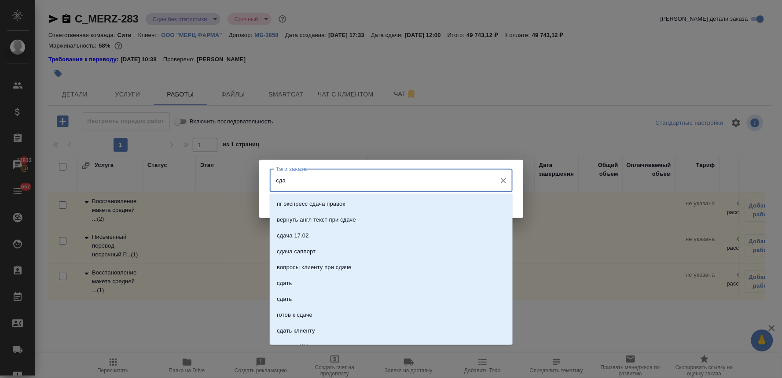
type input "сдан"
click at [377, 250] on li "сдан" at bounding box center [391, 252] width 243 height 16
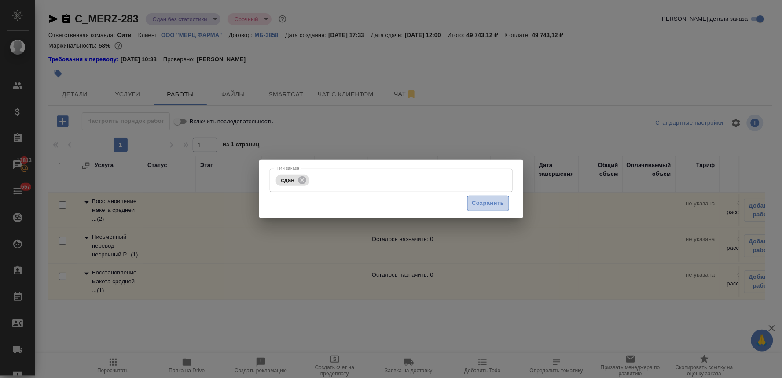
click at [485, 200] on span "Сохранить" at bounding box center [488, 203] width 32 height 10
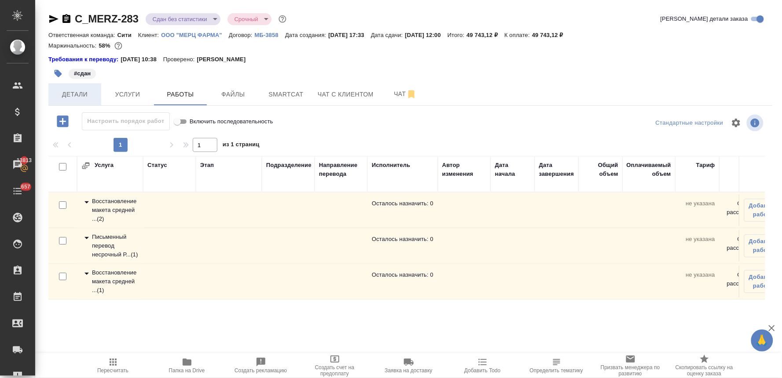
click at [74, 102] on button "Детали" at bounding box center [74, 94] width 53 height 22
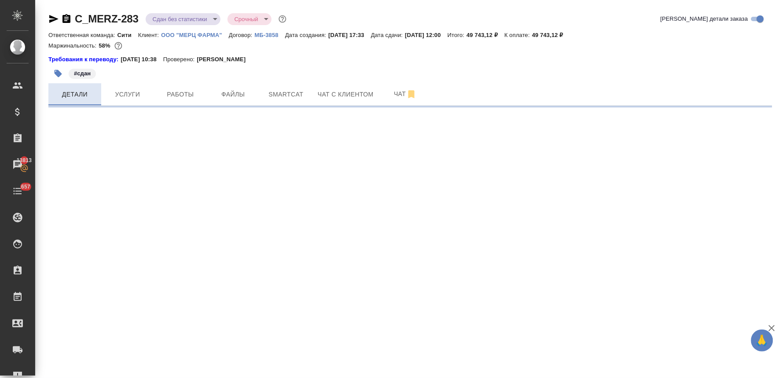
select select "RU"
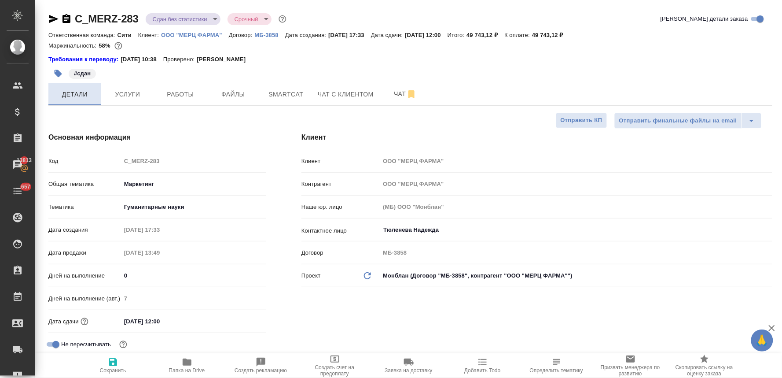
type textarea "x"
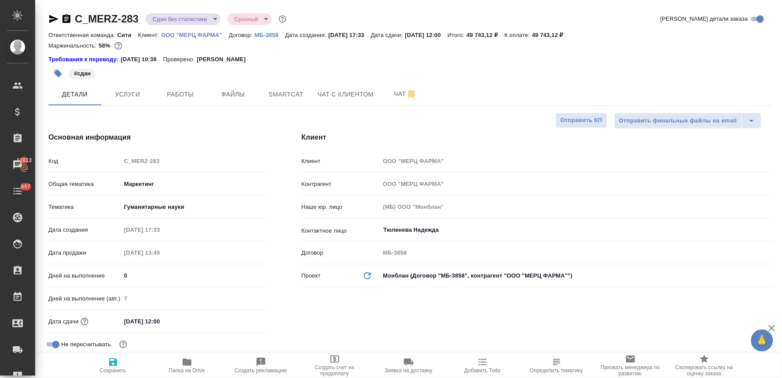
type textarea "x"
click at [184, 364] on icon "button" at bounding box center [187, 361] width 9 height 7
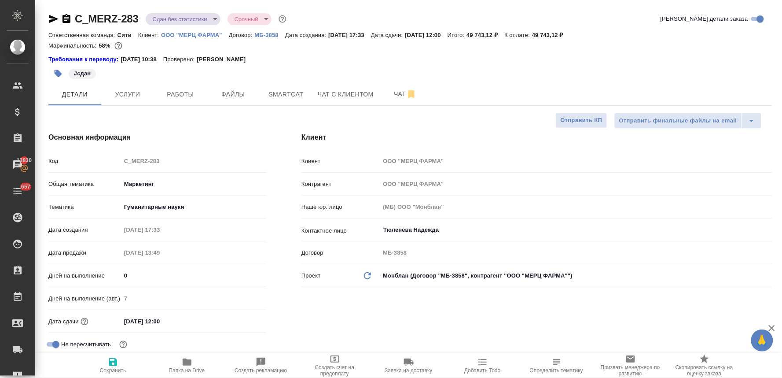
type textarea "x"
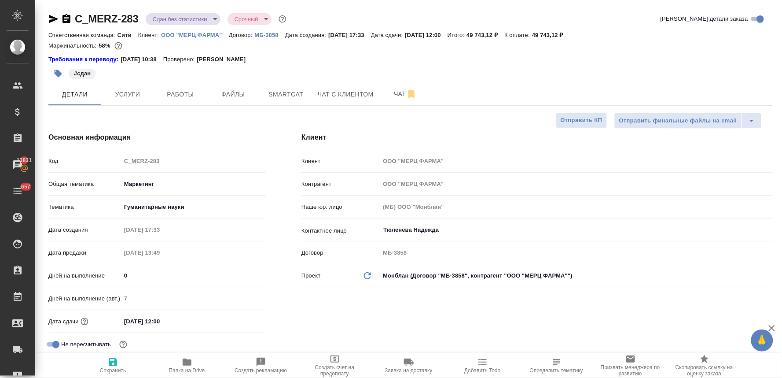
type textarea "x"
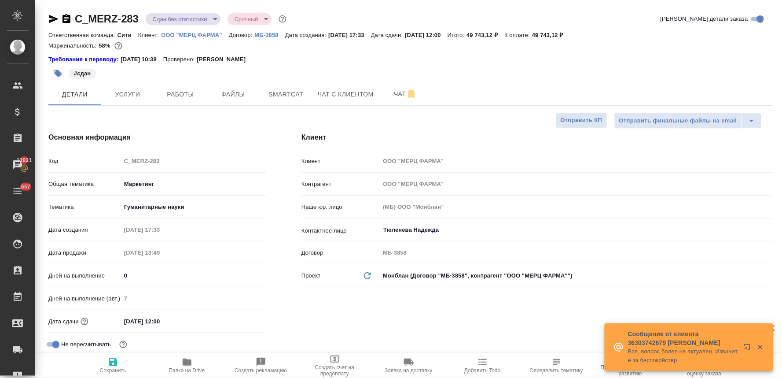
type textarea "x"
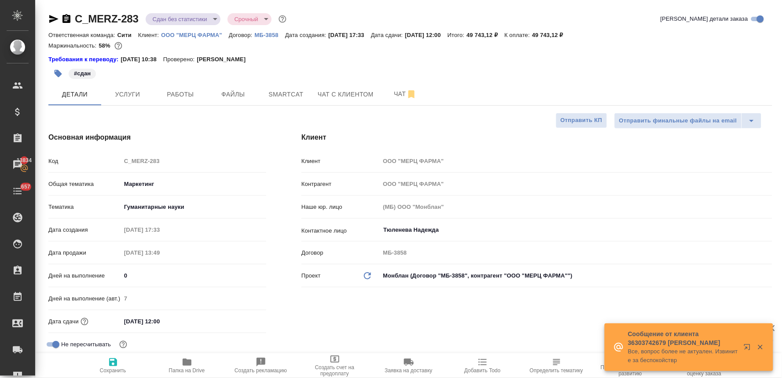
type textarea "x"
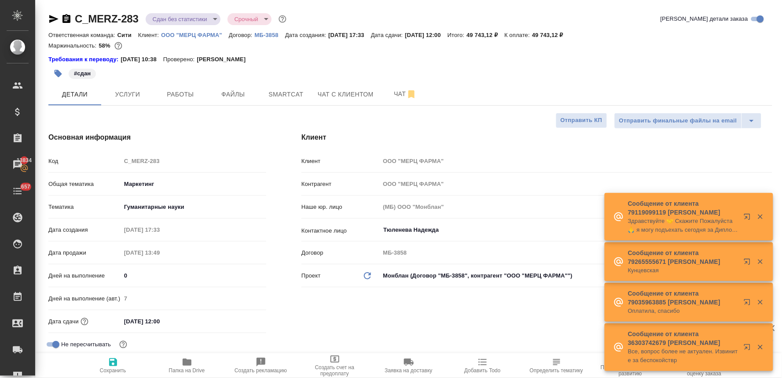
type textarea "x"
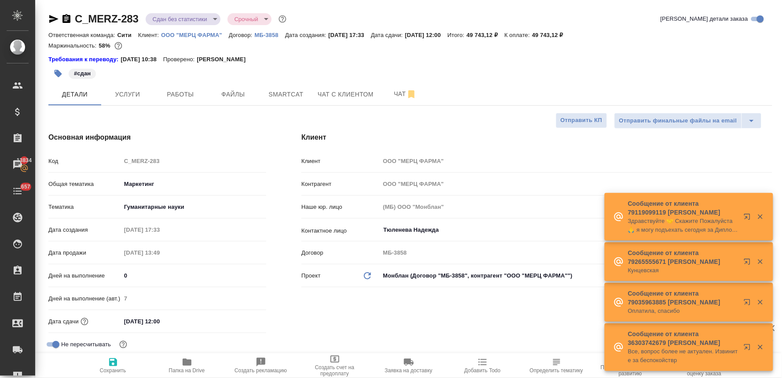
type textarea "x"
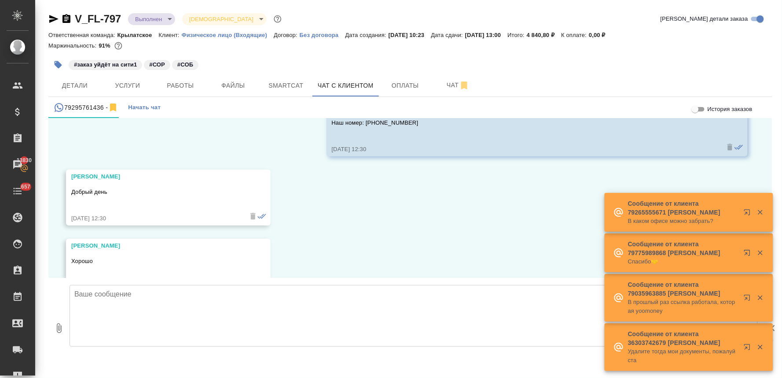
scroll to position [2023, 0]
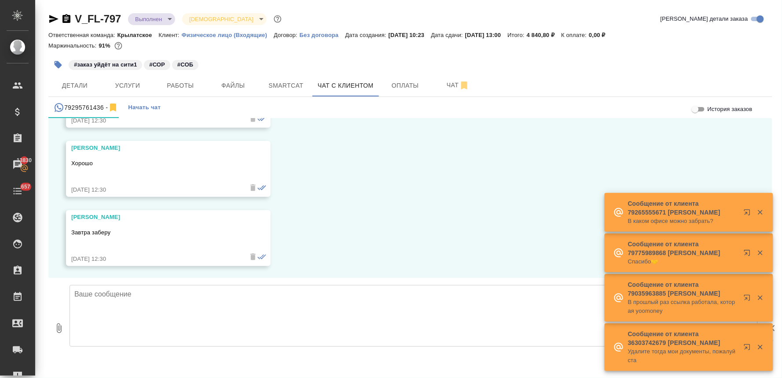
click at [217, 293] on textarea at bounding box center [414, 316] width 689 height 62
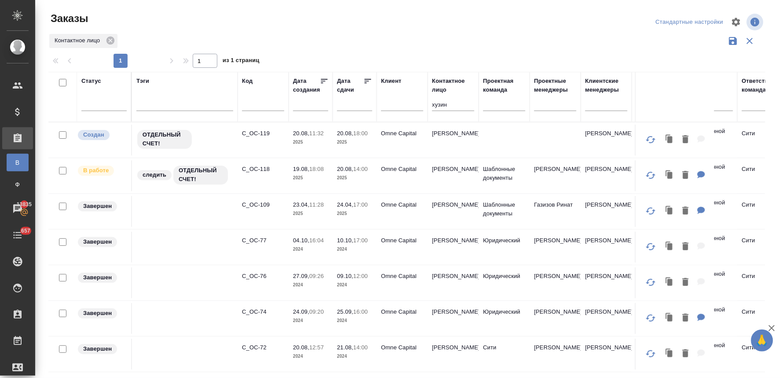
scroll to position [15, 0]
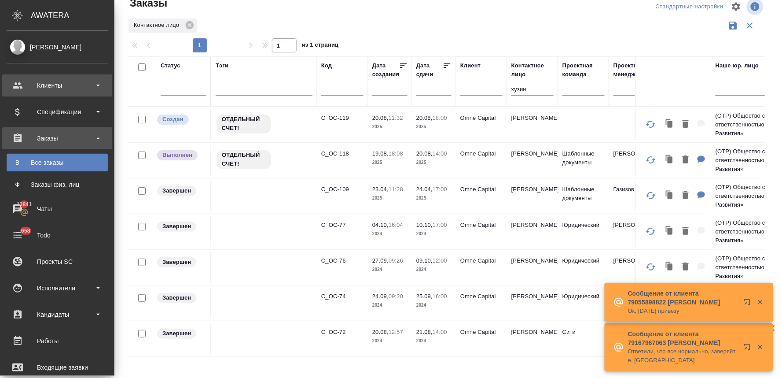
click at [62, 80] on div "Клиенты" at bounding box center [57, 85] width 101 height 13
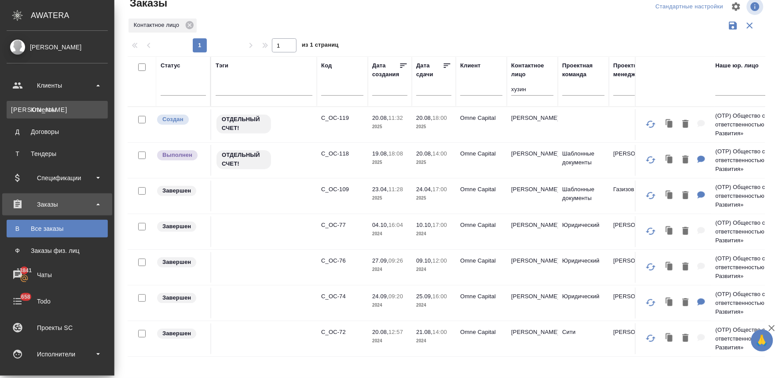
click at [59, 108] on div "Клиенты" at bounding box center [57, 109] width 92 height 9
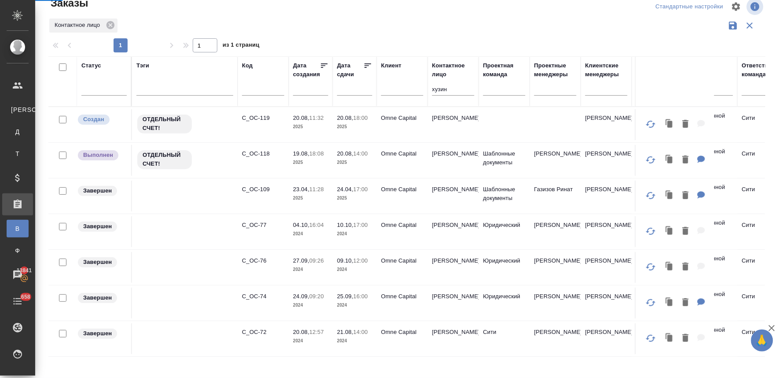
select select "RU"
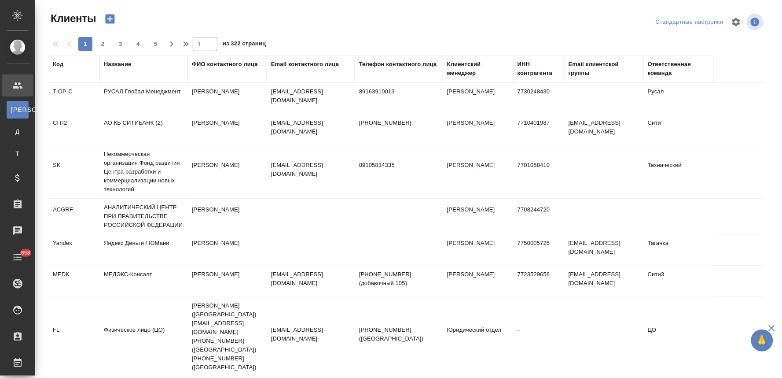
click at [122, 62] on div "Название" at bounding box center [117, 64] width 27 height 9
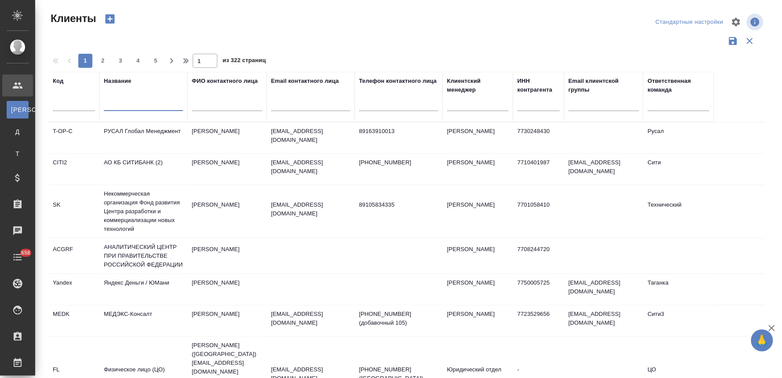
click at [148, 108] on input "text" at bounding box center [143, 105] width 79 height 11
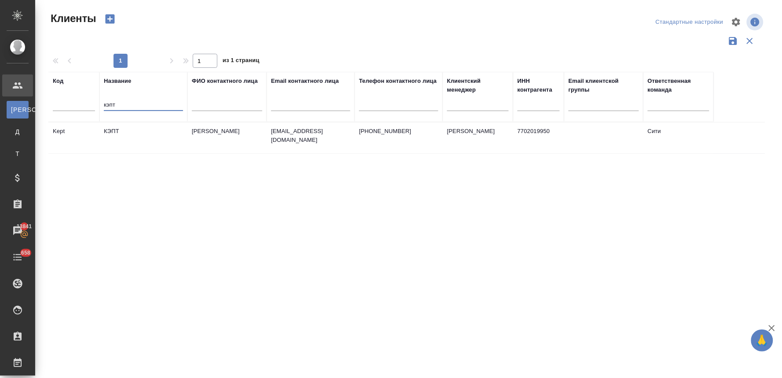
type input "кэпт"
click at [116, 134] on td "КЭПТ" at bounding box center [144, 137] width 88 height 31
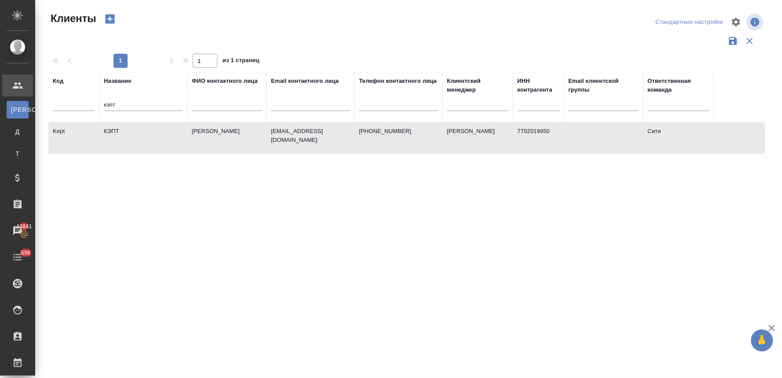
click at [116, 134] on td "КЭПТ" at bounding box center [144, 137] width 88 height 31
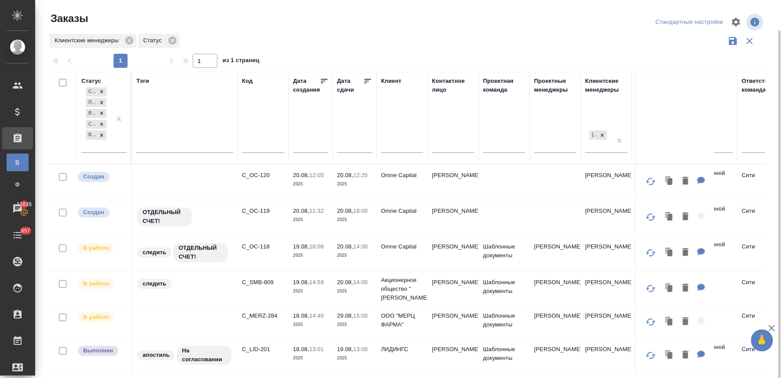
scroll to position [15, 0]
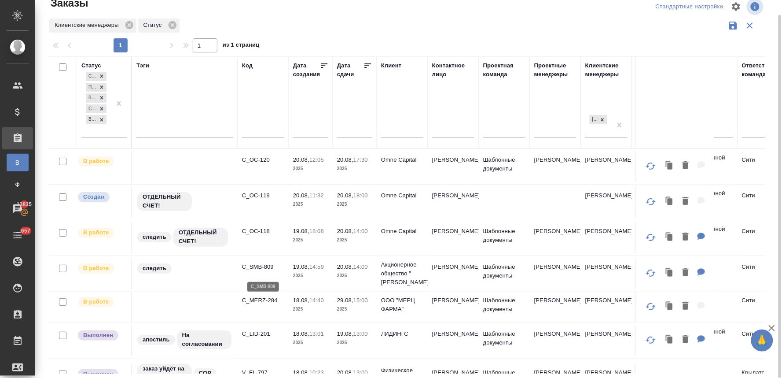
click at [267, 269] on p "C_SMB-809" at bounding box center [263, 266] width 42 height 9
click at [260, 233] on p "C_OC-118" at bounding box center [263, 231] width 42 height 9
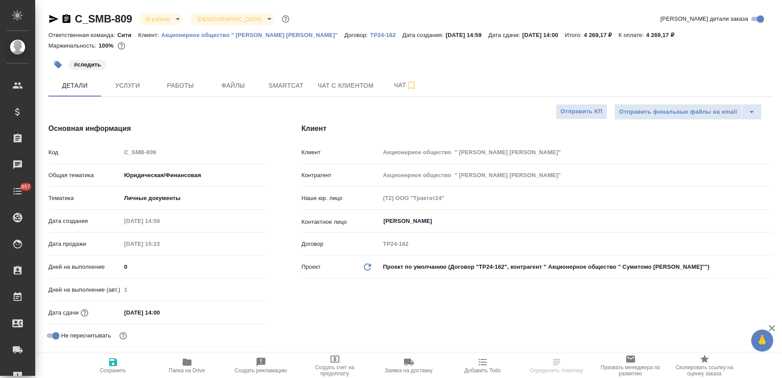
select select "RU"
type textarea "x"
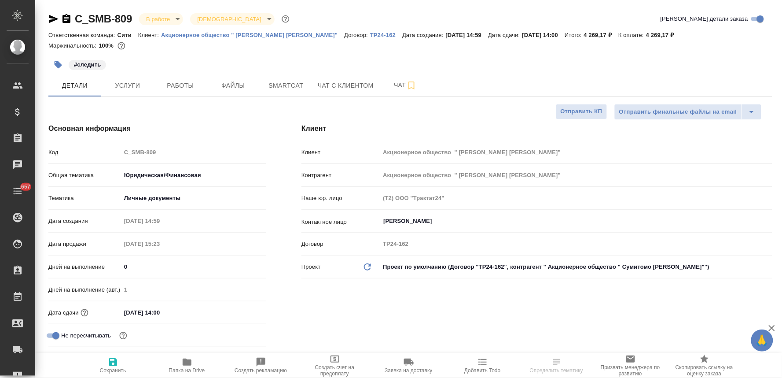
type textarea "x"
click at [56, 67] on icon "button" at bounding box center [58, 64] width 9 height 9
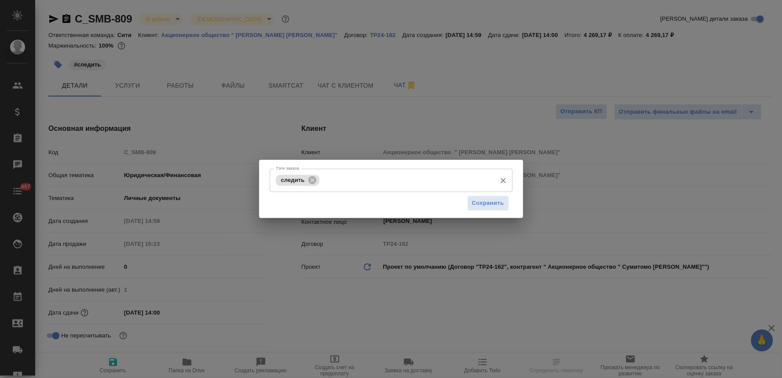
click at [343, 179] on input "Тэги заказа" at bounding box center [407, 180] width 170 height 15
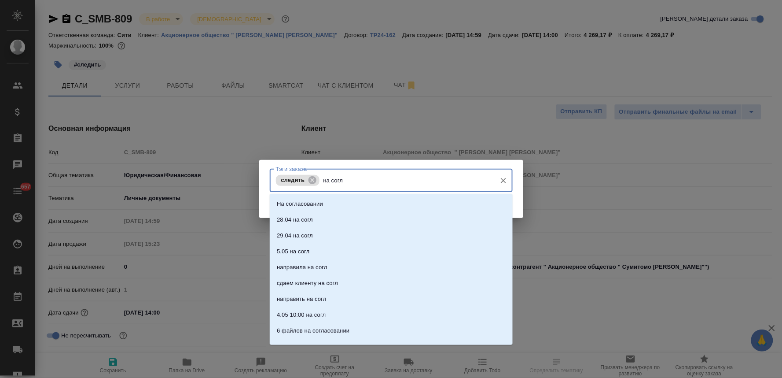
type input "на согла"
click at [344, 201] on li "На согласовании" at bounding box center [391, 204] width 243 height 16
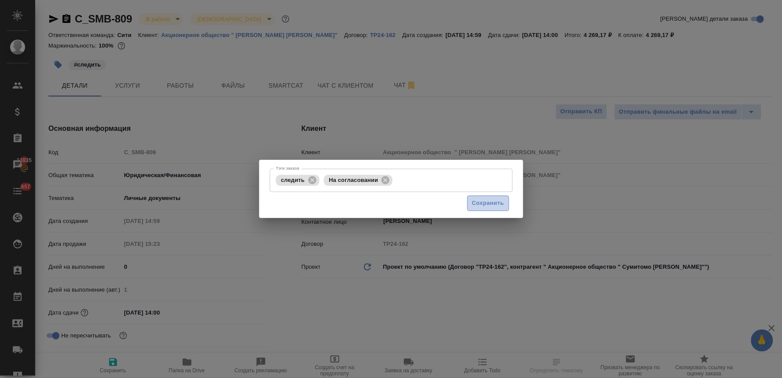
click at [495, 203] on span "Сохранить" at bounding box center [488, 203] width 32 height 10
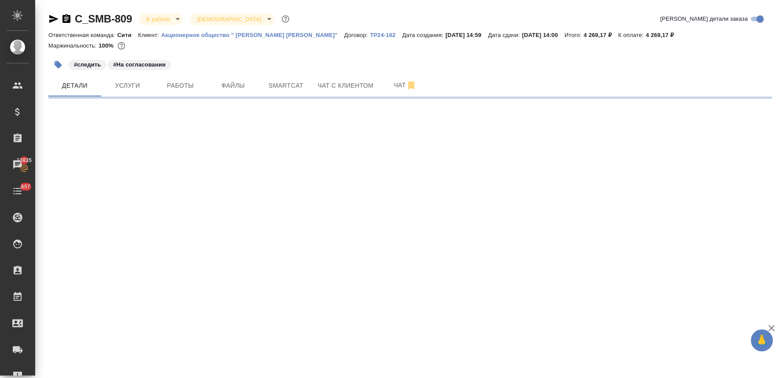
select select "RU"
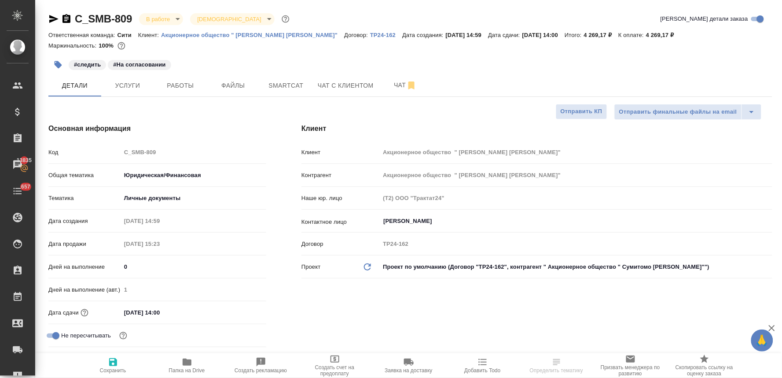
type textarea "x"
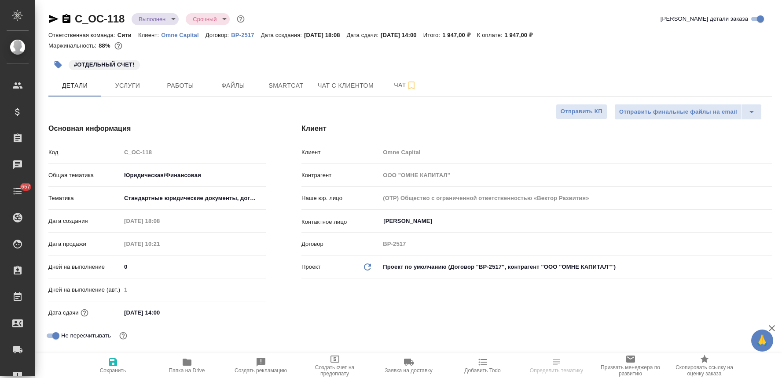
select select "RU"
type textarea "x"
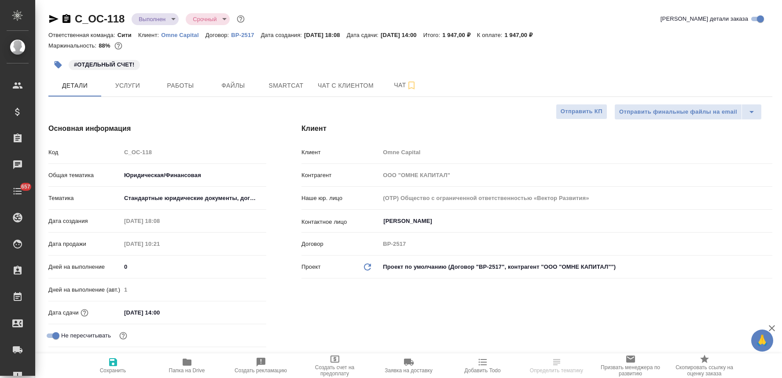
type textarea "x"
click at [345, 327] on div ".cls-1 fill:#fff; AWATERA Lyamina Nadezhda Клиенты Спецификации Заказы 13837 Ча…" at bounding box center [391, 189] width 782 height 378
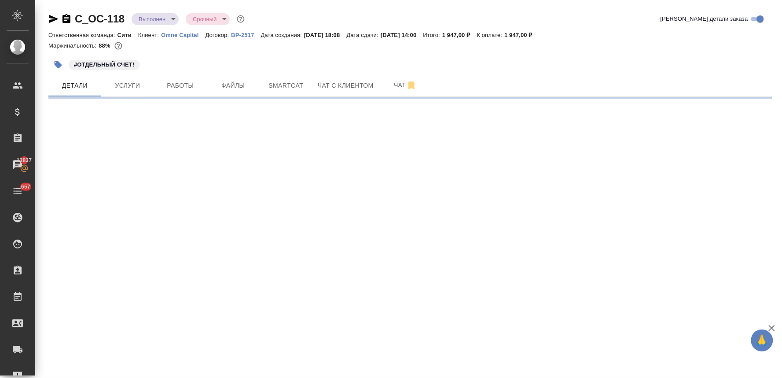
select select "RU"
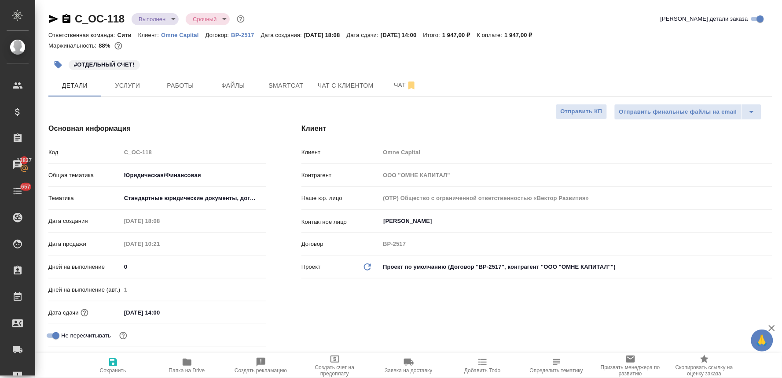
type textarea "x"
click at [260, 50] on div "Маржинальность: 88%" at bounding box center [410, 45] width 724 height 11
click at [489, 375] on button "Добавить Todo" at bounding box center [483, 365] width 74 height 25
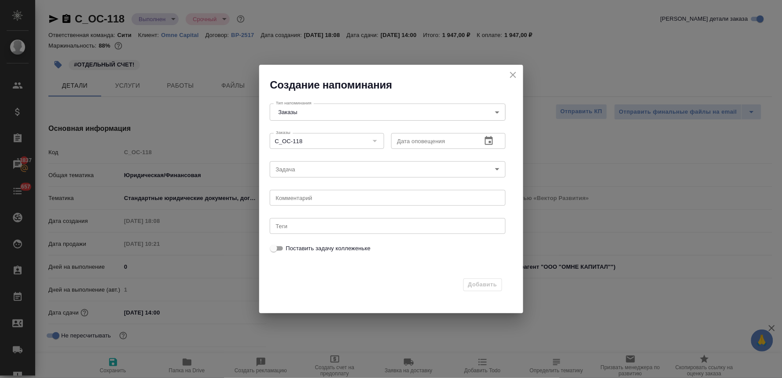
click at [490, 137] on icon "button" at bounding box center [489, 141] width 11 height 11
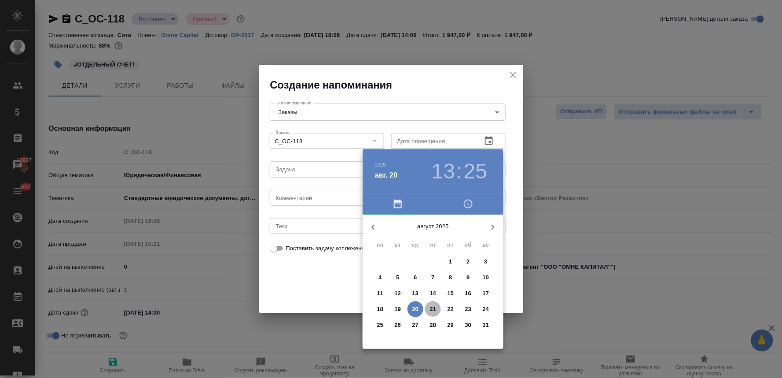
click at [435, 309] on p "21" at bounding box center [433, 309] width 7 height 9
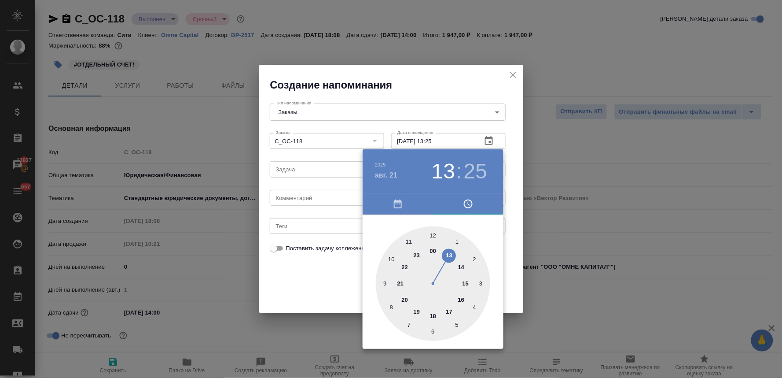
click at [392, 256] on div at bounding box center [433, 283] width 114 height 114
click at [435, 231] on div at bounding box center [433, 283] width 114 height 114
type input "21.08.2025 10:00"
click at [316, 277] on div at bounding box center [391, 189] width 782 height 378
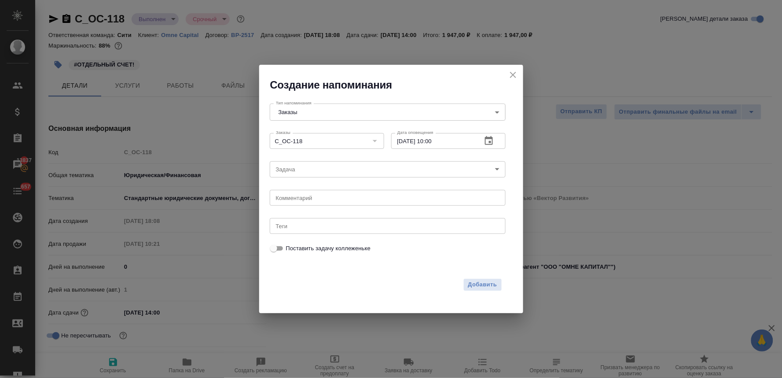
click at [320, 171] on body "🙏 .cls-1 fill:#fff; AWATERA Lyamina Nadezhda Клиенты Спецификации Заказы 13837 …" at bounding box center [391, 189] width 782 height 378
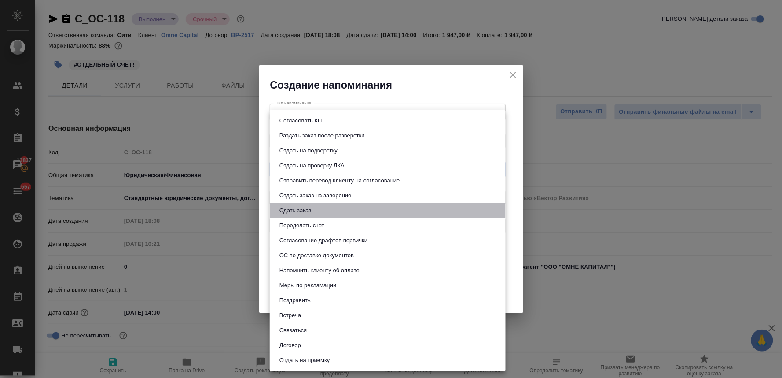
click at [315, 211] on li "Сдать заказ" at bounding box center [388, 210] width 236 height 15
type input "Сдать заказ"
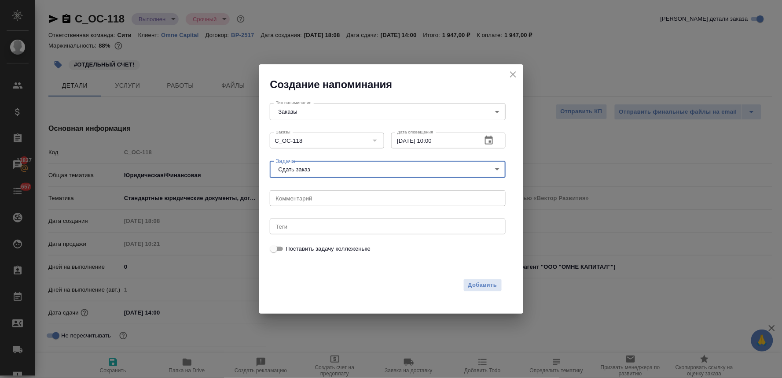
click at [386, 269] on div "Добавить" at bounding box center [386, 283] width 250 height 34
click at [476, 280] on span "Добавить" at bounding box center [483, 285] width 29 height 10
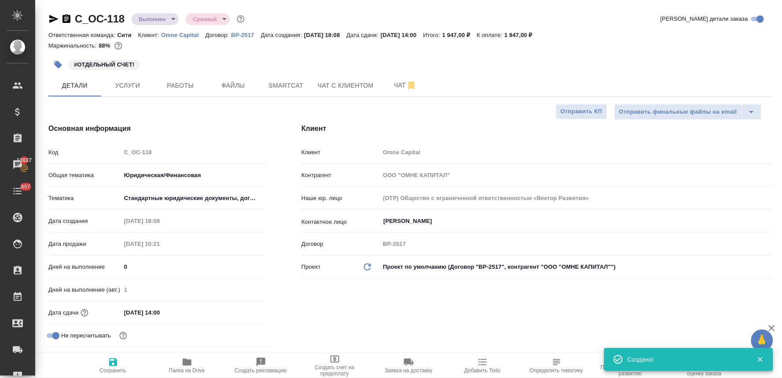
type textarea "x"
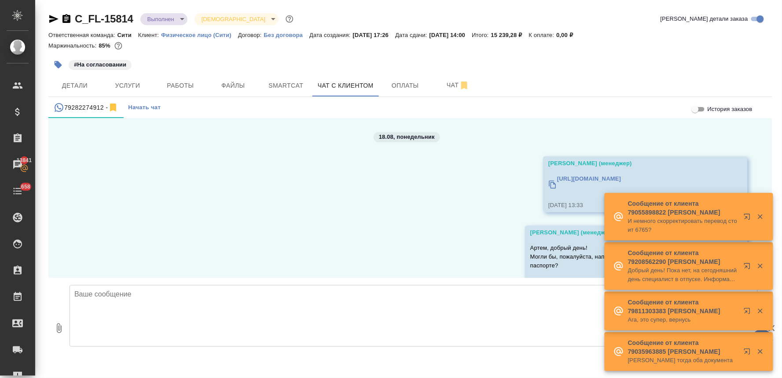
scroll to position [582, 0]
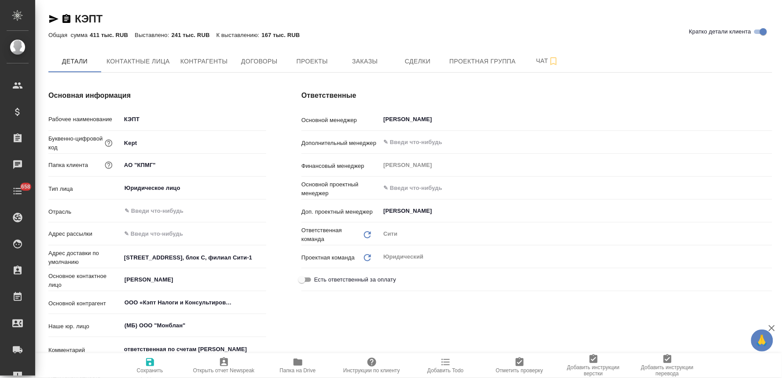
type textarea "x"
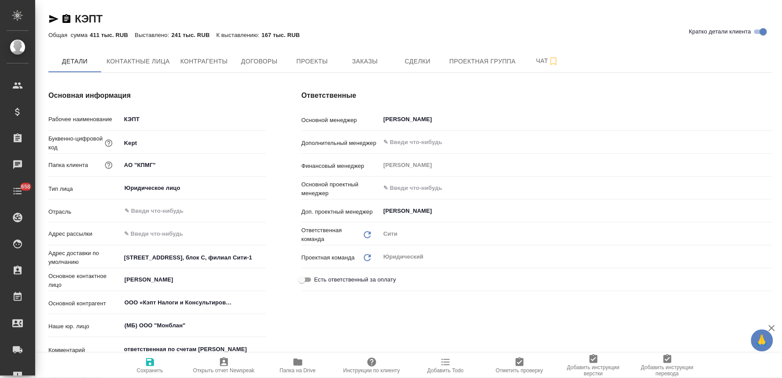
type textarea "x"
click at [355, 56] on span "Заказы" at bounding box center [365, 61] width 42 height 11
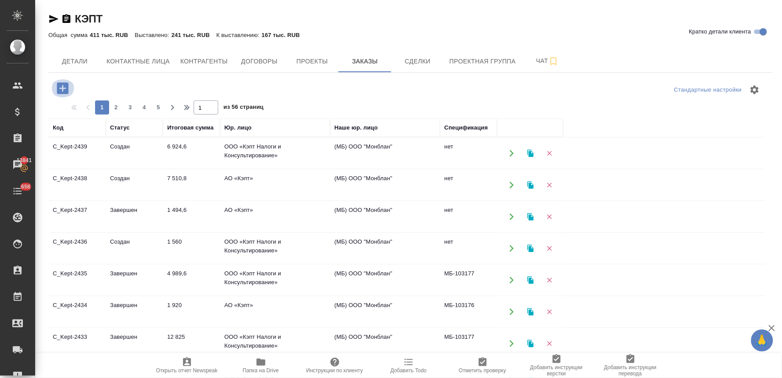
click at [62, 90] on icon "button" at bounding box center [62, 87] width 11 height 11
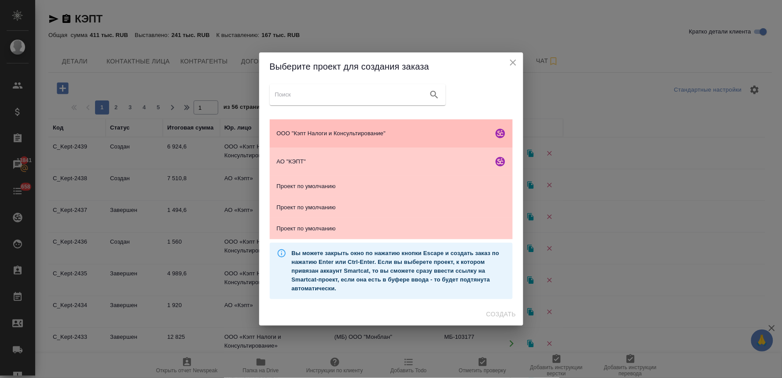
click at [361, 133] on span "ООО "Кэпт Налоги и Консультирование"" at bounding box center [383, 133] width 213 height 9
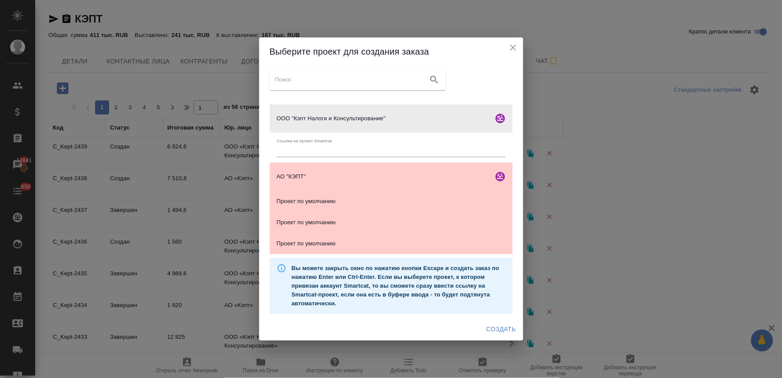
click at [505, 331] on span "Создать" at bounding box center [502, 329] width 30 height 11
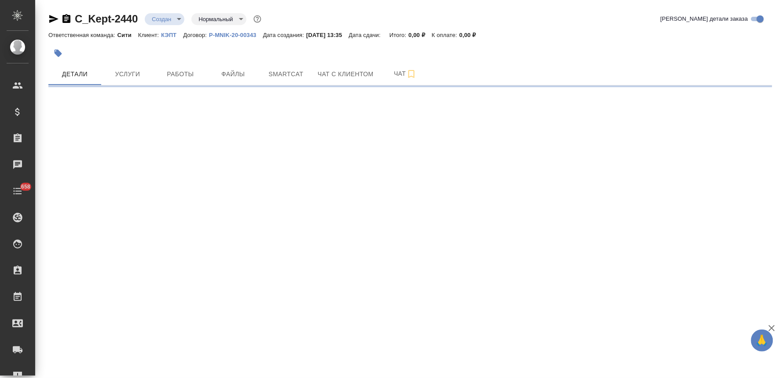
select select "RU"
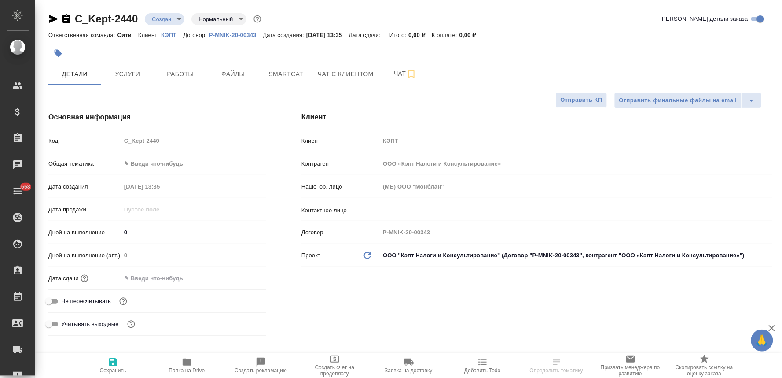
type textarea "x"
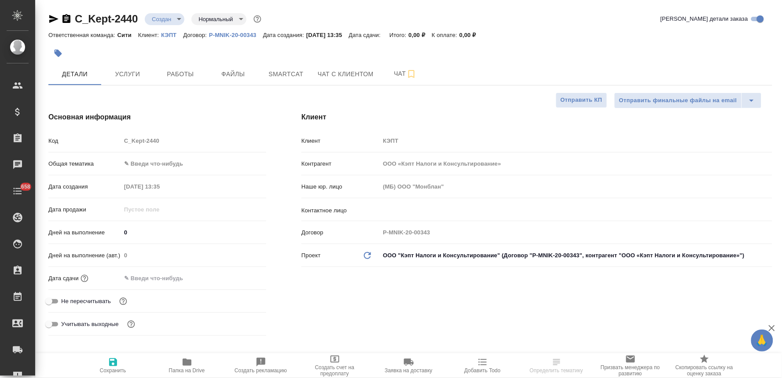
type textarea "x"
click at [93, 294] on div "Не пересчитывать" at bounding box center [157, 300] width 218 height 15
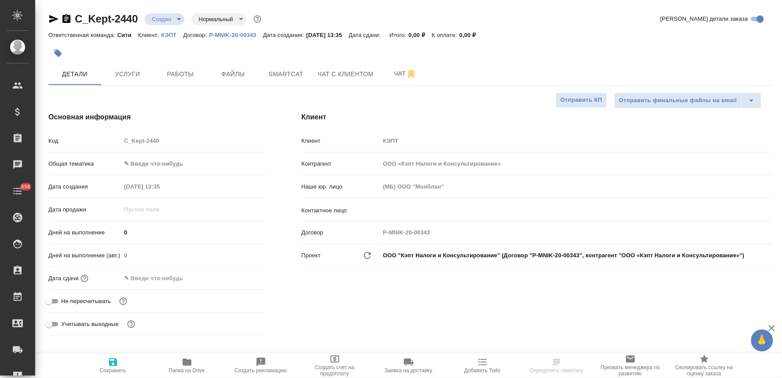
click at [96, 298] on span "Не пересчитывать" at bounding box center [86, 301] width 50 height 9
click at [65, 298] on input "Не пересчитывать" at bounding box center [49, 301] width 32 height 11
checkbox input "true"
type textarea "x"
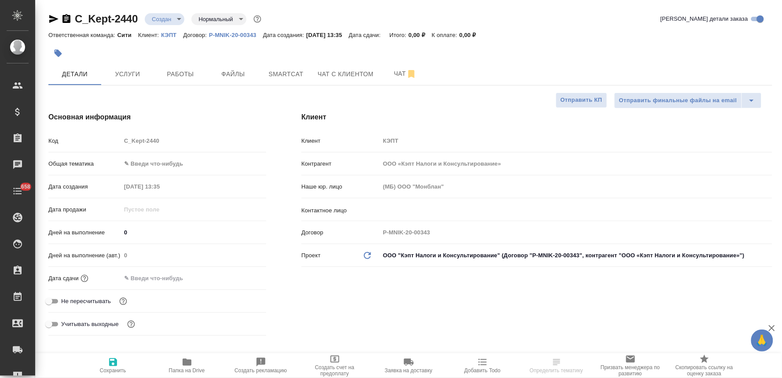
type textarea "x"
click at [111, 364] on icon "button" at bounding box center [113, 362] width 8 height 8
type textarea "x"
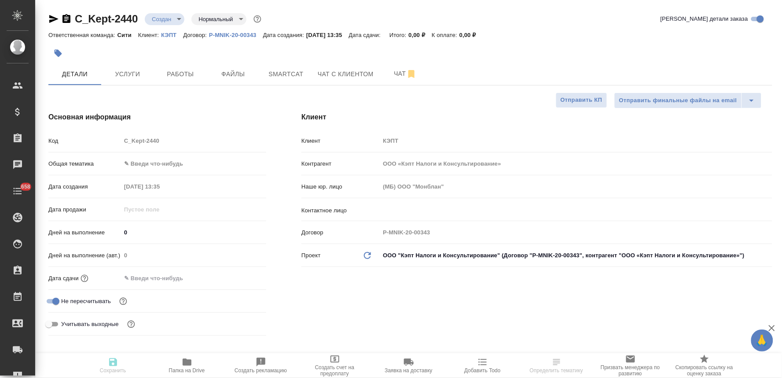
type textarea "x"
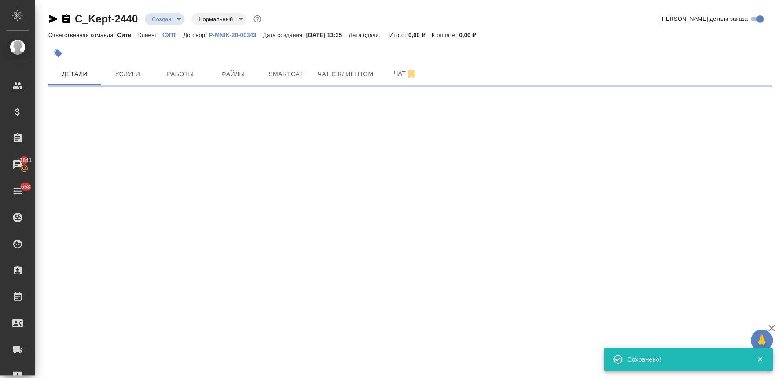
select select "RU"
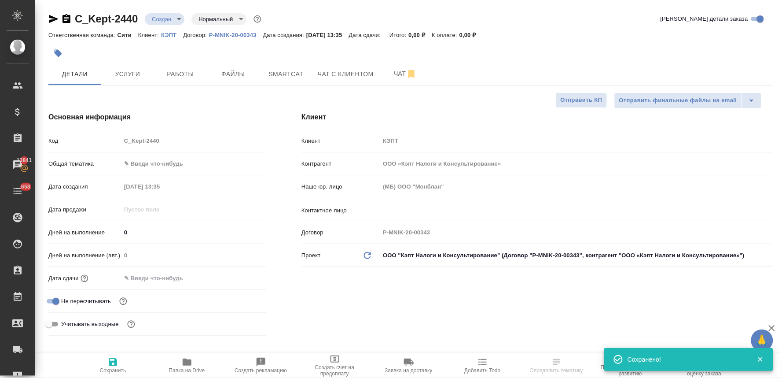
type textarea "x"
click at [413, 208] on input "text" at bounding box center [562, 209] width 358 height 11
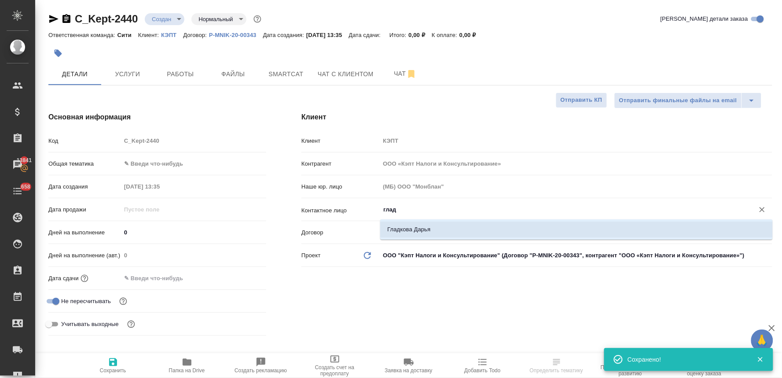
click at [411, 228] on li "Гладкова Дарья" at bounding box center [576, 229] width 393 height 16
type input "Гладкова Дарья"
type textarea "x"
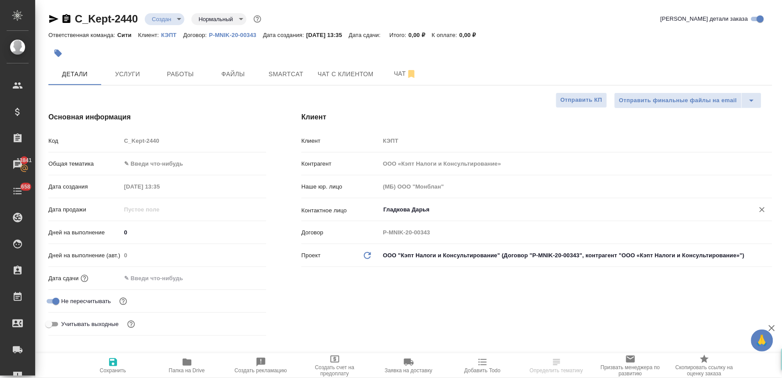
click at [112, 364] on div ".cls-1 fill:#fff; AWATERA [PERSON_NAME] Спецификации Заказы 13841 Чаты 658 Todo…" at bounding box center [391, 189] width 782 height 378
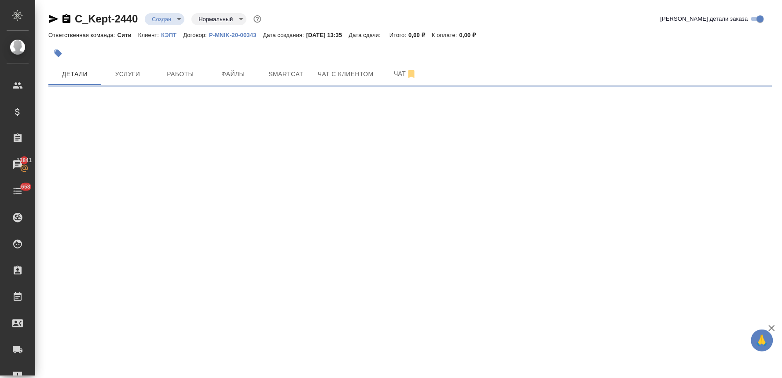
select select "RU"
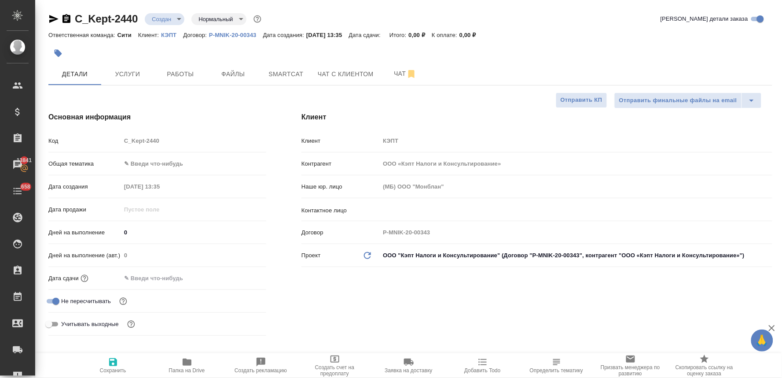
type textarea "x"
click at [434, 207] on input "text" at bounding box center [562, 209] width 358 height 11
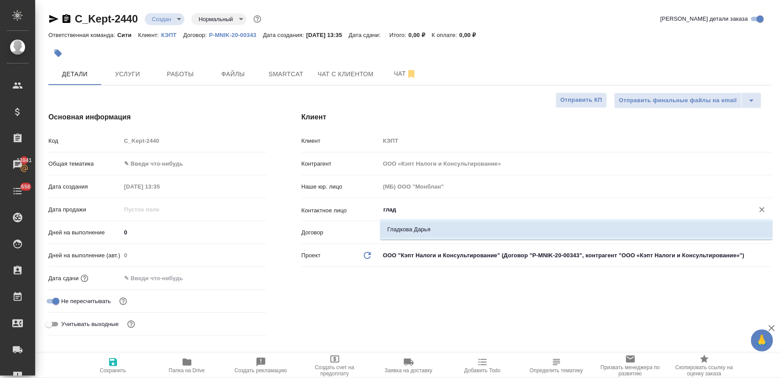
click at [431, 227] on li "Гладкова Дарья" at bounding box center [576, 229] width 393 height 16
type input "Гладкова Дарья"
type textarea "x"
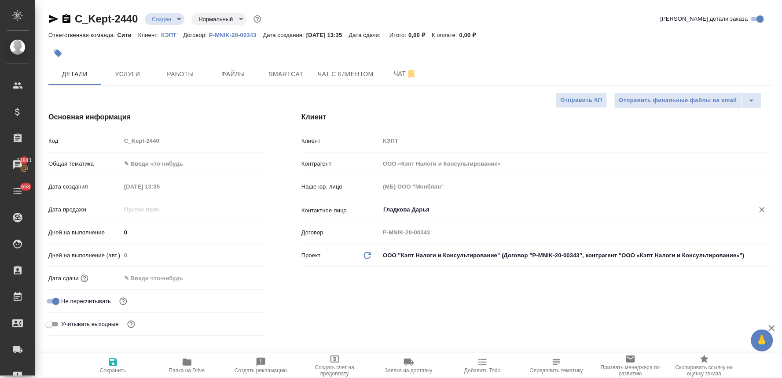
type input "Гладкова Дарья"
click at [172, 275] on input "text" at bounding box center [160, 278] width 77 height 13
click at [242, 275] on icon "button" at bounding box center [241, 277] width 8 height 9
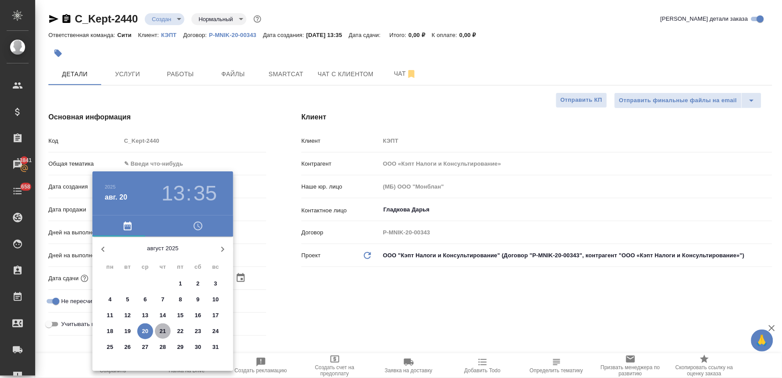
click at [160, 328] on p "21" at bounding box center [163, 331] width 7 height 9
type input "[DATE] 13:35"
type textarea "x"
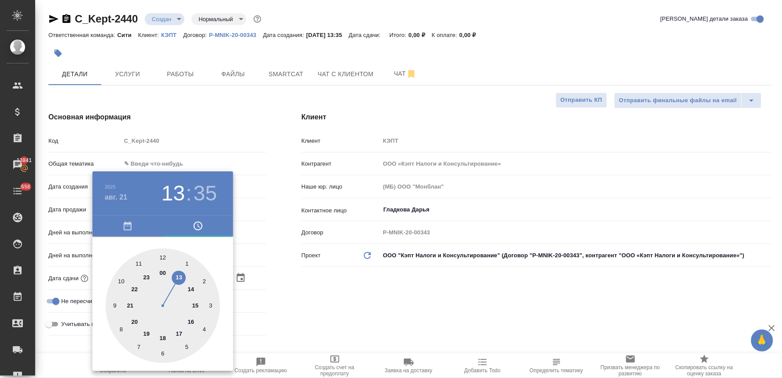
click at [314, 314] on div at bounding box center [391, 189] width 782 height 378
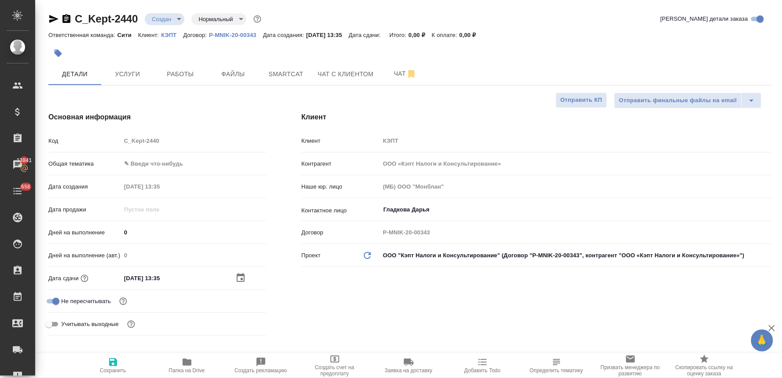
click at [108, 370] on span "Сохранить" at bounding box center [113, 370] width 26 height 6
type textarea "x"
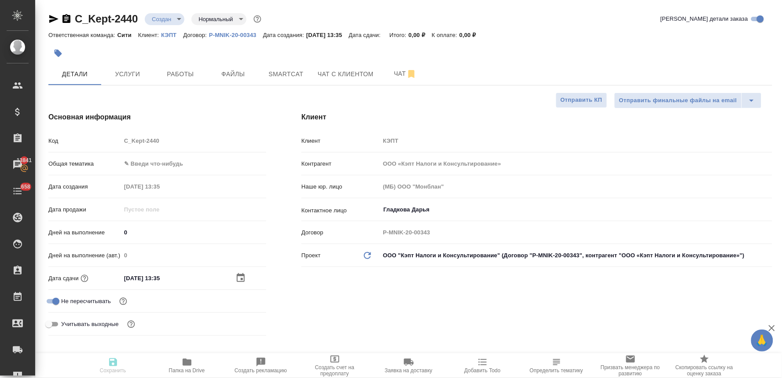
type textarea "x"
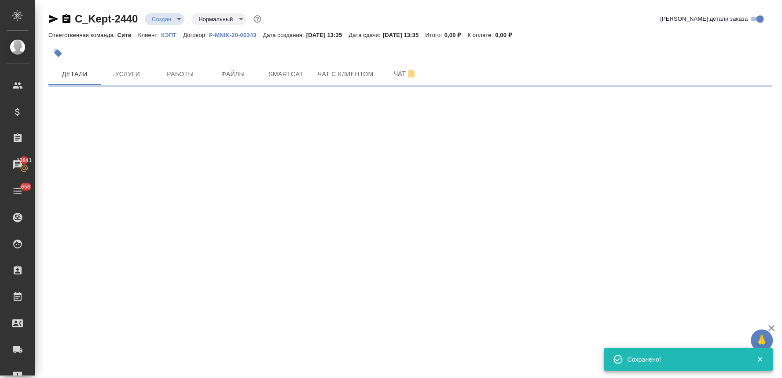
select select "RU"
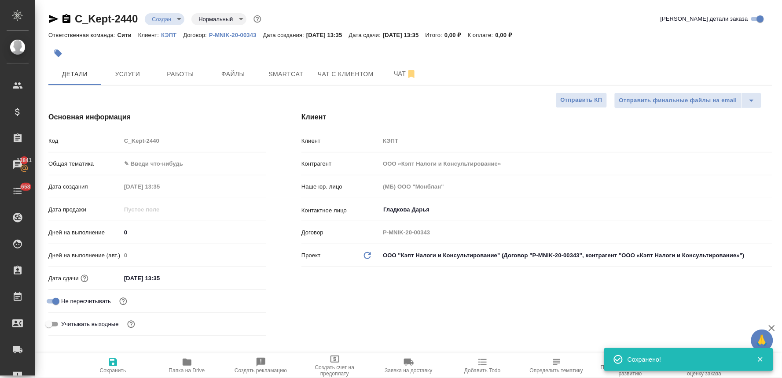
type textarea "x"
click at [116, 137] on div "Код C_Kept-2440" at bounding box center [157, 140] width 218 height 15
drag, startPoint x: 107, startPoint y: 57, endPoint x: 125, endPoint y: 81, distance: 30.1
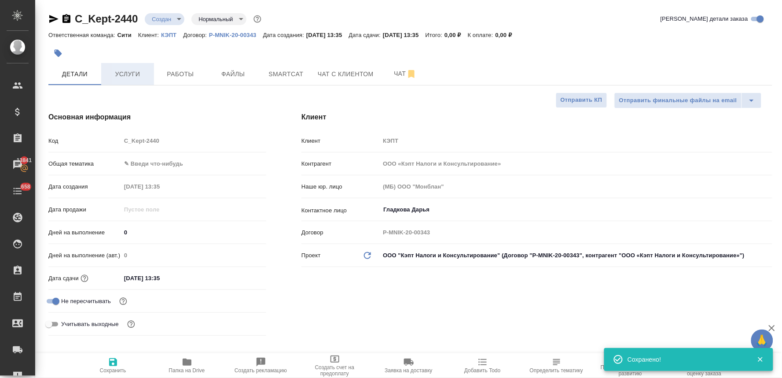
click at [107, 57] on div at bounding box center [289, 53] width 483 height 19
click at [113, 148] on div "Код C_Kept-2440" at bounding box center [157, 140] width 218 height 15
type textarea "x"
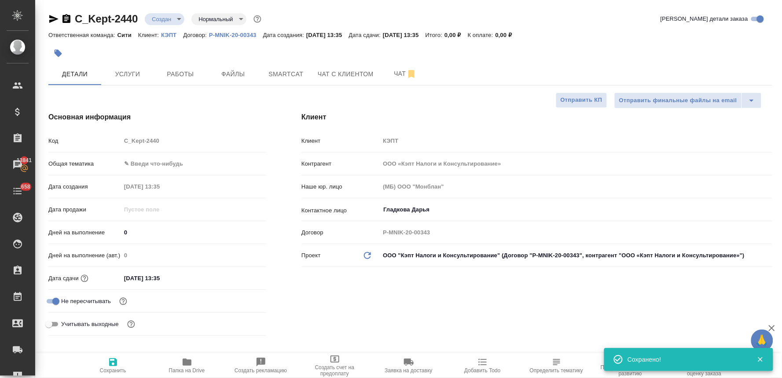
type textarea "x"
click at [136, 72] on span "Услуги" at bounding box center [128, 74] width 42 height 11
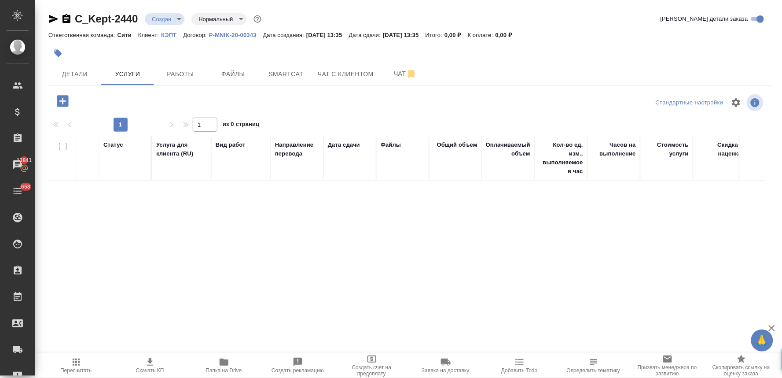
click at [67, 103] on icon "button" at bounding box center [62, 100] width 11 height 11
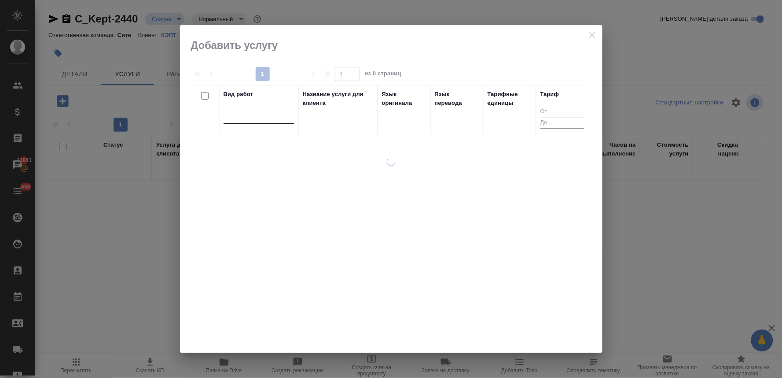
click at [270, 118] on div at bounding box center [259, 115] width 70 height 13
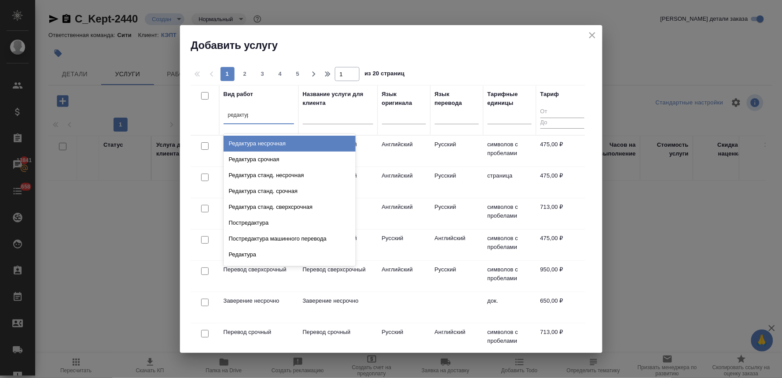
type input "редактура"
click at [292, 140] on div "Редактура несрочная" at bounding box center [290, 144] width 132 height 16
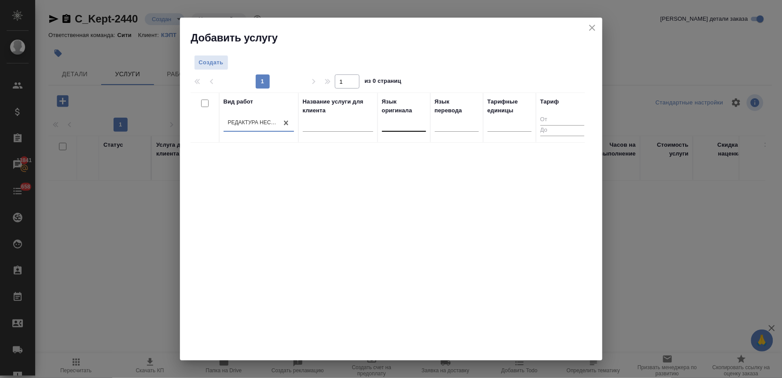
click at [399, 121] on div at bounding box center [404, 123] width 44 height 13
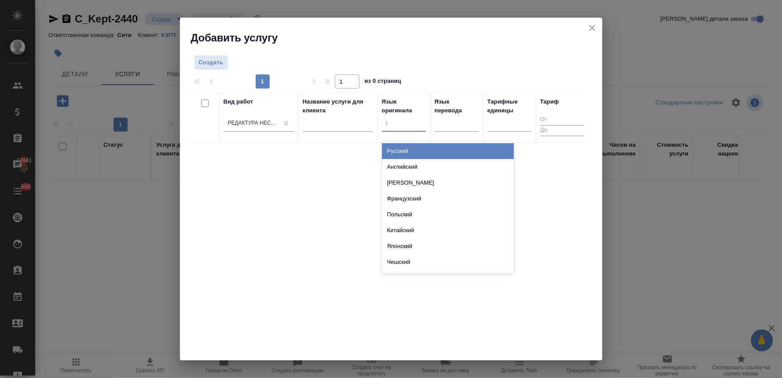
type input "анг"
click at [406, 152] on div "Английский" at bounding box center [448, 151] width 132 height 16
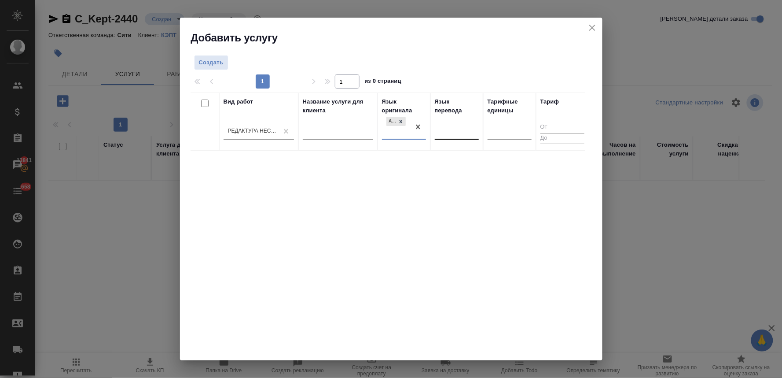
click at [454, 138] on div at bounding box center [457, 131] width 44 height 17
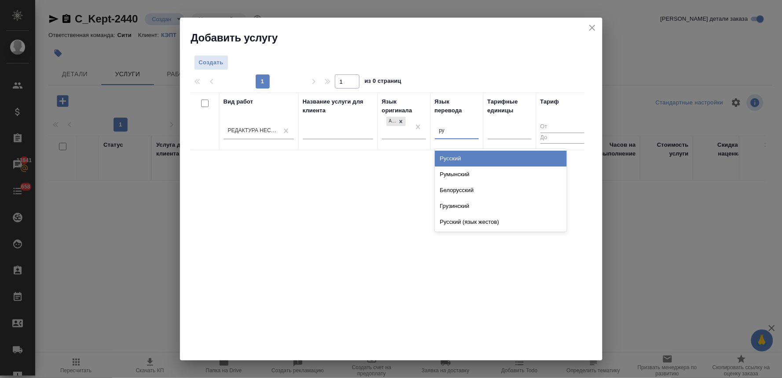
type input "рус"
click at [455, 159] on div "Русский" at bounding box center [501, 159] width 132 height 16
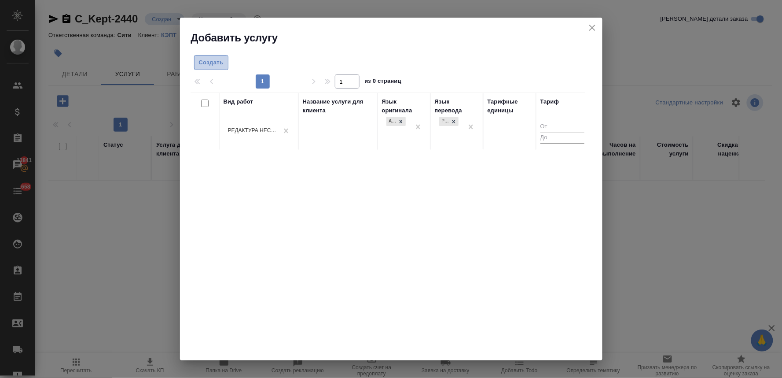
click at [212, 64] on span "Создать" at bounding box center [211, 63] width 25 height 10
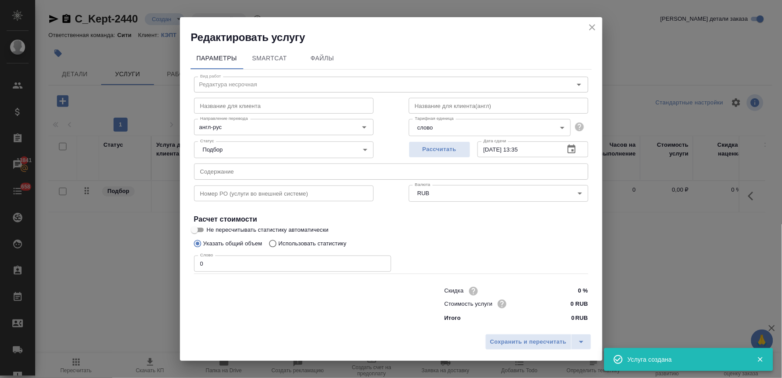
click at [239, 175] on input "text" at bounding box center [391, 171] width 395 height 16
paste input "Blue Amber - company particulars"
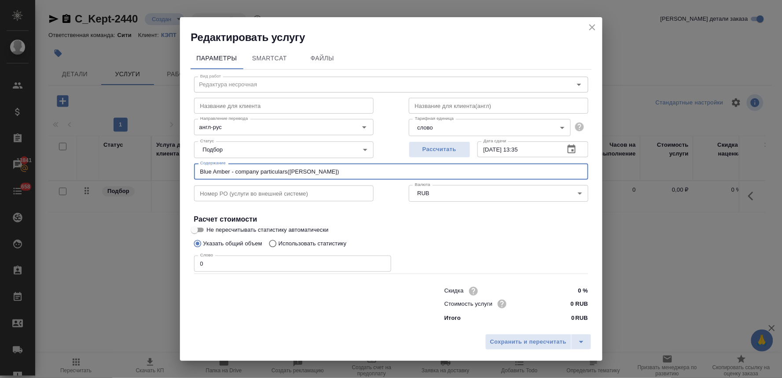
click at [288, 169] on input "Blue Amber - company particulars([PERSON_NAME])" at bounding box center [391, 171] width 395 height 16
drag, startPoint x: 389, startPoint y: 166, endPoint x: 34, endPoint y: 151, distance: 355.2
click at [36, 151] on div "Редактировать услугу Параметры SmartCat Файлы Вид работ Редактура несрочная Вид…" at bounding box center [391, 189] width 782 height 378
type input "Blue Amber - company particulars ([PERSON_NAME])"
drag, startPoint x: 210, startPoint y: 265, endPoint x: 177, endPoint y: 262, distance: 33.2
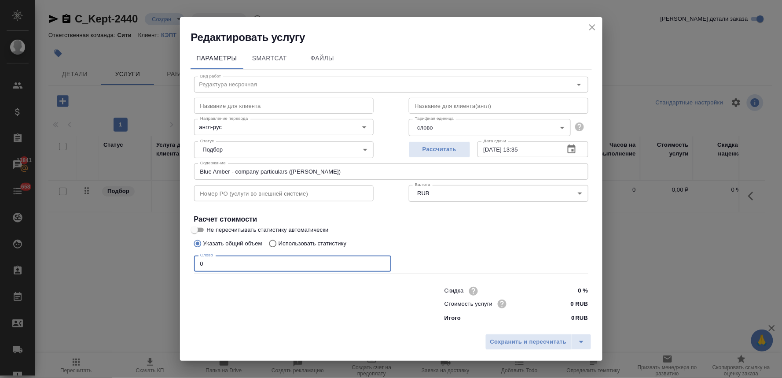
click at [187, 263] on div "Параметры SmartCat Файлы Вид работ Редактура несрочная Вид работ Название для к…" at bounding box center [391, 186] width 423 height 285
drag, startPoint x: 236, startPoint y: 331, endPoint x: 239, endPoint y: 323, distance: 8.2
click at [239, 326] on div "Редактировать услугу Параметры SmartCat Файлы Вид работ Редактура несрочная Вид…" at bounding box center [391, 189] width 423 height 344
click at [236, 266] on input "14418" at bounding box center [292, 263] width 197 height 16
type input "14412"
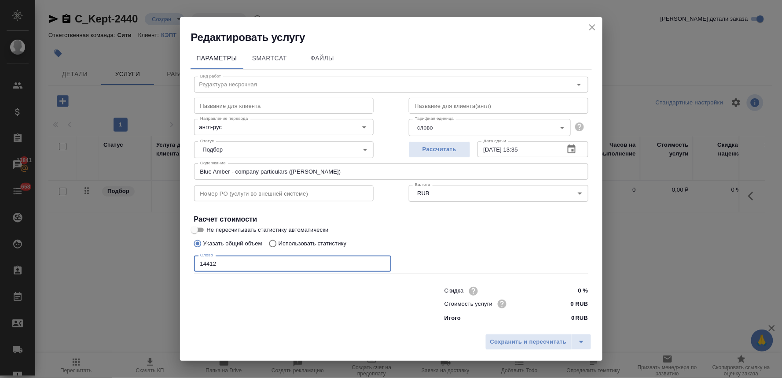
click at [457, 129] on body "🙏 .cls-1 fill:#fff; AWATERA [PERSON_NAME] Спецификации Заказы 13841 Чаты 658 To…" at bounding box center [391, 189] width 782 height 378
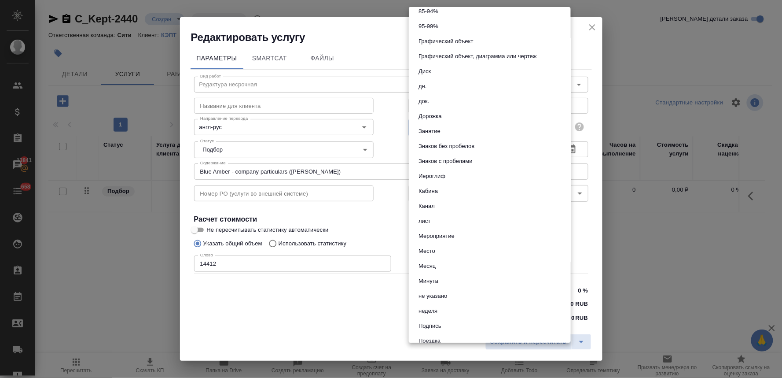
scroll to position [77, 0]
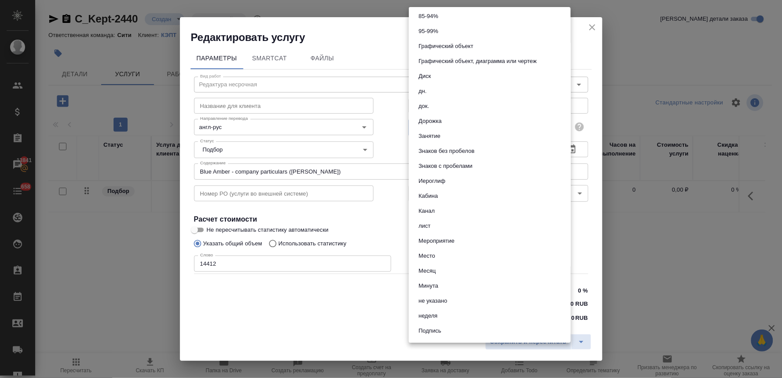
click at [443, 165] on button "Знаков с пробелами" at bounding box center [445, 166] width 59 height 10
type input "5ecc3eb601299b59f9a1aec2"
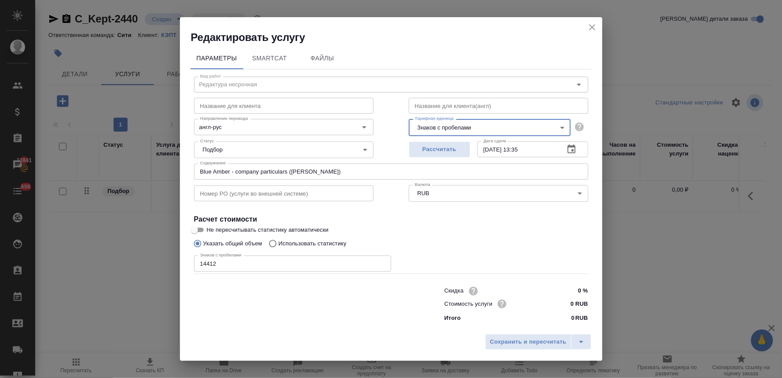
click at [507, 131] on body "🙏 .cls-1 fill:#fff; AWATERA [PERSON_NAME] Спецификации Заказы 13841 Чаты 658 To…" at bounding box center [391, 189] width 782 height 378
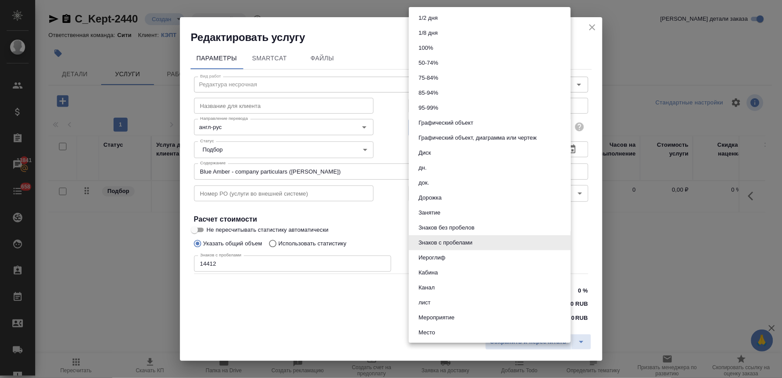
click at [341, 311] on div at bounding box center [391, 189] width 782 height 378
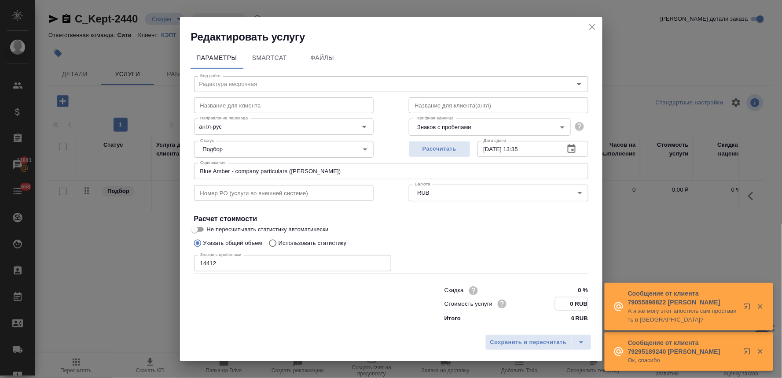
drag, startPoint x: 568, startPoint y: 303, endPoint x: 572, endPoint y: 302, distance: 4.4
click at [572, 302] on input "0 RUB" at bounding box center [572, 303] width 32 height 13
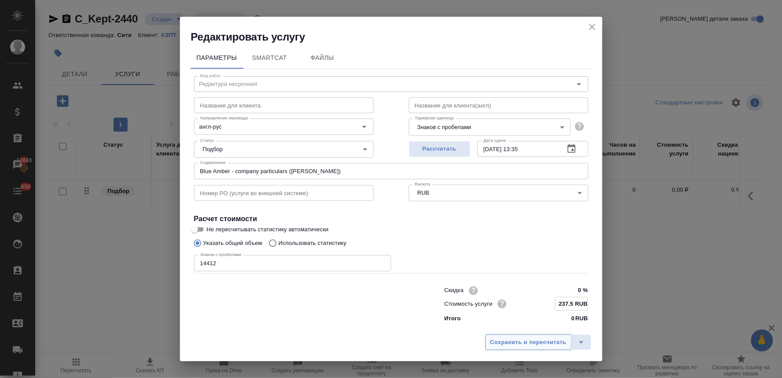
type input "237.5 RUB"
click at [544, 338] on span "Сохранить и пересчитать" at bounding box center [529, 342] width 77 height 10
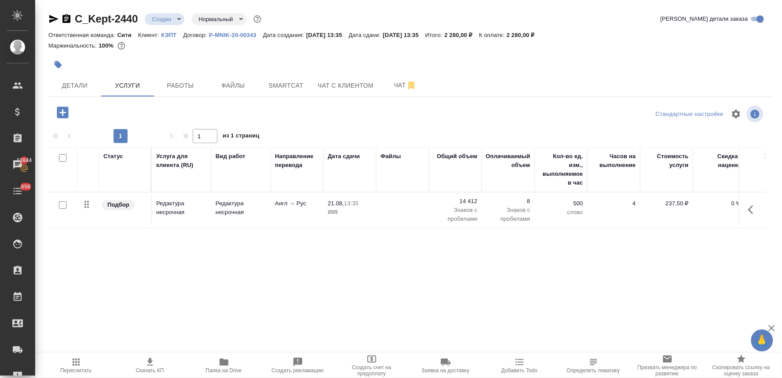
click at [68, 114] on icon "button" at bounding box center [62, 112] width 11 height 11
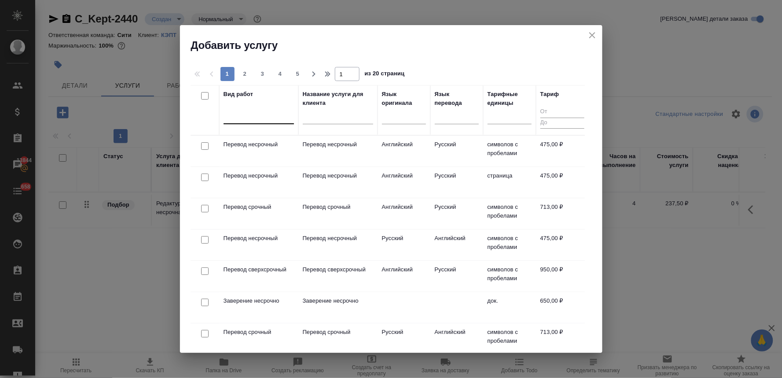
click at [257, 117] on div at bounding box center [259, 115] width 70 height 13
type input "редактура сро"
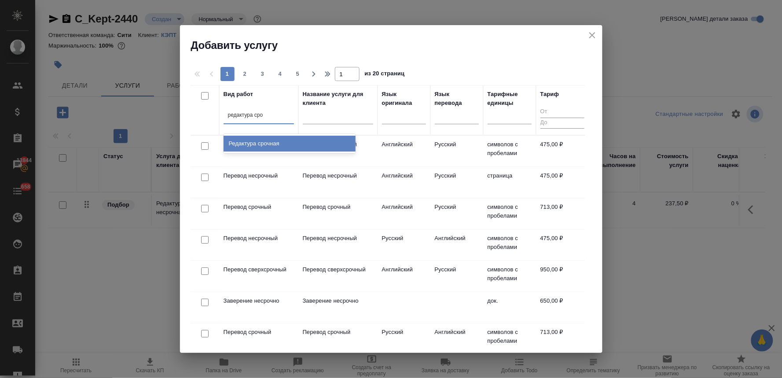
click at [273, 148] on div "Редактура срочная" at bounding box center [290, 144] width 132 height 16
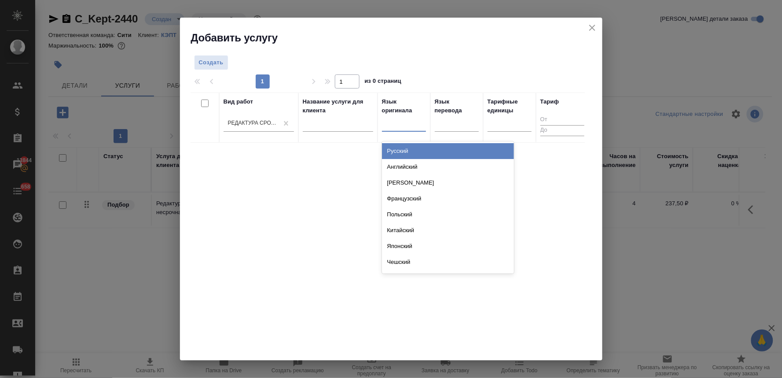
click at [398, 122] on div at bounding box center [404, 123] width 44 height 13
type input "анг"
click at [412, 148] on div "Английский" at bounding box center [448, 151] width 132 height 16
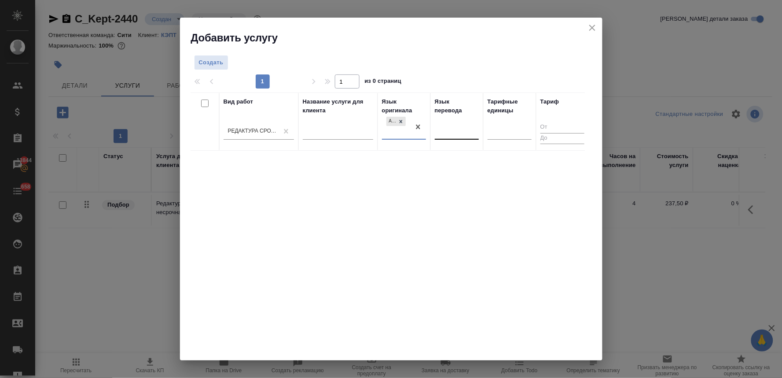
click at [445, 130] on div at bounding box center [457, 131] width 44 height 13
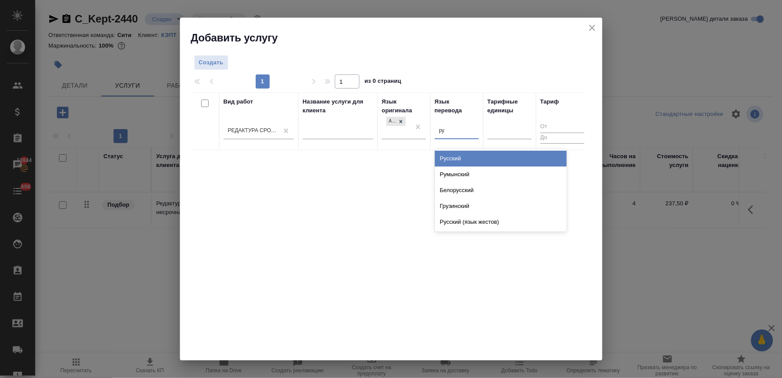
type input "рус"
click at [448, 155] on div "Русский" at bounding box center [501, 159] width 132 height 16
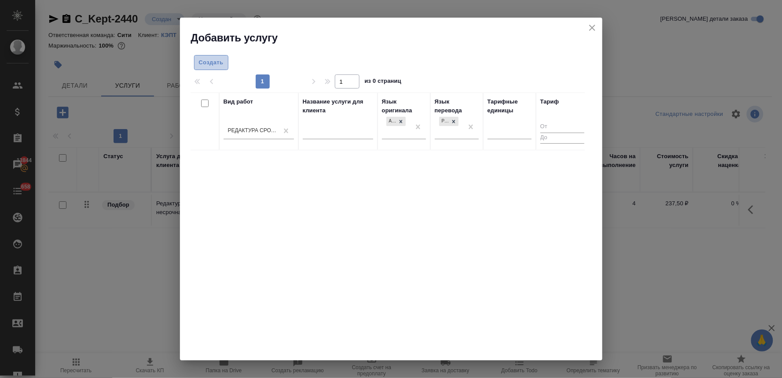
click at [212, 58] on span "Создать" at bounding box center [211, 63] width 25 height 10
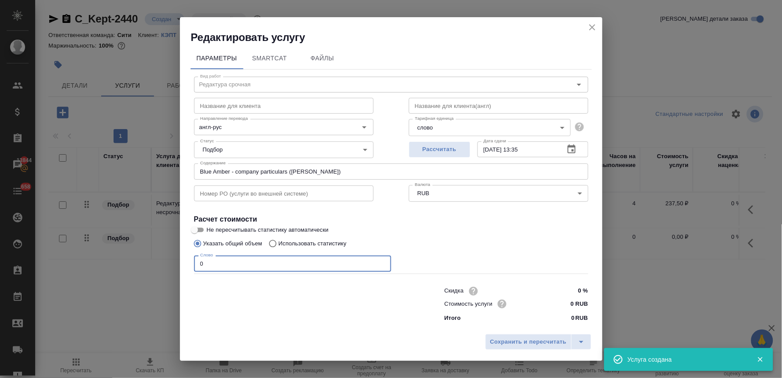
drag, startPoint x: 208, startPoint y: 262, endPoint x: 163, endPoint y: 270, distance: 45.5
click at [163, 270] on div "Редактировать услугу Параметры SmartCat Файлы Вид работ Редактура срочная Вид р…" at bounding box center [391, 189] width 782 height 378
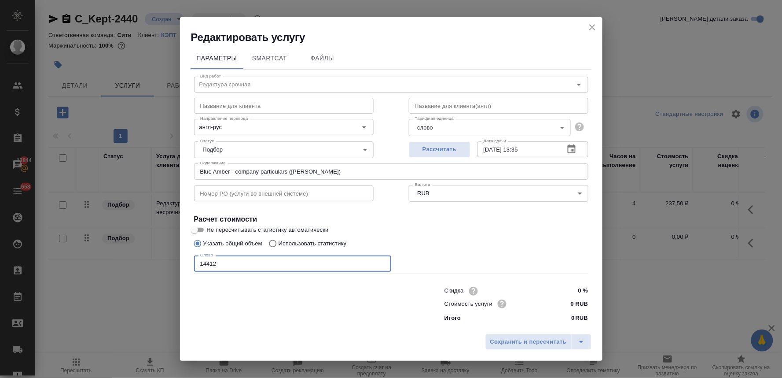
type input "14412"
click at [427, 130] on body "🙏 .cls-1 fill:#fff; AWATERA [PERSON_NAME] Спецификации Заказы 13844 Чаты 658 To…" at bounding box center [391, 189] width 782 height 378
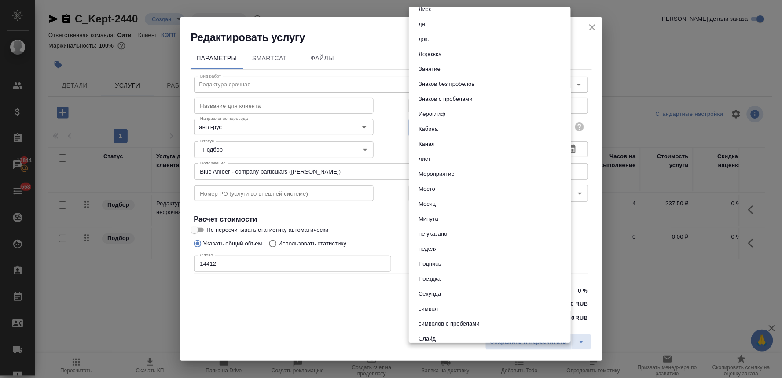
scroll to position [125, 0]
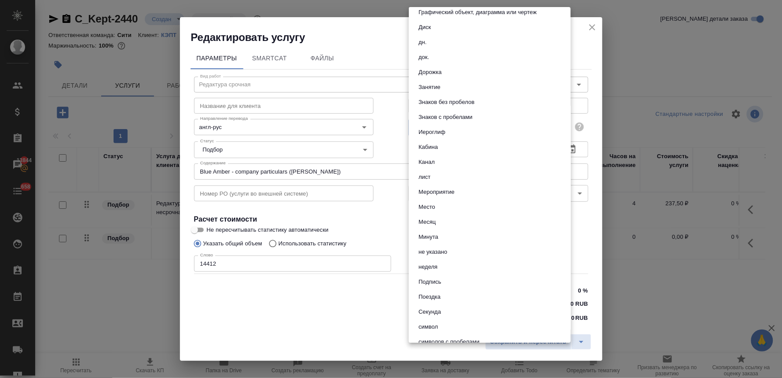
click at [457, 113] on button "Знаков с пробелами" at bounding box center [445, 117] width 59 height 10
type input "5ecc3eb601299b59f9a1aec2"
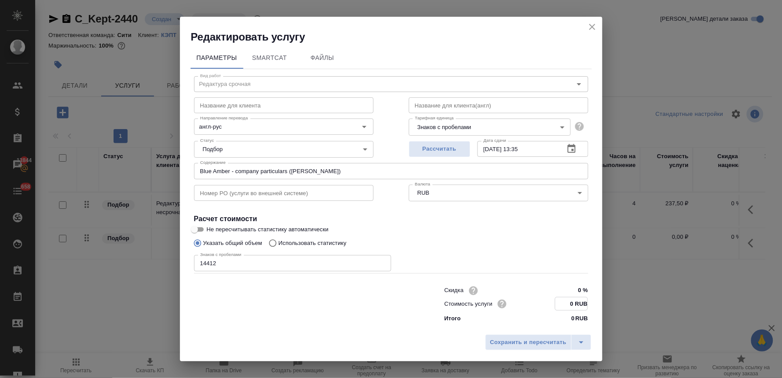
click at [574, 305] on input "0 RUB" at bounding box center [572, 303] width 32 height 13
type input "356.5 RUB"
click at [539, 341] on span "Сохранить и пересчитать" at bounding box center [529, 342] width 77 height 10
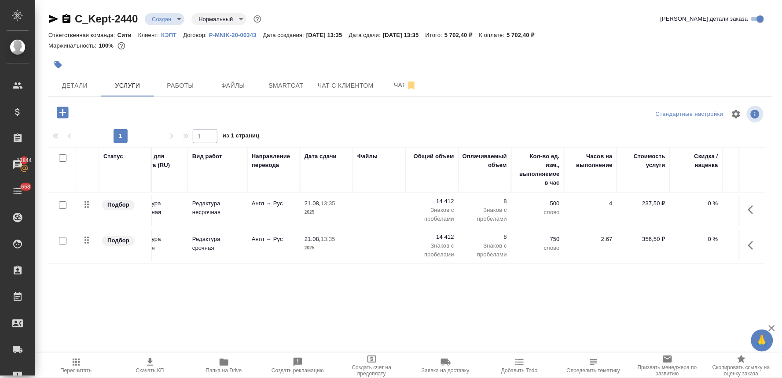
scroll to position [0, 112]
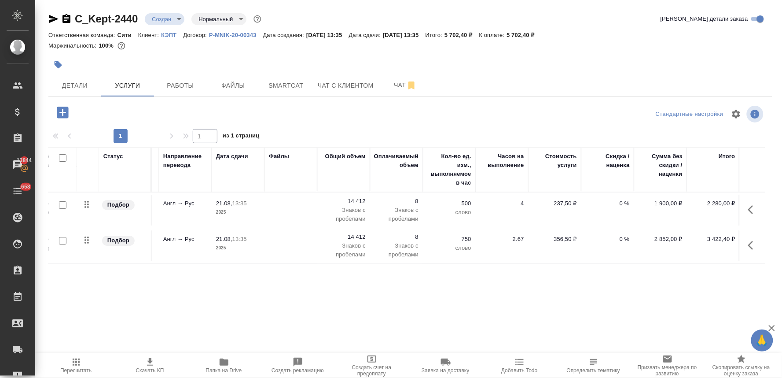
click at [225, 295] on div "Статус Услуга для клиента (RU) Вид работ Направление перевода Дата сдачи Файлы …" at bounding box center [406, 241] width 717 height 189
click at [57, 115] on icon "button" at bounding box center [62, 112] width 11 height 11
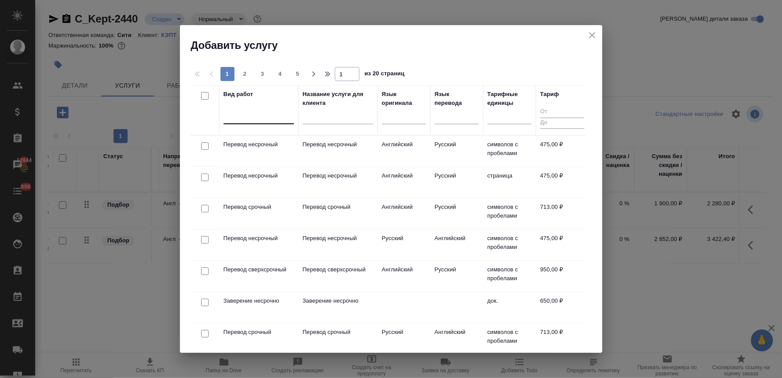
click at [258, 110] on div at bounding box center [259, 115] width 70 height 13
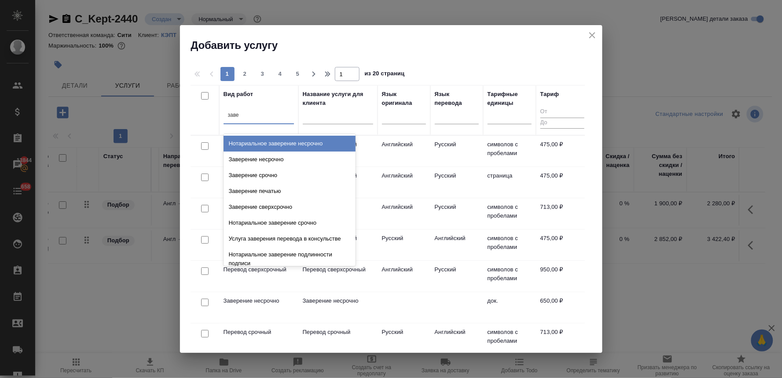
type input "завер"
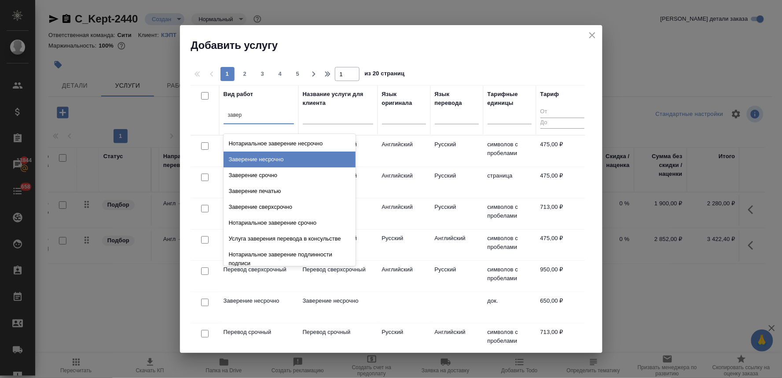
click at [267, 165] on div "Заверение несрочно" at bounding box center [290, 159] width 132 height 16
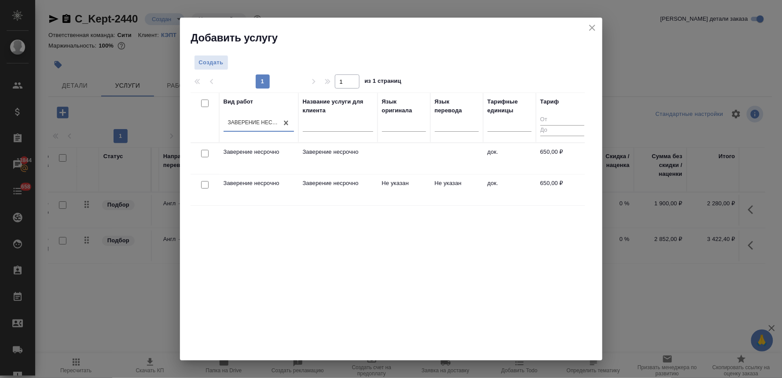
click at [203, 186] on input "checkbox" at bounding box center [204, 184] width 7 height 7
checkbox input "true"
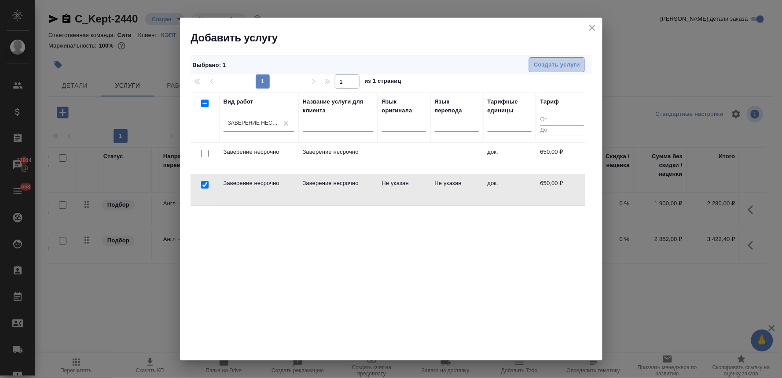
click at [574, 66] on span "Создать услуги" at bounding box center [557, 65] width 46 height 10
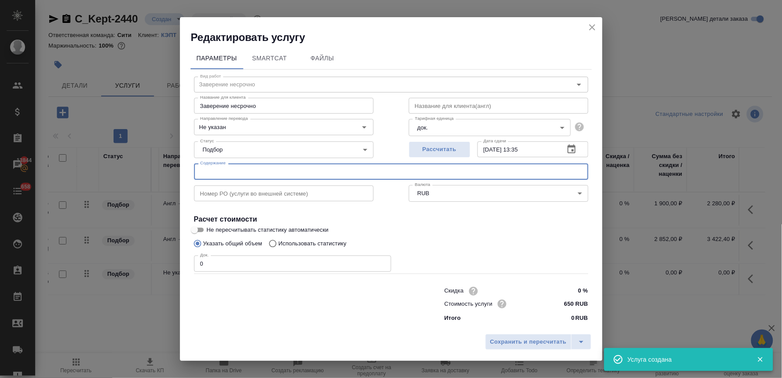
click at [266, 168] on input "text" at bounding box center [391, 171] width 395 height 16
paste input "Blue Amber - company particulars ([PERSON_NAME])"
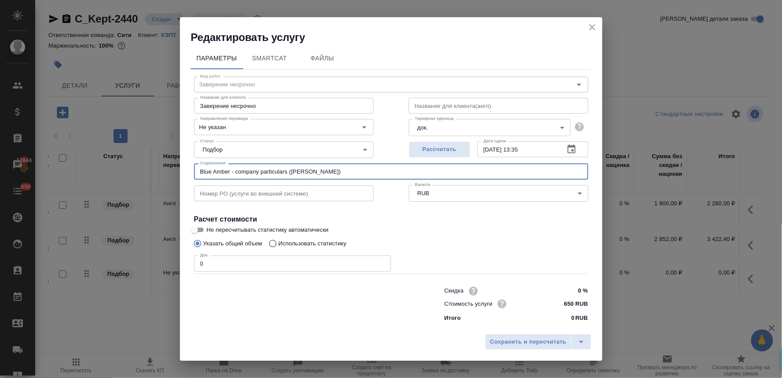
type input "Blue Amber - company particulars ([PERSON_NAME])"
drag, startPoint x: 209, startPoint y: 265, endPoint x: 186, endPoint y: 263, distance: 23.0
click at [186, 263] on div "Параметры SmartCat Файлы Вид работ Заверение несрочно Вид работ Название для кл…" at bounding box center [391, 186] width 423 height 285
type input "1"
click at [555, 337] on span "Сохранить и пересчитать" at bounding box center [529, 342] width 77 height 10
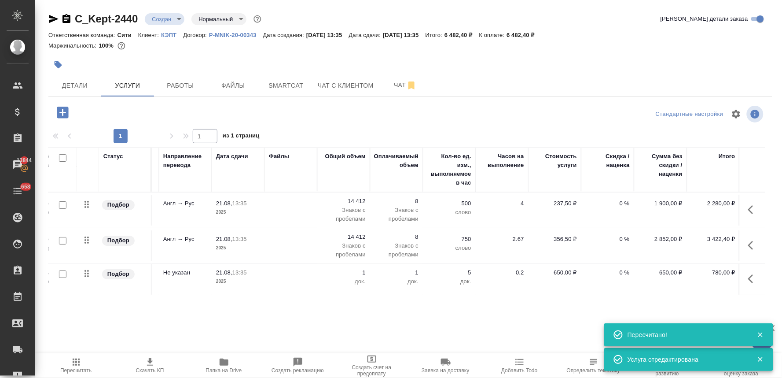
click at [754, 244] on icon "button" at bounding box center [754, 245] width 11 height 11
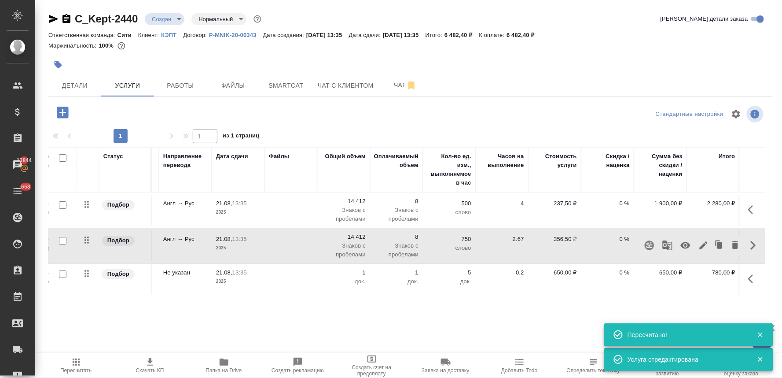
click at [684, 247] on icon "button" at bounding box center [686, 245] width 10 height 7
click at [75, 364] on icon "button" at bounding box center [76, 362] width 11 height 11
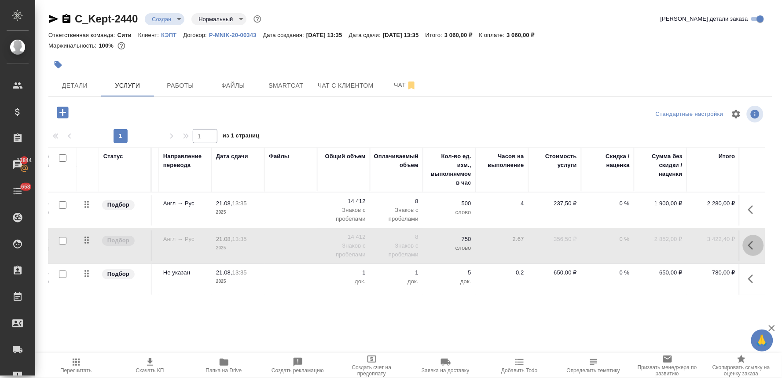
click at [755, 249] on icon "button" at bounding box center [754, 245] width 11 height 11
click at [683, 249] on icon "button" at bounding box center [686, 245] width 11 height 11
click at [752, 276] on icon "button" at bounding box center [751, 278] width 5 height 9
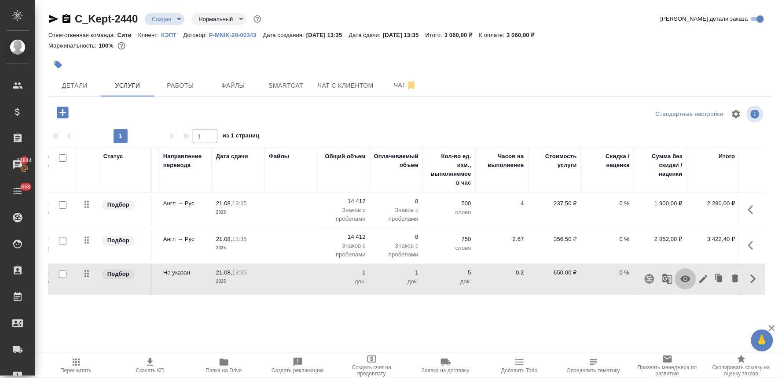
click at [683, 278] on icon "button" at bounding box center [686, 279] width 10 height 7
click at [750, 206] on icon "button" at bounding box center [754, 209] width 11 height 11
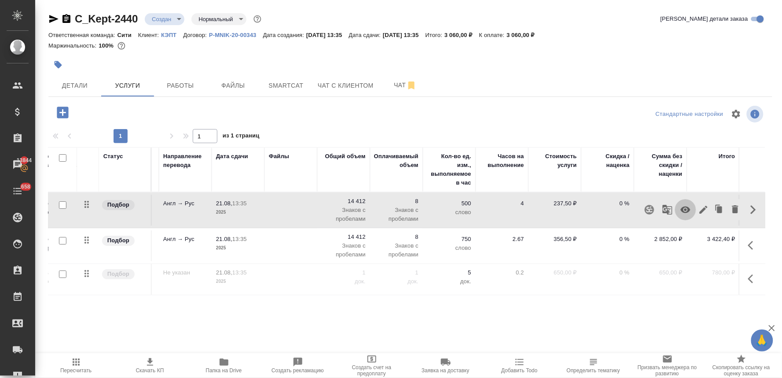
click at [683, 212] on icon "button" at bounding box center [686, 209] width 11 height 11
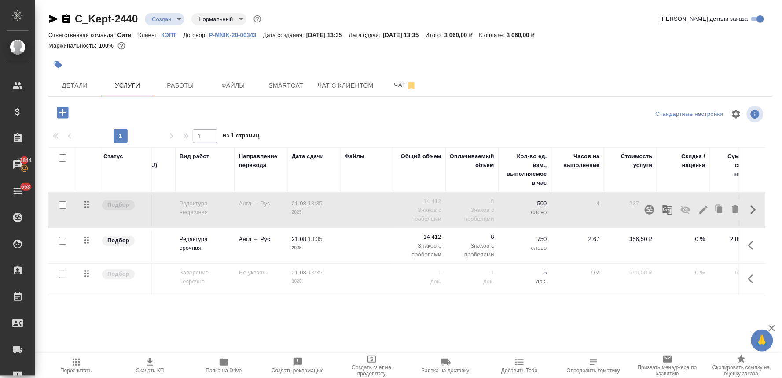
scroll to position [0, 0]
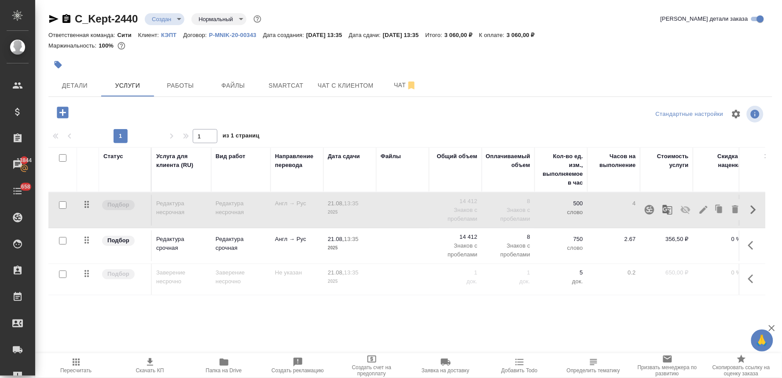
click at [56, 115] on icon "button" at bounding box center [62, 112] width 15 height 15
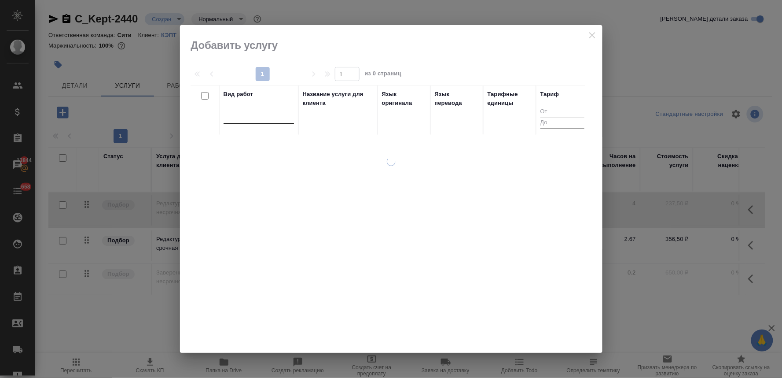
click at [269, 112] on div at bounding box center [259, 115] width 70 height 13
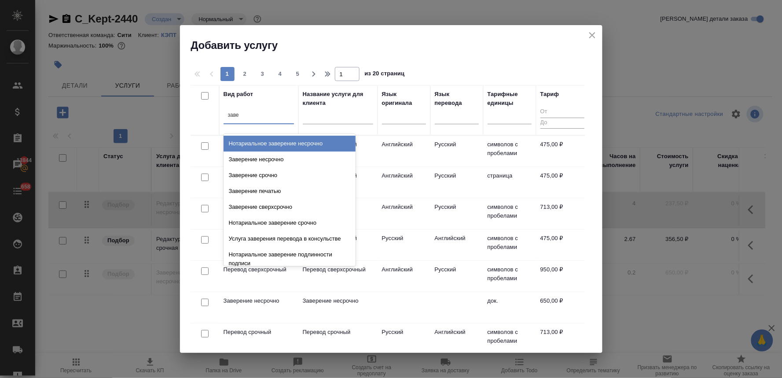
type input "завер"
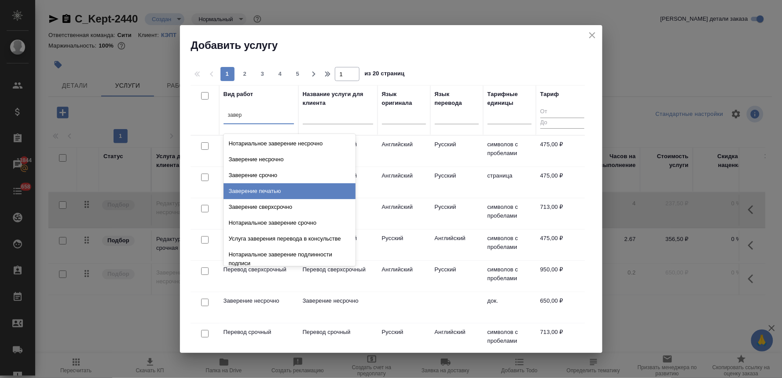
click at [269, 183] on div "Заверение печатью" at bounding box center [290, 191] width 132 height 16
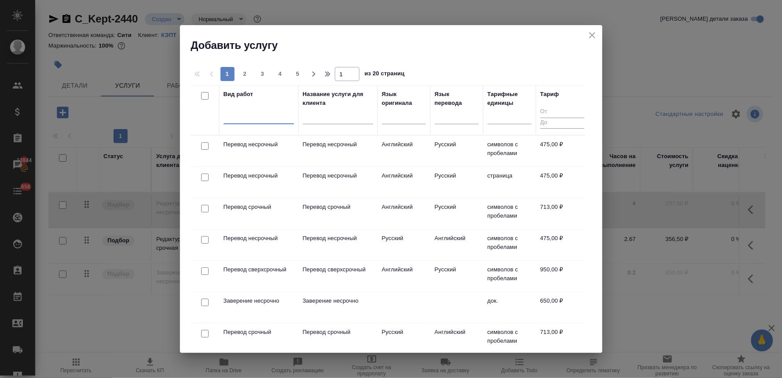
click at [285, 119] on div at bounding box center [259, 115] width 70 height 13
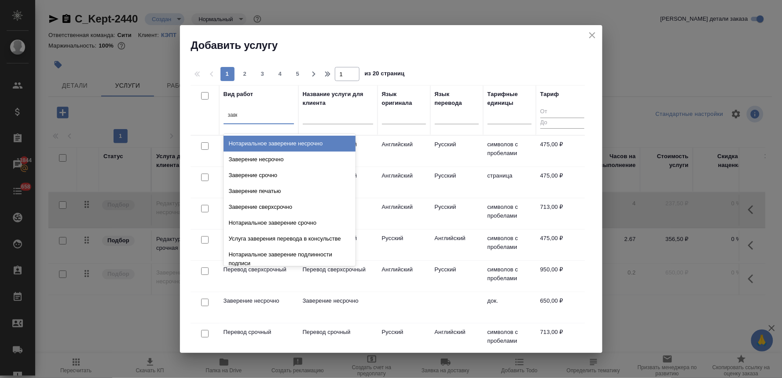
type input "завер"
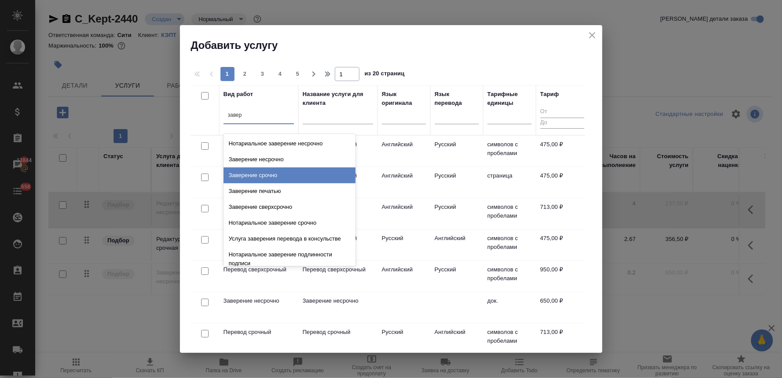
click at [275, 175] on div "Заверение срочно" at bounding box center [290, 175] width 132 height 16
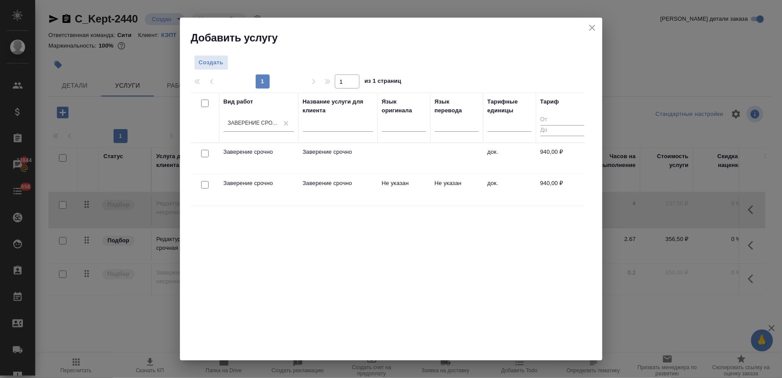
click at [205, 184] on input "checkbox" at bounding box center [204, 184] width 7 height 7
checkbox input "true"
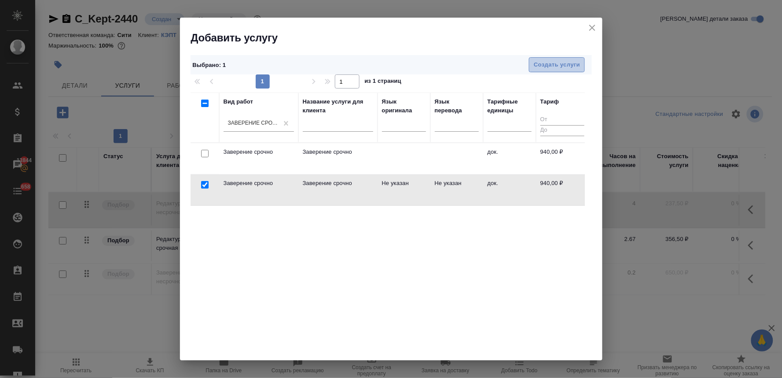
click at [540, 63] on span "Создать услуги" at bounding box center [557, 65] width 46 height 10
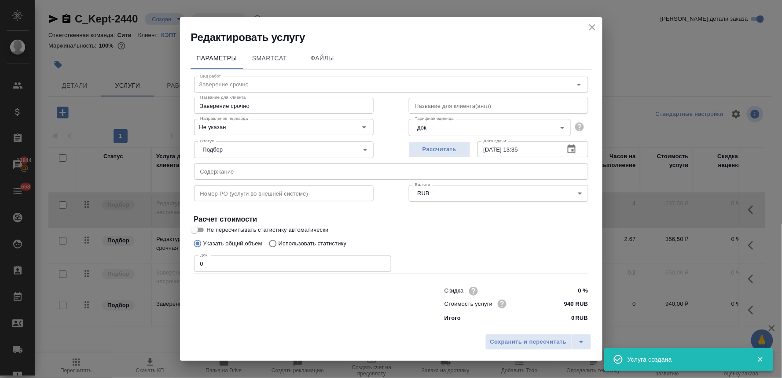
click at [317, 169] on input "text" at bounding box center [391, 171] width 395 height 16
paste input "Blue Amber - company particulars ([PERSON_NAME])"
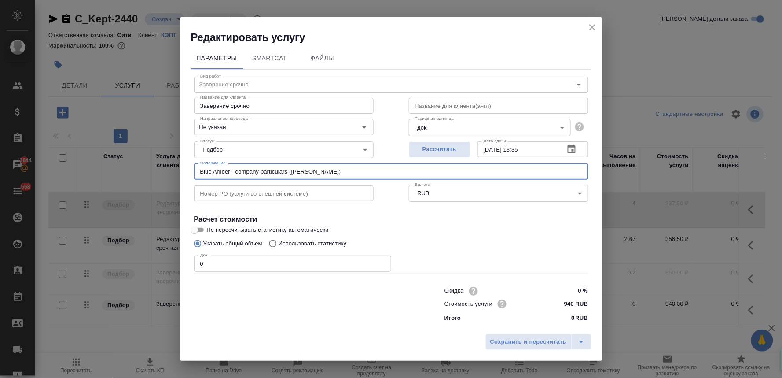
type input "Blue Amber - company particulars ([PERSON_NAME])"
drag, startPoint x: 210, startPoint y: 264, endPoint x: 236, endPoint y: 263, distance: 26.9
click at [192, 263] on div "Вид работ Заверение срочно Вид работ Название для клиента Заверение срочно Назв…" at bounding box center [392, 198] width 402 height 257
type input "1"
click at [531, 337] on span "Сохранить и пересчитать" at bounding box center [529, 342] width 77 height 10
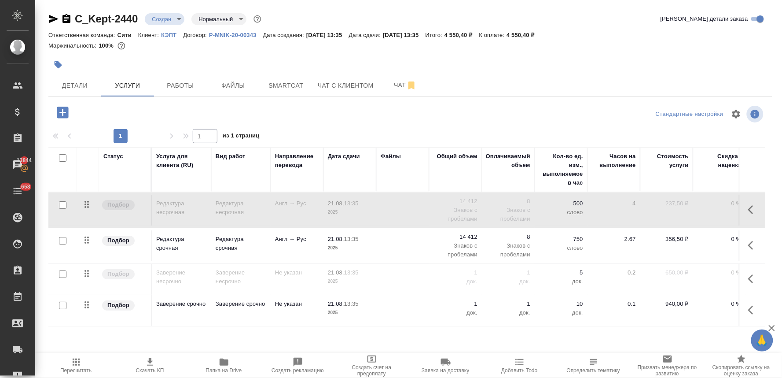
drag, startPoint x: 240, startPoint y: 87, endPoint x: 233, endPoint y: 117, distance: 30.5
click at [240, 87] on span "Файлы" at bounding box center [233, 85] width 42 height 11
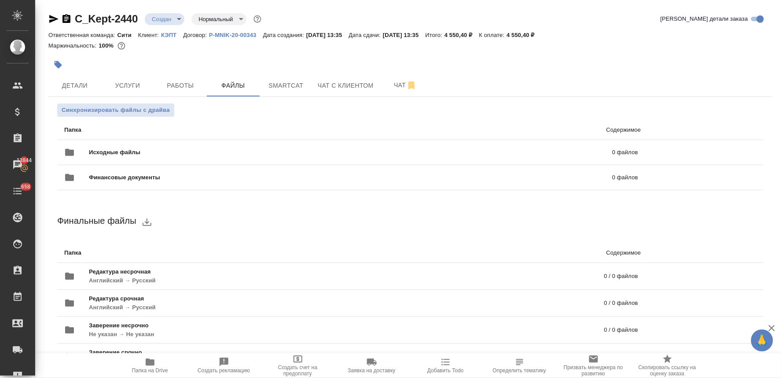
drag, startPoint x: 159, startPoint y: 53, endPoint x: 212, endPoint y: 73, distance: 56.2
click at [159, 53] on div at bounding box center [410, 54] width 724 height 2
click at [721, 151] on icon "uploadFiles" at bounding box center [725, 152] width 8 height 8
click at [0, 0] on input "uploadFiles" at bounding box center [0, 0] width 0 height 0
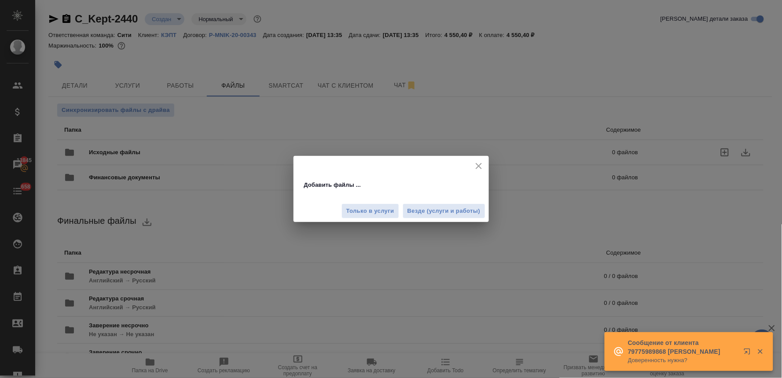
click at [451, 193] on div "Только в услуги Везде (услуги и работы)" at bounding box center [392, 208] width 196 height 30
click at [453, 212] on span "Везде (услуги и работы)" at bounding box center [444, 211] width 73 height 10
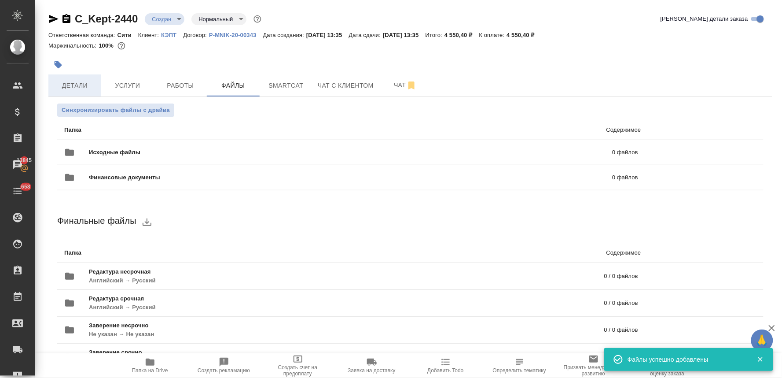
click at [86, 86] on span "Детали" at bounding box center [75, 85] width 42 height 11
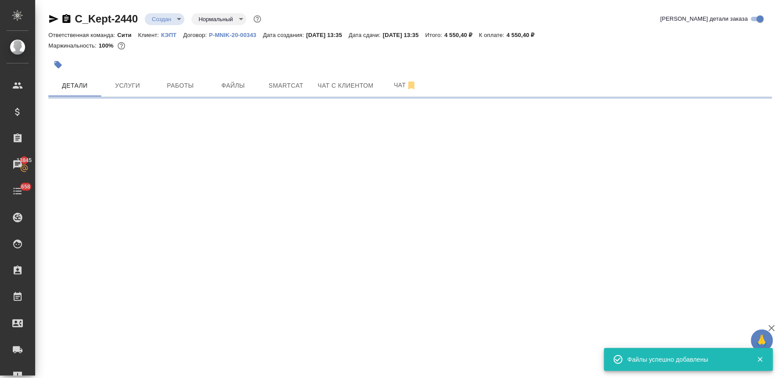
select select "RU"
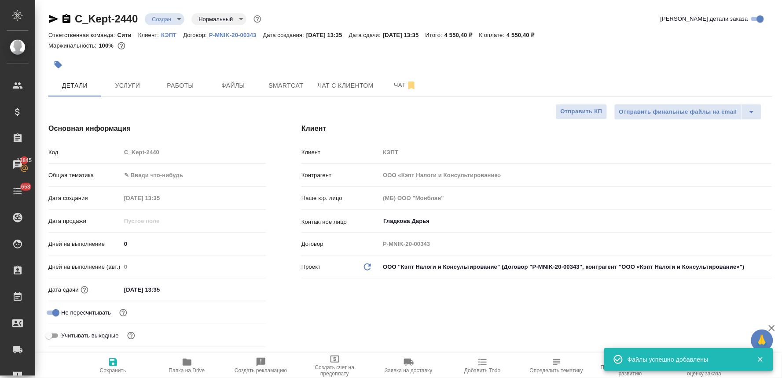
type textarea "x"
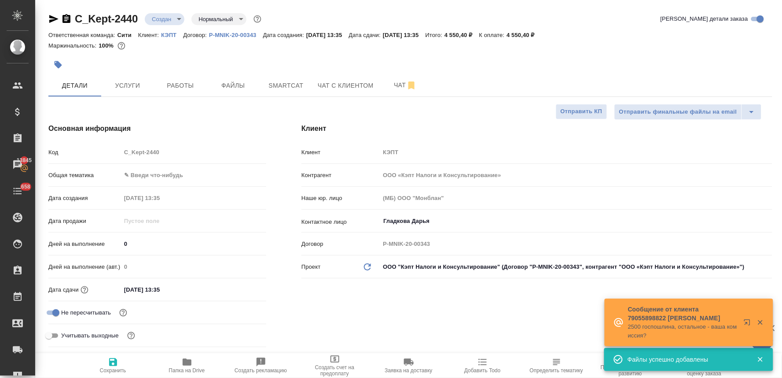
click at [132, 177] on body "🙏 .cls-1 fill:#fff; AWATERA Lyamina Nadezhda Клиенты Спецификации Заказы 13845 …" at bounding box center [391, 189] width 782 height 378
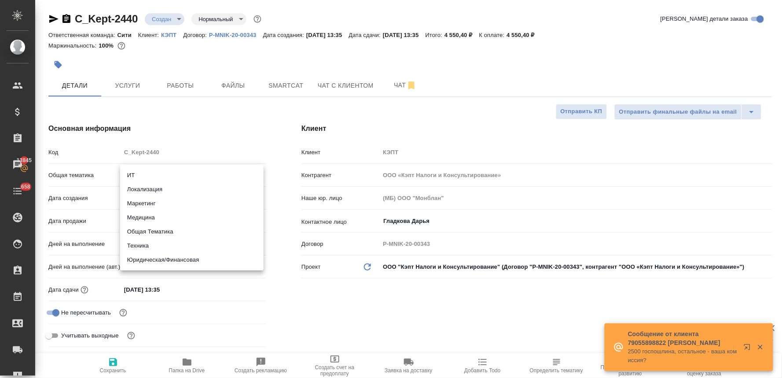
click at [158, 260] on li "Юридическая/Финансовая" at bounding box center [192, 260] width 144 height 14
type input "yr-fn"
type textarea "x"
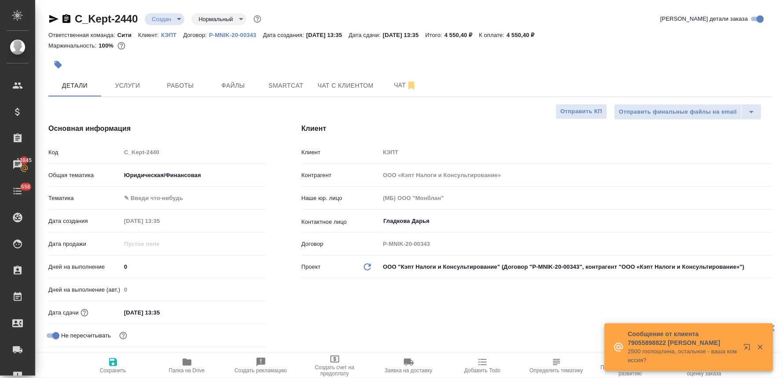
click at [166, 206] on div "Тематика ✎ Введи что-нибудь" at bounding box center [157, 201] width 218 height 23
click at [170, 194] on body "🙏 .cls-1 fill:#fff; AWATERA Lyamina Nadezhda Клиенты Спецификации Заказы 13845 …" at bounding box center [391, 189] width 782 height 378
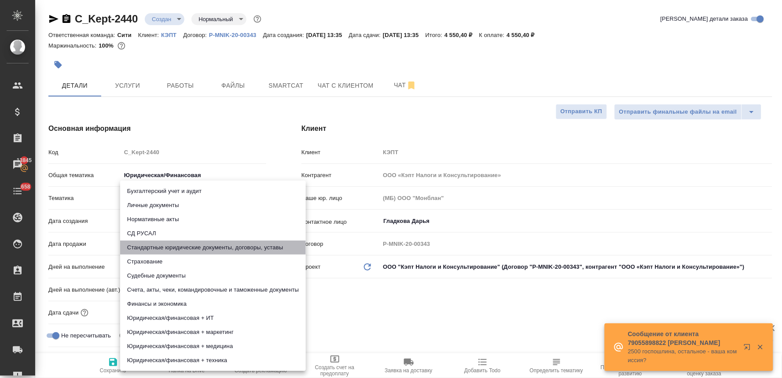
click at [220, 249] on li "Стандартные юридические документы, договоры, уставы" at bounding box center [213, 247] width 186 height 14
type textarea "x"
type input "5f647205b73bc97568ca66bf"
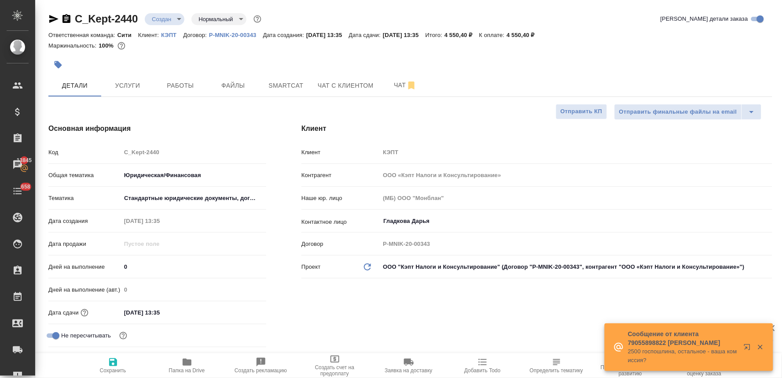
click at [364, 314] on div "Бухгалтерский учет и аудит Личные документы Нормативные акты СД РУСАЛ Стандартн…" at bounding box center [391, 189] width 782 height 378
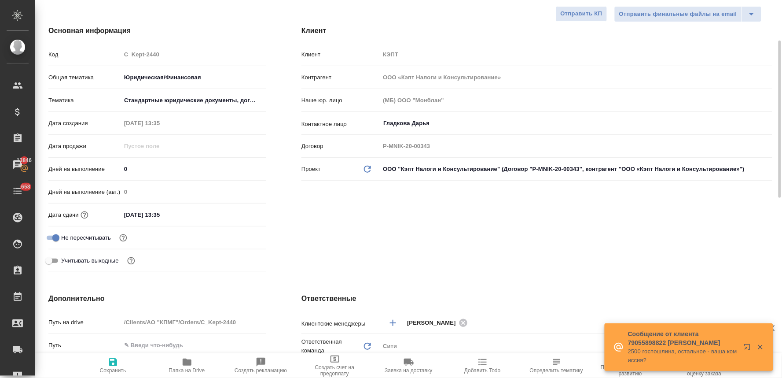
click at [179, 214] on input "21.08.2025 13:35" at bounding box center [159, 214] width 77 height 13
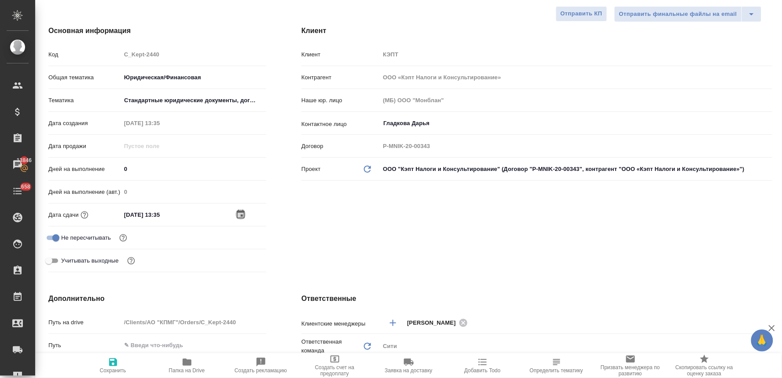
click at [239, 214] on icon "button" at bounding box center [241, 214] width 11 height 11
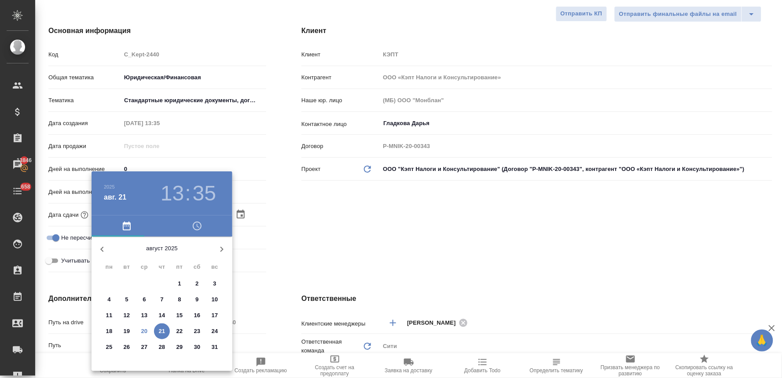
click at [142, 331] on p "20" at bounding box center [144, 331] width 7 height 9
type input "20.08.2025 13:35"
type textarea "x"
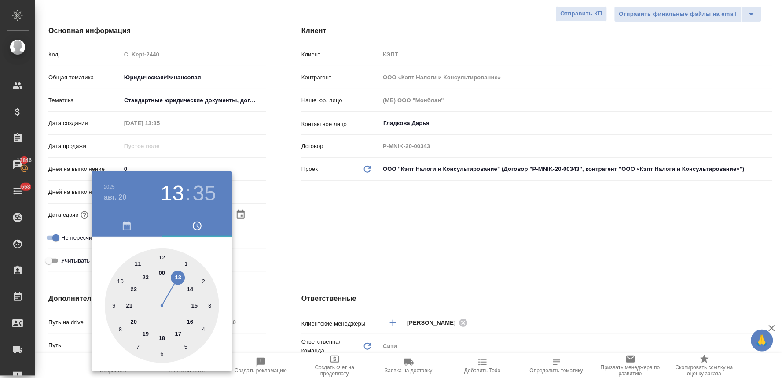
click at [178, 278] on div at bounding box center [162, 305] width 114 height 114
type textarea "x"
click at [137, 263] on div at bounding box center [162, 305] width 114 height 114
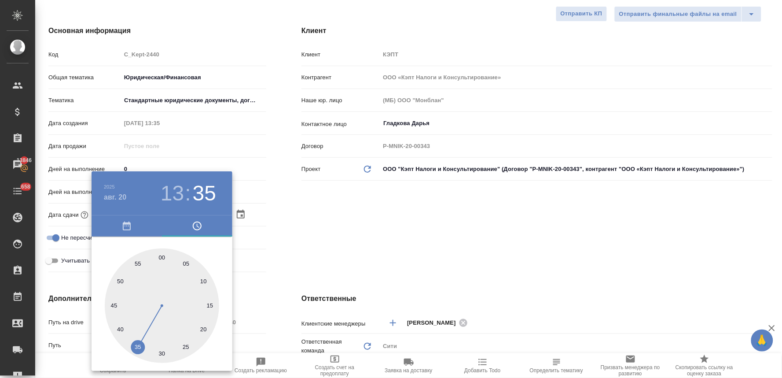
type input "20.08.2025 13:55"
type textarea "x"
click at [400, 255] on div at bounding box center [391, 189] width 782 height 378
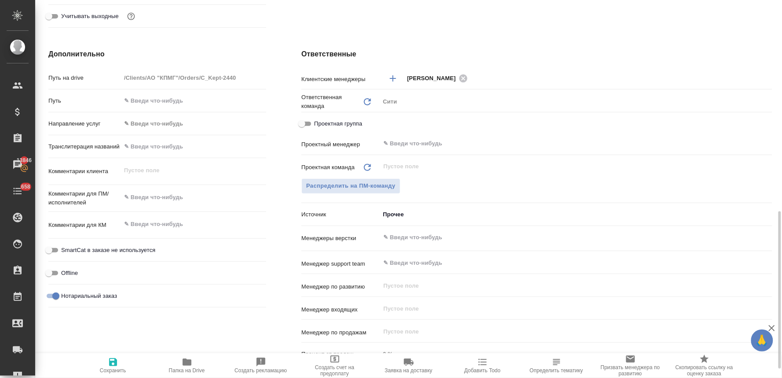
scroll to position [391, 0]
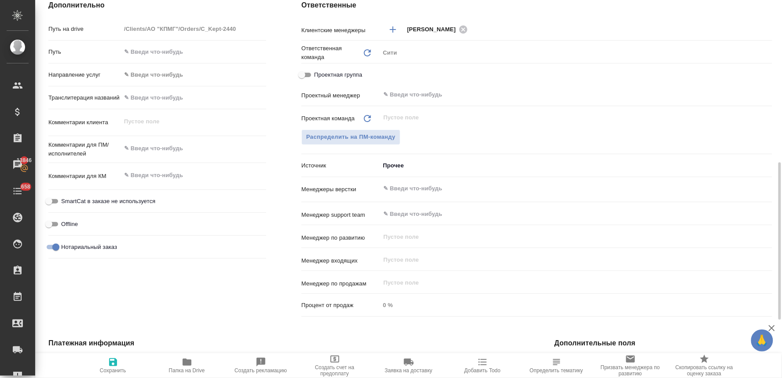
type textarea "x"
click at [181, 155] on textarea at bounding box center [193, 148] width 145 height 15
type textarea "x"
type textarea "п"
type textarea "x"
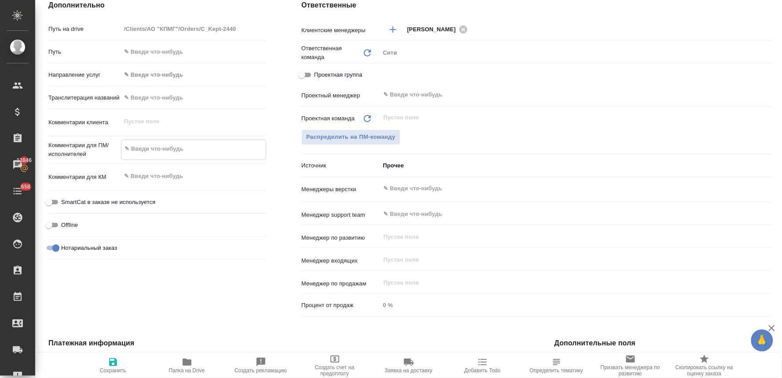
type textarea "x"
type textarea "по"
type textarea "x"
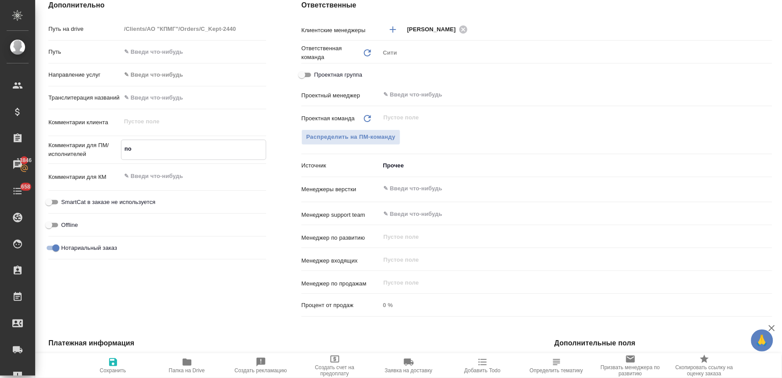
type textarea "x"
type textarea "пос"
type textarea "x"
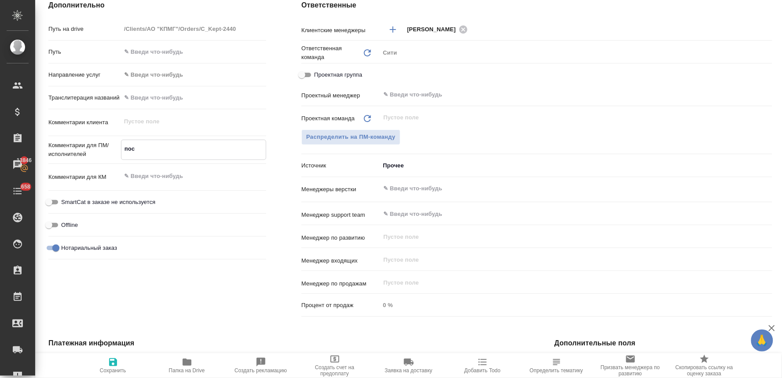
type textarea "посч"
type textarea "x"
type textarea "посчи"
type textarea "x"
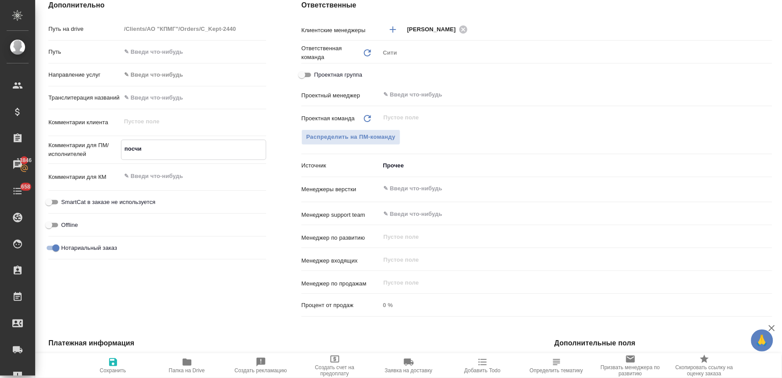
type textarea "x"
type textarea "посчит"
type textarea "x"
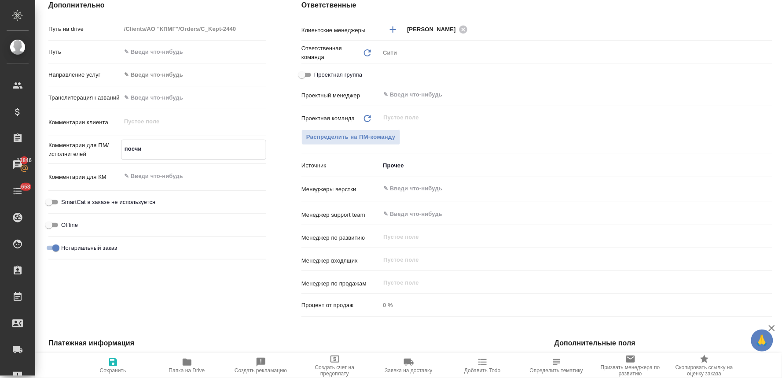
type textarea "x"
type textarea "посчита"
type textarea "x"
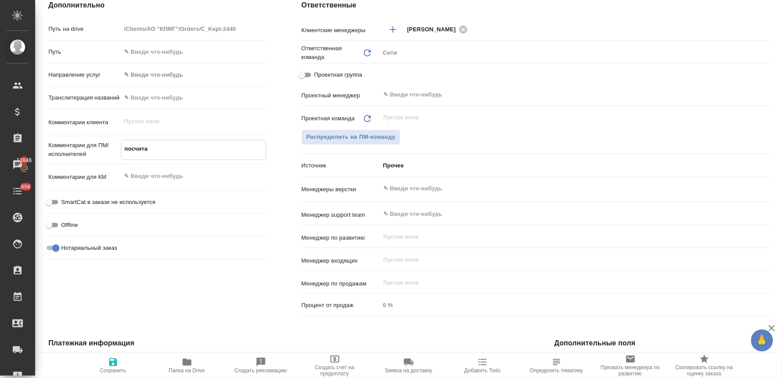
type textarea "x"
type textarea "посчитай"
type textarea "x"
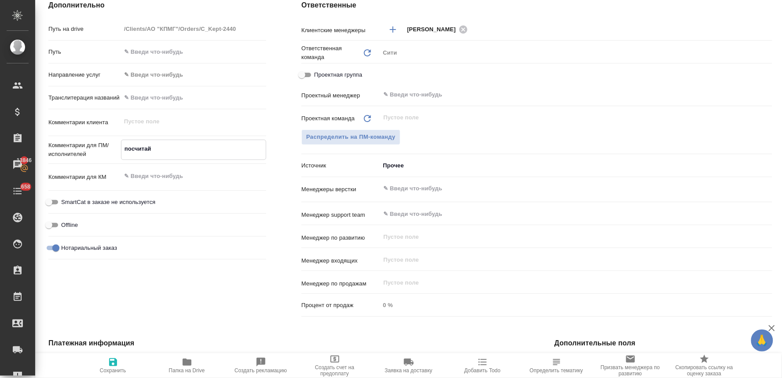
type textarea "посчитайт"
type textarea "x"
type textarea "посчитайте"
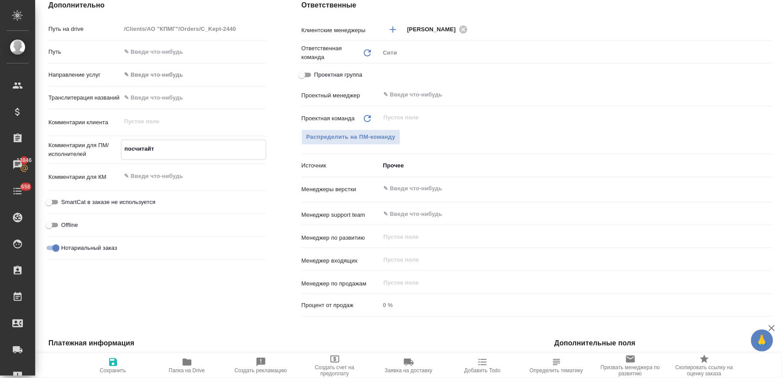
type textarea "x"
type textarea "посчитайте"
type textarea "x"
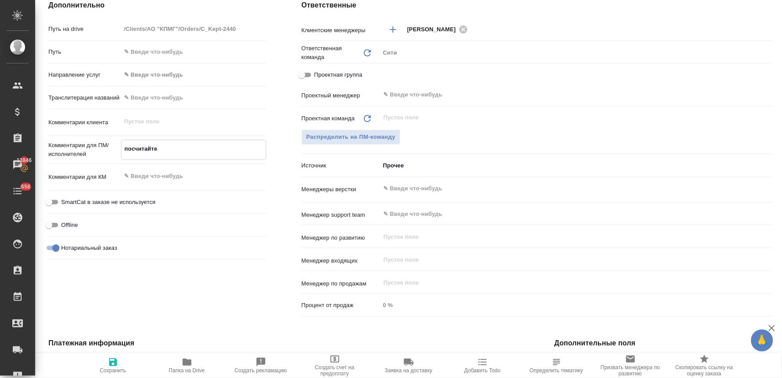
type textarea "x"
type textarea "посчитайте в"
type textarea "x"
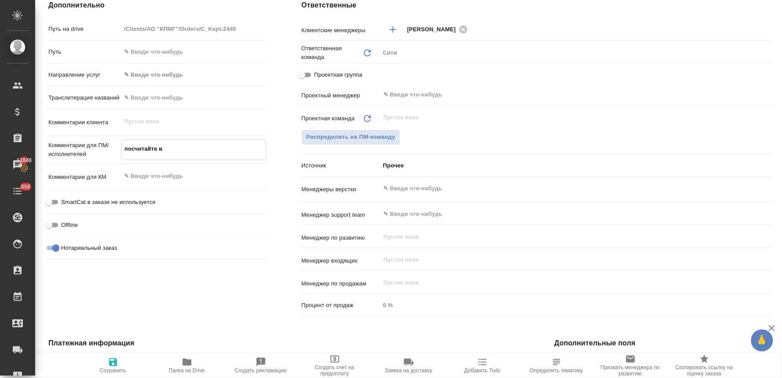
type textarea "x"
type textarea "посчитайте ве"
type textarea "x"
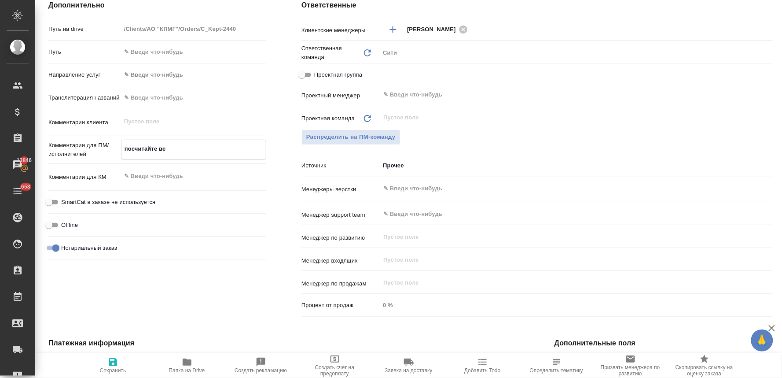
type textarea "посчитайте вер"
type textarea "x"
type textarea "посчитайте верс"
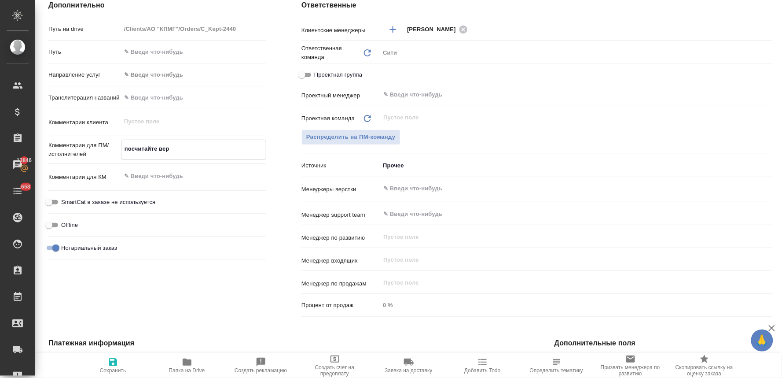
type textarea "x"
type textarea "посчитайте верст"
type textarea "x"
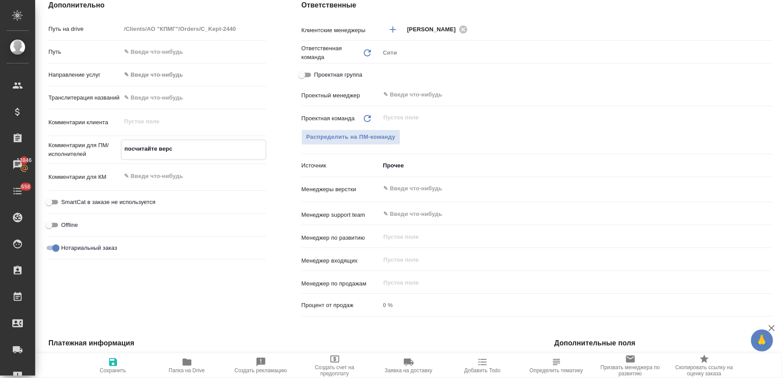
type textarea "x"
type textarea "посчитайте верстк"
type textarea "x"
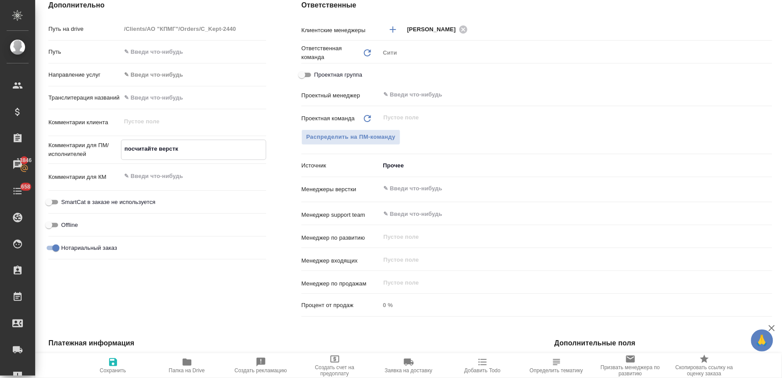
drag, startPoint x: 191, startPoint y: 152, endPoint x: 75, endPoint y: 138, distance: 116.7
click at [85, 138] on div "Путь на drive /Clients/АО "КПМГ"/Orders/C_Kept-2440 Путь Направление услуг ✎ Вв…" at bounding box center [157, 142] width 218 height 242
type textarea "x"
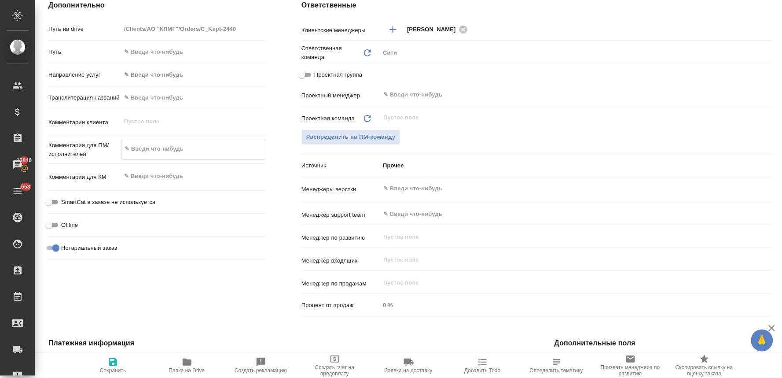
type textarea "н"
type textarea "x"
type textarea "но"
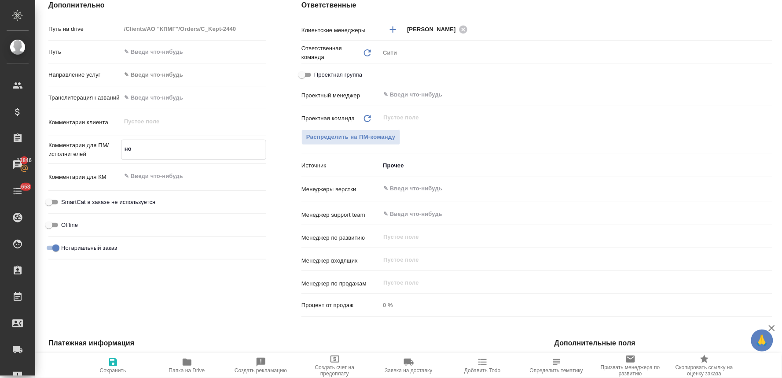
type textarea "x"
type textarea "нот"
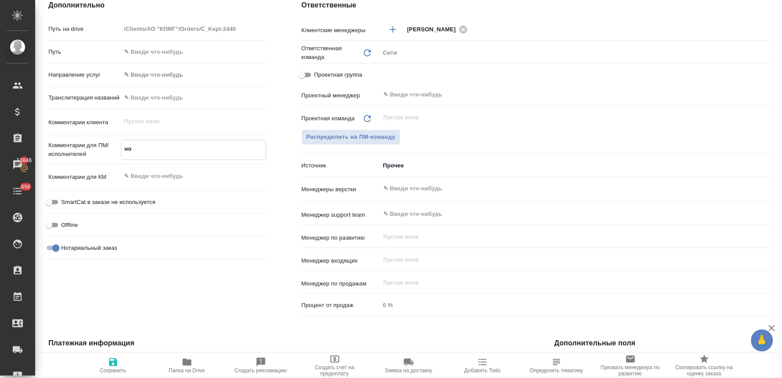
type textarea "x"
type textarea "нот"
type textarea "x"
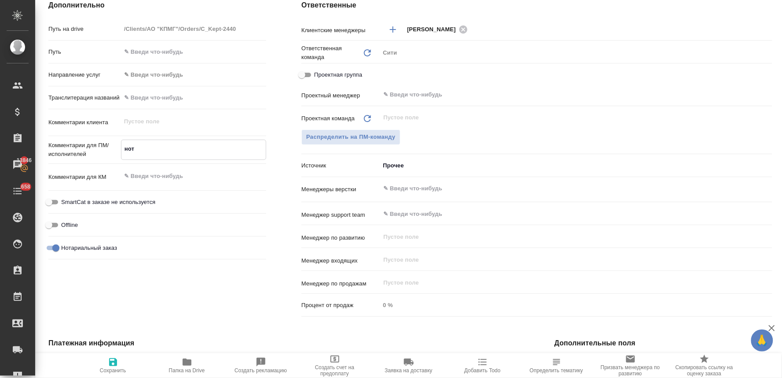
type textarea "x"
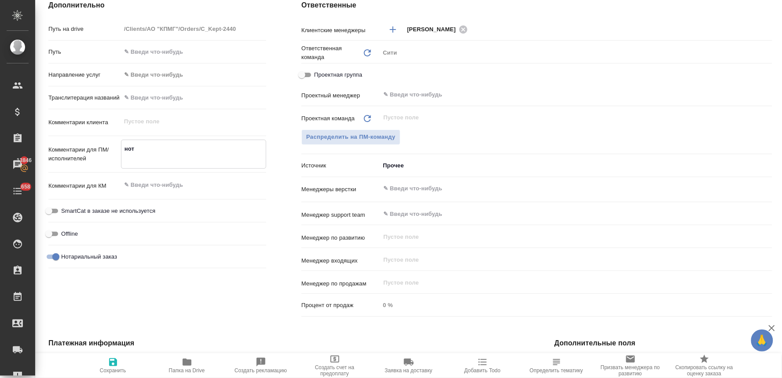
type textarea "x"
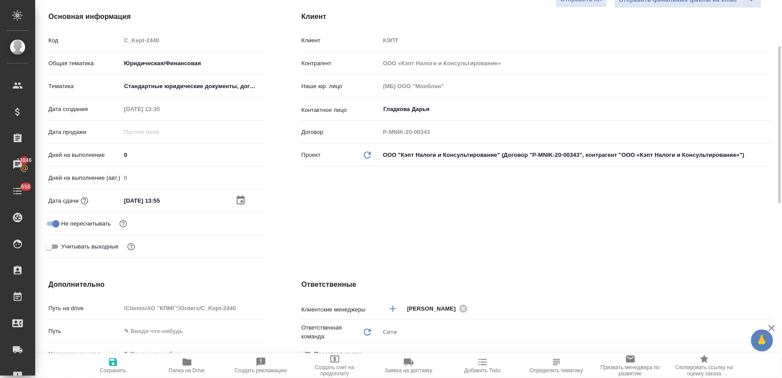
scroll to position [63, 0]
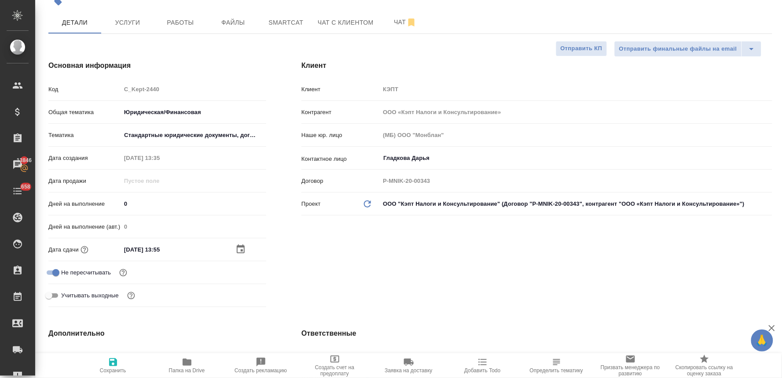
click at [110, 368] on span "Сохранить" at bounding box center [113, 370] width 26 height 6
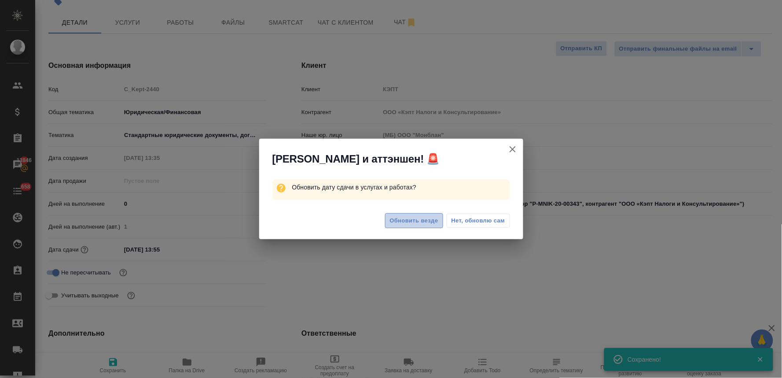
click at [404, 223] on span "Обновить везде" at bounding box center [414, 221] width 48 height 10
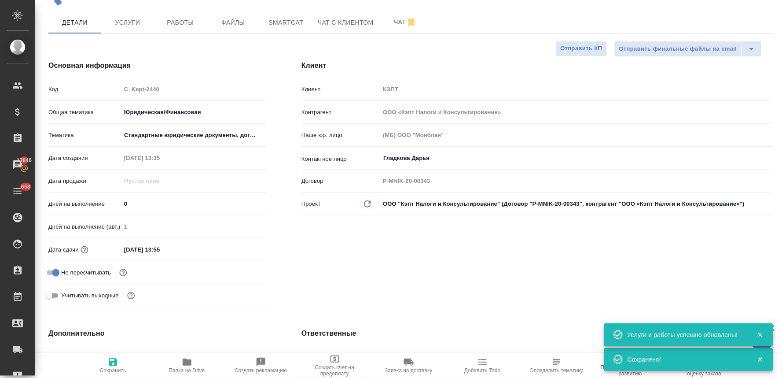
click at [187, 361] on icon "button" at bounding box center [187, 361] width 9 height 7
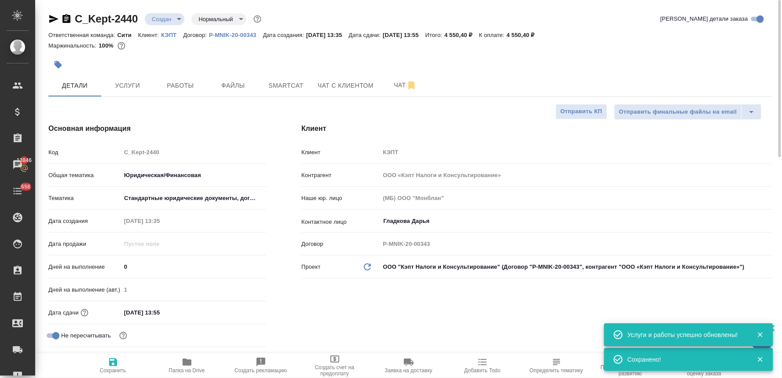
click at [59, 63] on icon "button" at bounding box center [58, 64] width 7 height 7
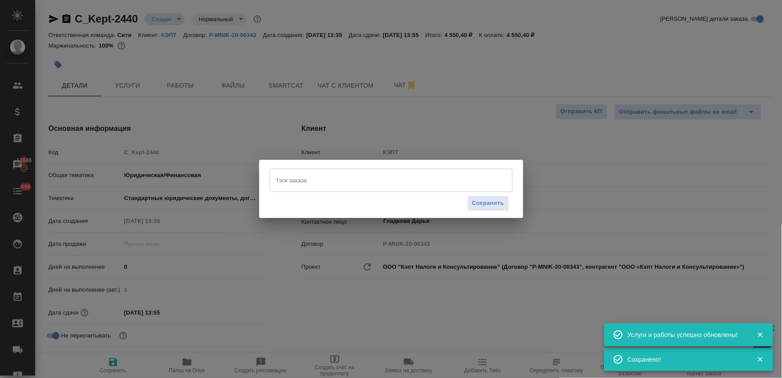
click at [315, 182] on input "Тэги заказа" at bounding box center [383, 180] width 218 height 15
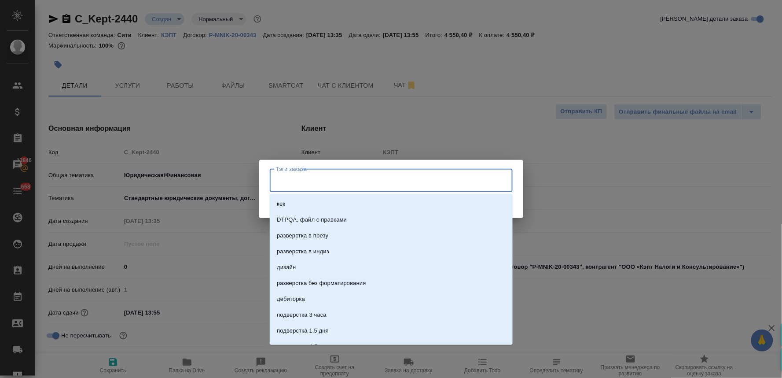
paste input "Blue Amber - company particulars"
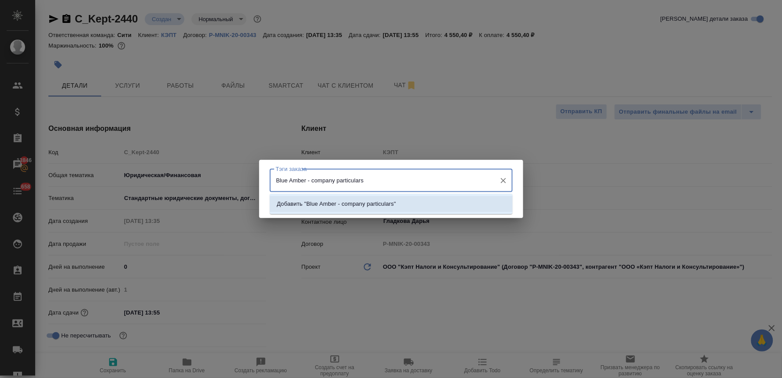
click at [424, 205] on li "Добавить "Blue Amber - company particulars"" at bounding box center [391, 204] width 243 height 16
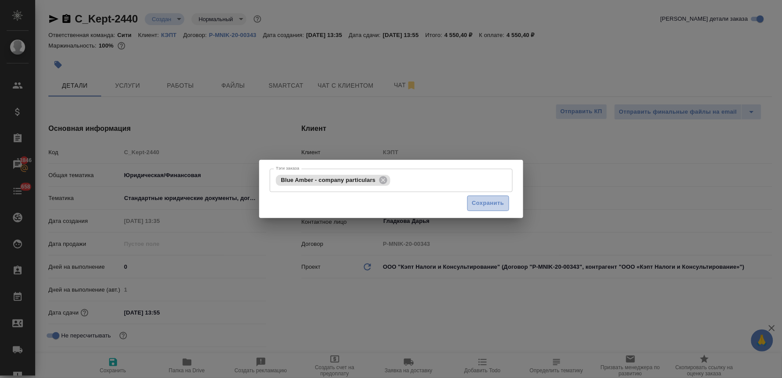
click at [481, 205] on span "Сохранить" at bounding box center [488, 203] width 32 height 10
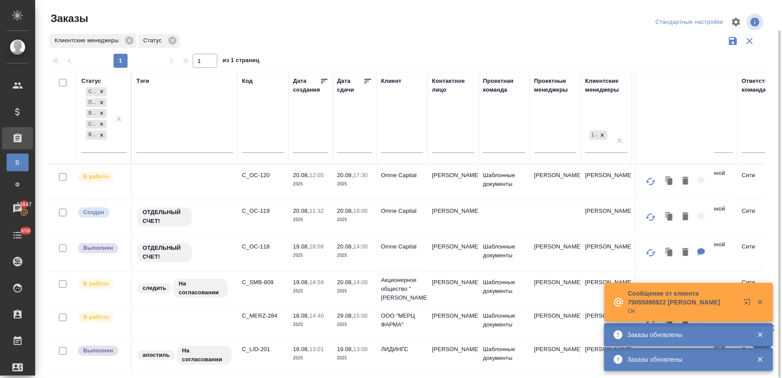
scroll to position [15, 0]
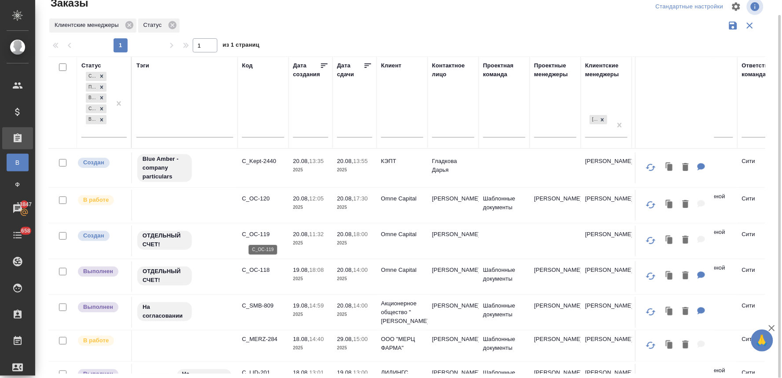
click at [257, 235] on p "C_OC-119" at bounding box center [263, 234] width 42 height 9
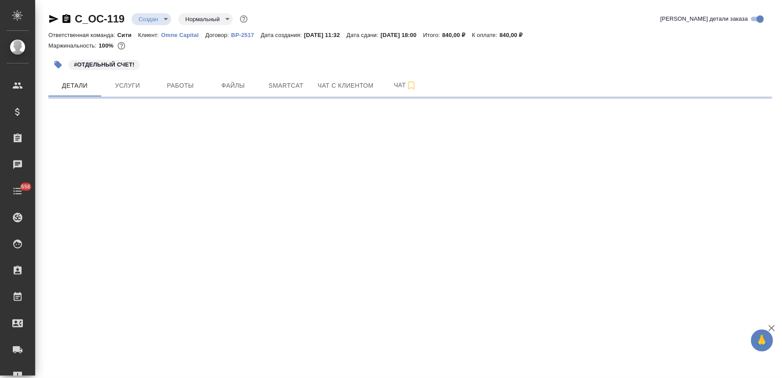
select select "RU"
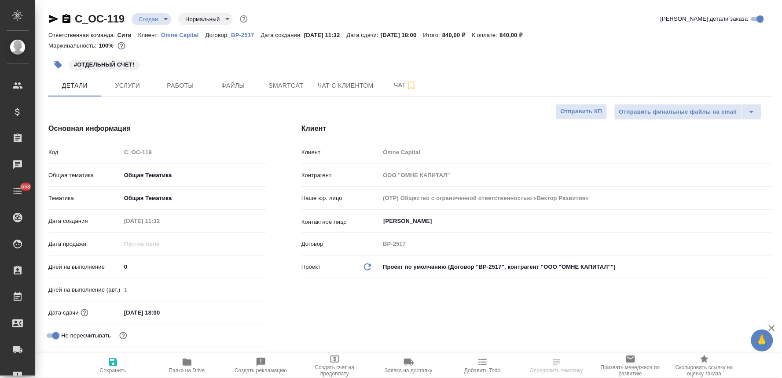
type textarea "x"
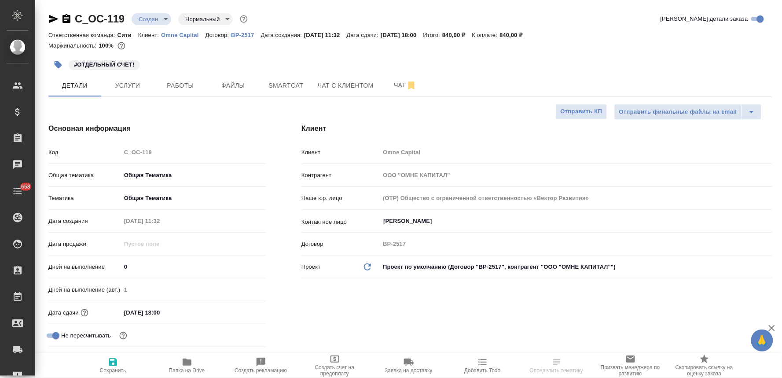
type textarea "x"
click at [55, 65] on icon "button" at bounding box center [58, 64] width 9 height 9
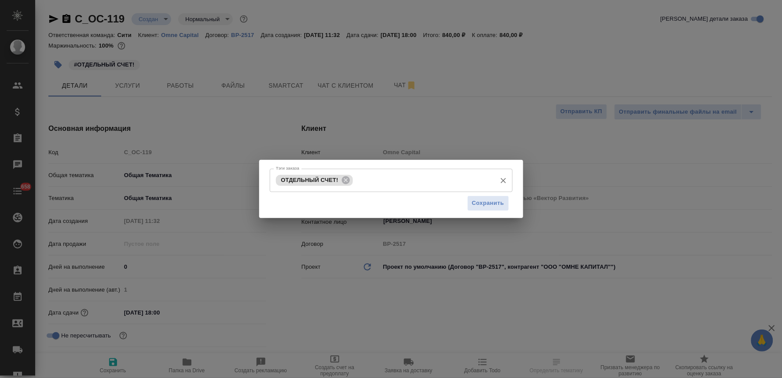
click at [411, 182] on input "Тэги заказа" at bounding box center [423, 180] width 137 height 15
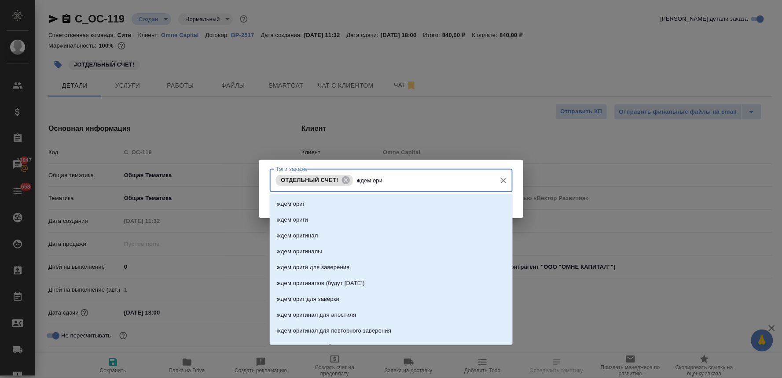
type input "ждем ориг"
click at [411, 208] on li "ждем ориг" at bounding box center [391, 204] width 243 height 16
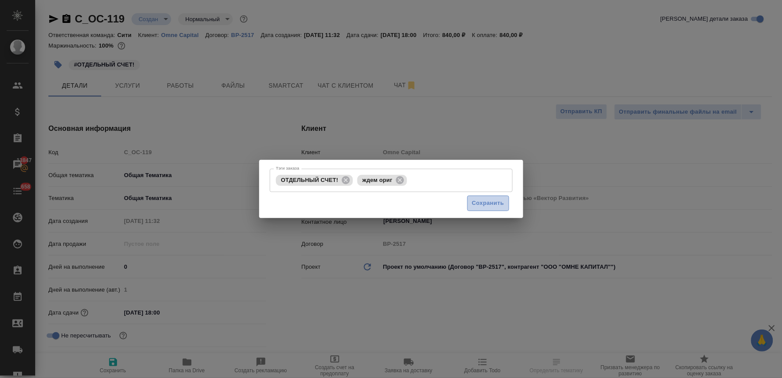
click at [480, 203] on span "Сохранить" at bounding box center [488, 203] width 32 height 10
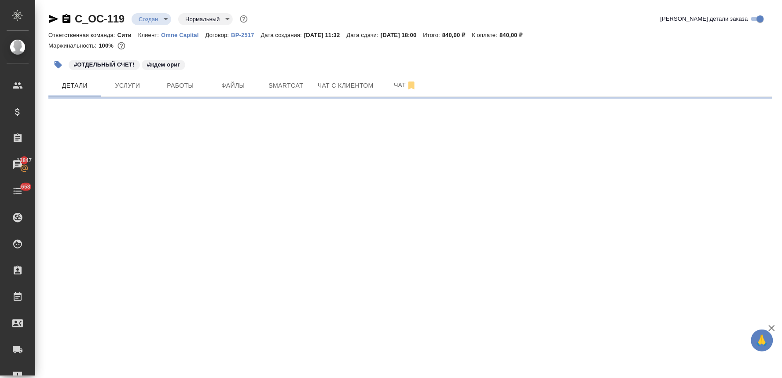
select select "RU"
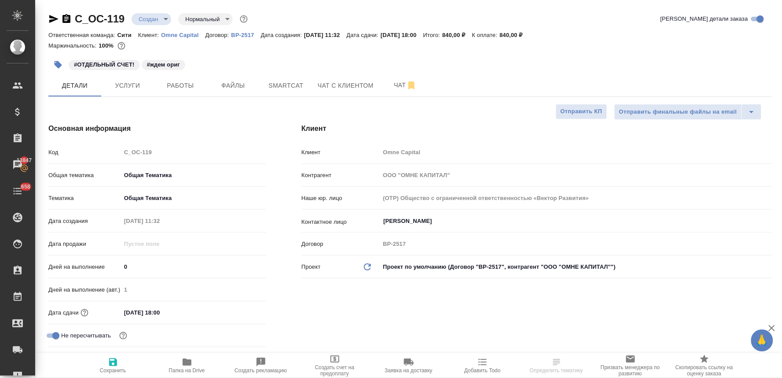
type textarea "x"
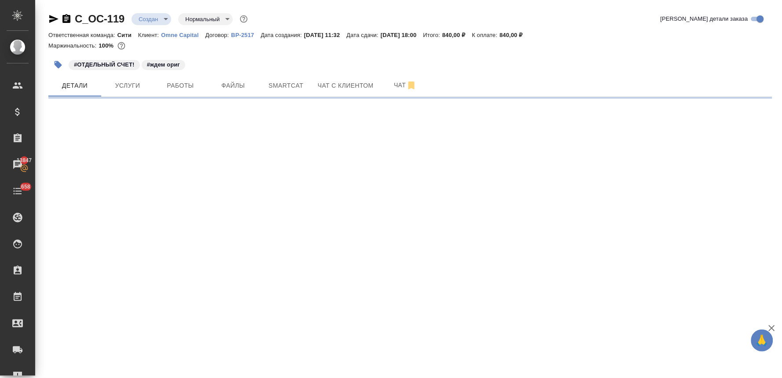
select select "RU"
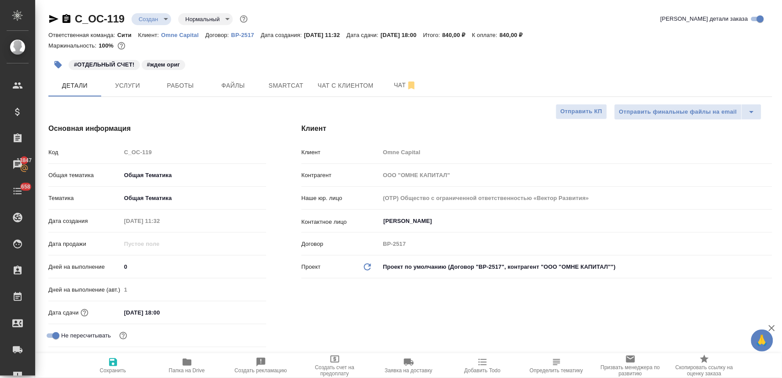
type textarea "x"
